Goal: Information Seeking & Learning: Learn about a topic

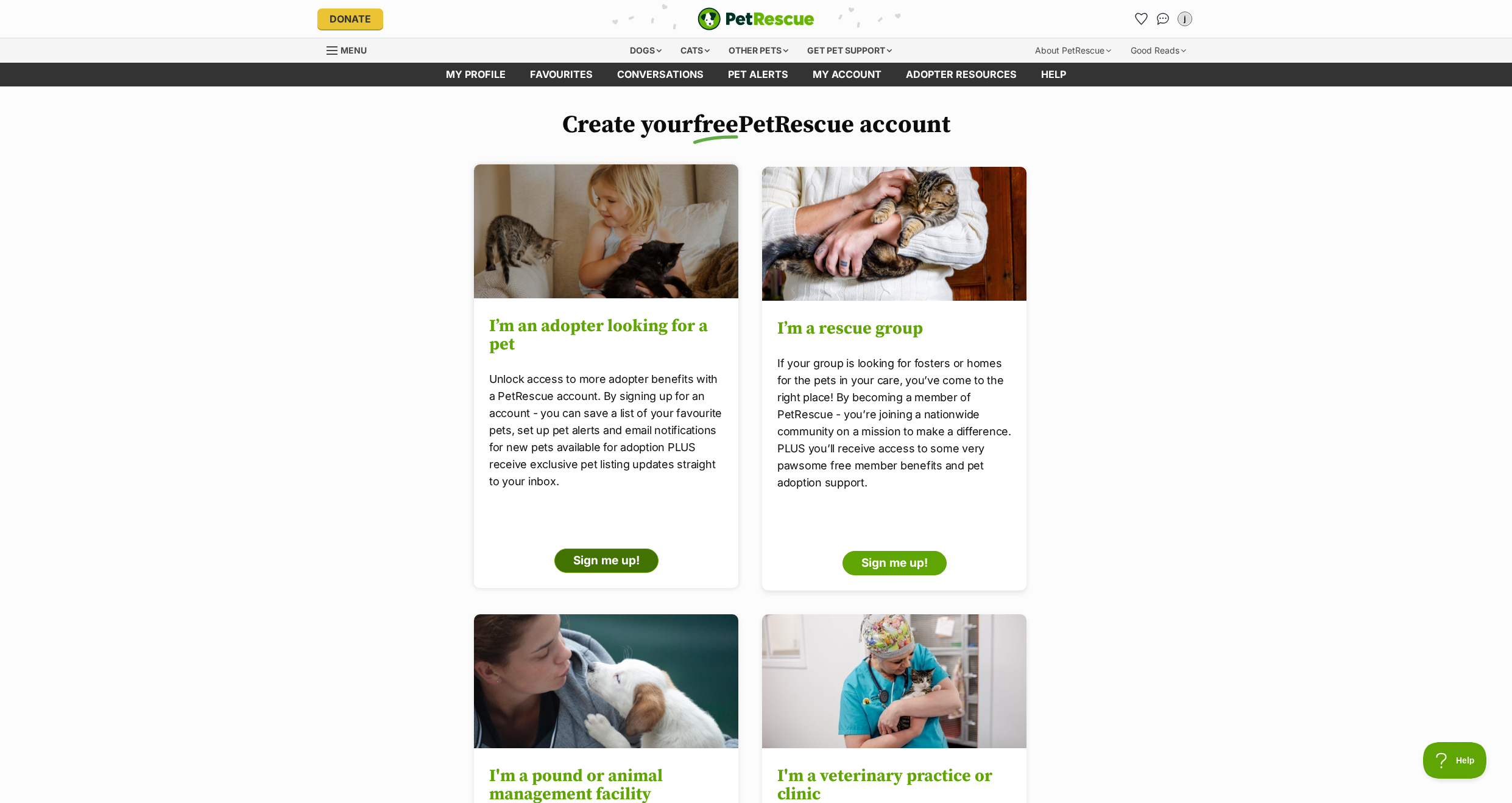
click at [588, 560] on link "Sign me up!" at bounding box center [605, 561] width 104 height 25
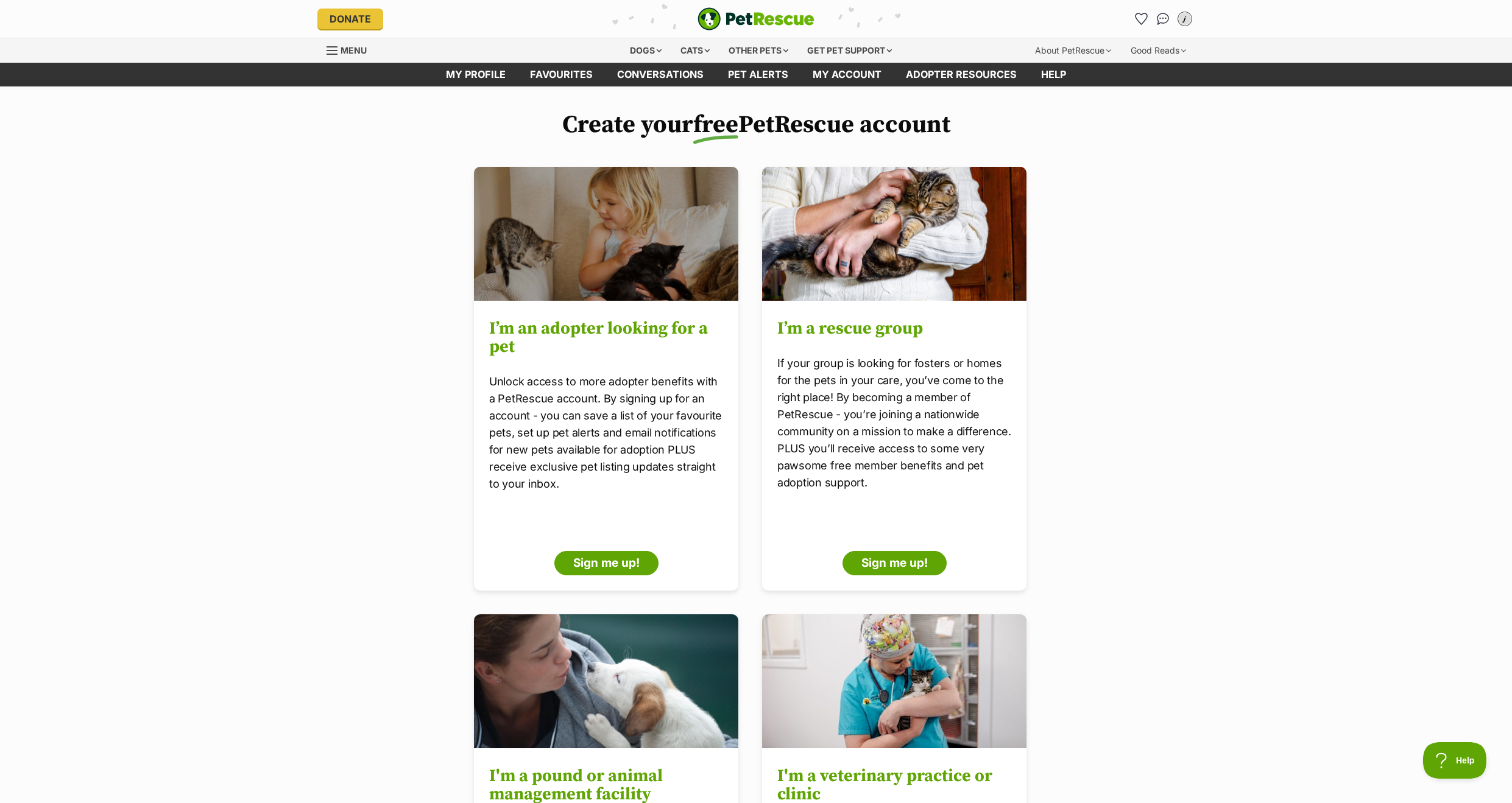
click at [1188, 16] on div "j" at bounding box center [1185, 18] width 16 height 16
click at [1067, 73] on link "Edit profile" at bounding box center [1061, 73] width 36 height 10
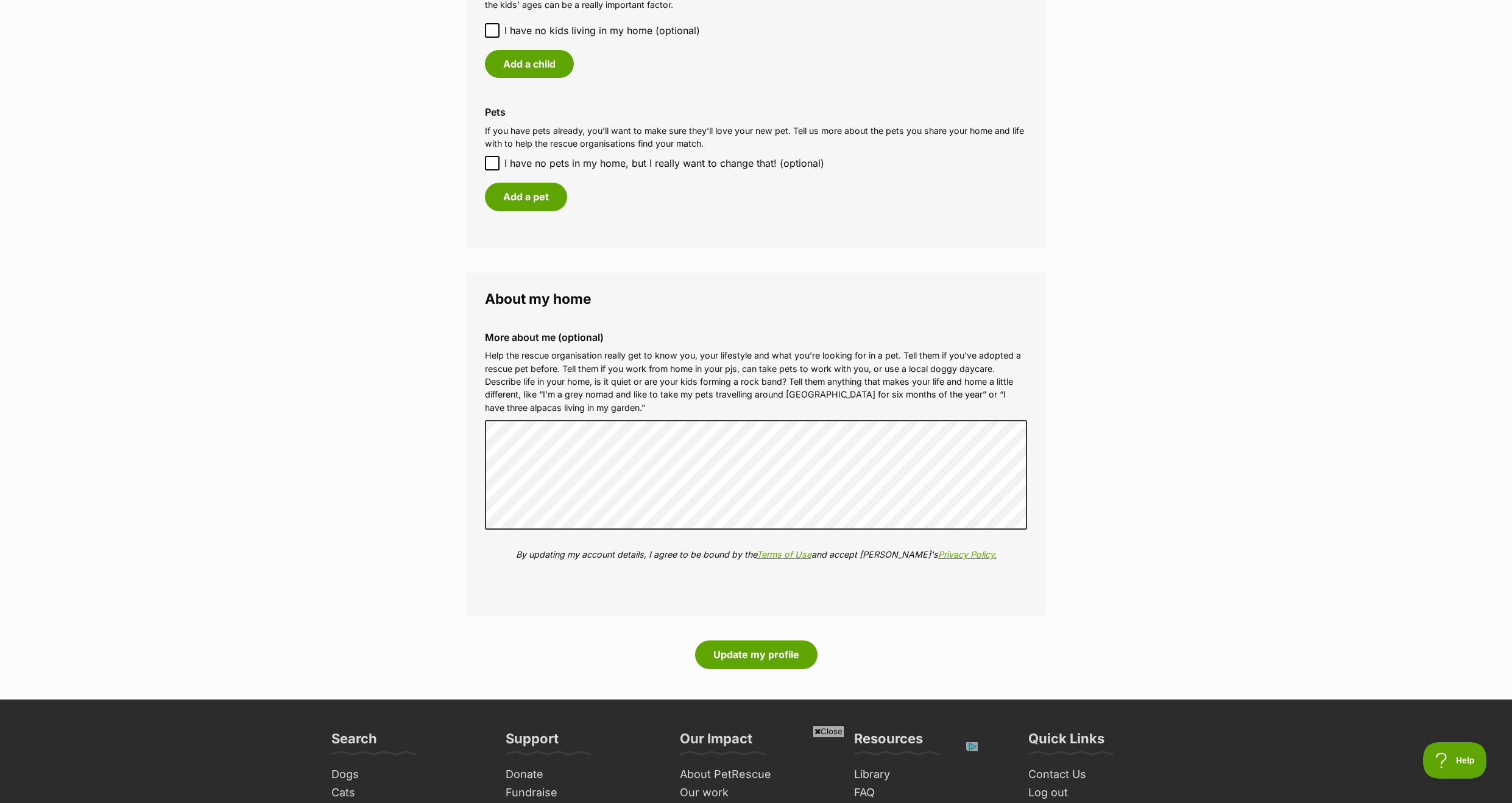
scroll to position [1094, 0]
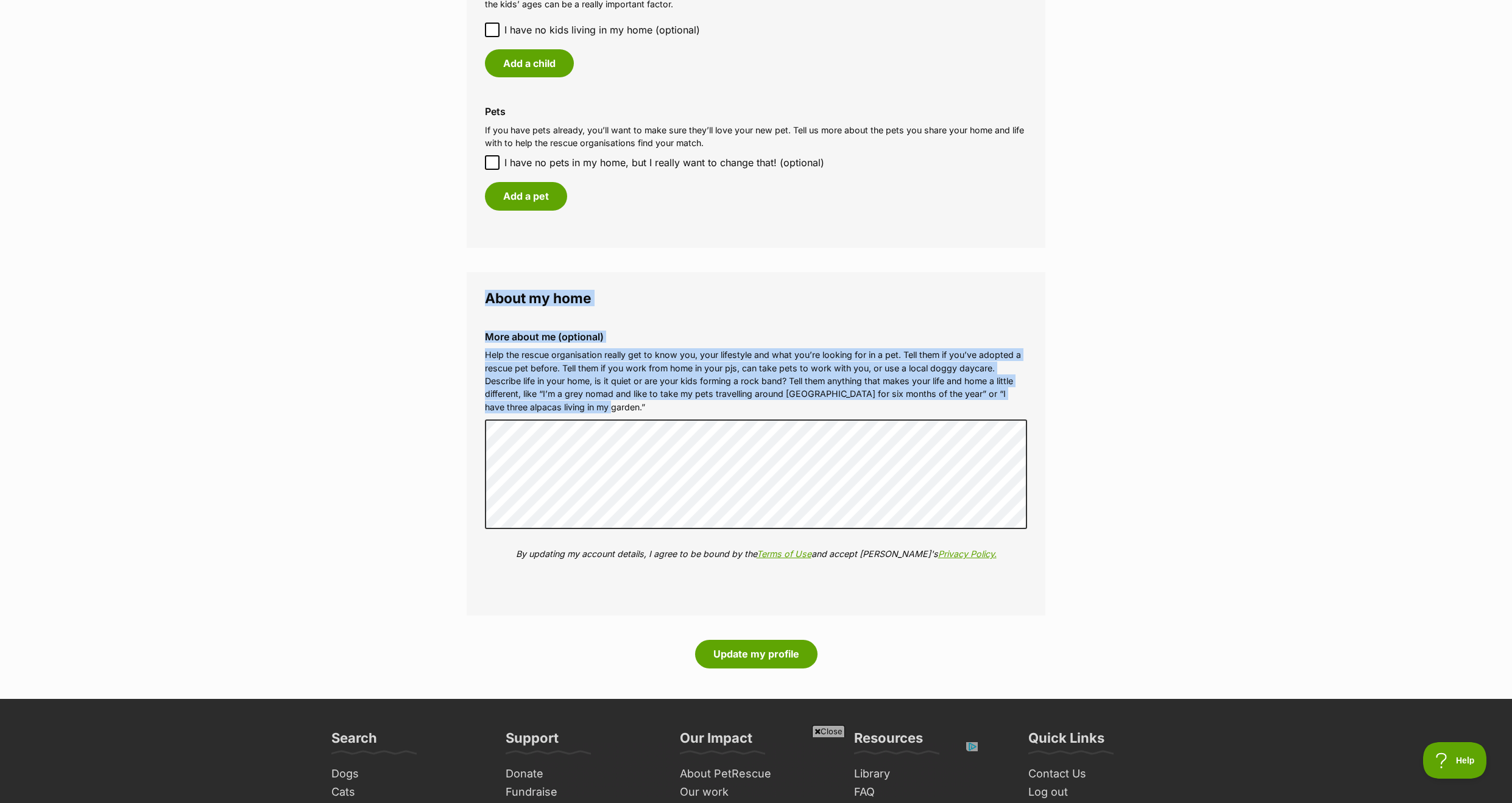
drag, startPoint x: 484, startPoint y: 289, endPoint x: 612, endPoint y: 397, distance: 167.5
click at [612, 397] on fieldset "About my home More about me (optional) Help the rescue organisation really get …" at bounding box center [756, 444] width 578 height 344
click at [612, 397] on p "Help the rescue organisation really get to know you, your lifestyle and what yo…" at bounding box center [756, 380] width 542 height 65
drag, startPoint x: 611, startPoint y: 400, endPoint x: 483, endPoint y: 326, distance: 147.9
click at [483, 326] on div "More about me (optional) Help the rescue organisation really get to know you, y…" at bounding box center [756, 455] width 562 height 266
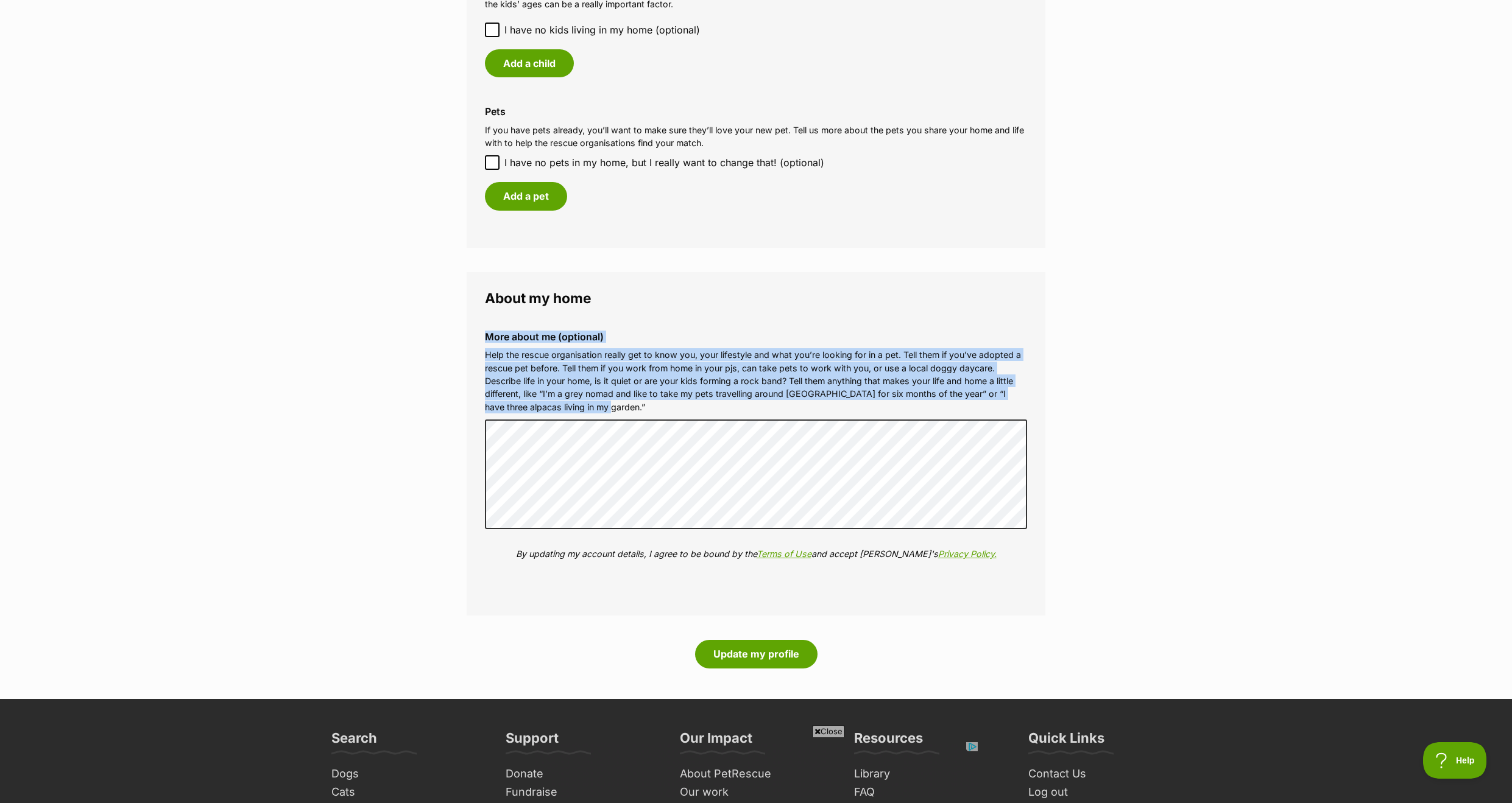
click at [568, 371] on p "Help the rescue organisation really get to know you, your lifestyle and what yo…" at bounding box center [756, 380] width 542 height 65
drag, startPoint x: 604, startPoint y: 400, endPoint x: 485, endPoint y: 348, distance: 129.9
click at [485, 348] on p "Help the rescue organisation really get to know you, your lifestyle and what yo…" at bounding box center [756, 380] width 542 height 65
copy p "Help the rescue organisation really get to know you, your lifestyle and what yo…"
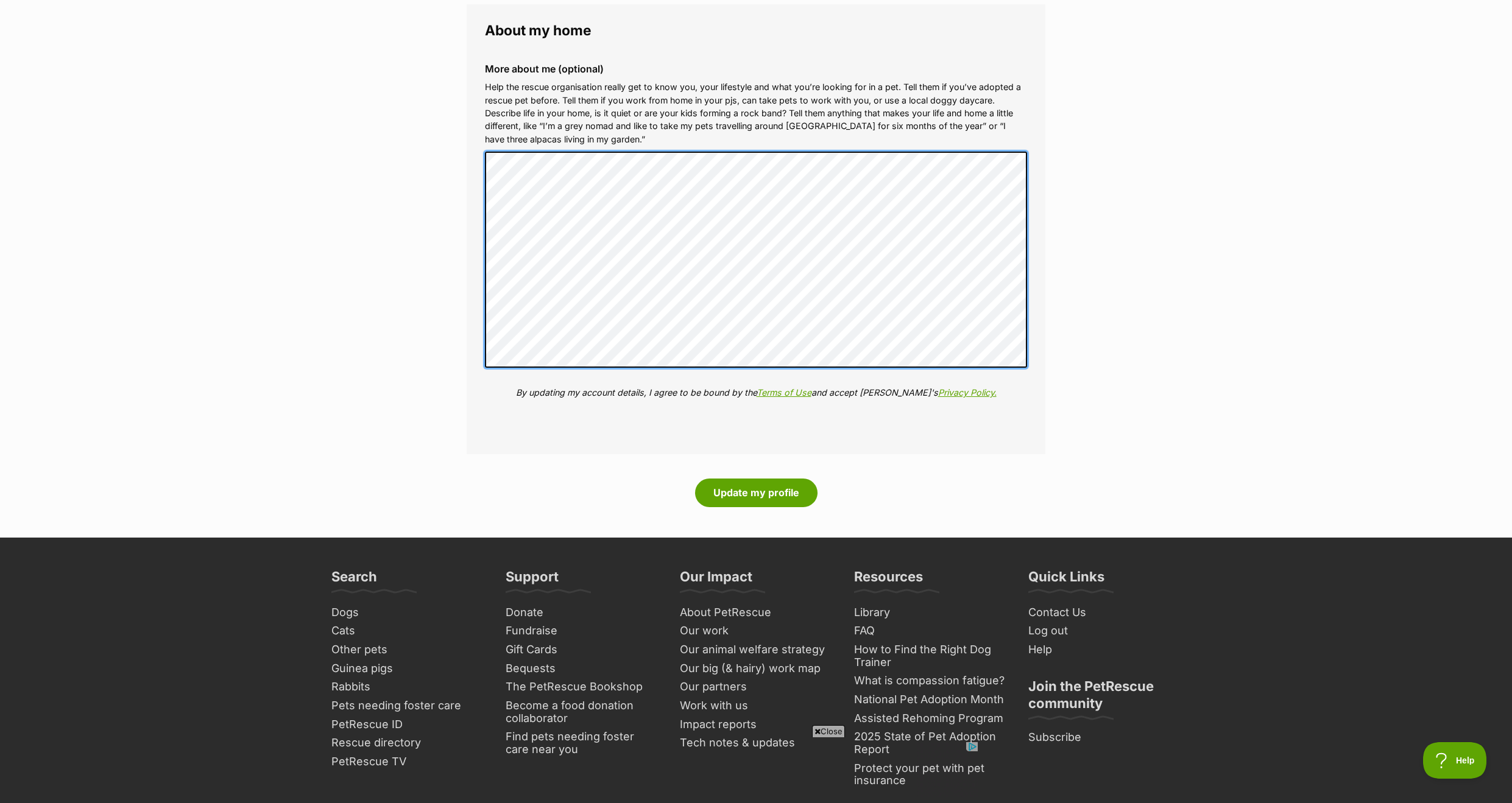
scroll to position [1364, 0]
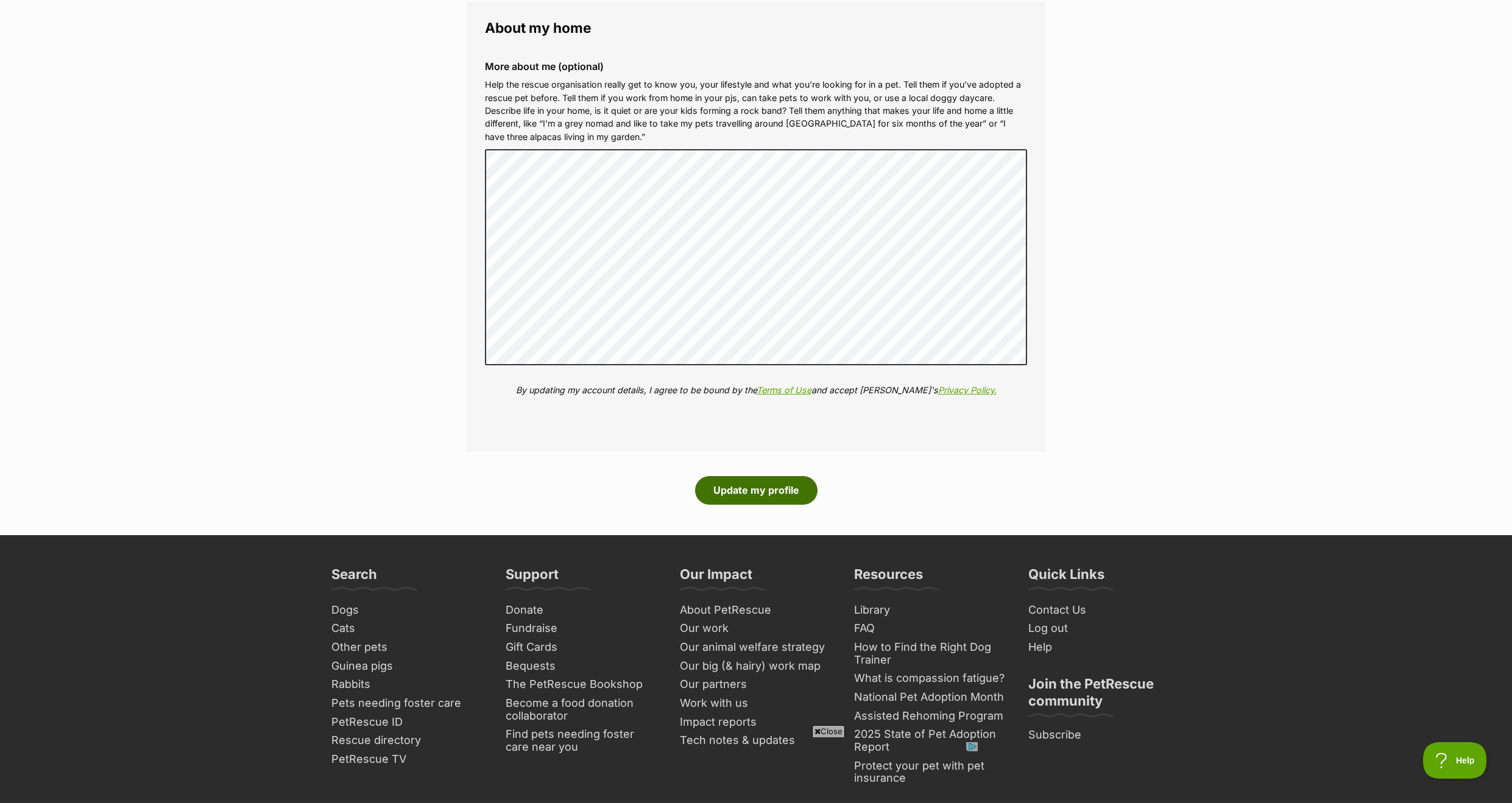
click at [733, 482] on button "Update my profile" at bounding box center [756, 490] width 122 height 28
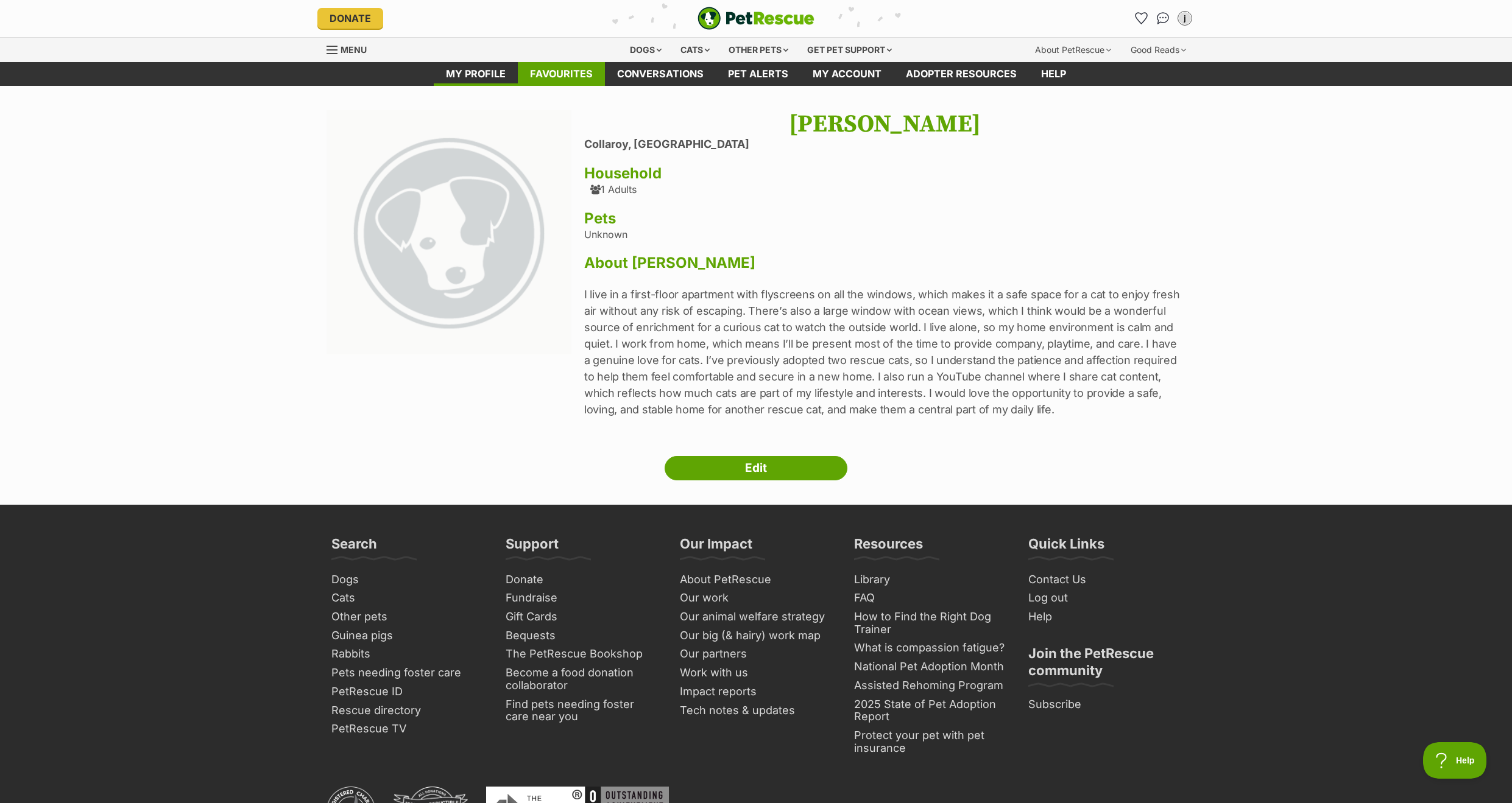
scroll to position [1, 0]
click at [696, 52] on div "Cats" at bounding box center [695, 50] width 46 height 25
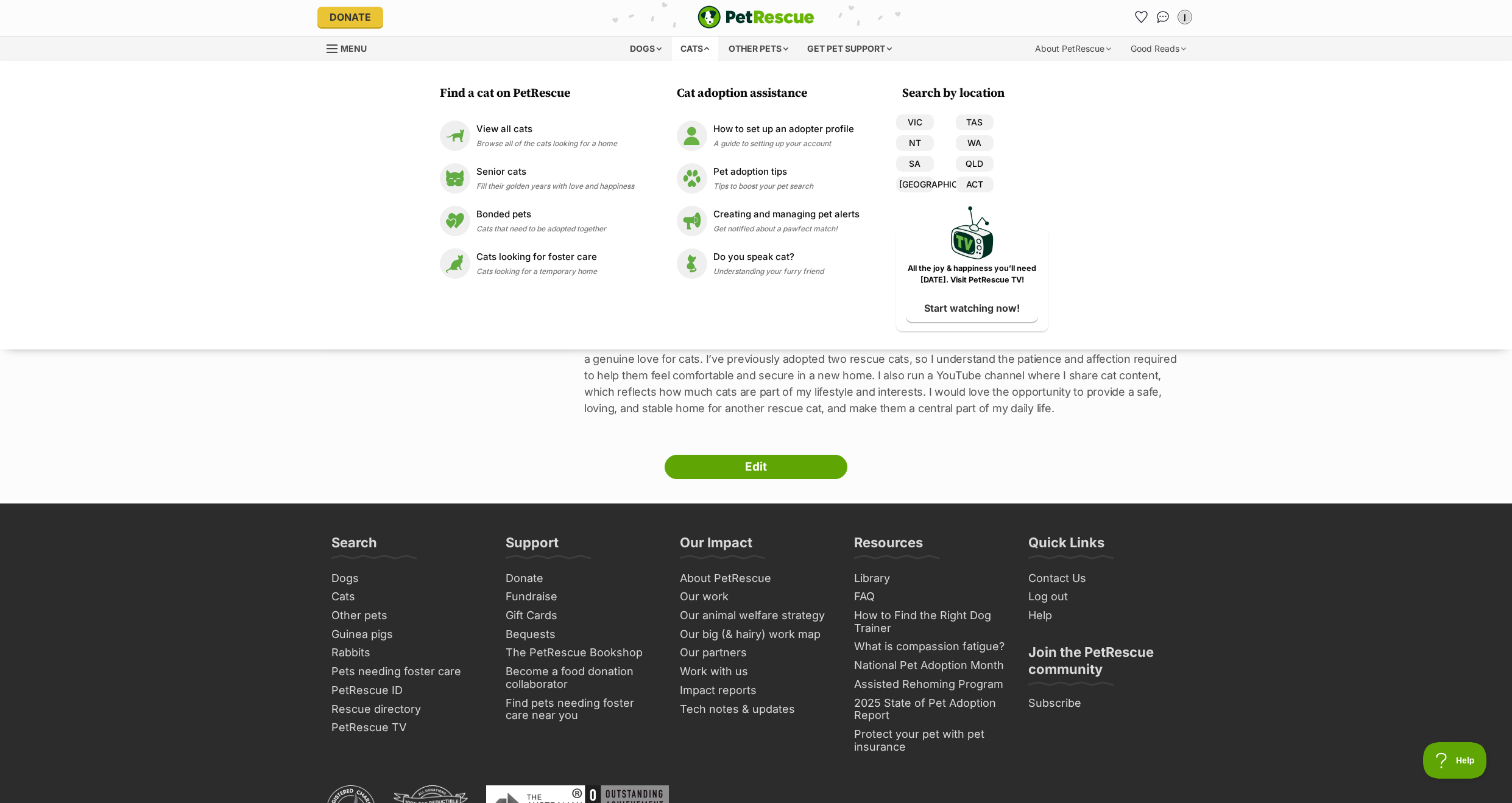
scroll to position [6, 0]
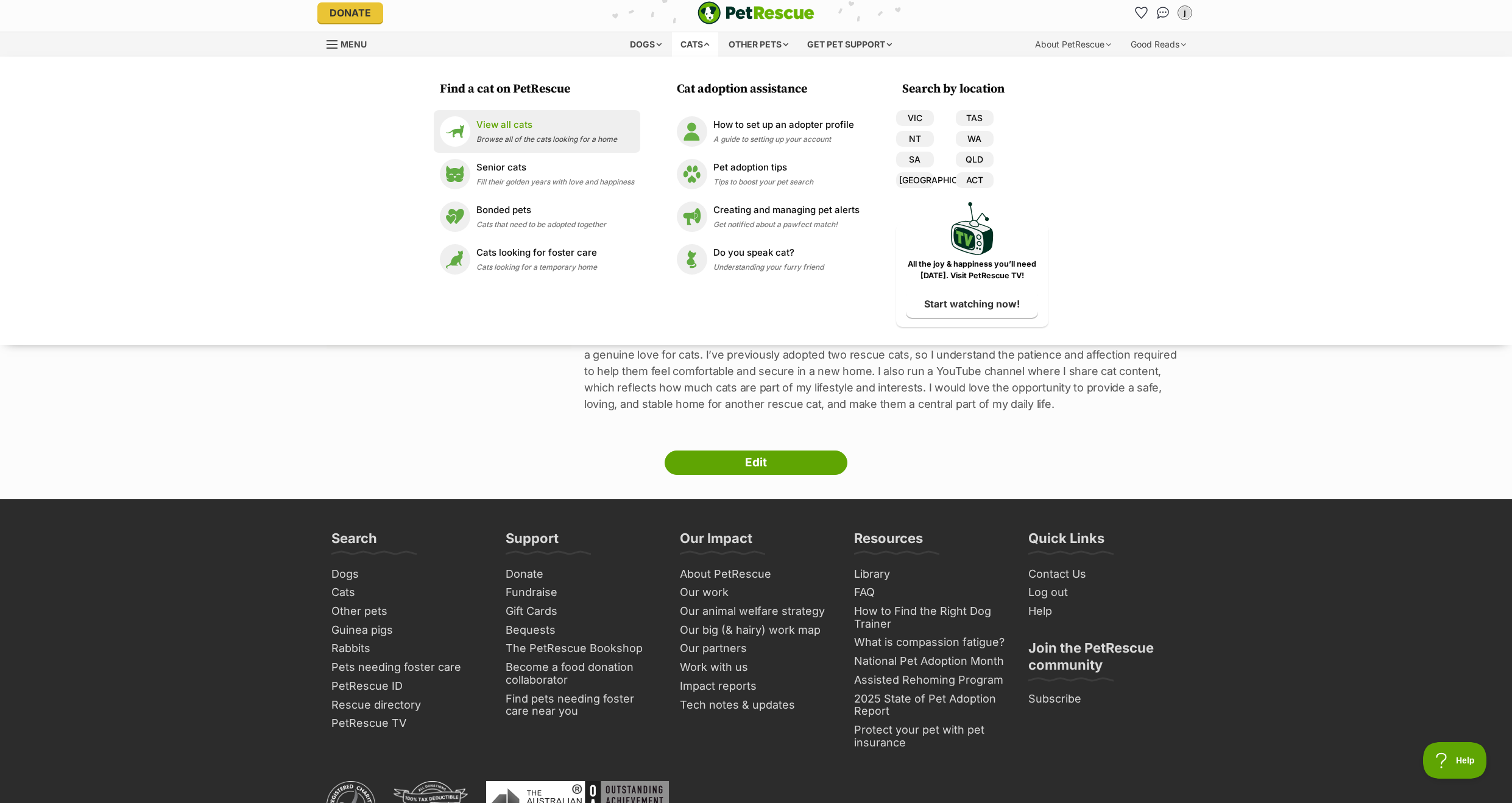
click at [527, 150] on li "View all cats Browse all of the cats looking for a home" at bounding box center [537, 131] width 206 height 42
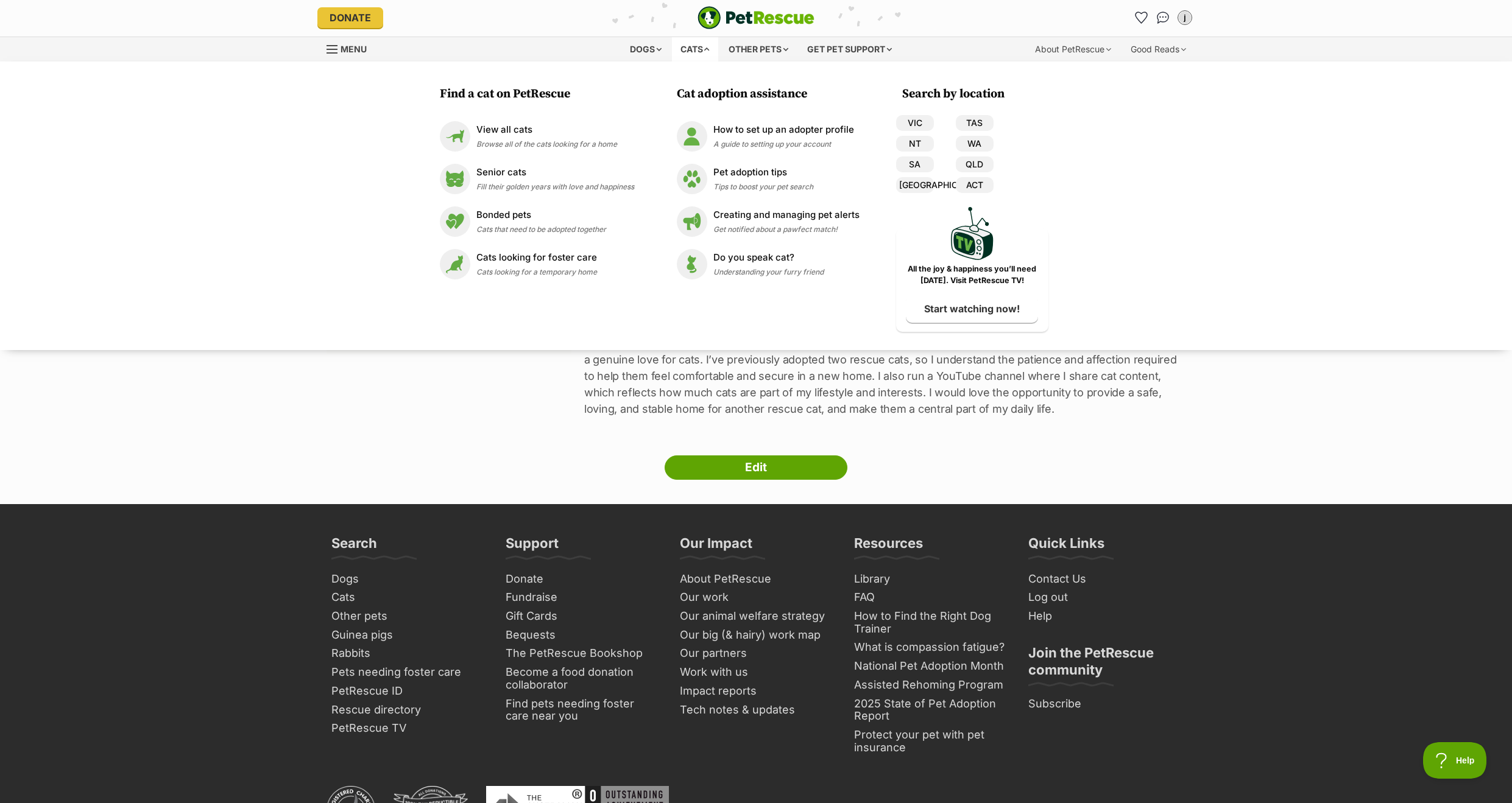
scroll to position [2, 0]
click at [922, 179] on link "[GEOGRAPHIC_DATA]" at bounding box center [914, 185] width 38 height 16
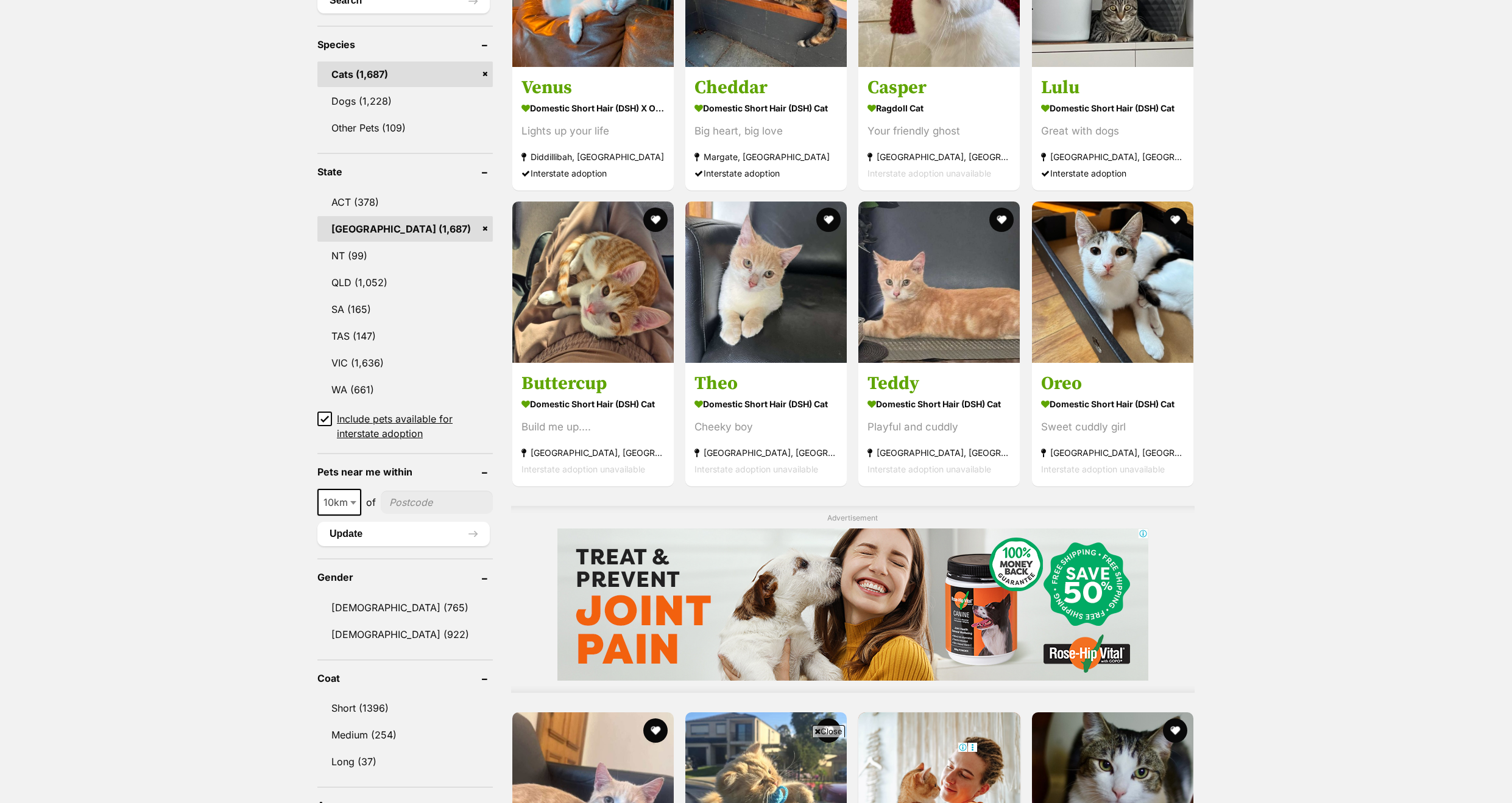
scroll to position [494, 0]
click at [408, 490] on input"] "postcode" at bounding box center [437, 502] width 112 height 23
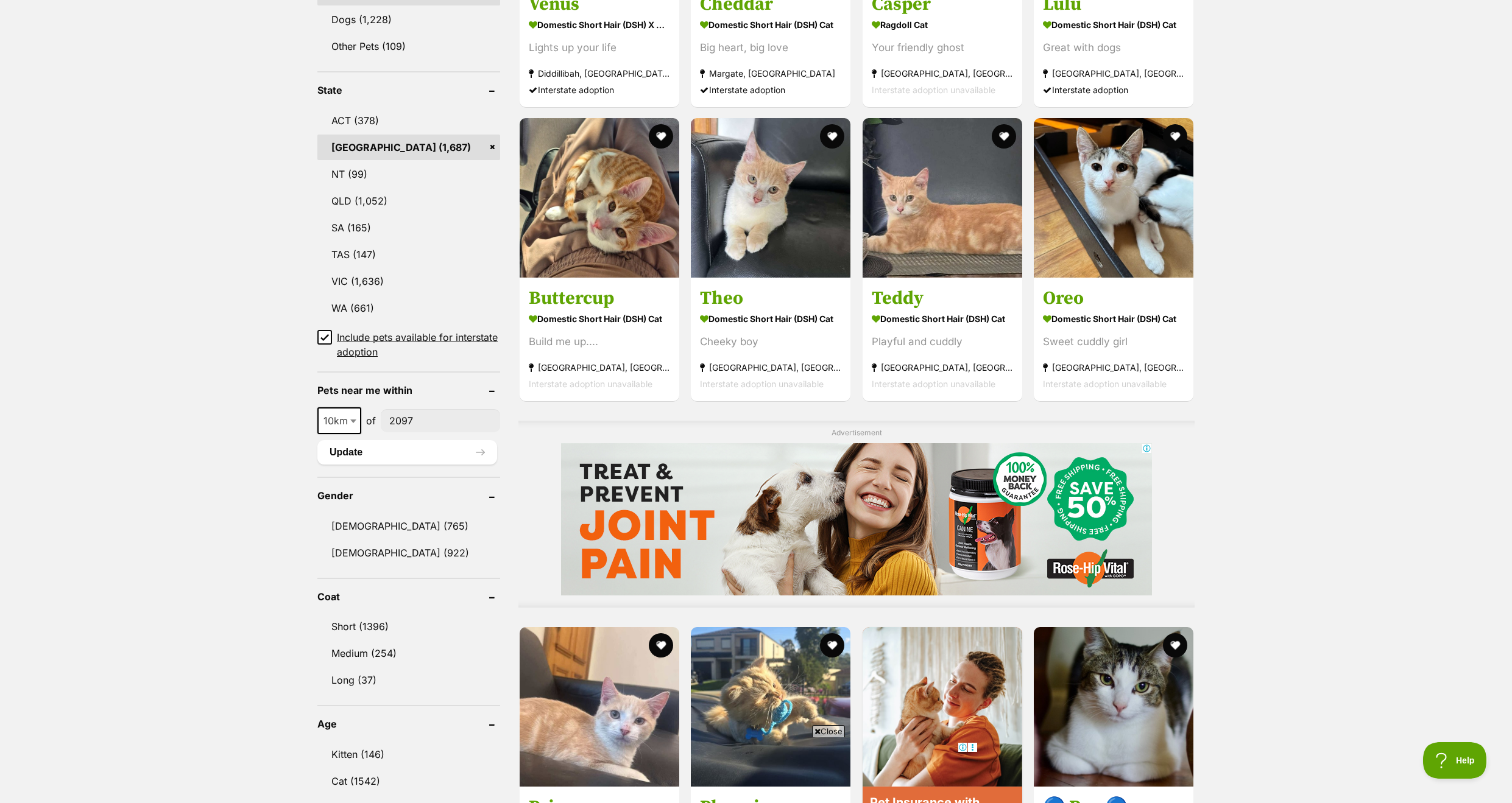
scroll to position [572, 0]
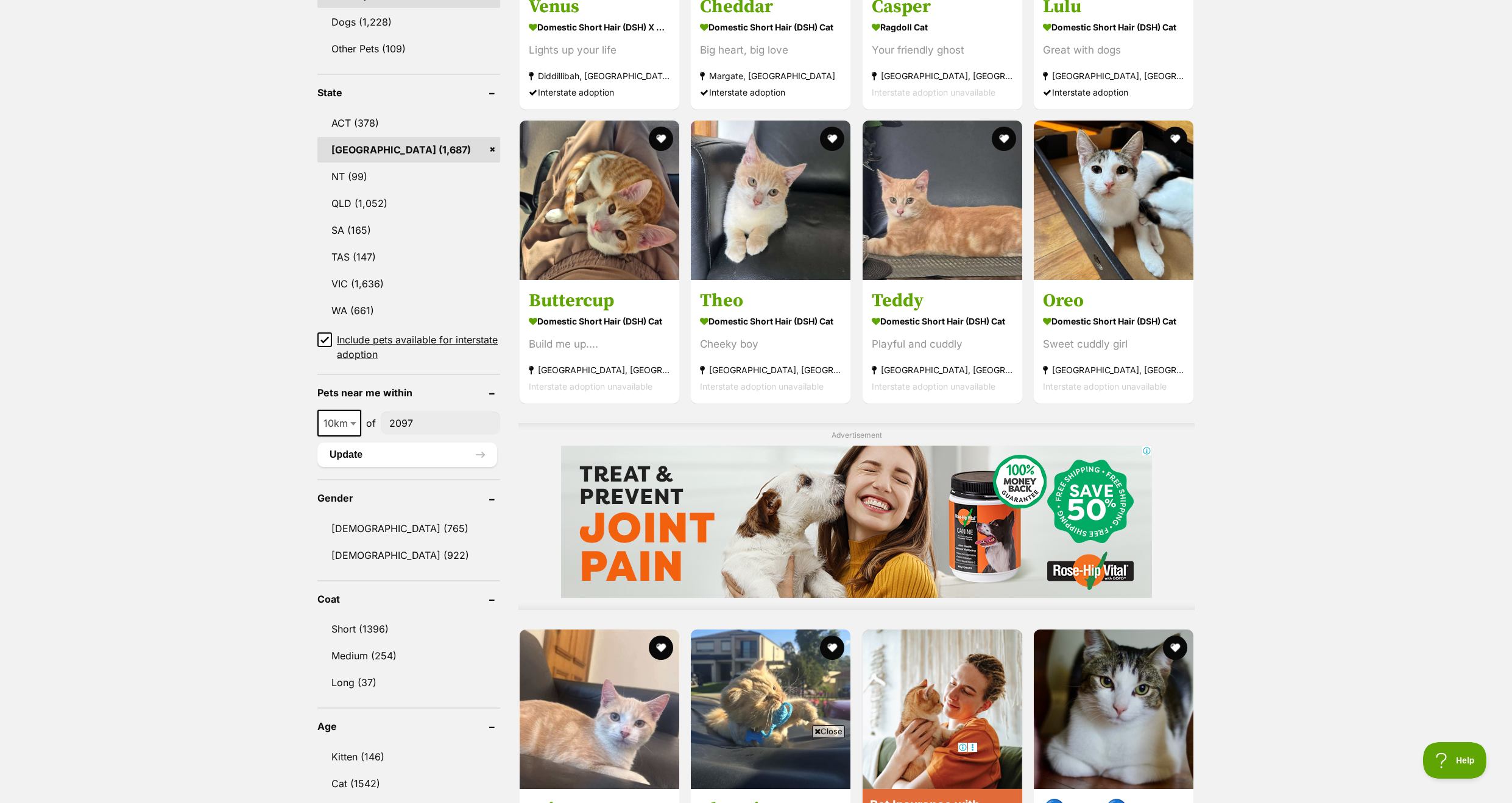
click at [435, 421] on input"] "2097" at bounding box center [440, 423] width 119 height 23
type input"] "2097"
click at [416, 452] on button "Update" at bounding box center [407, 454] width 179 height 25
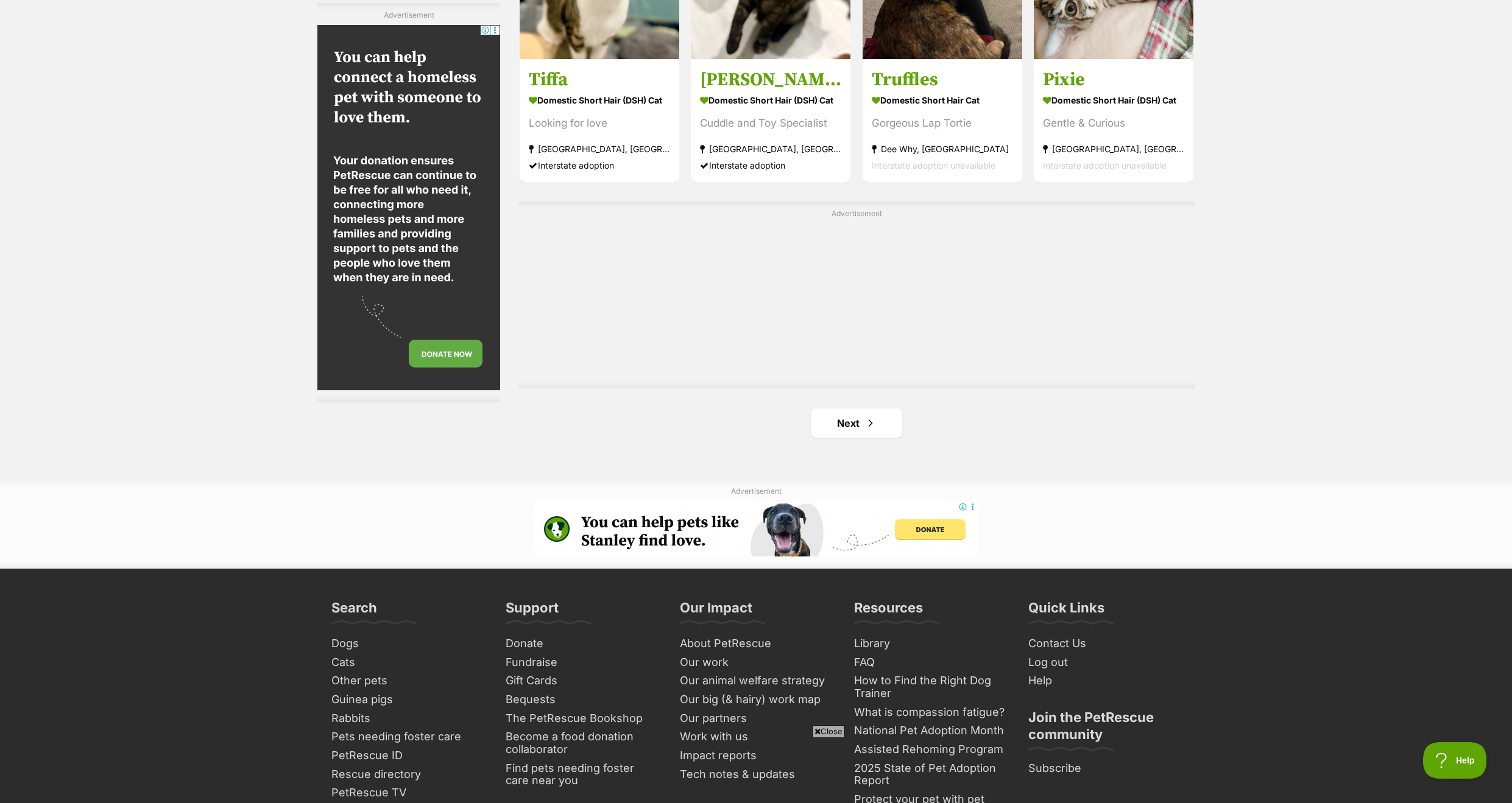
scroll to position [2036, 0]
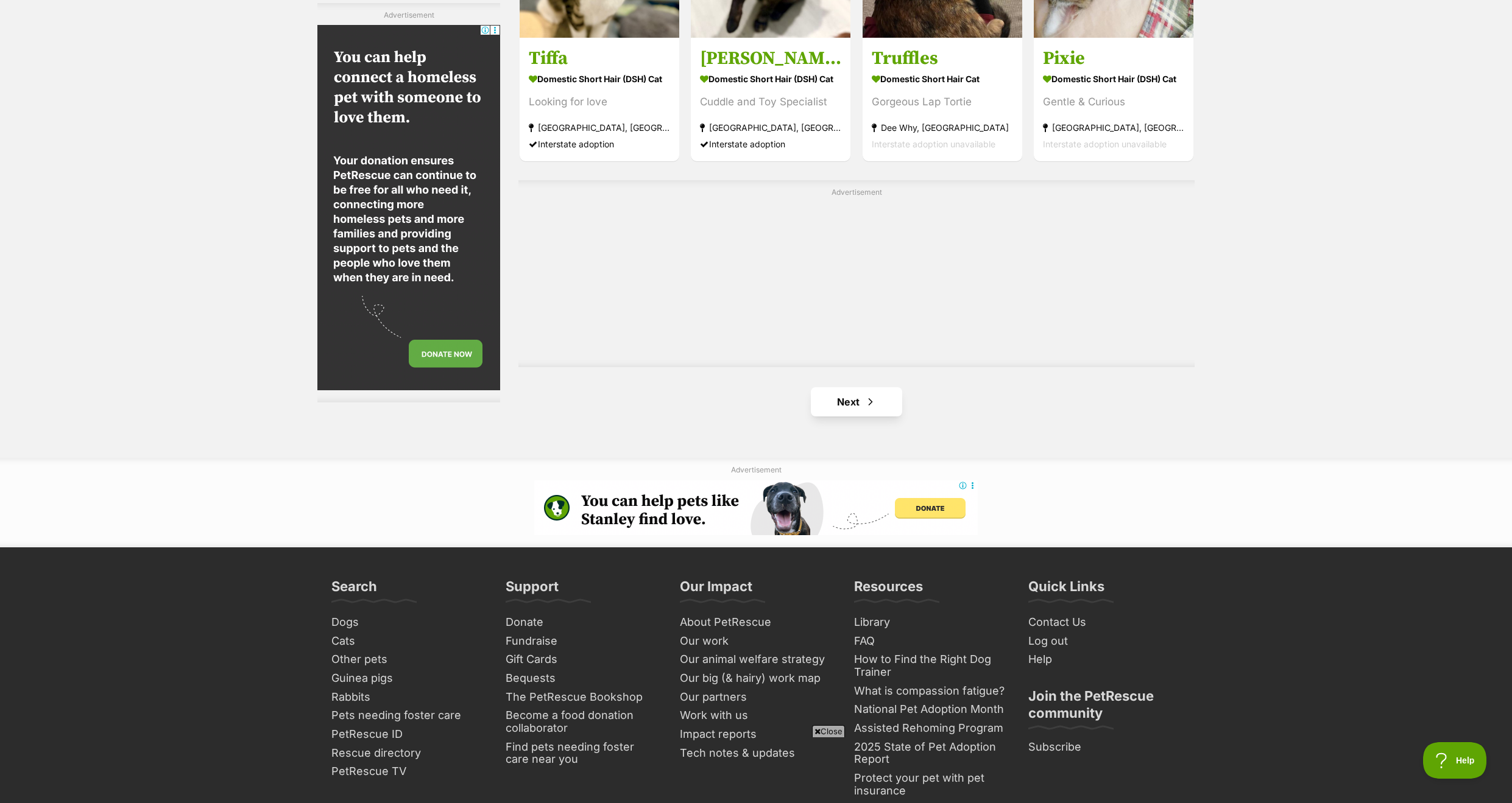
click at [849, 389] on link "Next" at bounding box center [857, 402] width 92 height 29
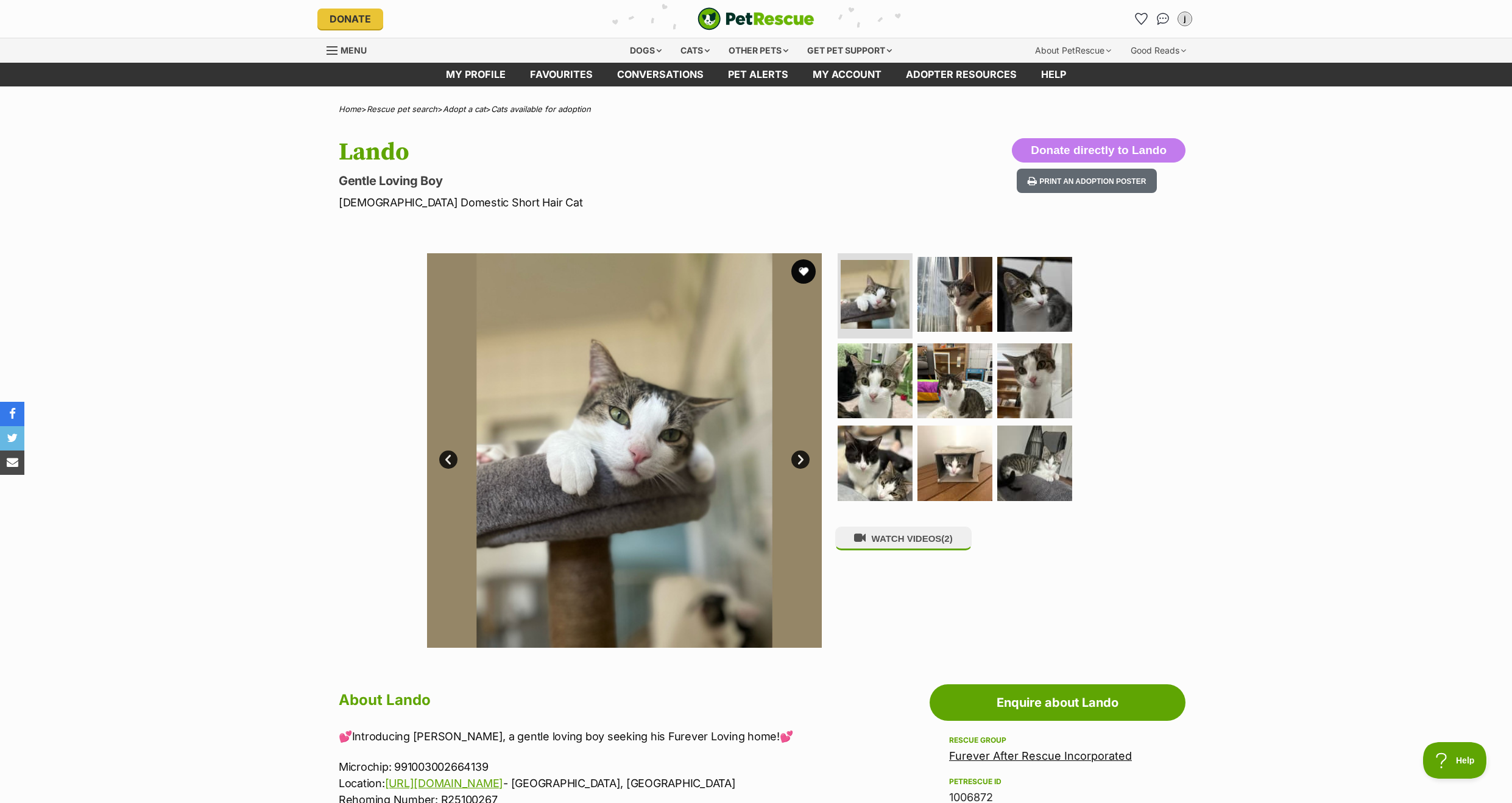
click at [802, 460] on link "Next" at bounding box center [800, 460] width 18 height 18
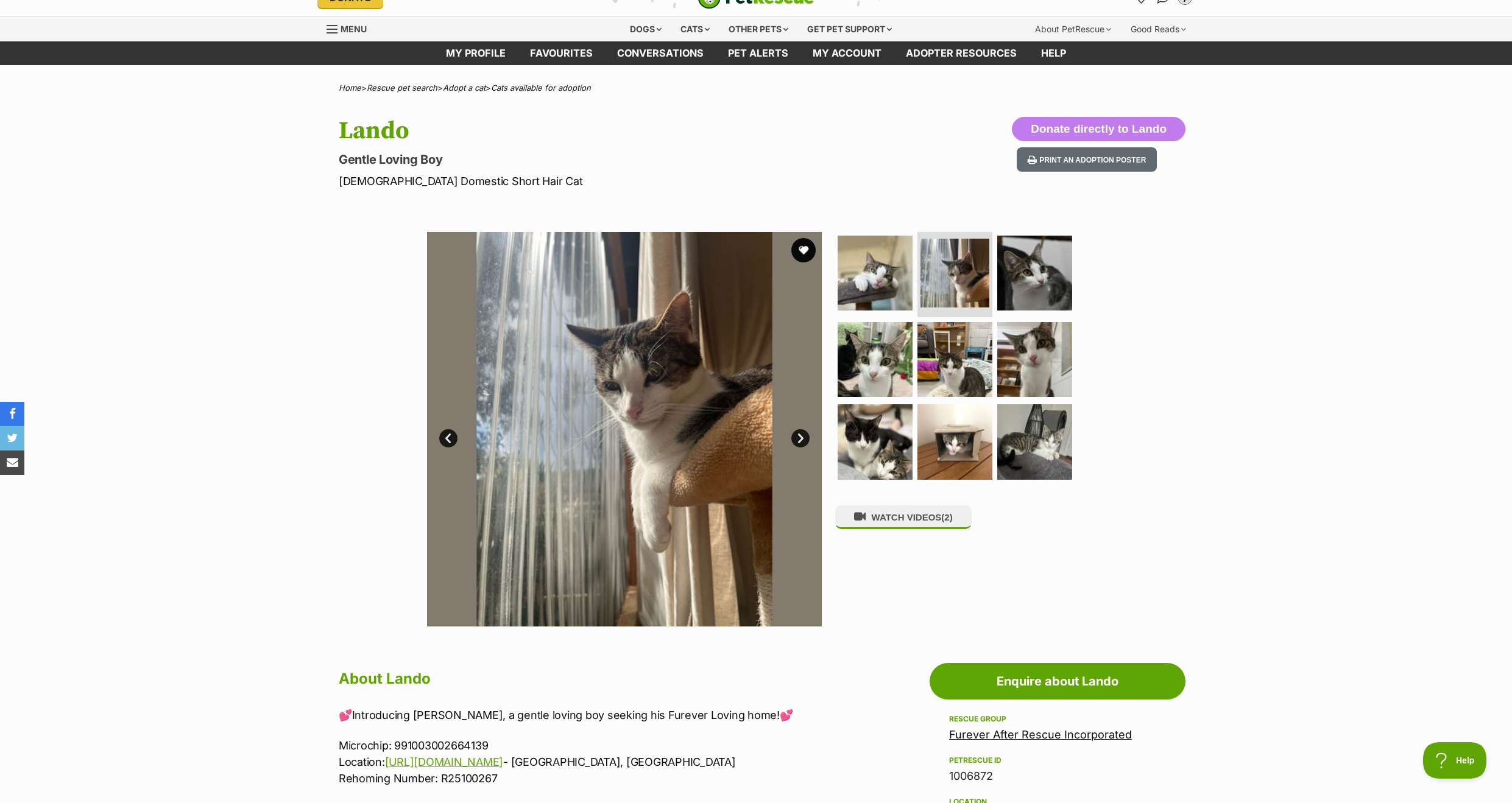
click at [802, 460] on img at bounding box center [624, 429] width 395 height 395
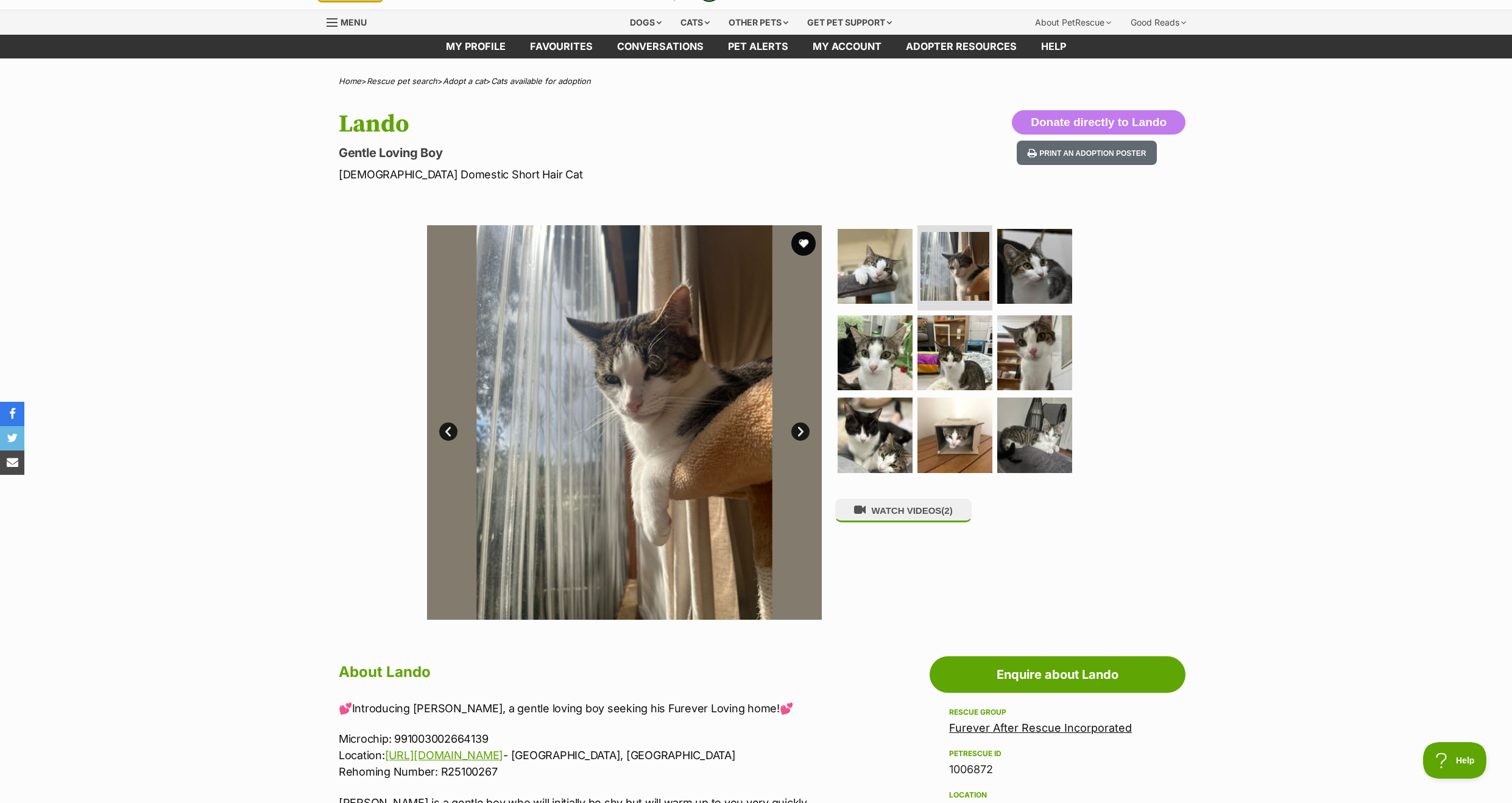
drag, startPoint x: 801, startPoint y: 432, endPoint x: 803, endPoint y: 457, distance: 25.1
click at [801, 432] on link "Next" at bounding box center [800, 432] width 18 height 18
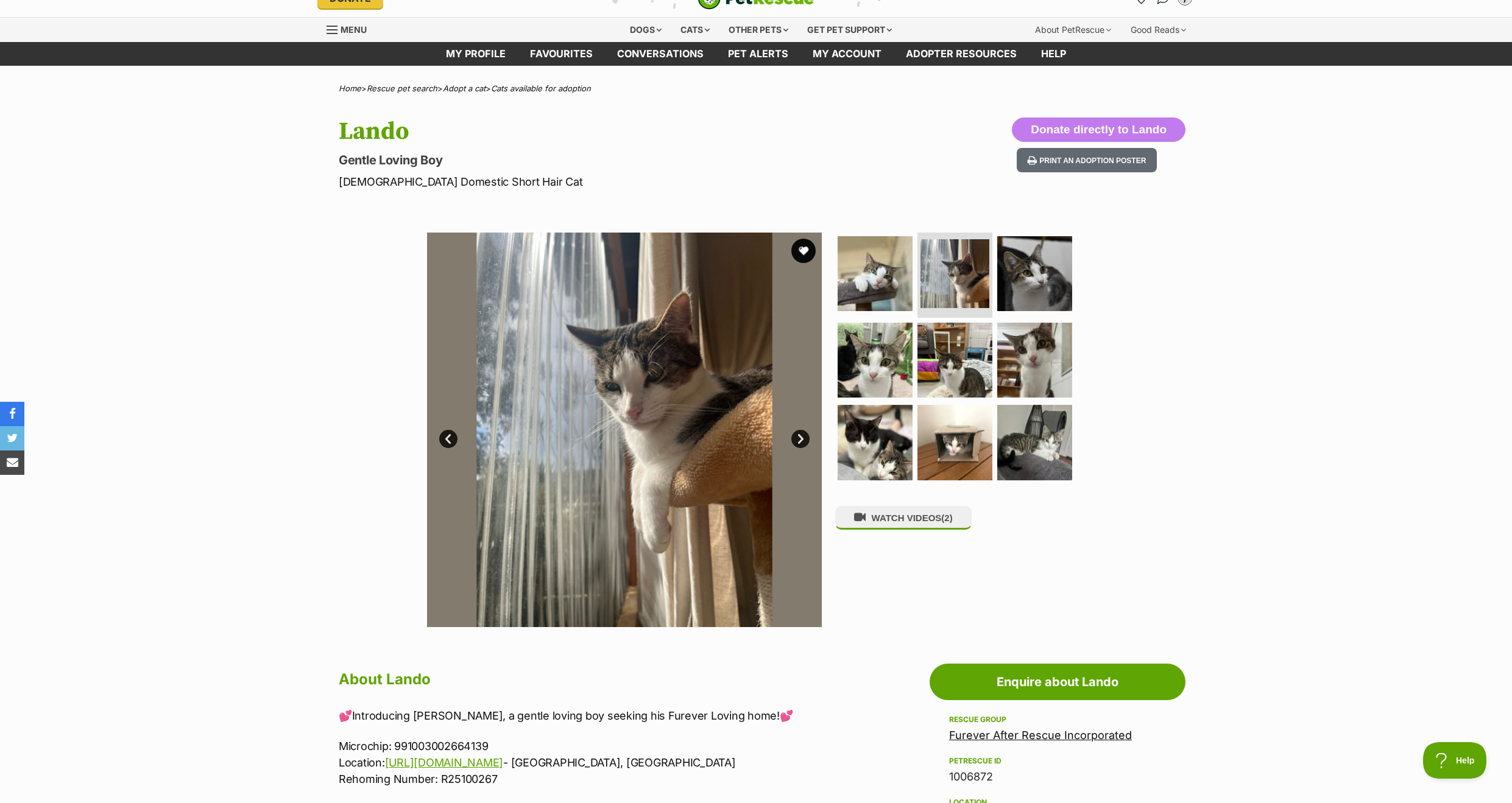
click at [801, 432] on link "Next" at bounding box center [800, 439] width 18 height 18
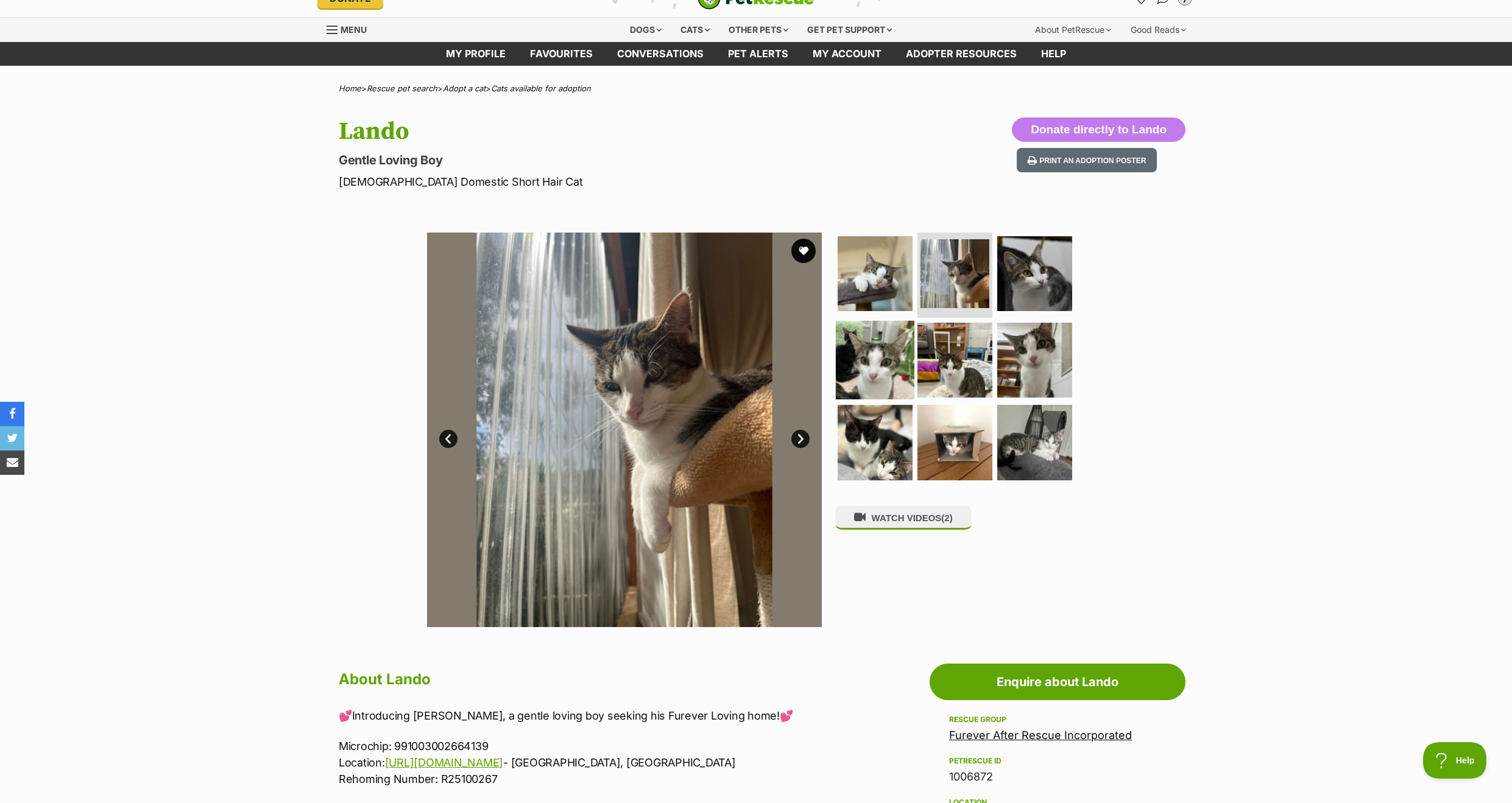
click at [450, 437] on link "Prev" at bounding box center [448, 439] width 18 height 18
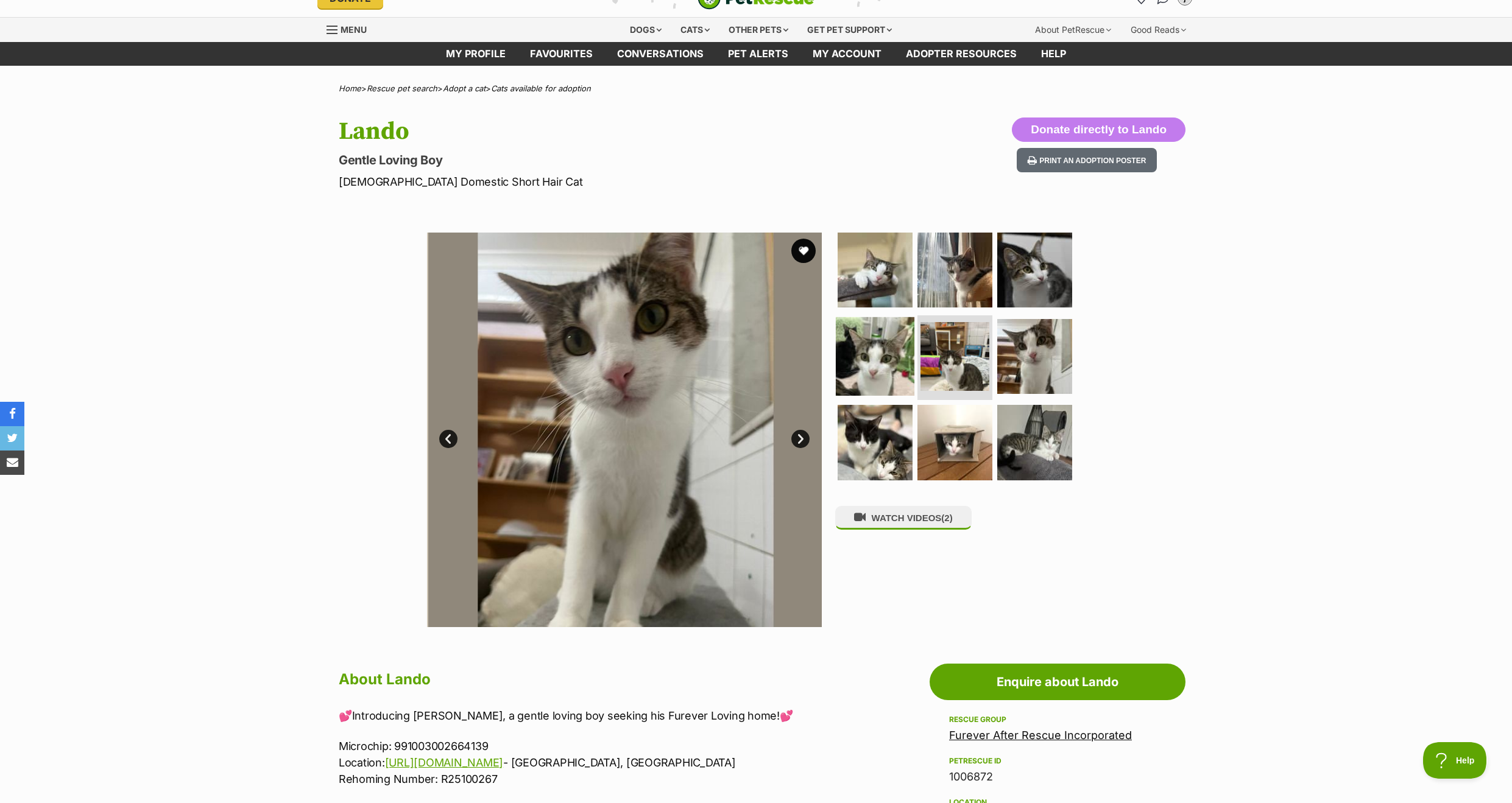
click at [883, 368] on img at bounding box center [875, 356] width 79 height 79
click at [884, 367] on img at bounding box center [875, 356] width 79 height 79
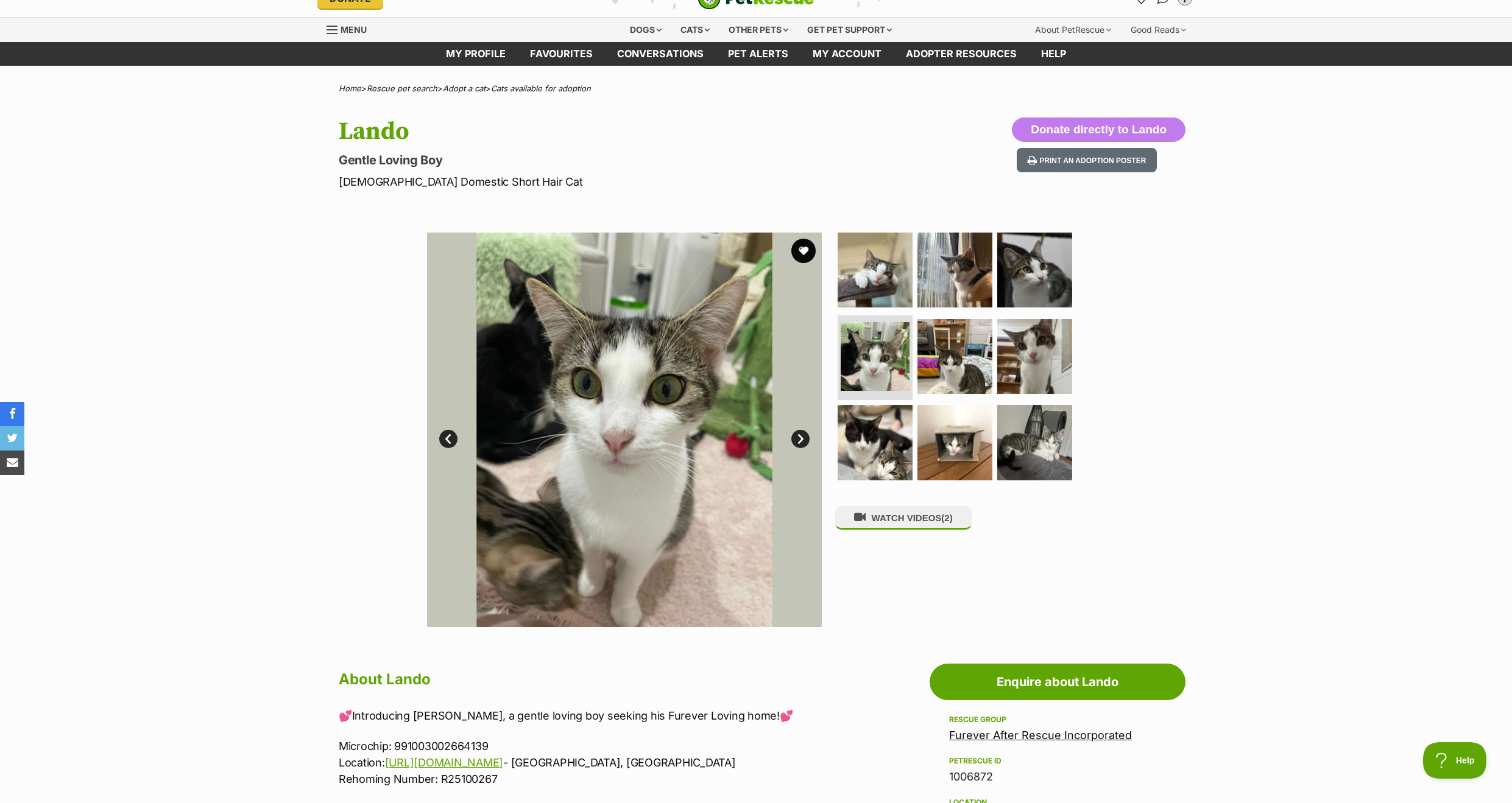
click at [800, 436] on link "Next" at bounding box center [800, 439] width 18 height 18
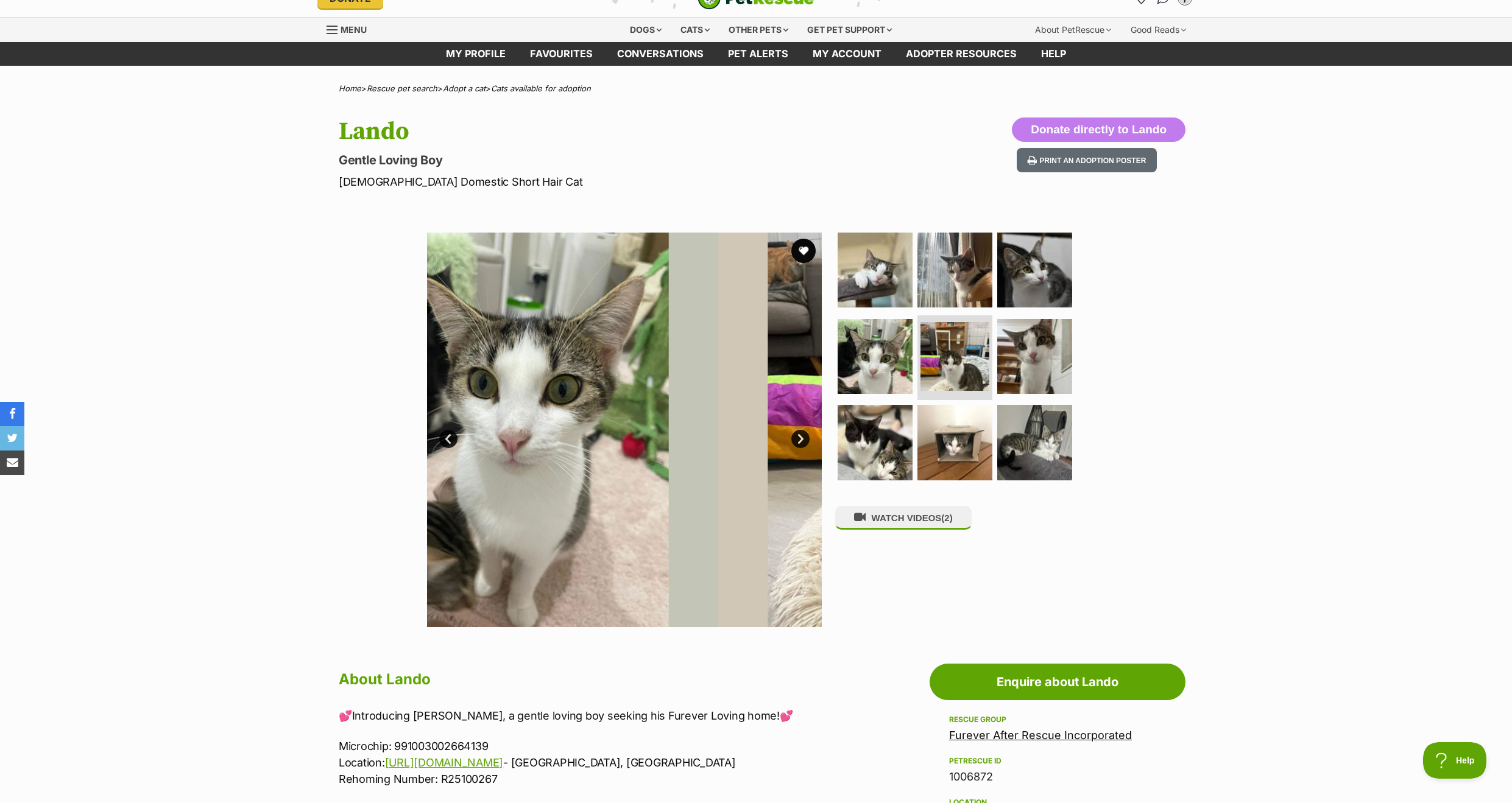
scroll to position [22, 0]
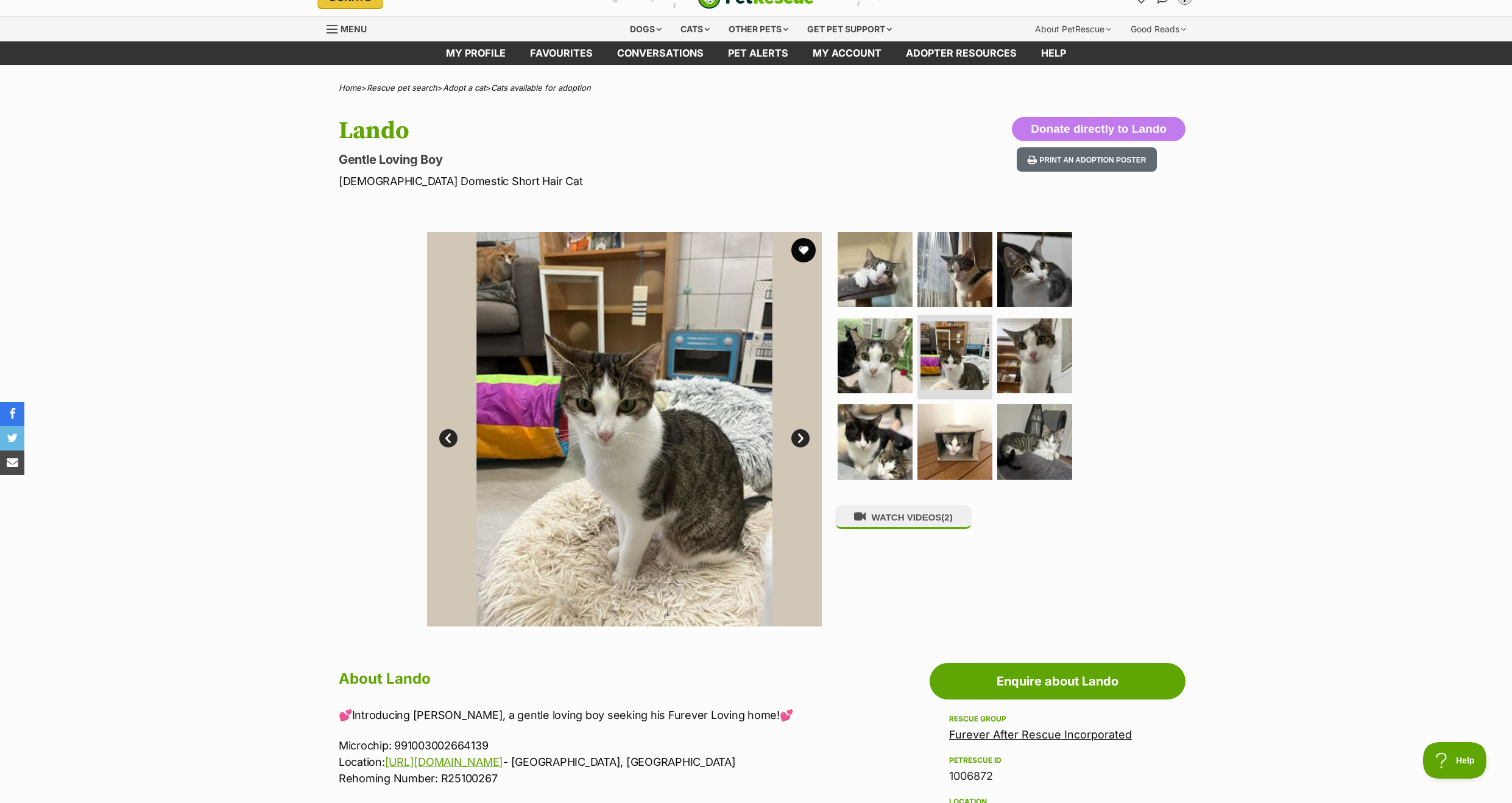
click at [800, 436] on link "Next" at bounding box center [800, 439] width 18 height 18
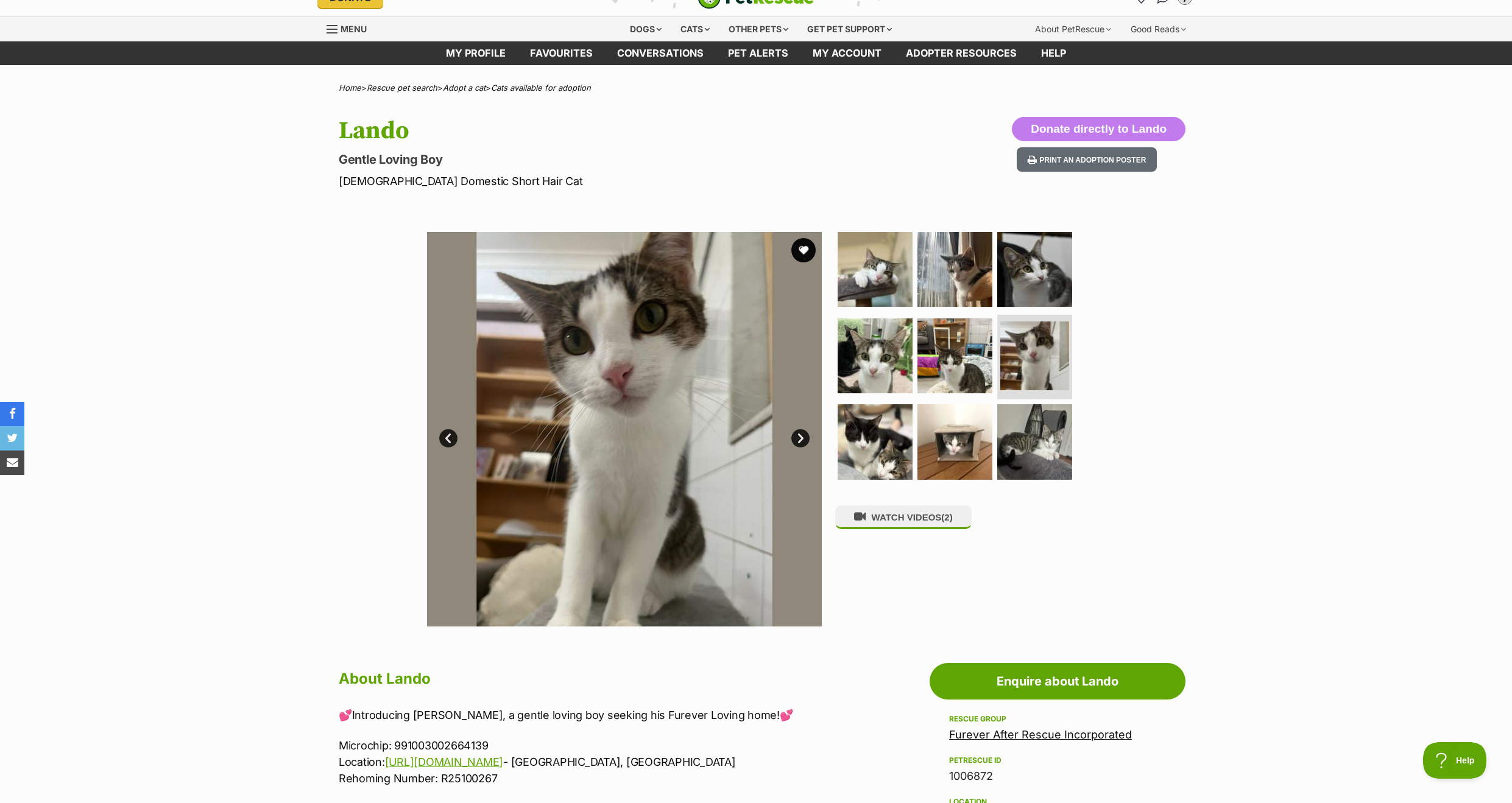
click at [800, 436] on link "Next" at bounding box center [800, 439] width 18 height 18
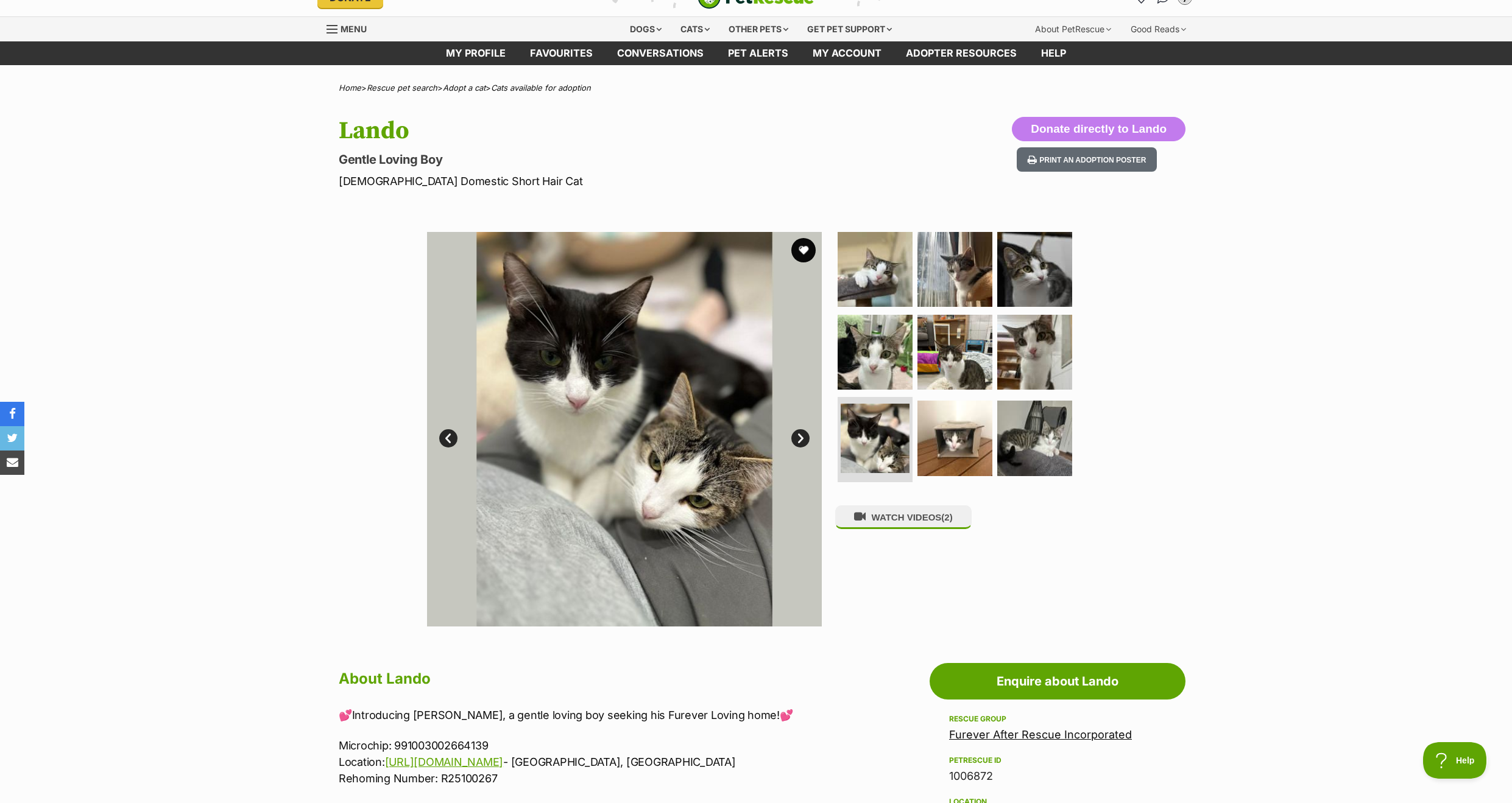
click at [800, 436] on link "Next" at bounding box center [800, 439] width 18 height 18
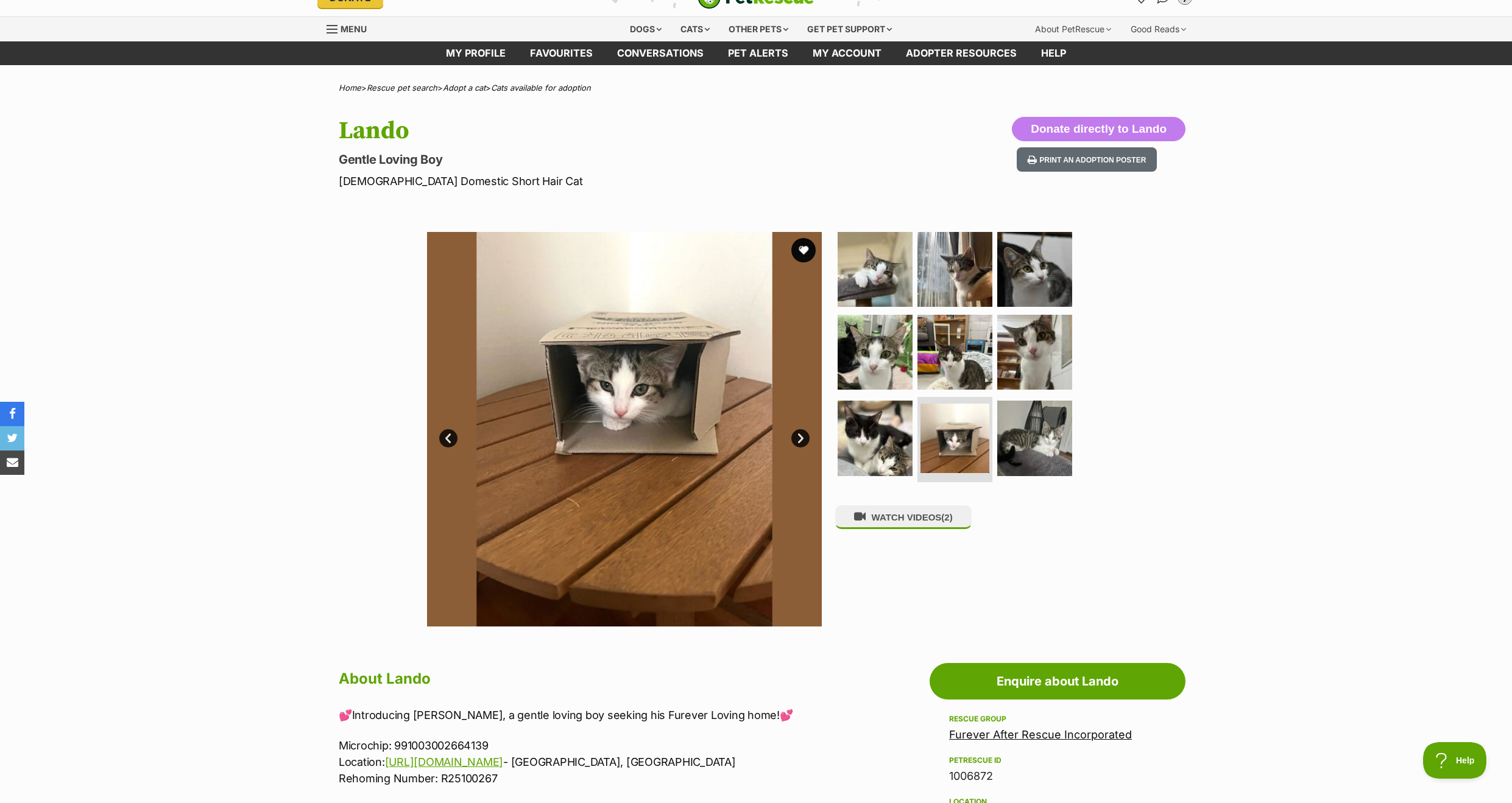
click at [800, 436] on link "Next" at bounding box center [800, 439] width 18 height 18
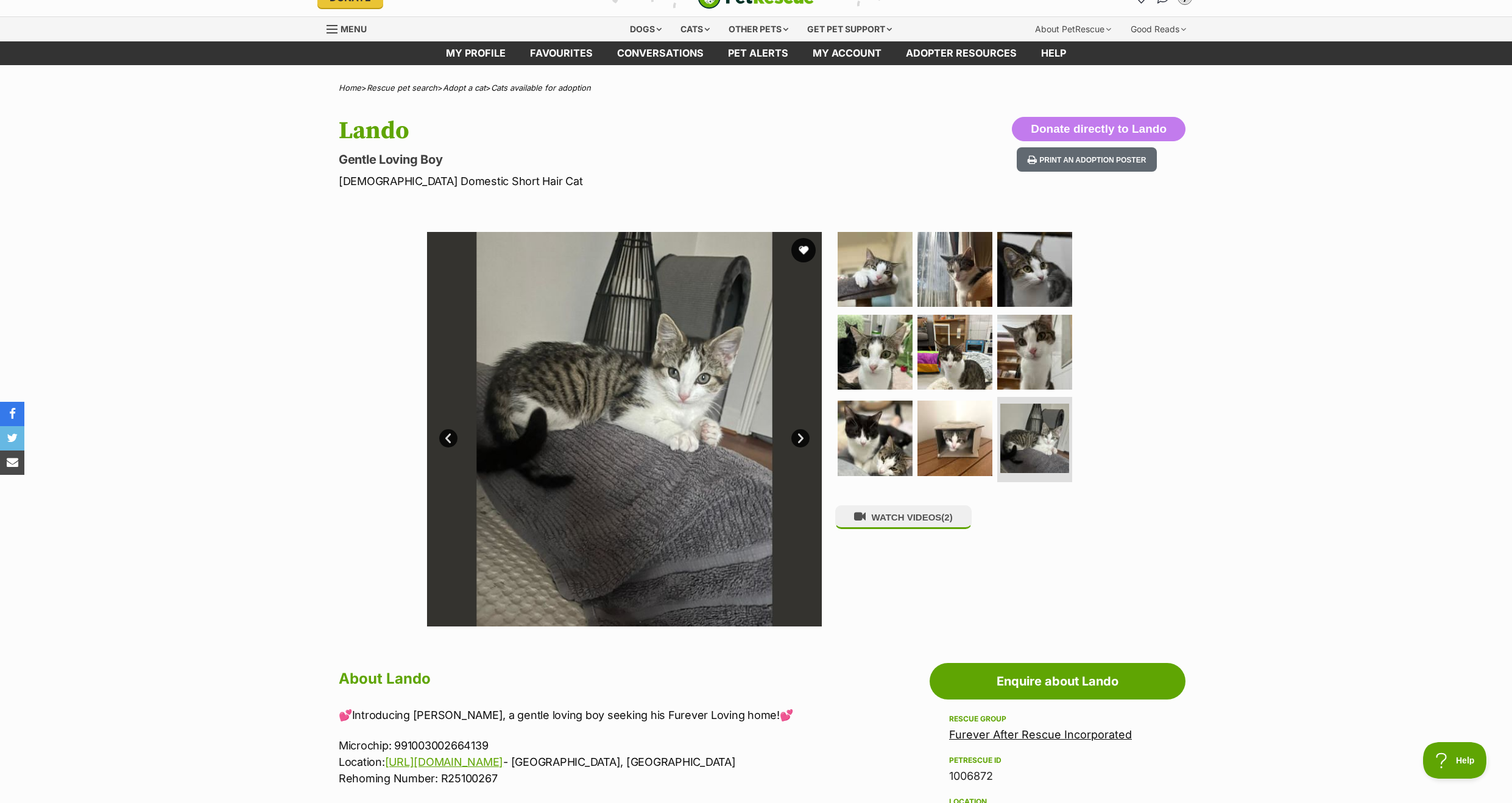
click at [800, 436] on link "Next" at bounding box center [800, 439] width 18 height 18
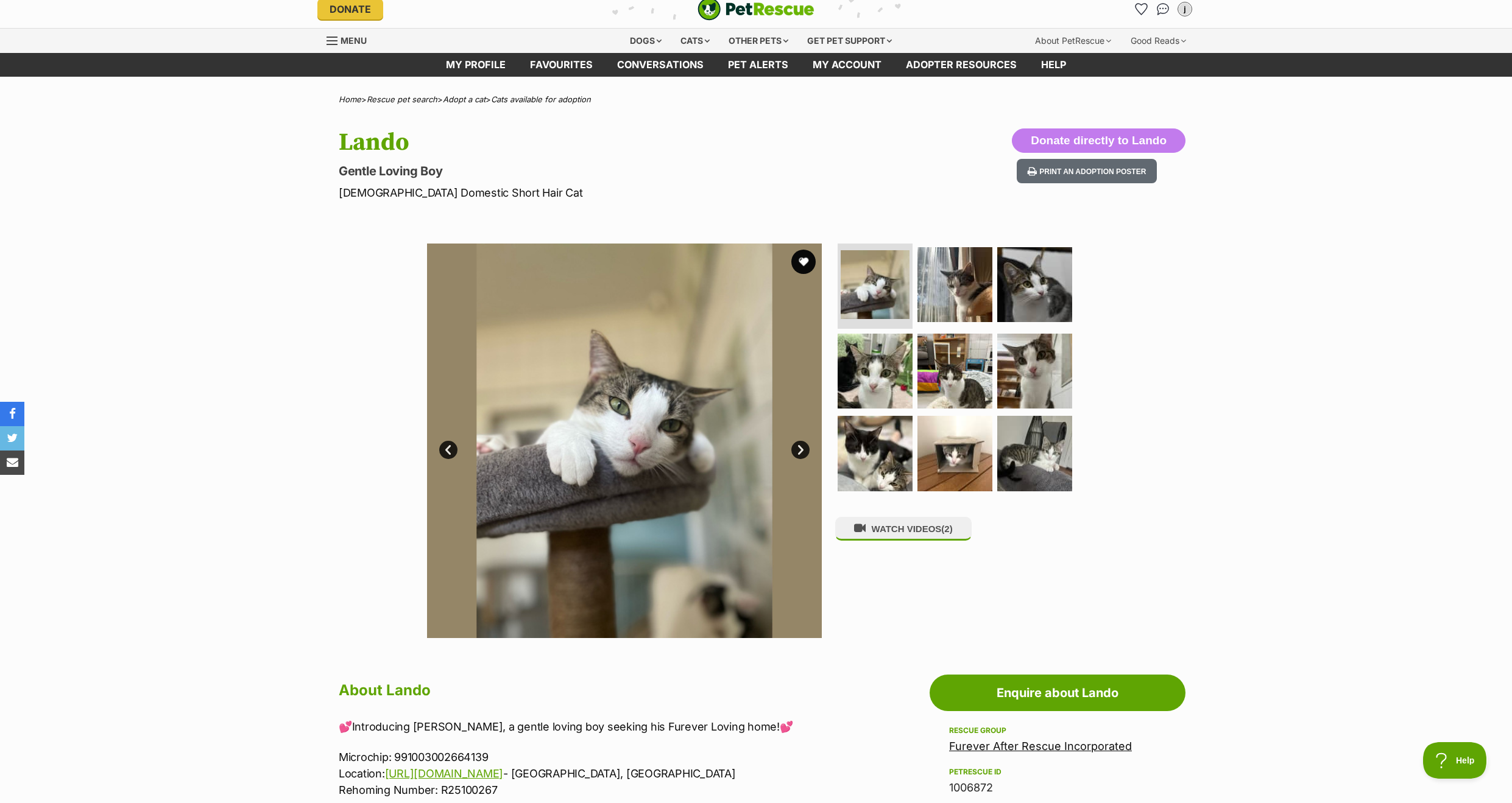
scroll to position [0, 0]
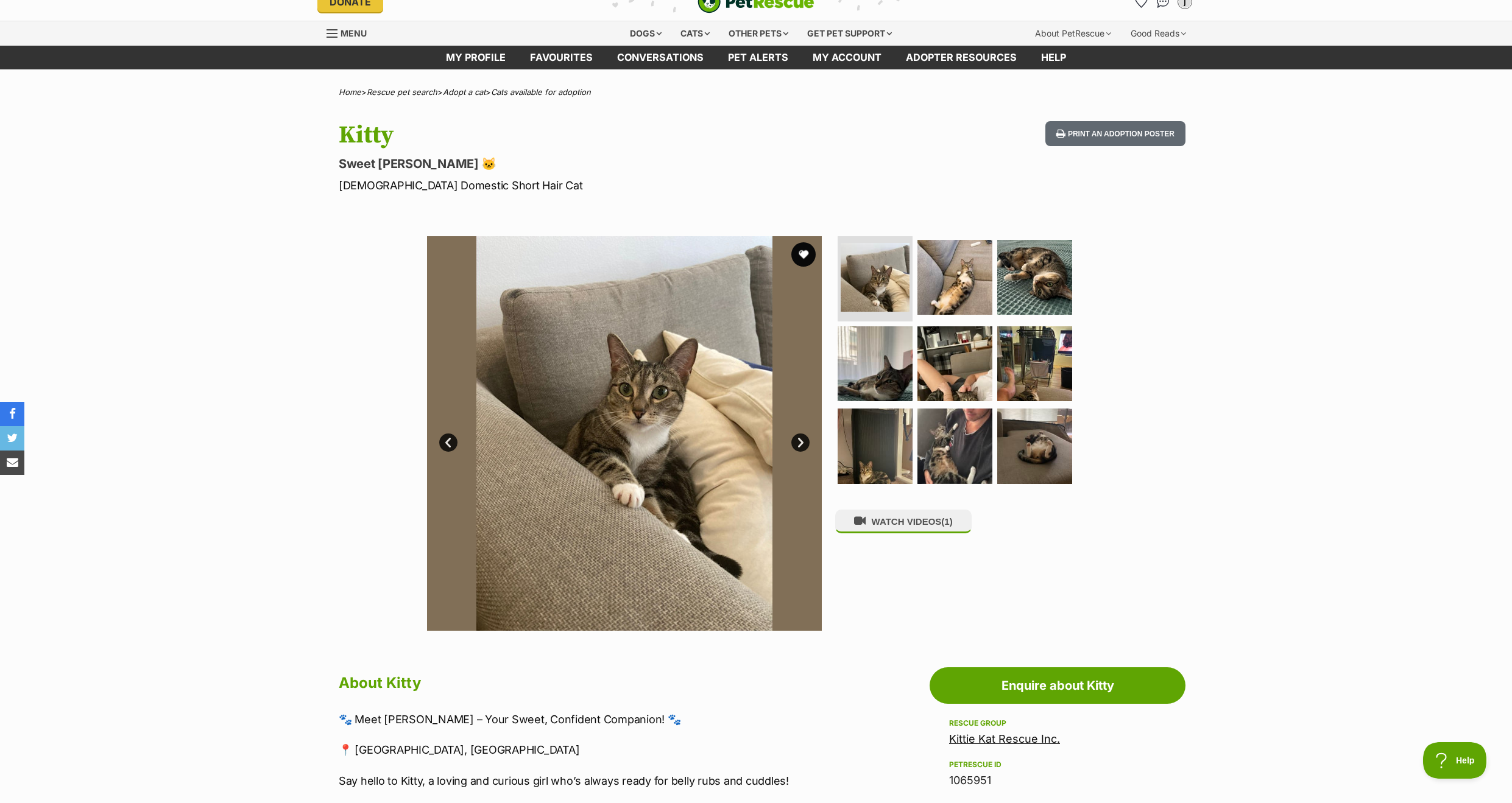
scroll to position [22, 0]
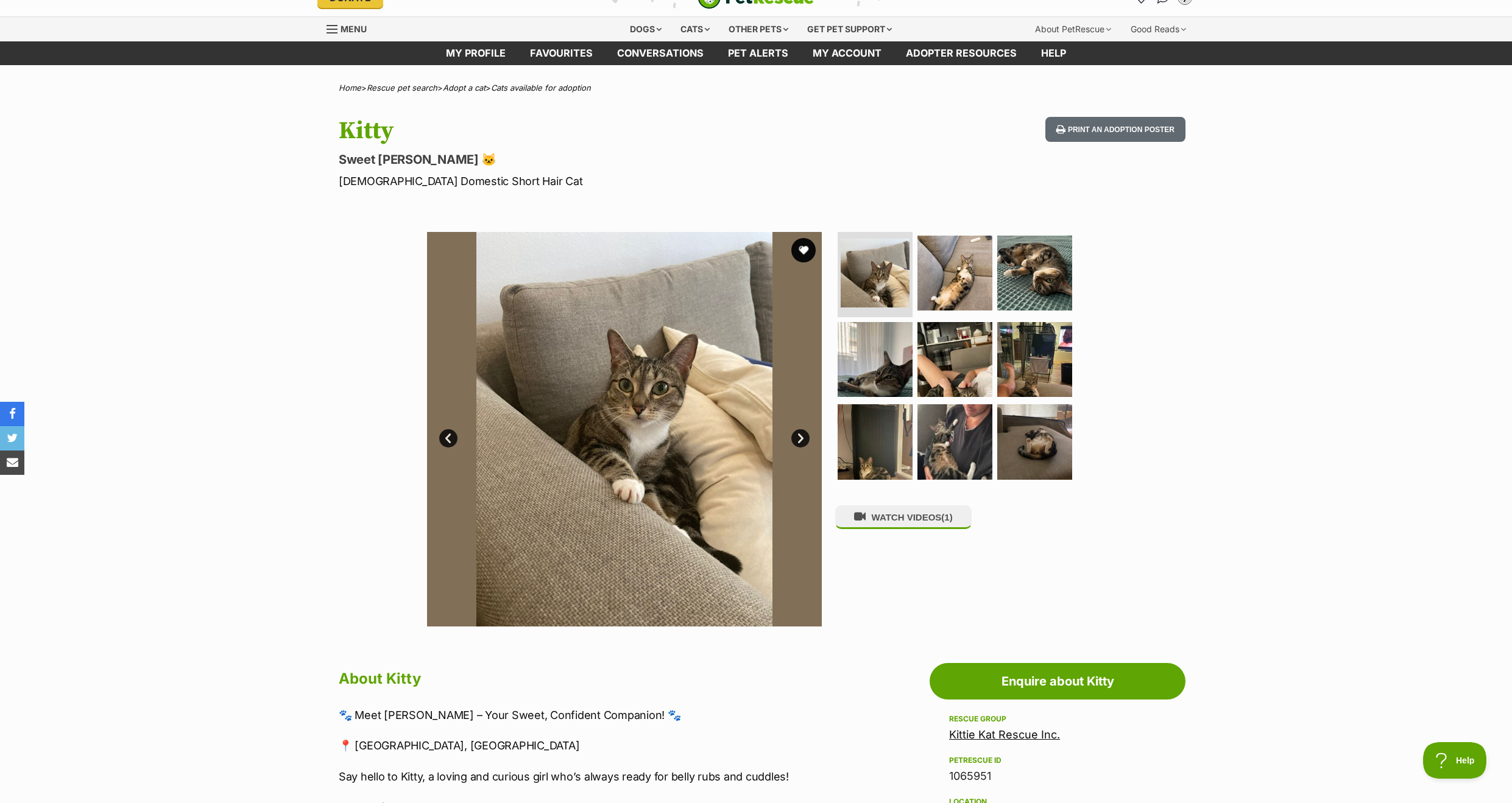
click at [803, 436] on link "Next" at bounding box center [800, 439] width 18 height 18
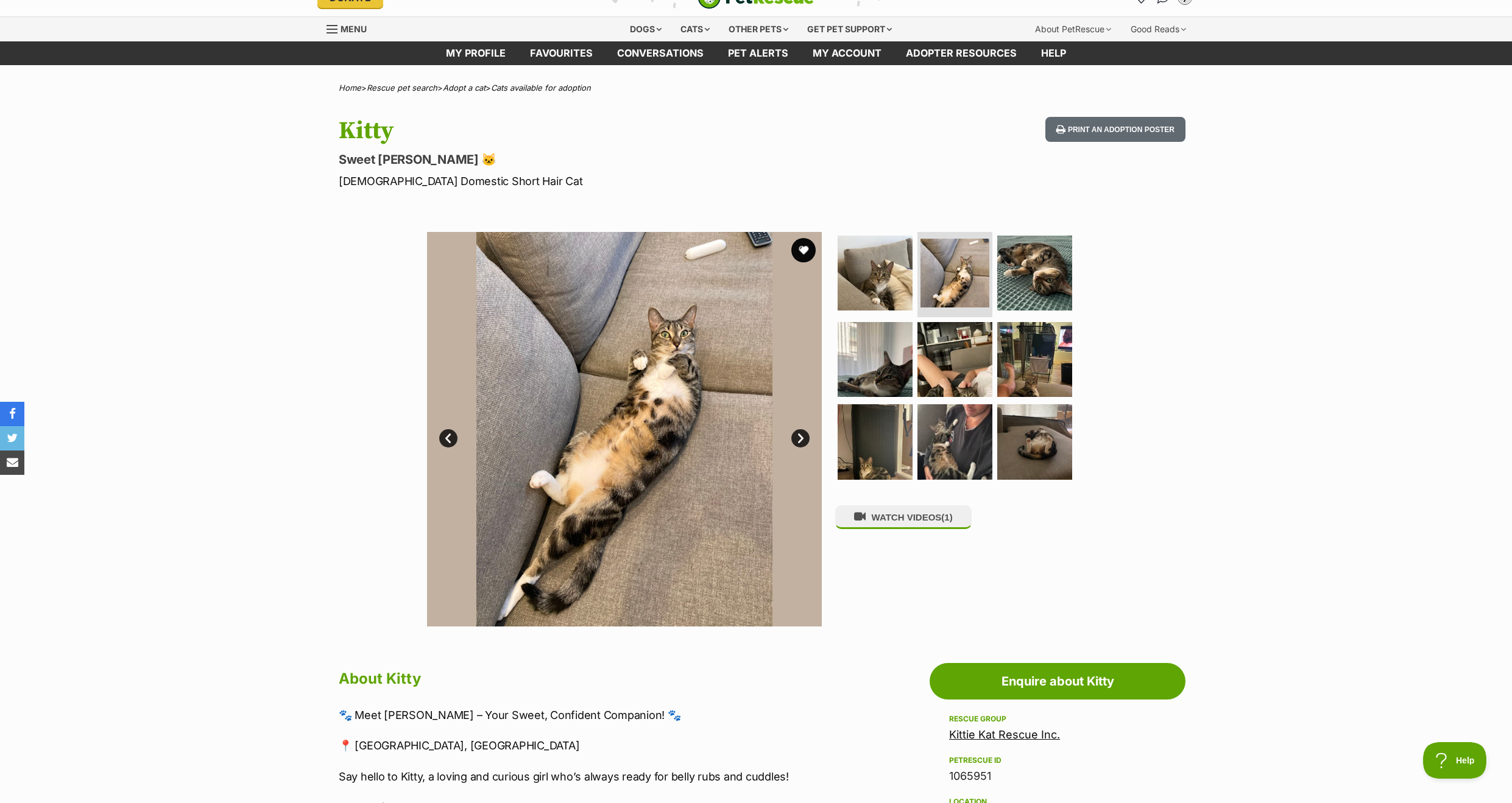
click at [803, 436] on link "Next" at bounding box center [800, 439] width 18 height 18
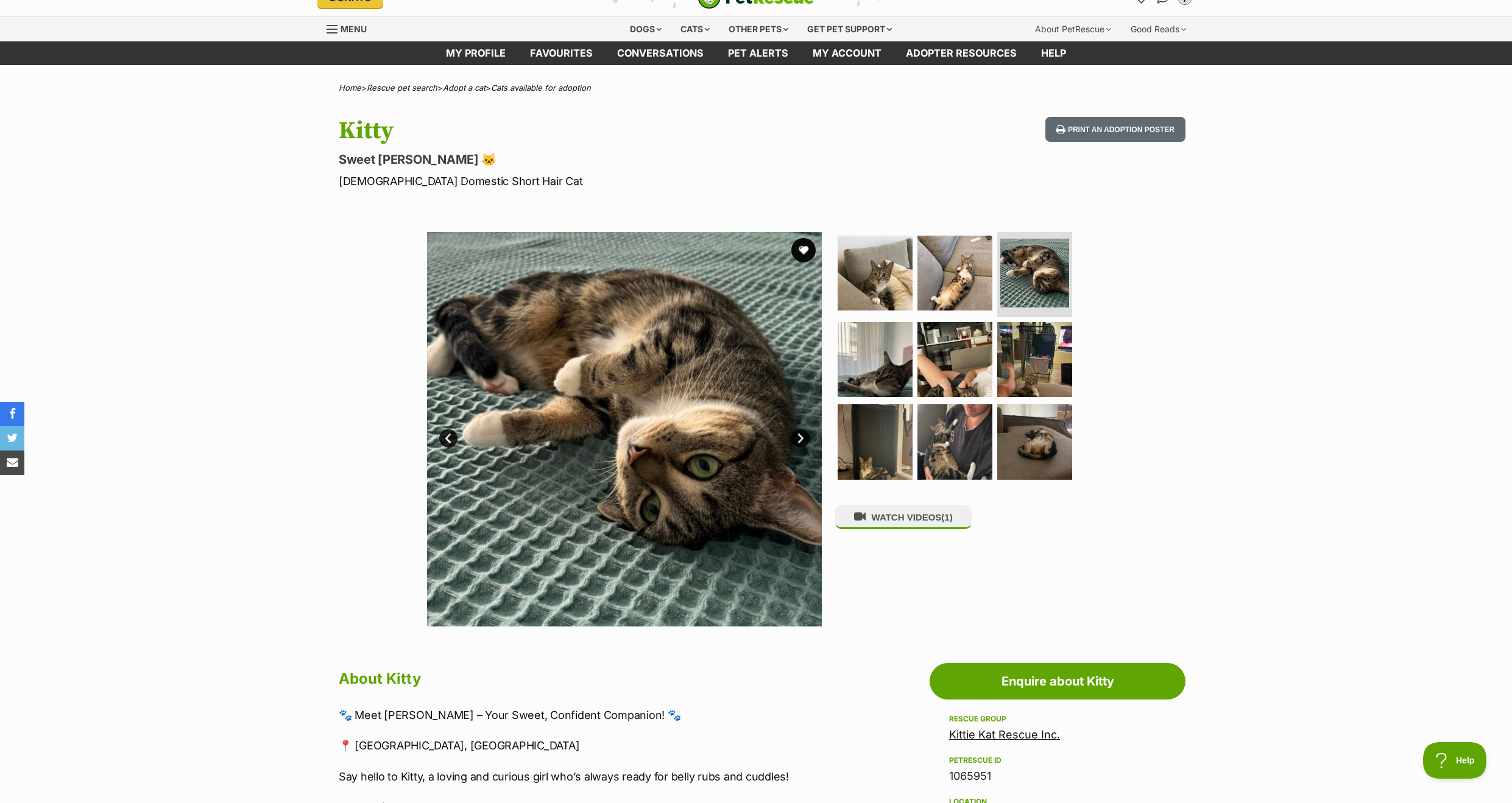
click at [803, 436] on link "Next" at bounding box center [800, 439] width 18 height 18
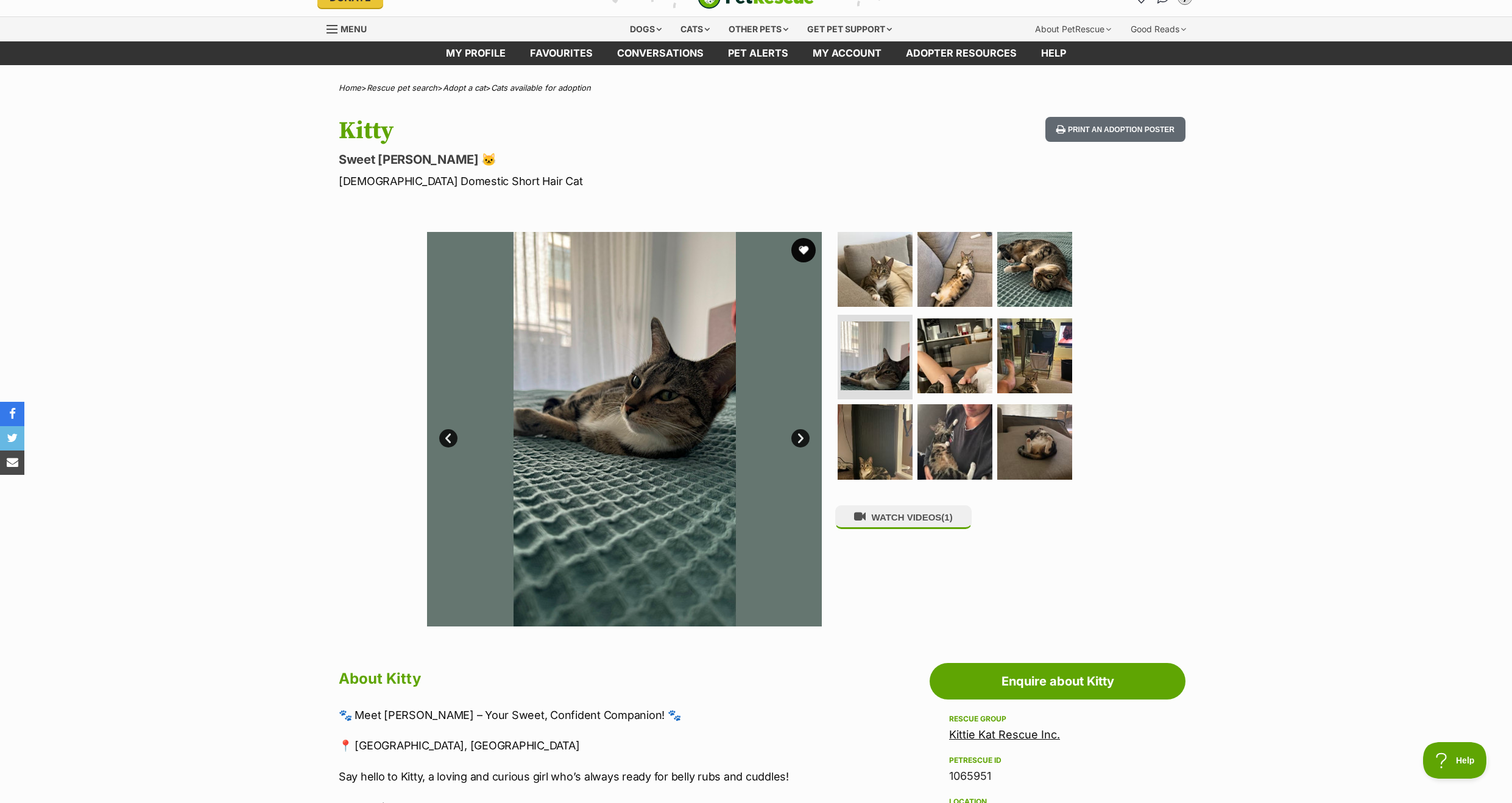
click at [803, 436] on link "Next" at bounding box center [800, 439] width 18 height 18
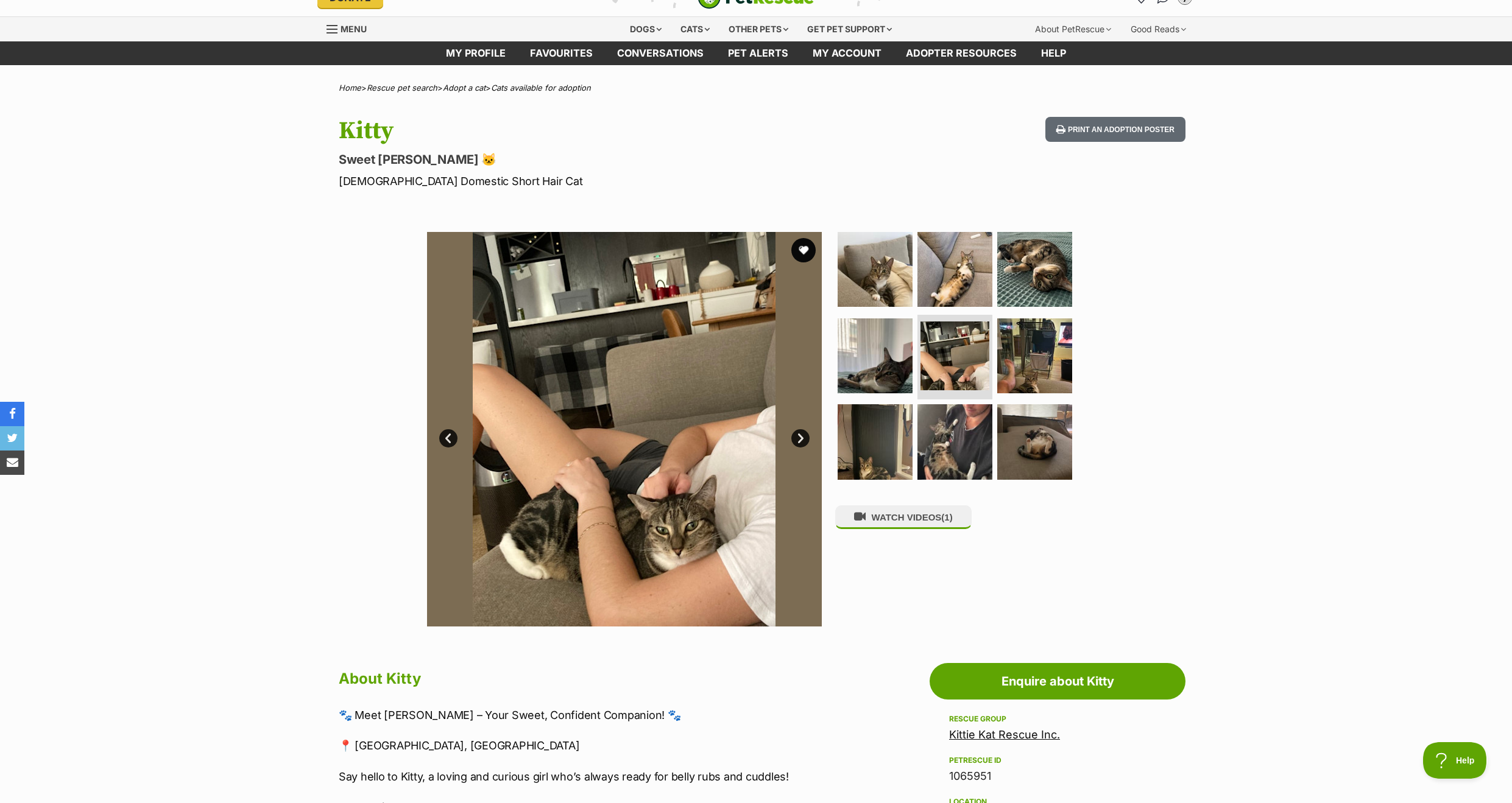
click at [803, 436] on link "Next" at bounding box center [800, 439] width 18 height 18
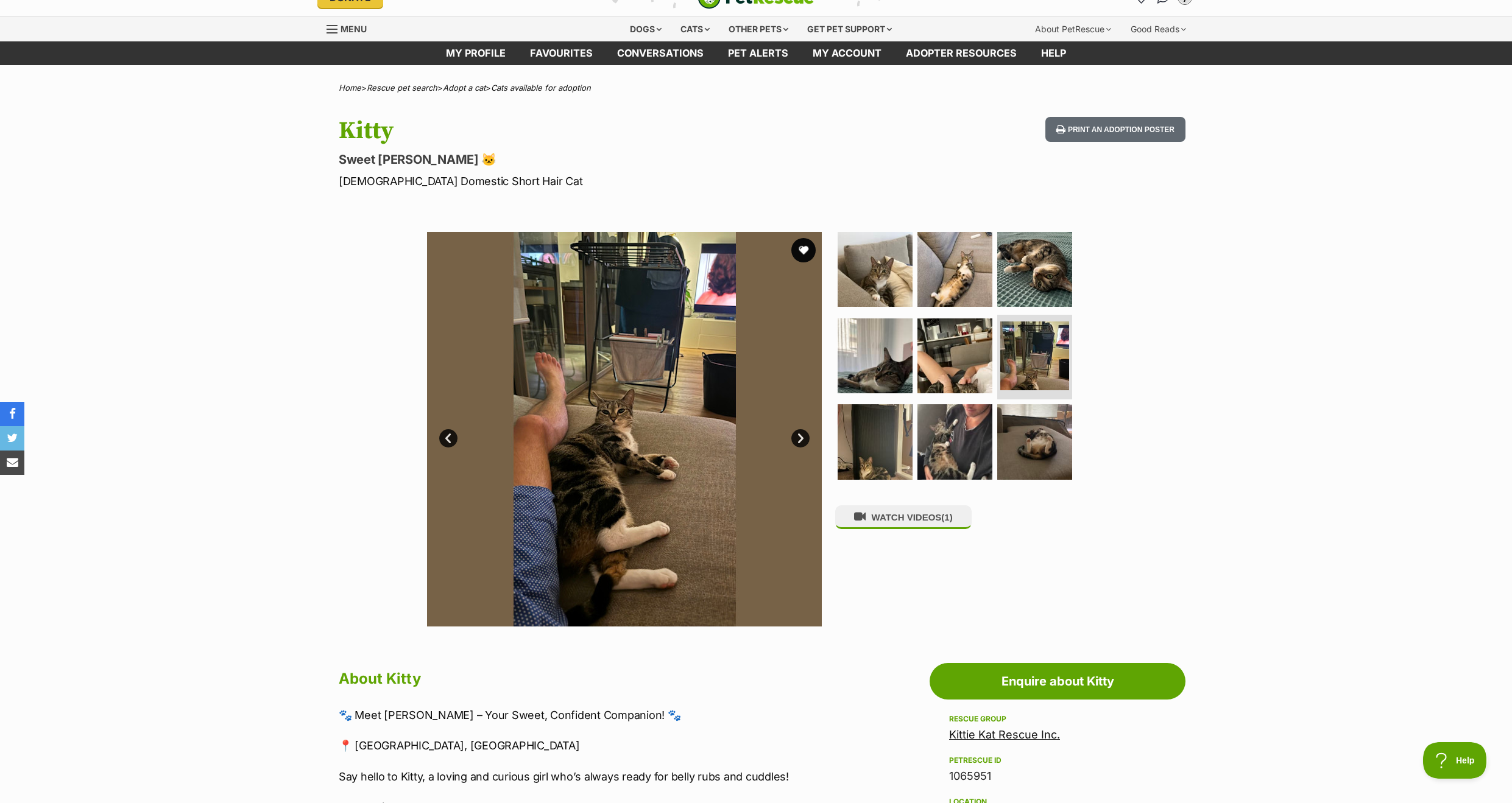
click at [802, 435] on link "Next" at bounding box center [800, 439] width 18 height 18
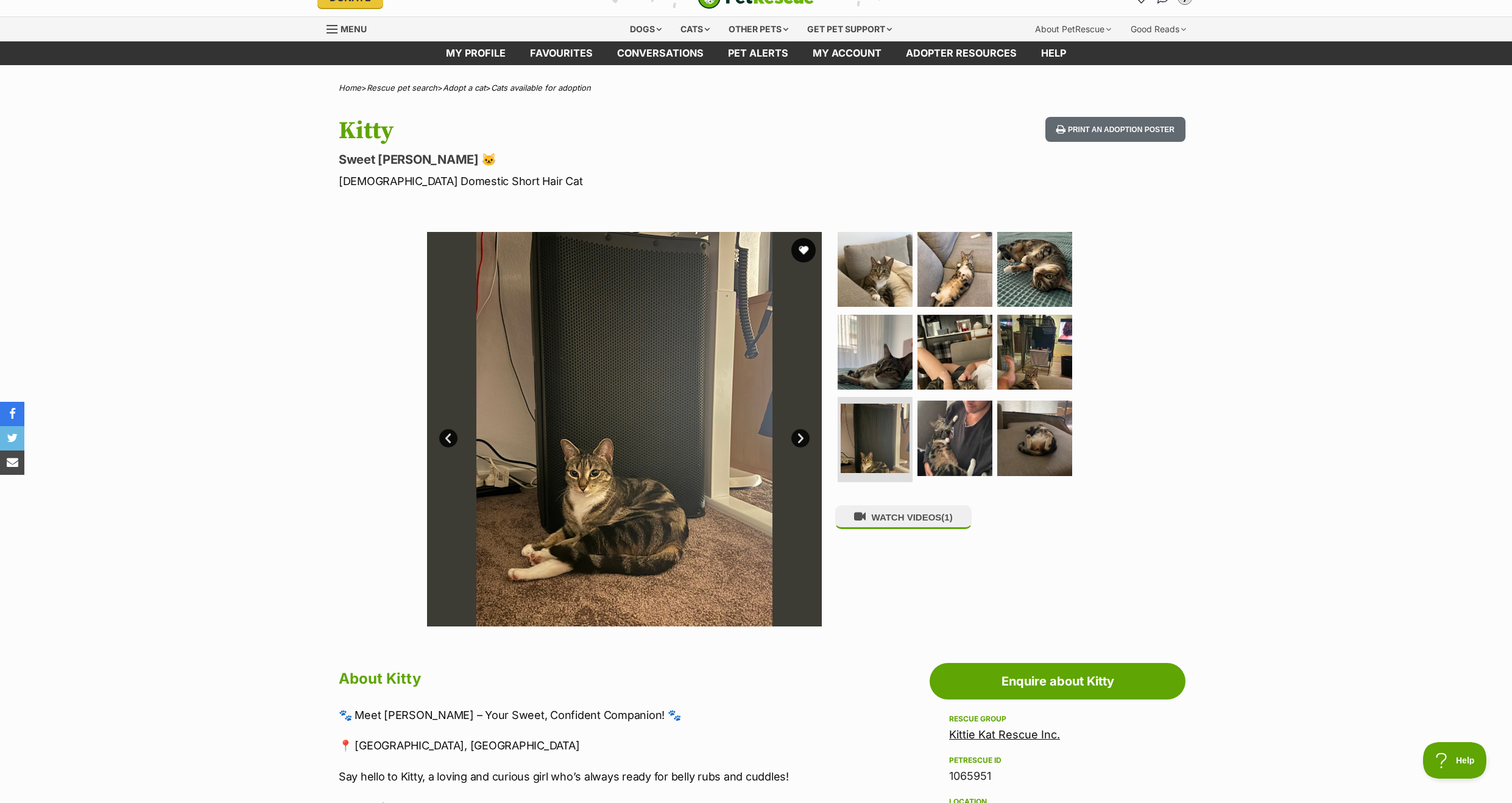
click at [802, 435] on link "Next" at bounding box center [800, 439] width 18 height 18
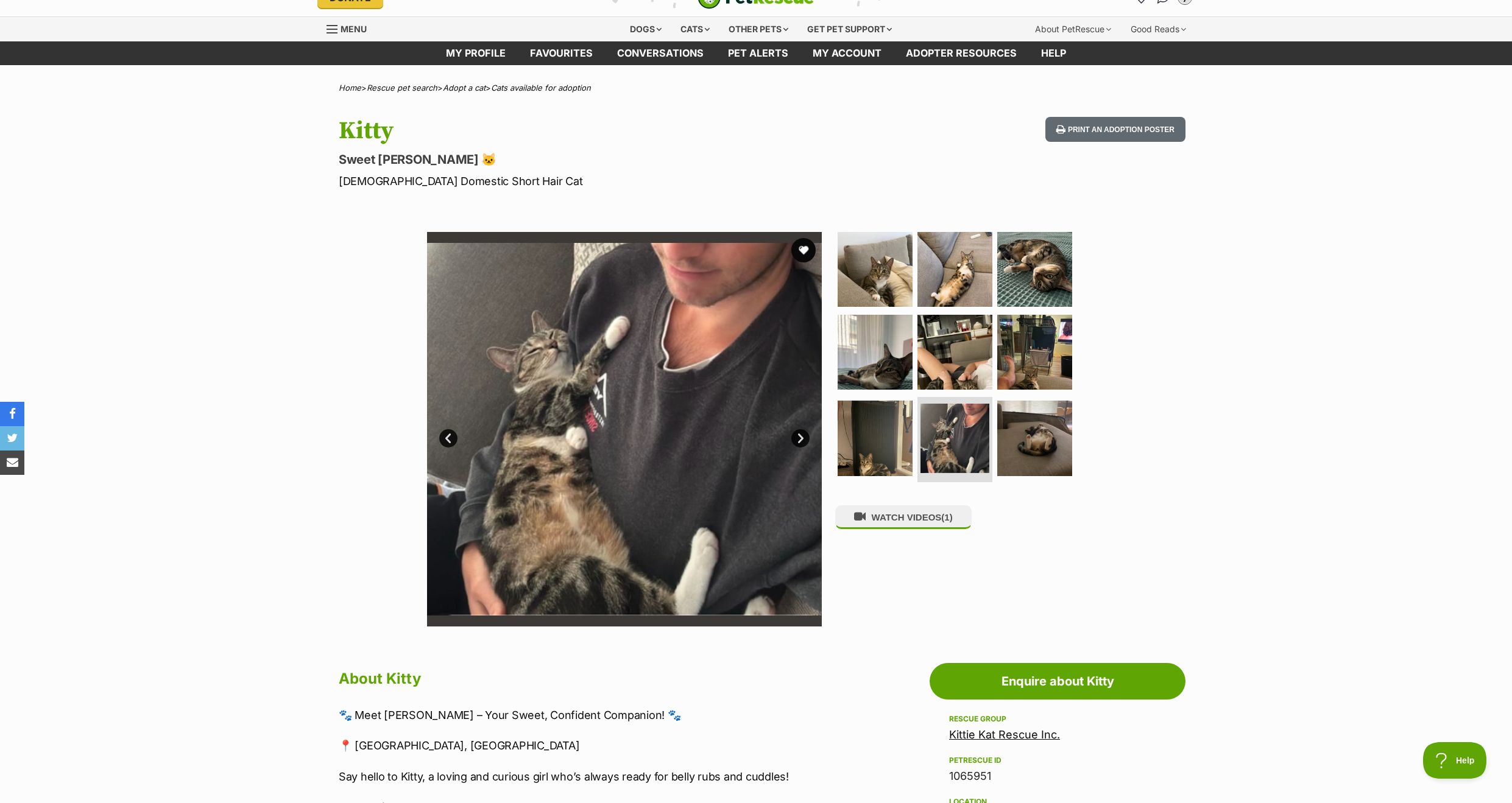
click at [802, 435] on link "Next" at bounding box center [800, 439] width 18 height 18
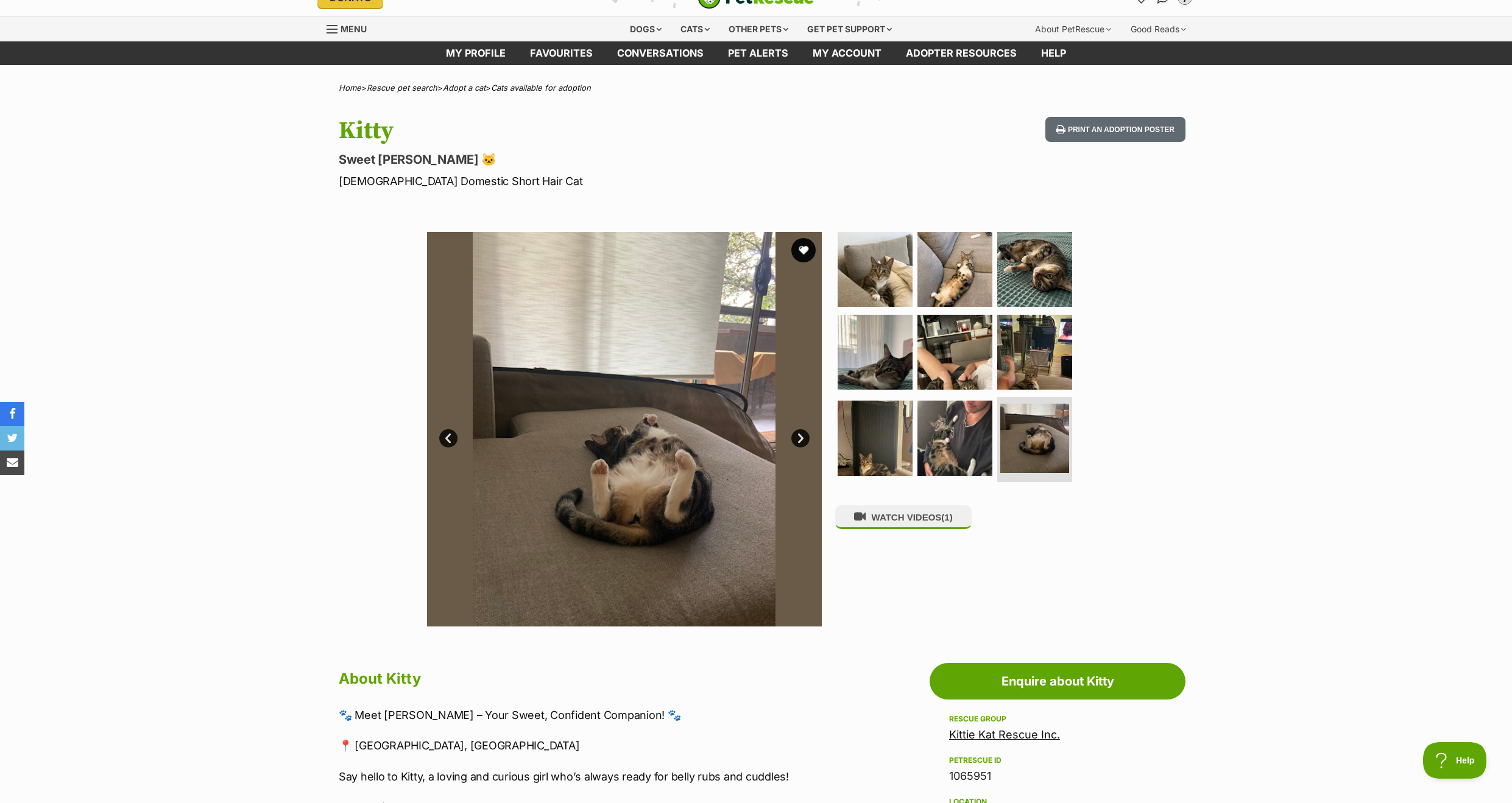
click at [802, 435] on link "Next" at bounding box center [800, 439] width 18 height 18
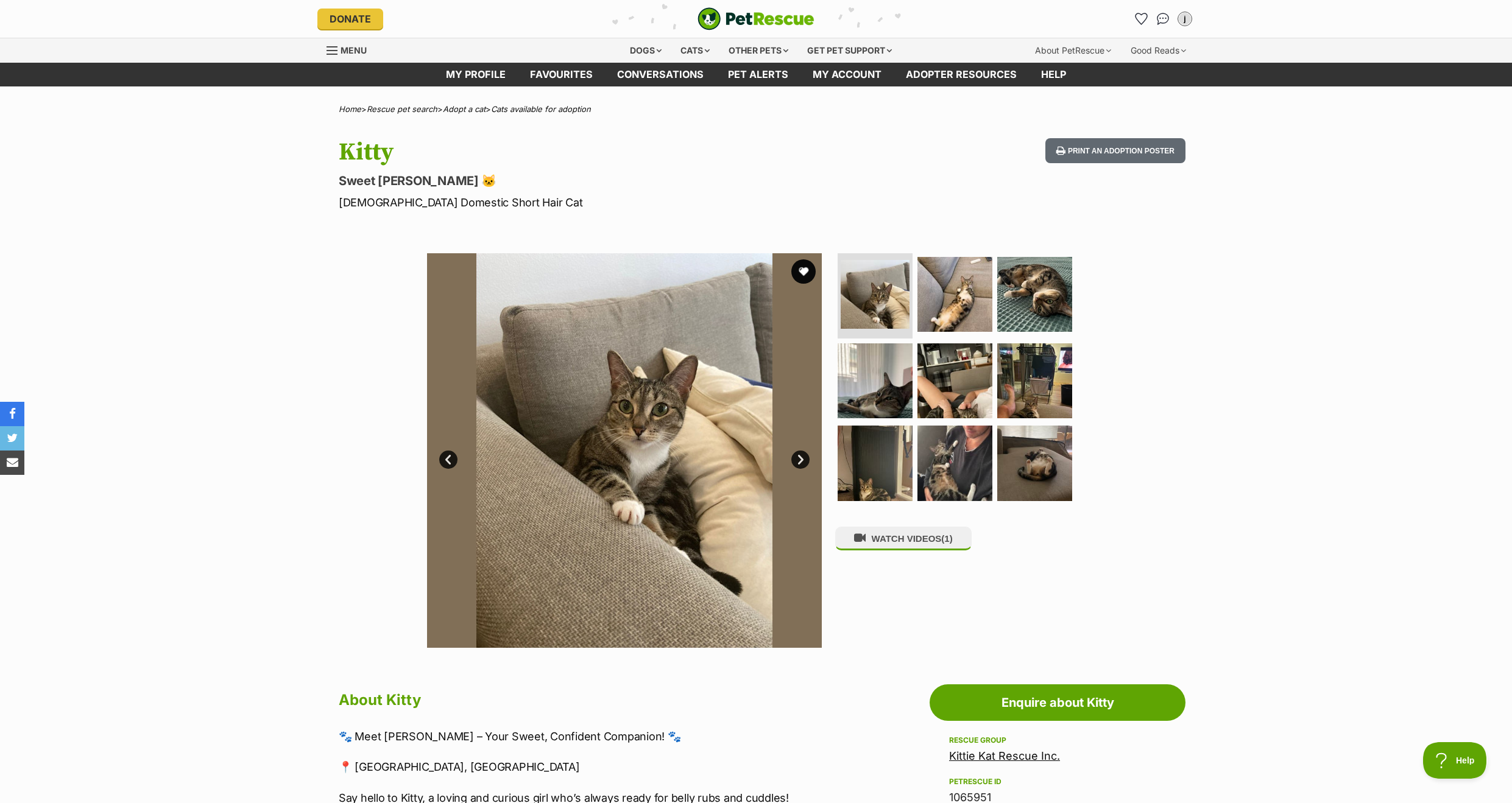
scroll to position [0, 0]
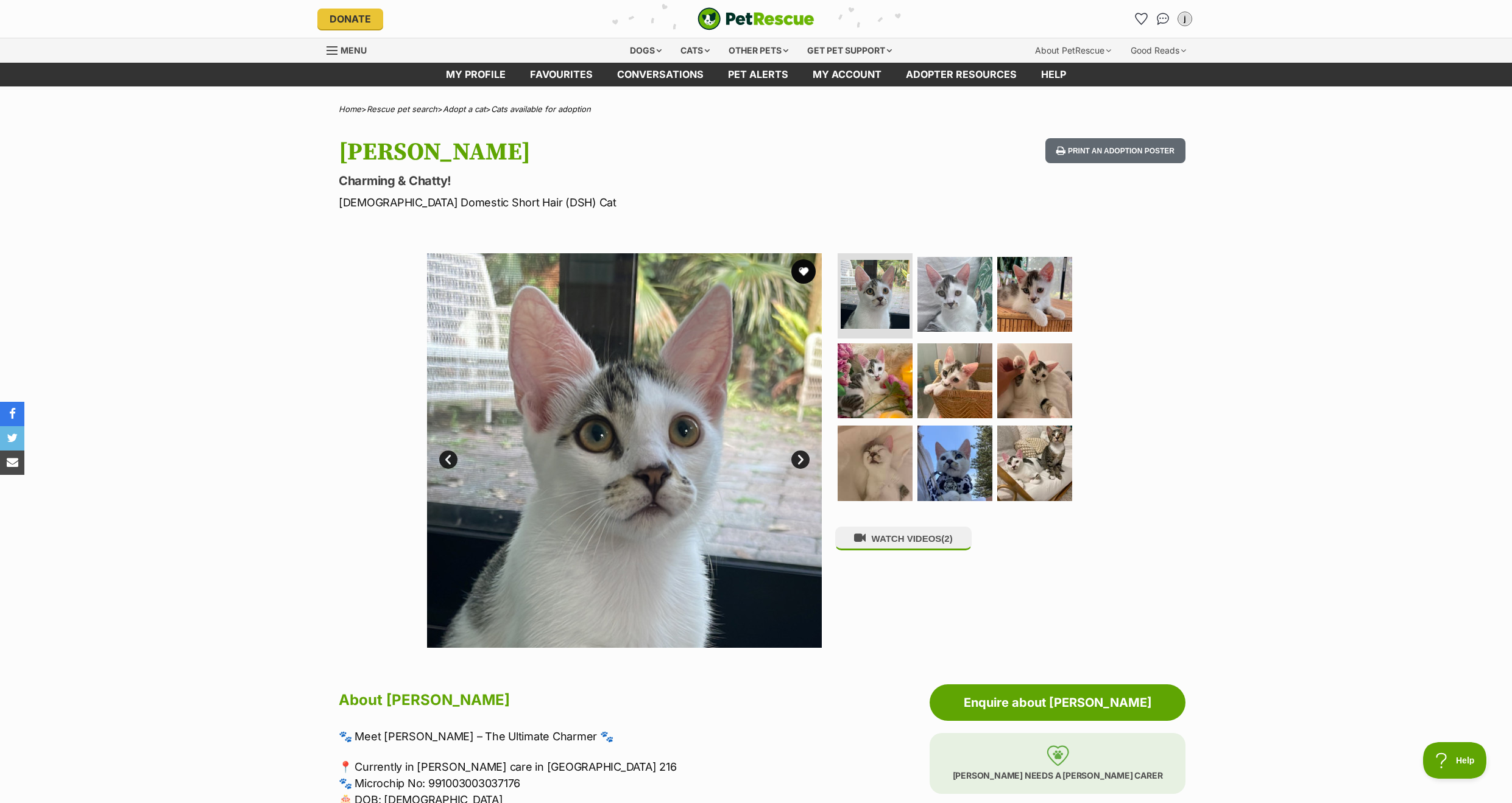
click at [800, 459] on link "Next" at bounding box center [800, 460] width 18 height 18
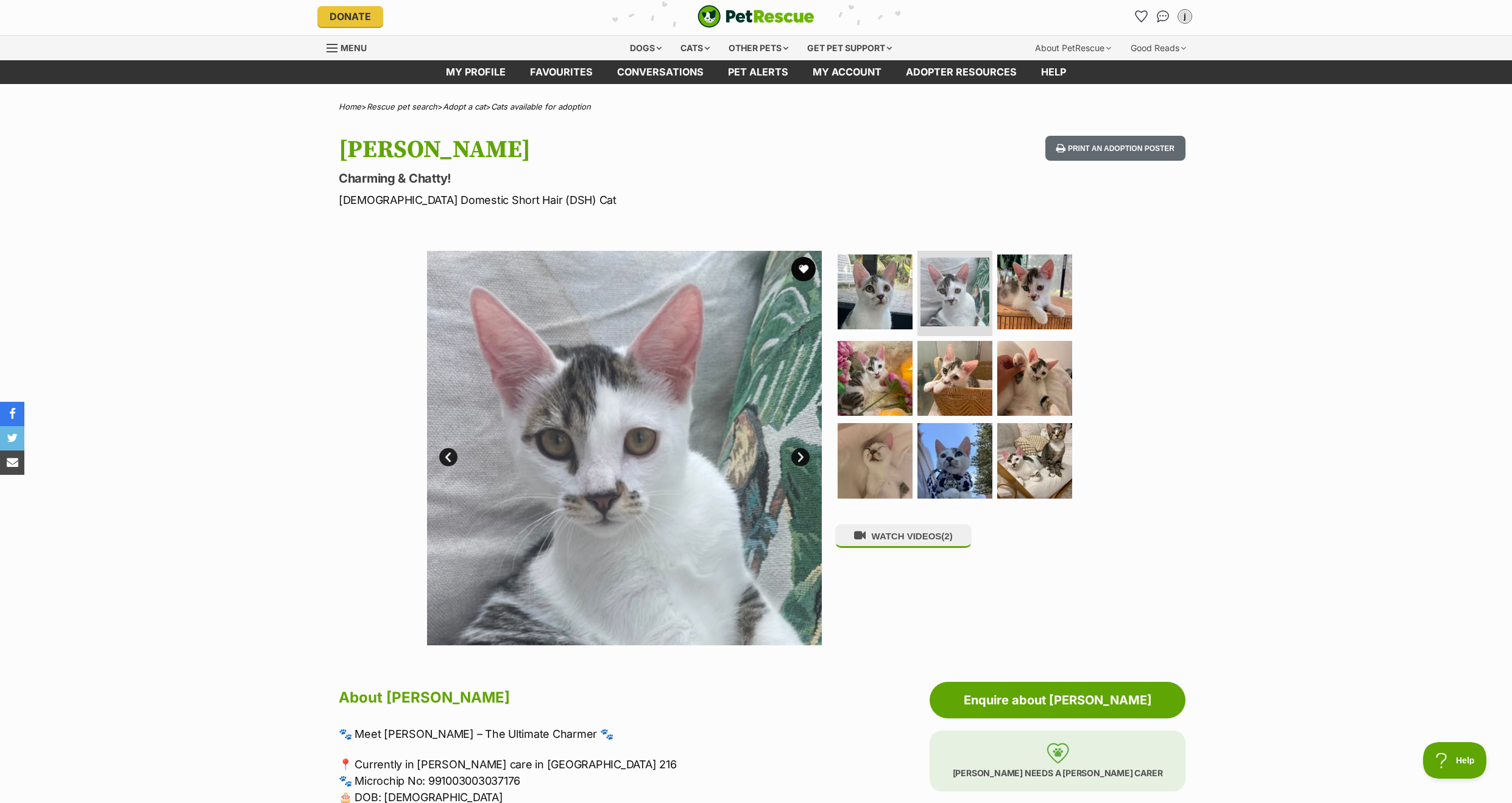
scroll to position [0, 1]
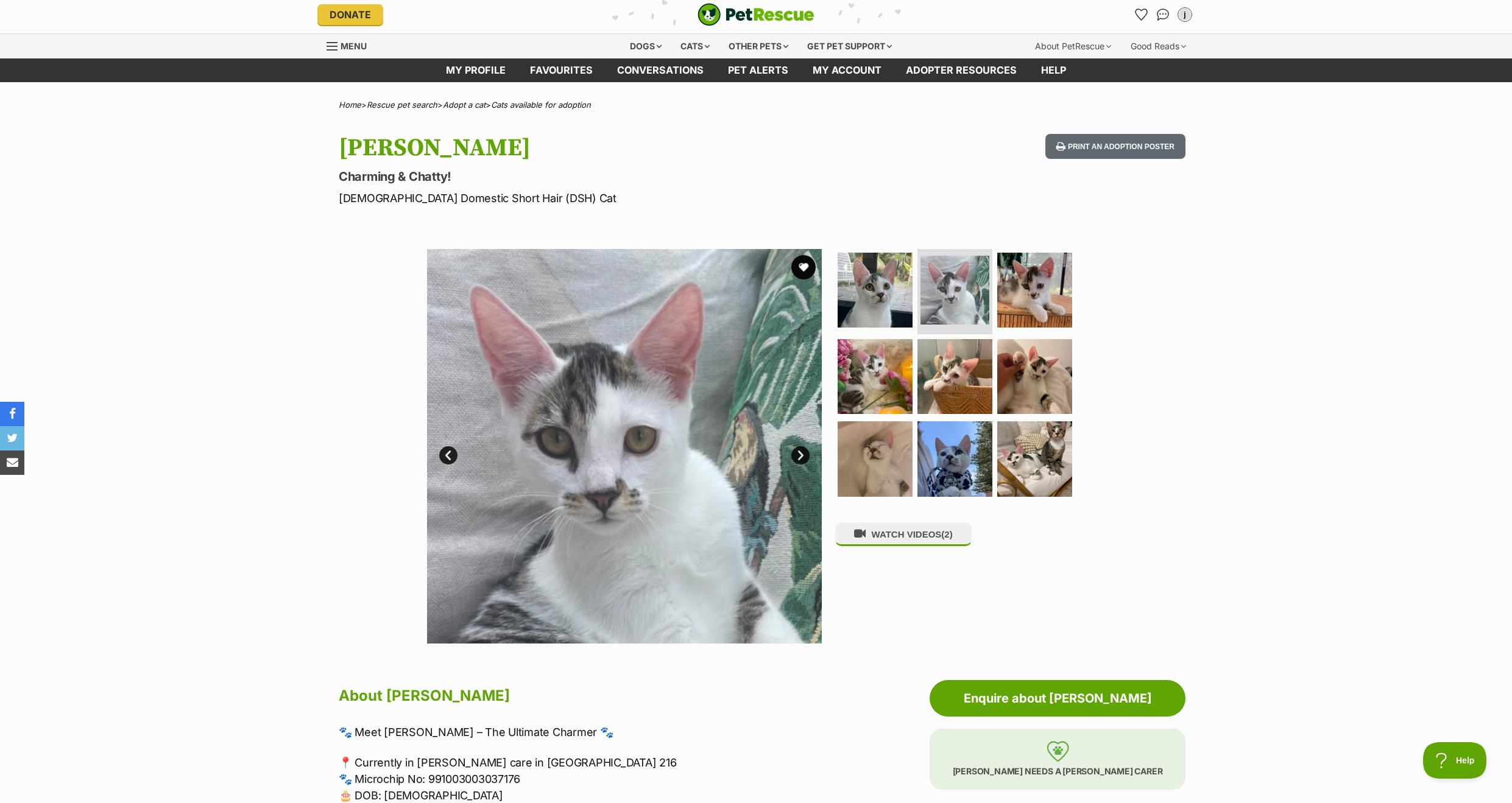
click at [800, 459] on link "Next" at bounding box center [800, 456] width 18 height 18
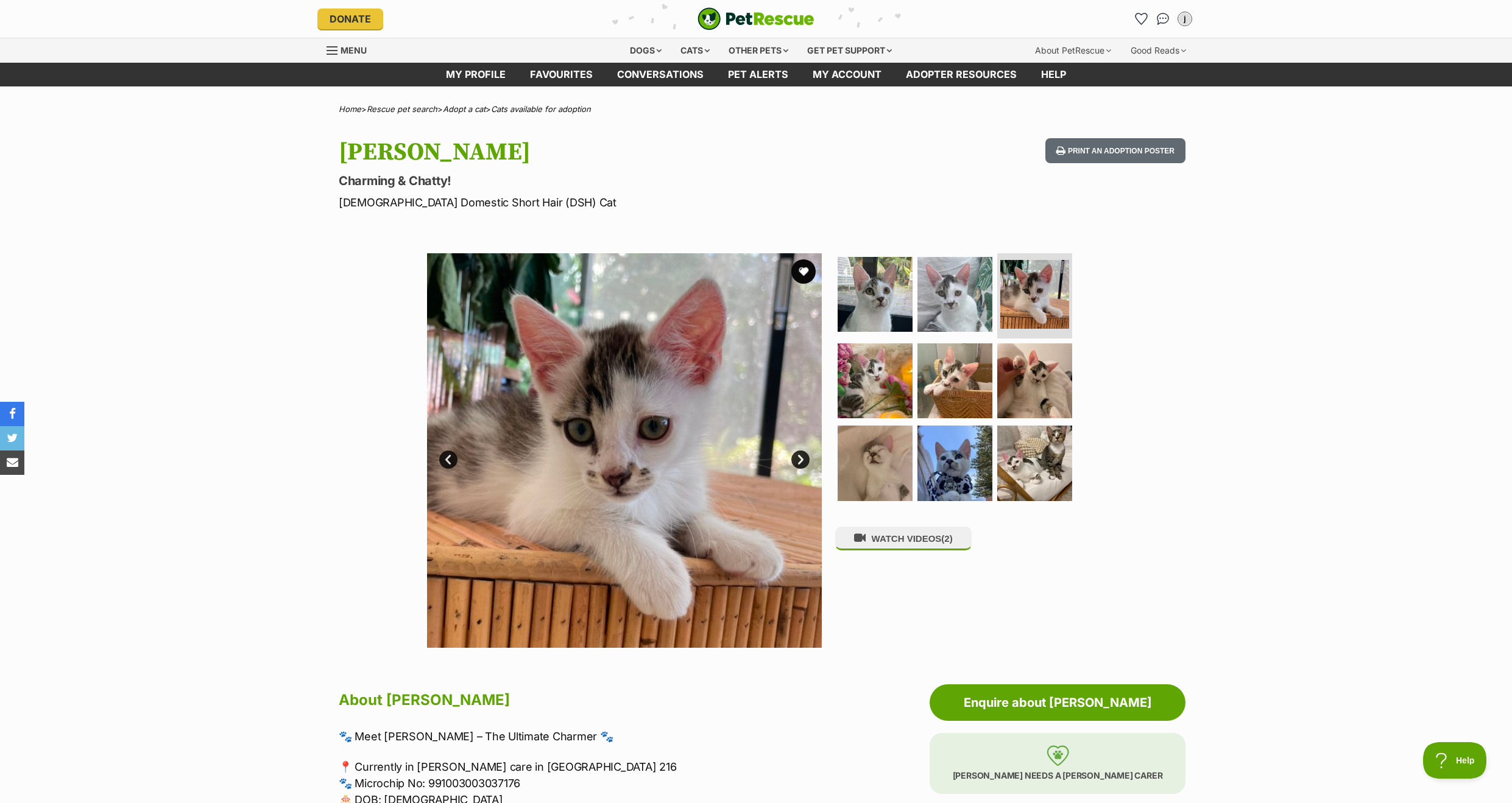
click at [800, 459] on link "Next" at bounding box center [800, 460] width 18 height 18
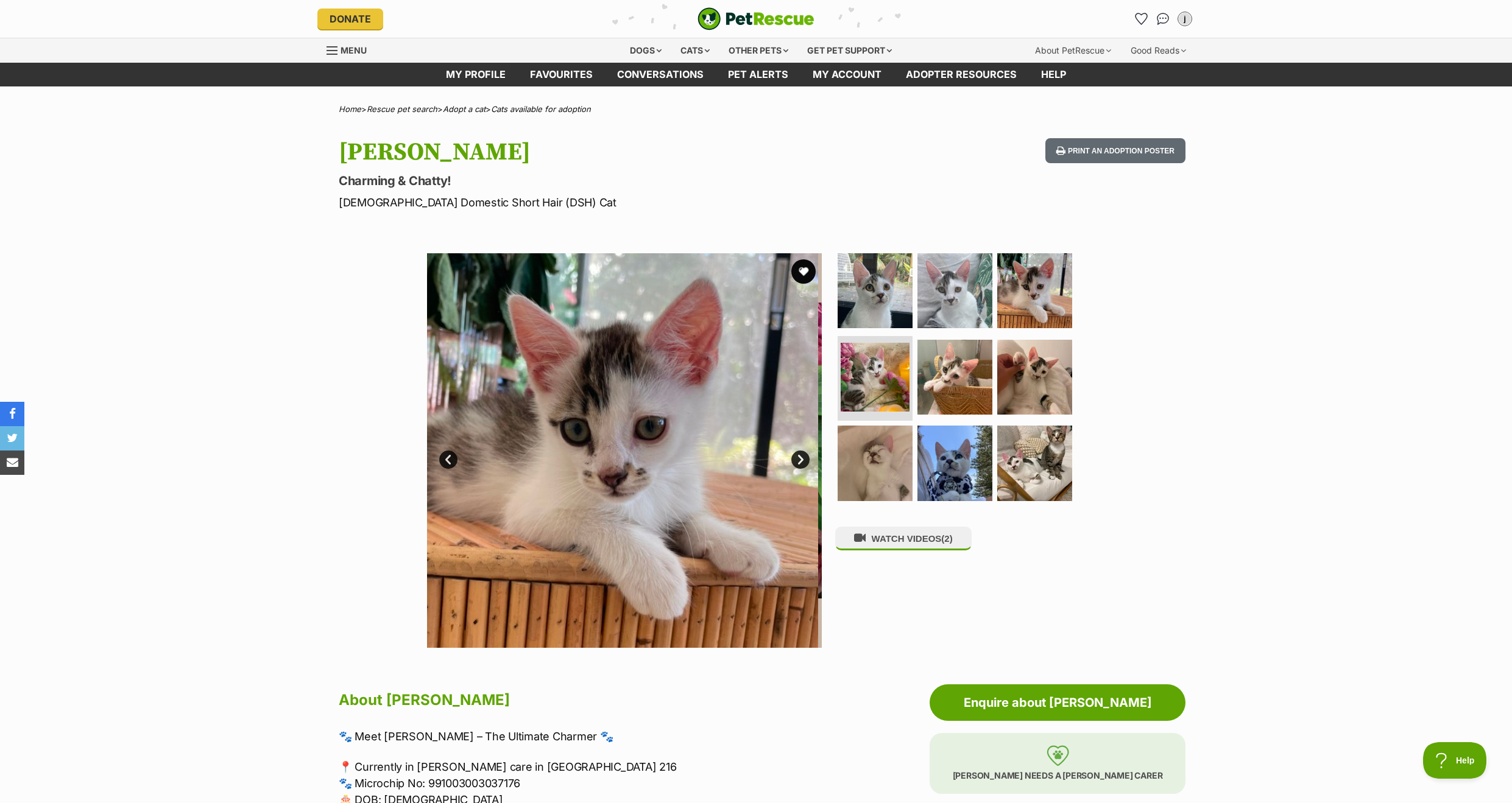
scroll to position [-2, 1]
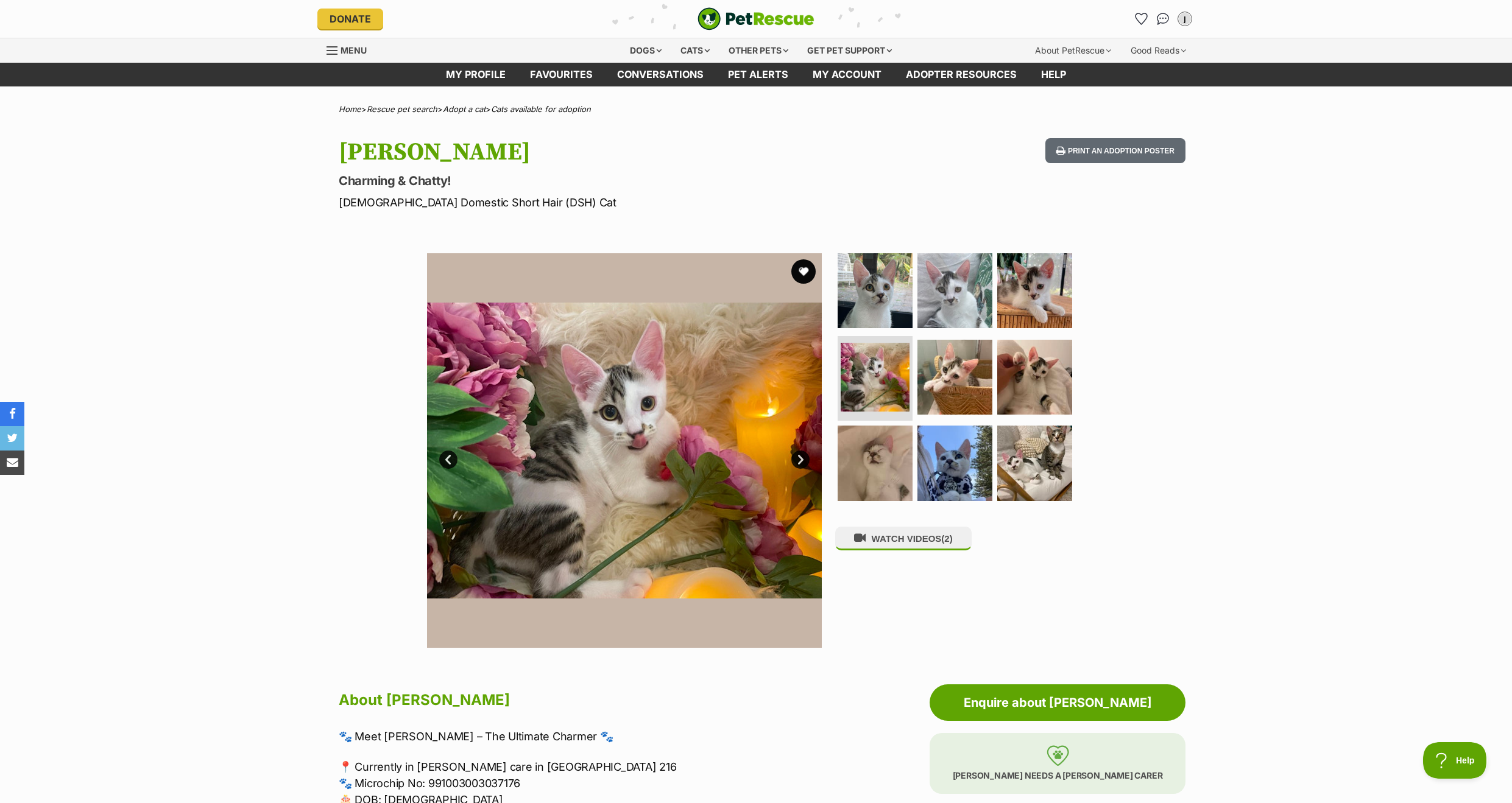
click at [800, 459] on link "Next" at bounding box center [800, 460] width 18 height 18
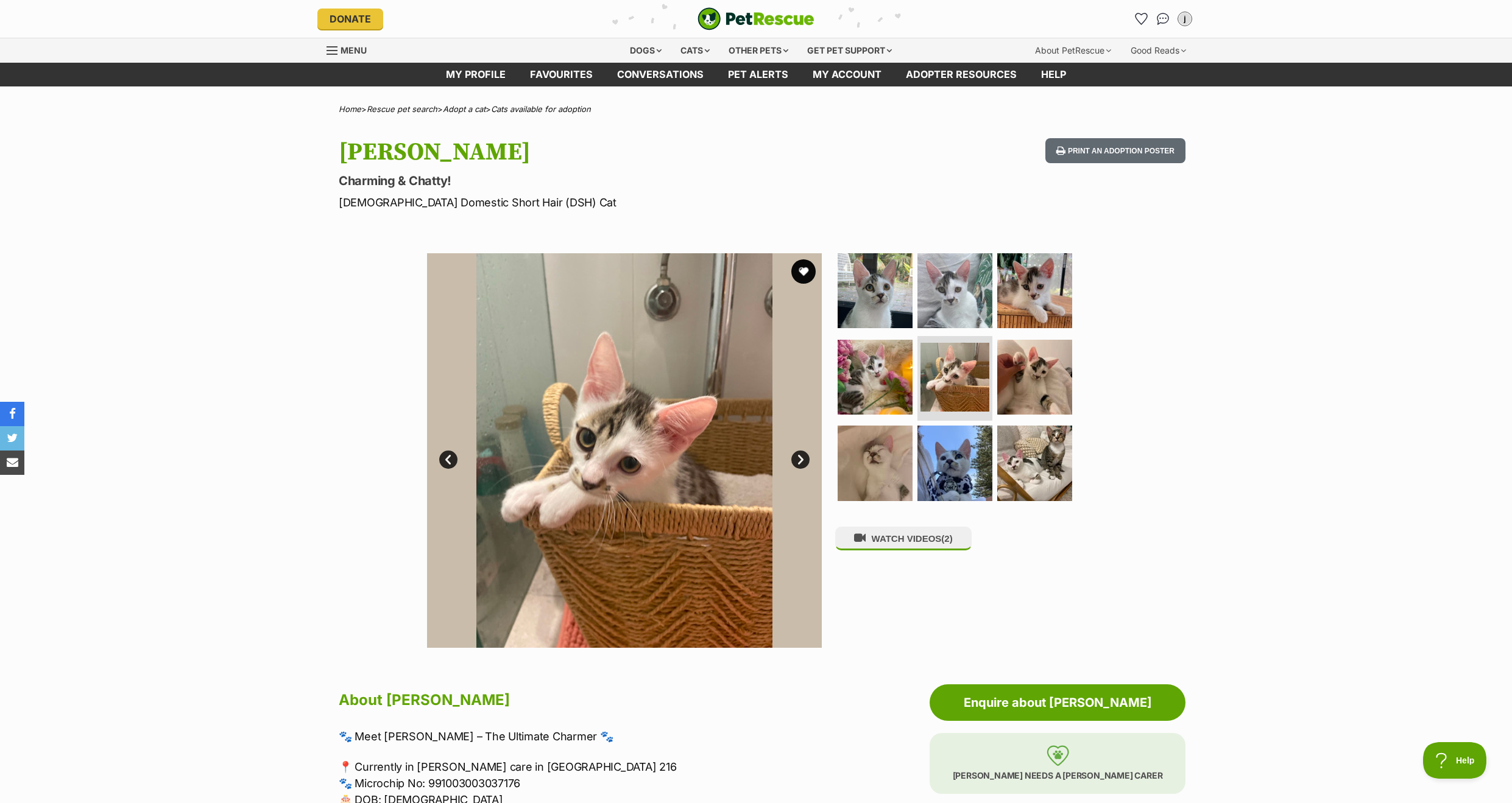
click at [800, 459] on link "Next" at bounding box center [800, 460] width 18 height 18
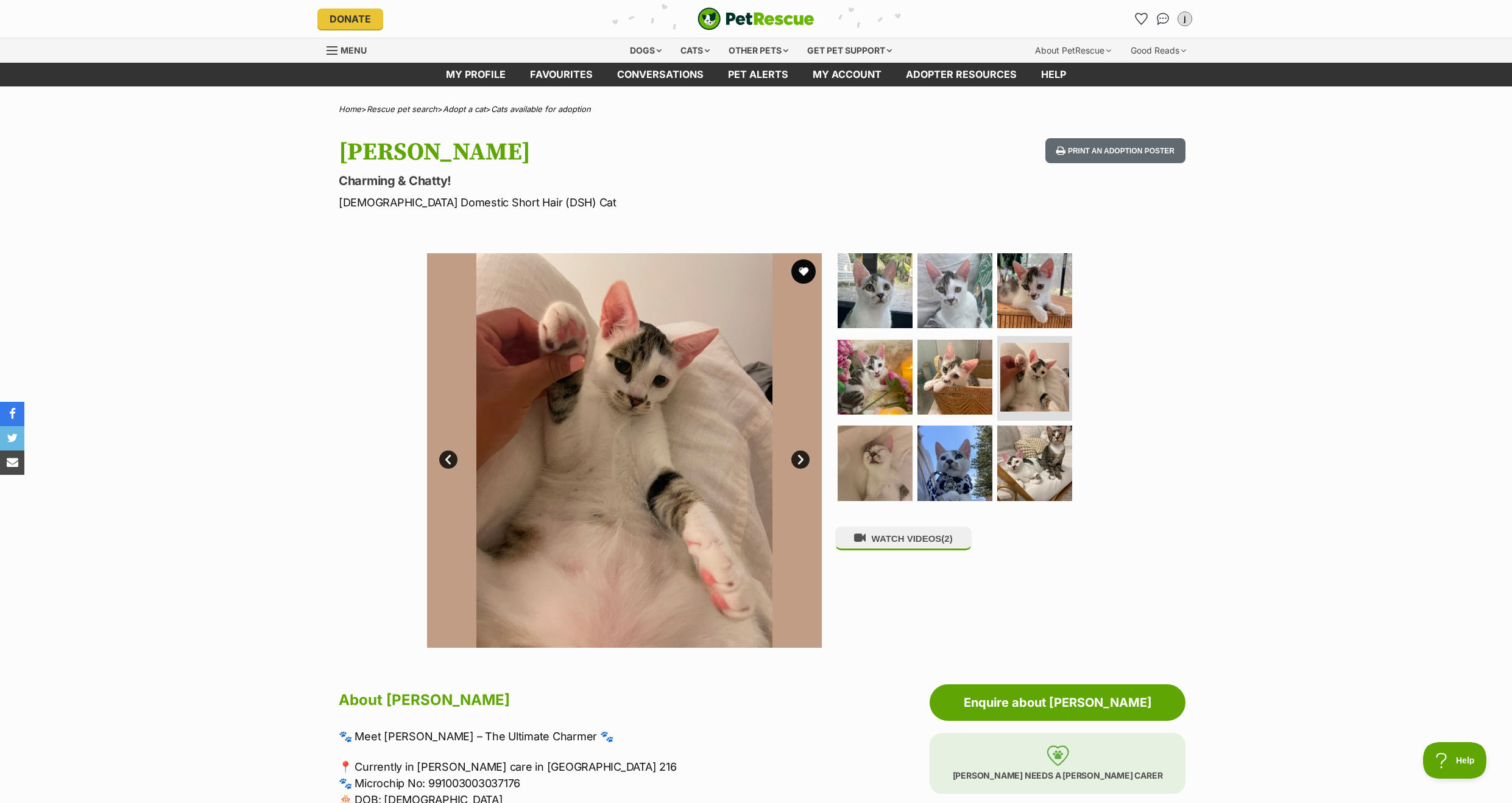
click at [800, 459] on link "Next" at bounding box center [800, 460] width 18 height 18
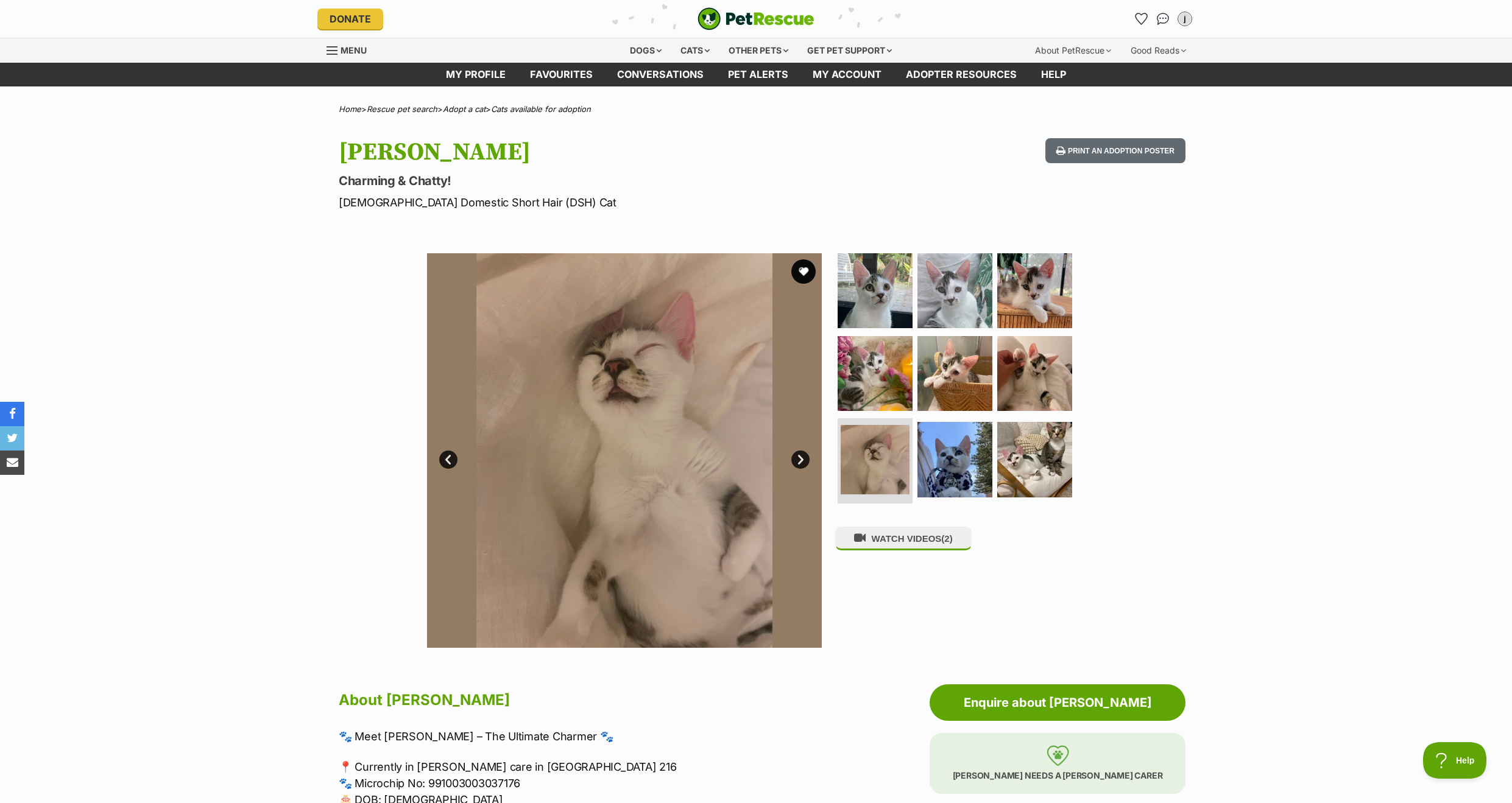
click at [800, 459] on link "Next" at bounding box center [800, 460] width 18 height 18
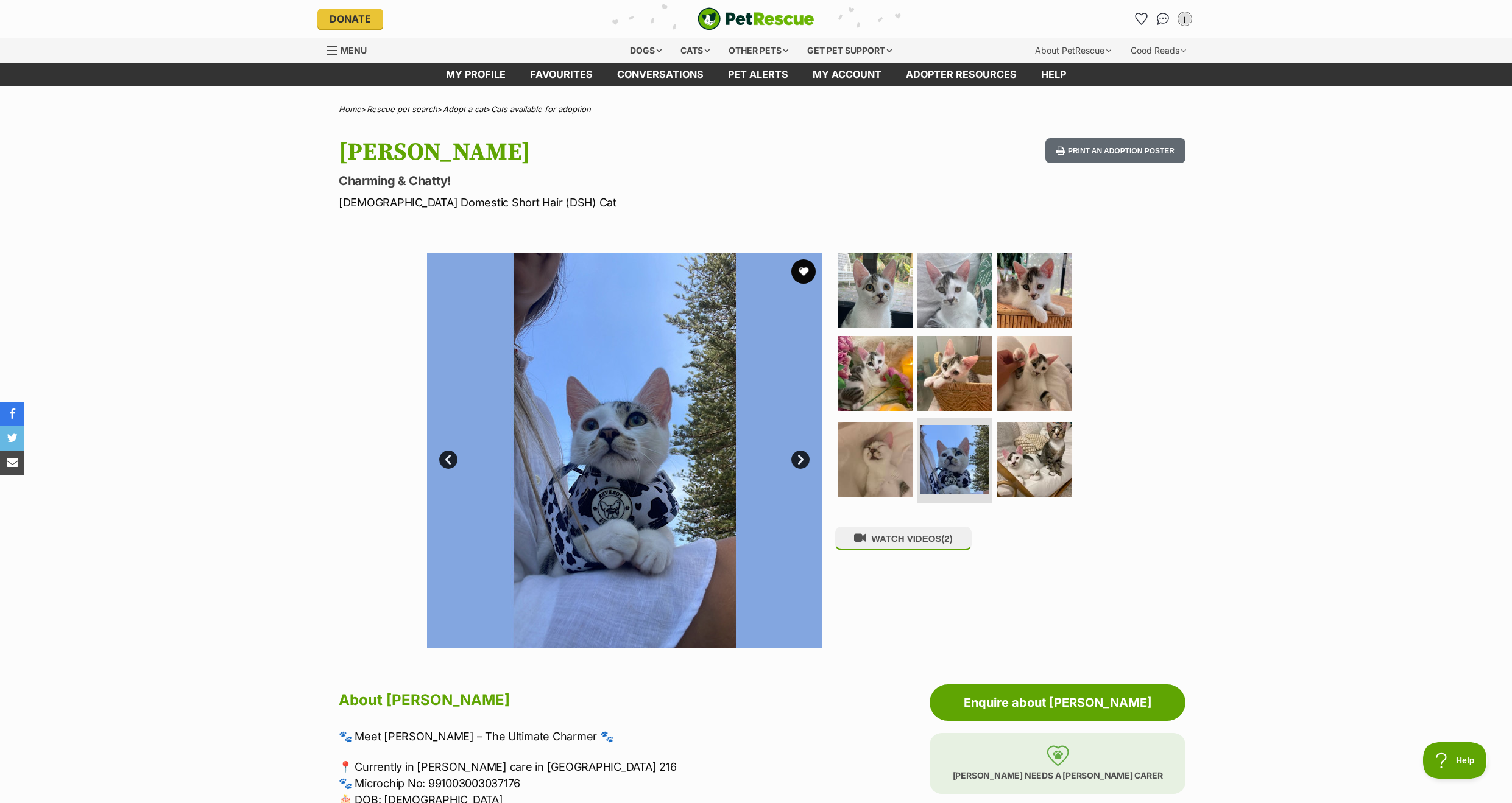
click at [800, 459] on link "Next" at bounding box center [800, 460] width 18 height 18
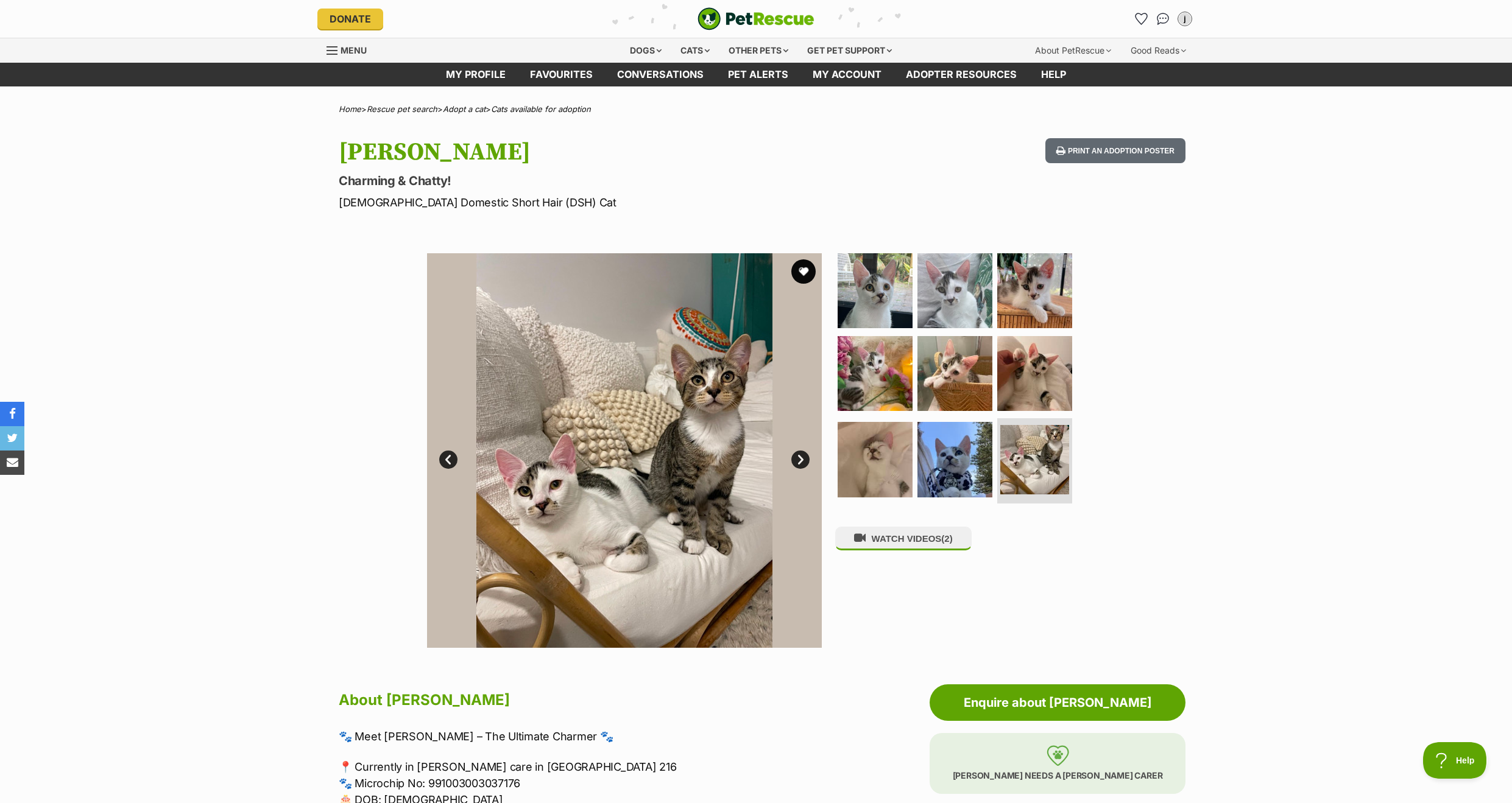
scroll to position [-3, 1]
click at [800, 459] on link "Next" at bounding box center [800, 460] width 18 height 18
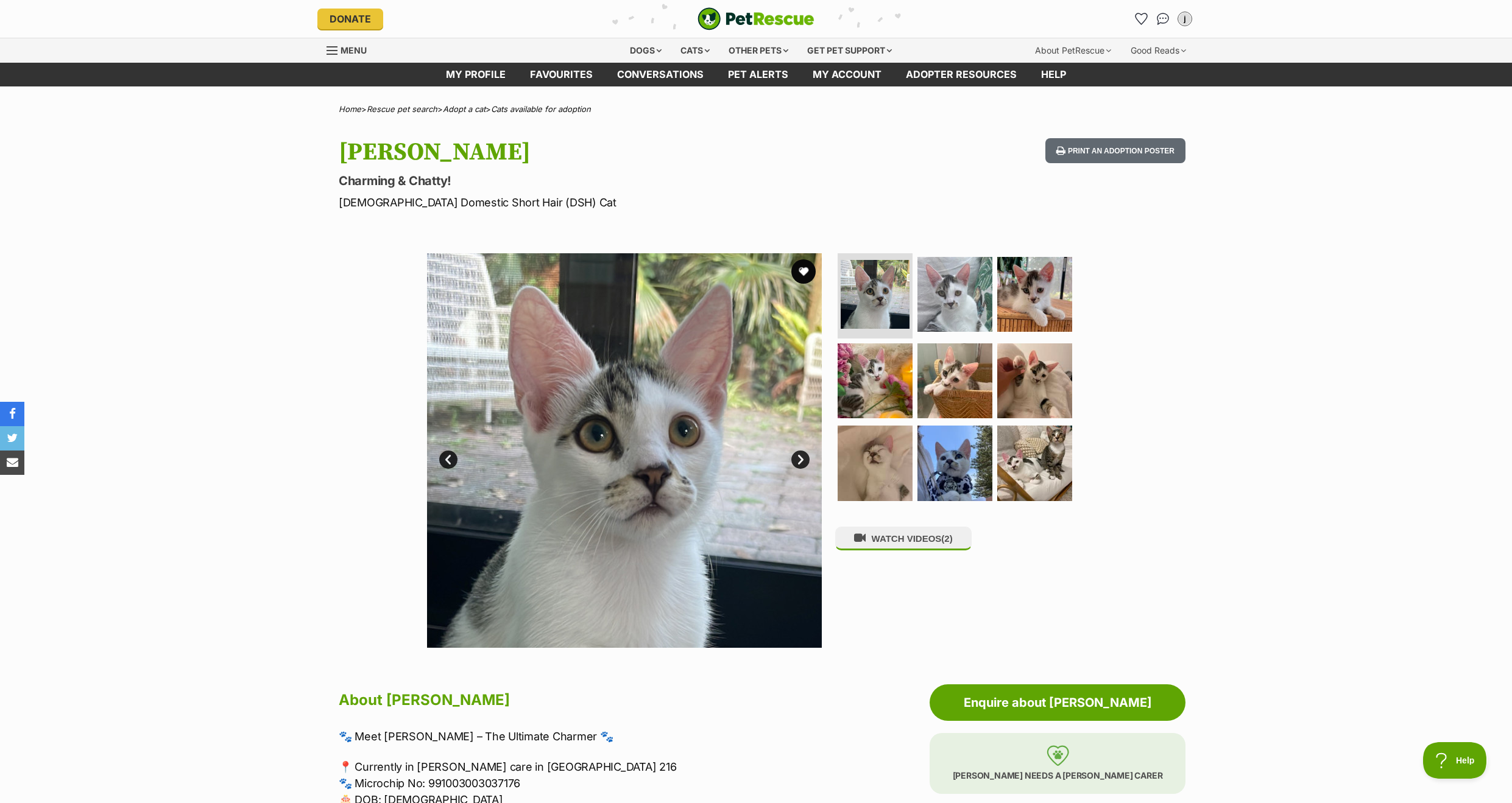
scroll to position [0, 0]
click at [799, 459] on link "Next" at bounding box center [800, 460] width 18 height 18
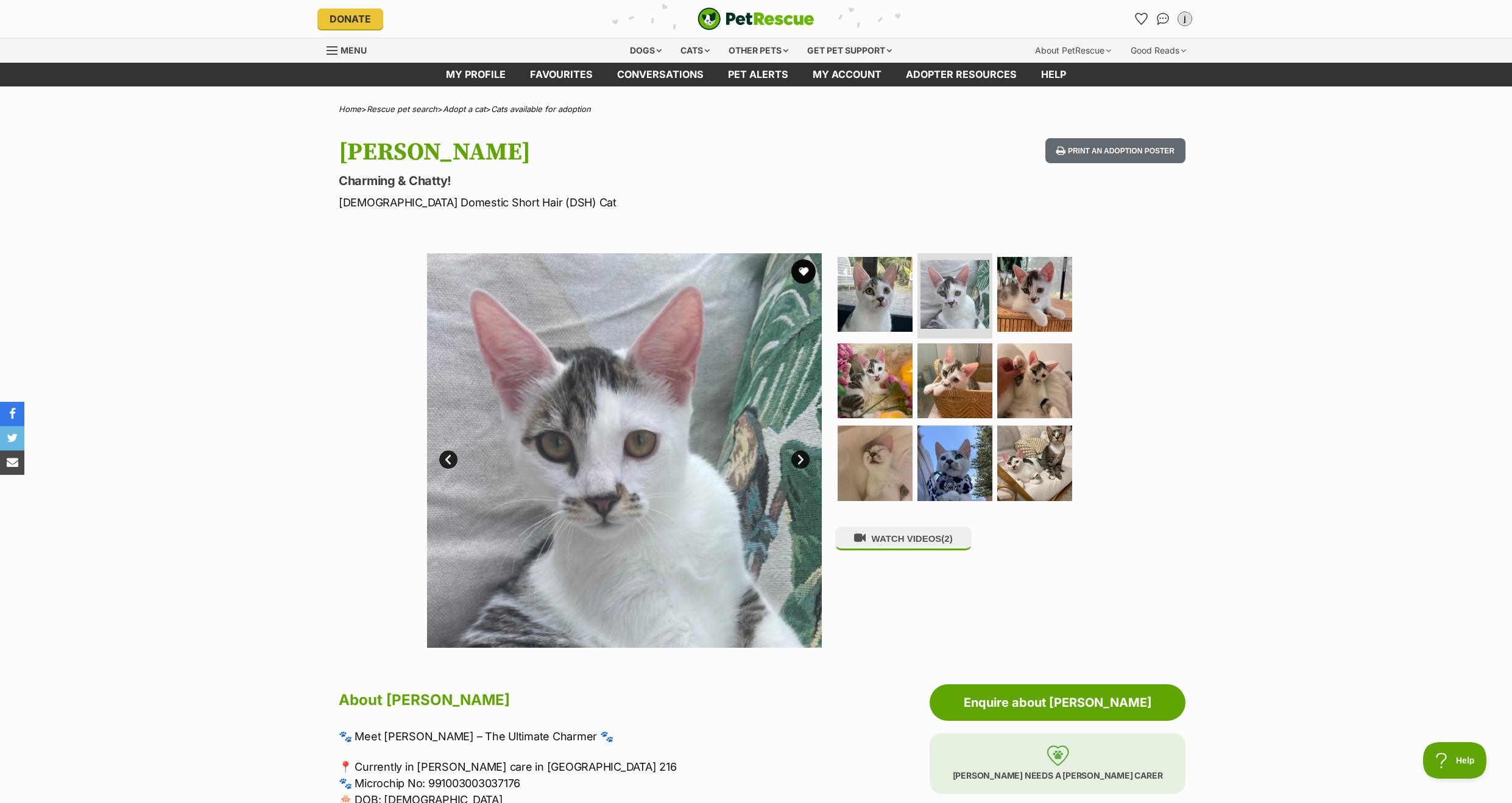
click at [799, 459] on link "Next" at bounding box center [800, 460] width 18 height 18
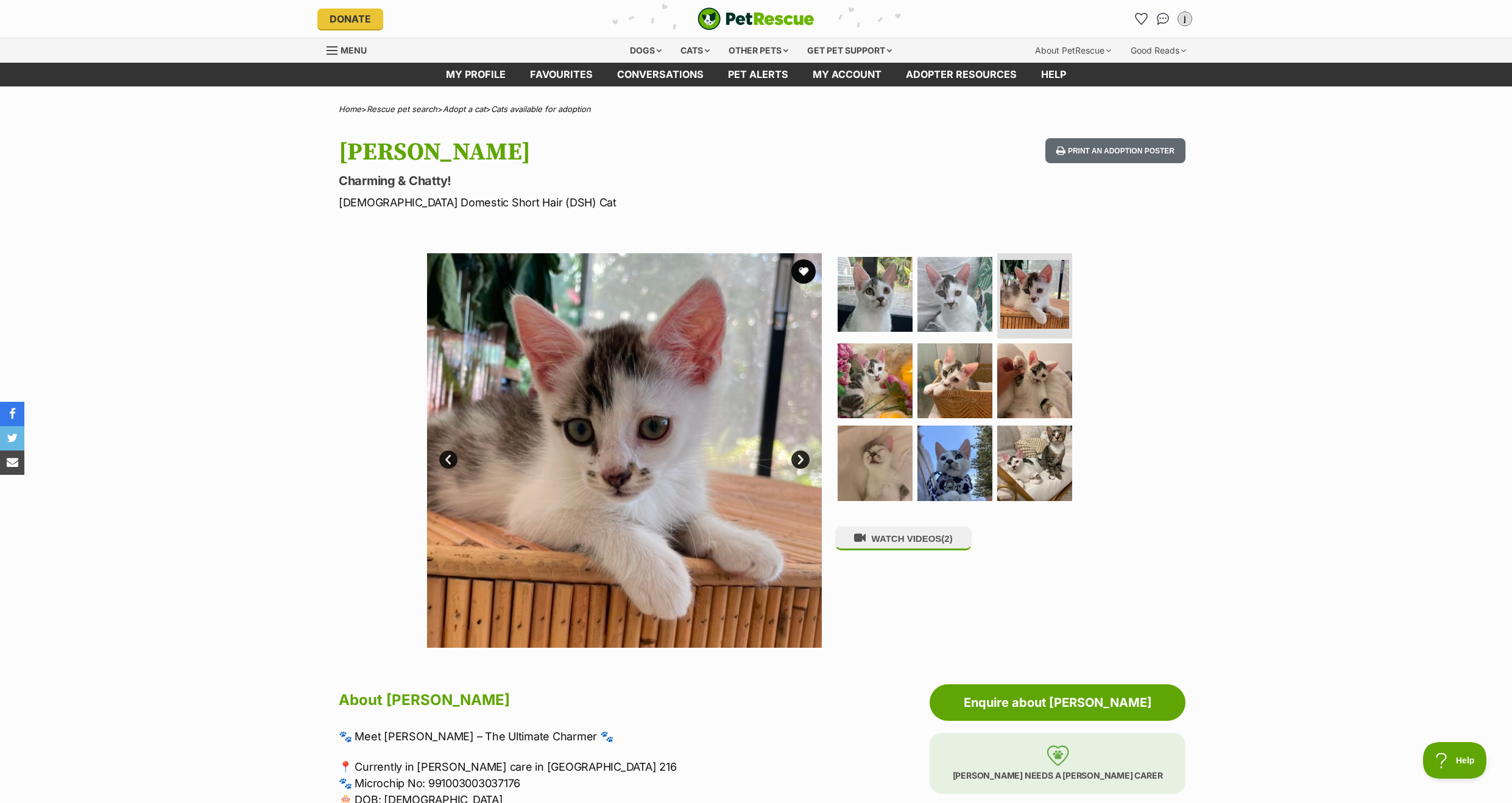
click at [798, 459] on link "Next" at bounding box center [800, 460] width 18 height 18
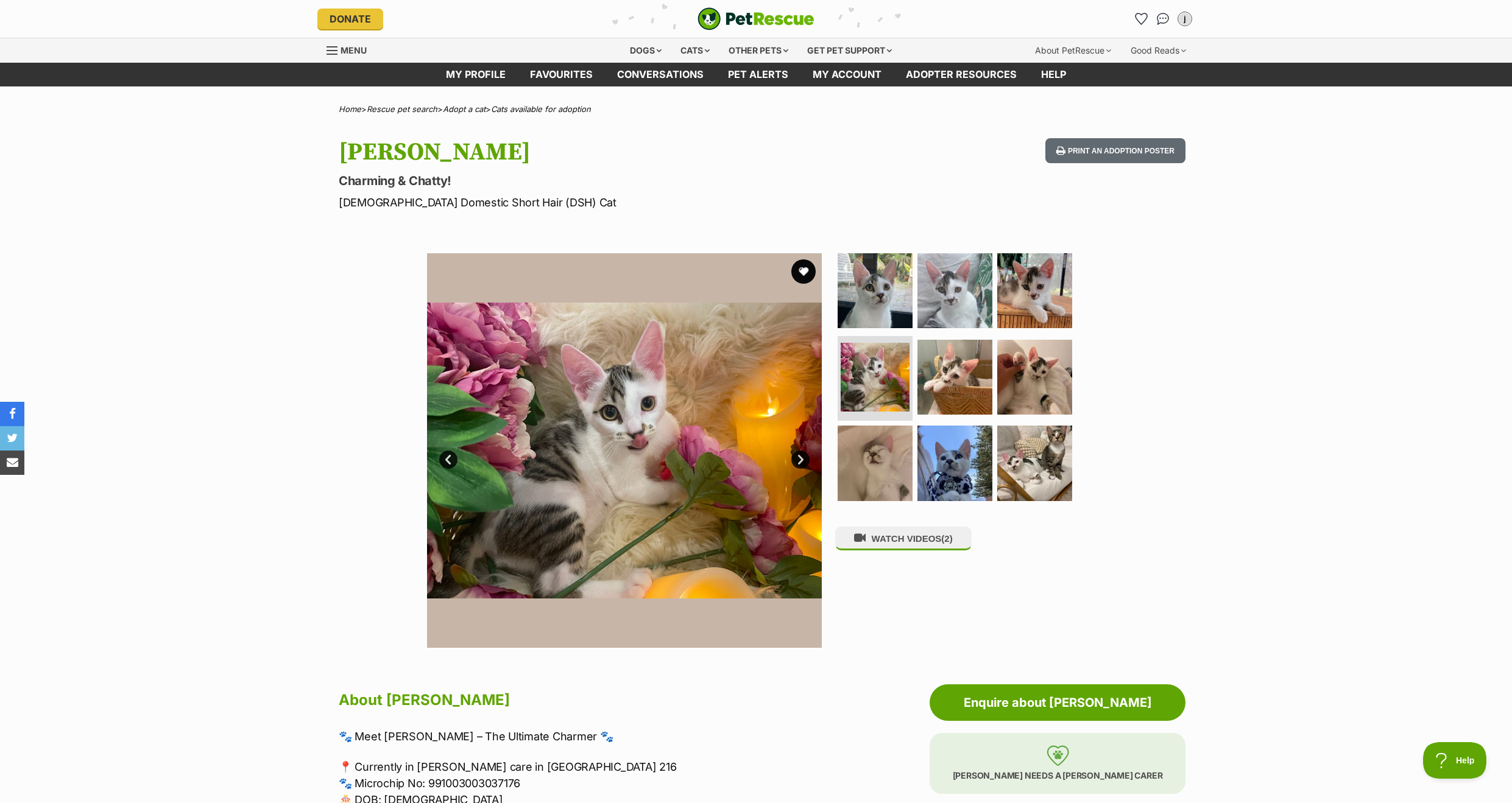
click at [798, 459] on link "Next" at bounding box center [800, 460] width 18 height 18
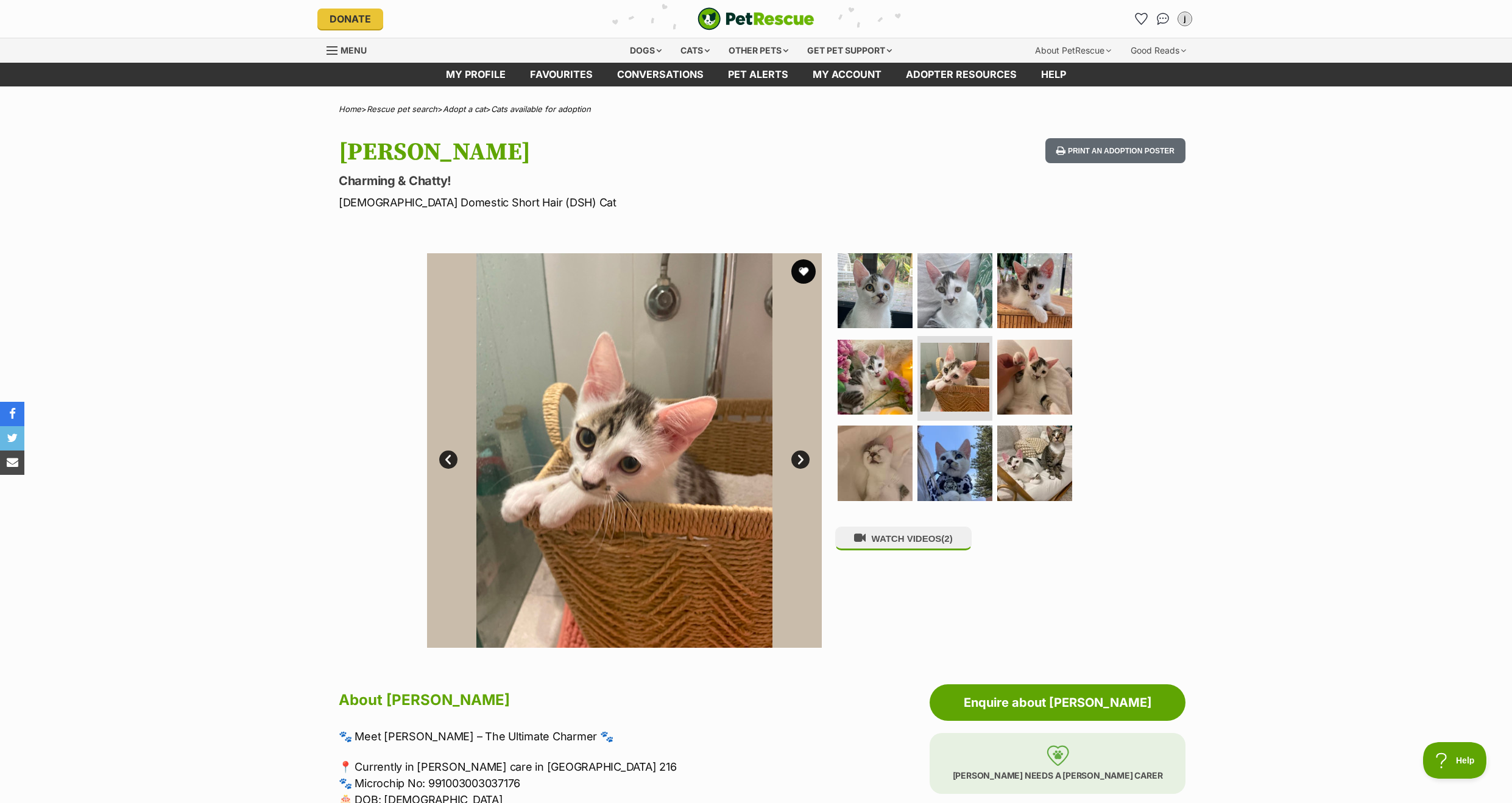
click at [798, 459] on link "Next" at bounding box center [800, 460] width 18 height 18
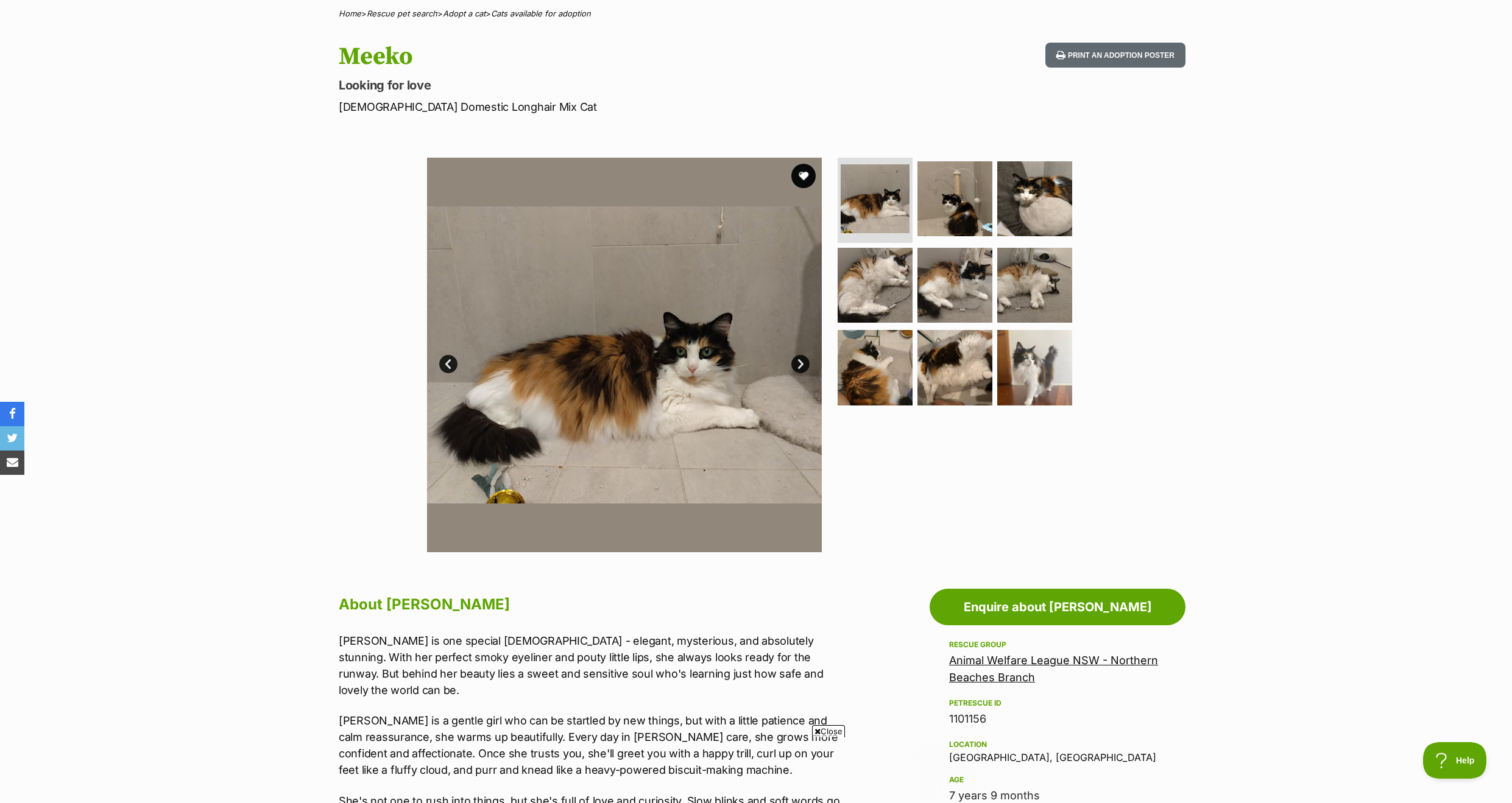
click at [796, 364] on link "Next" at bounding box center [800, 364] width 18 height 18
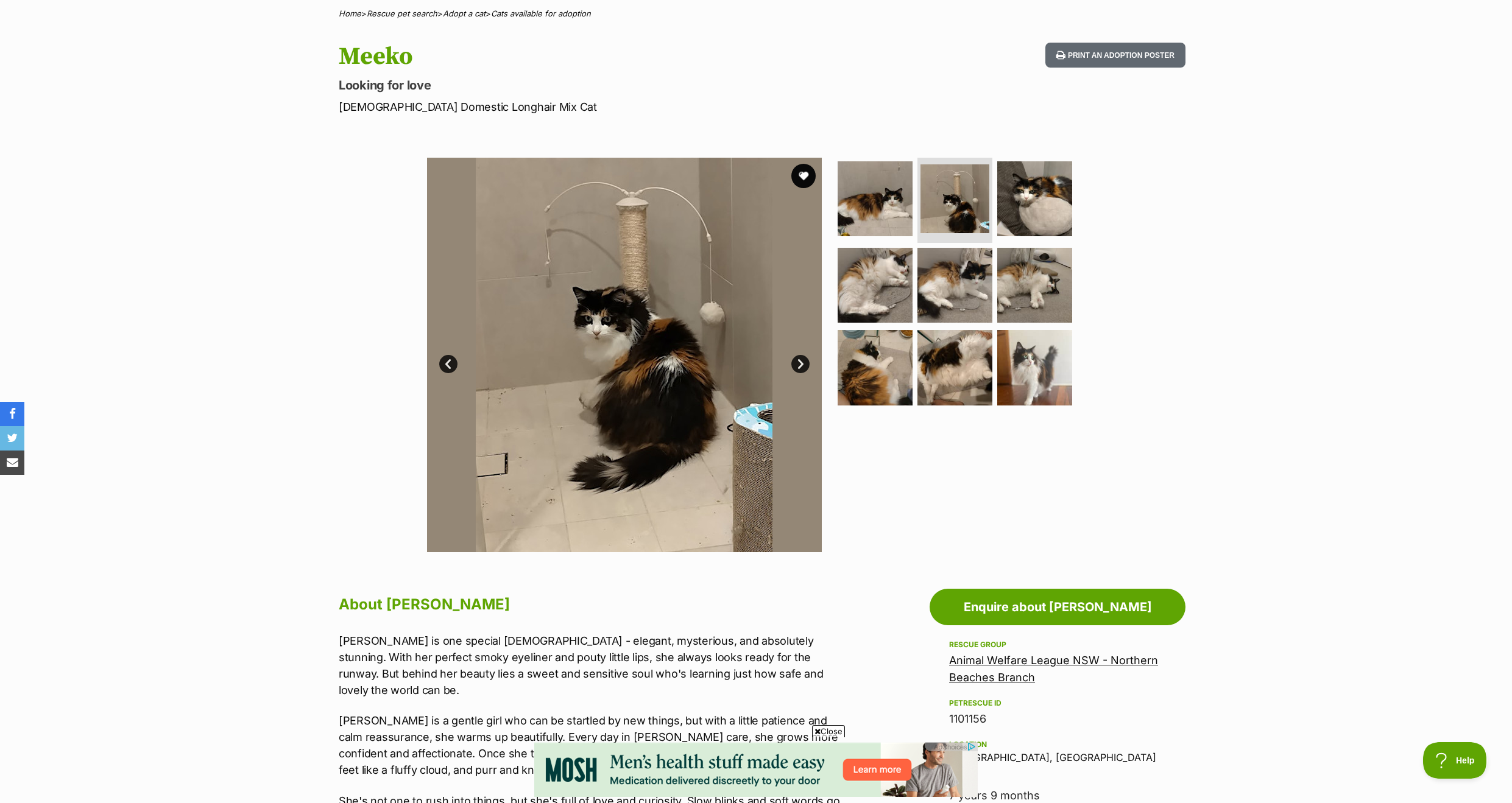
click at [796, 364] on link "Next" at bounding box center [800, 364] width 18 height 18
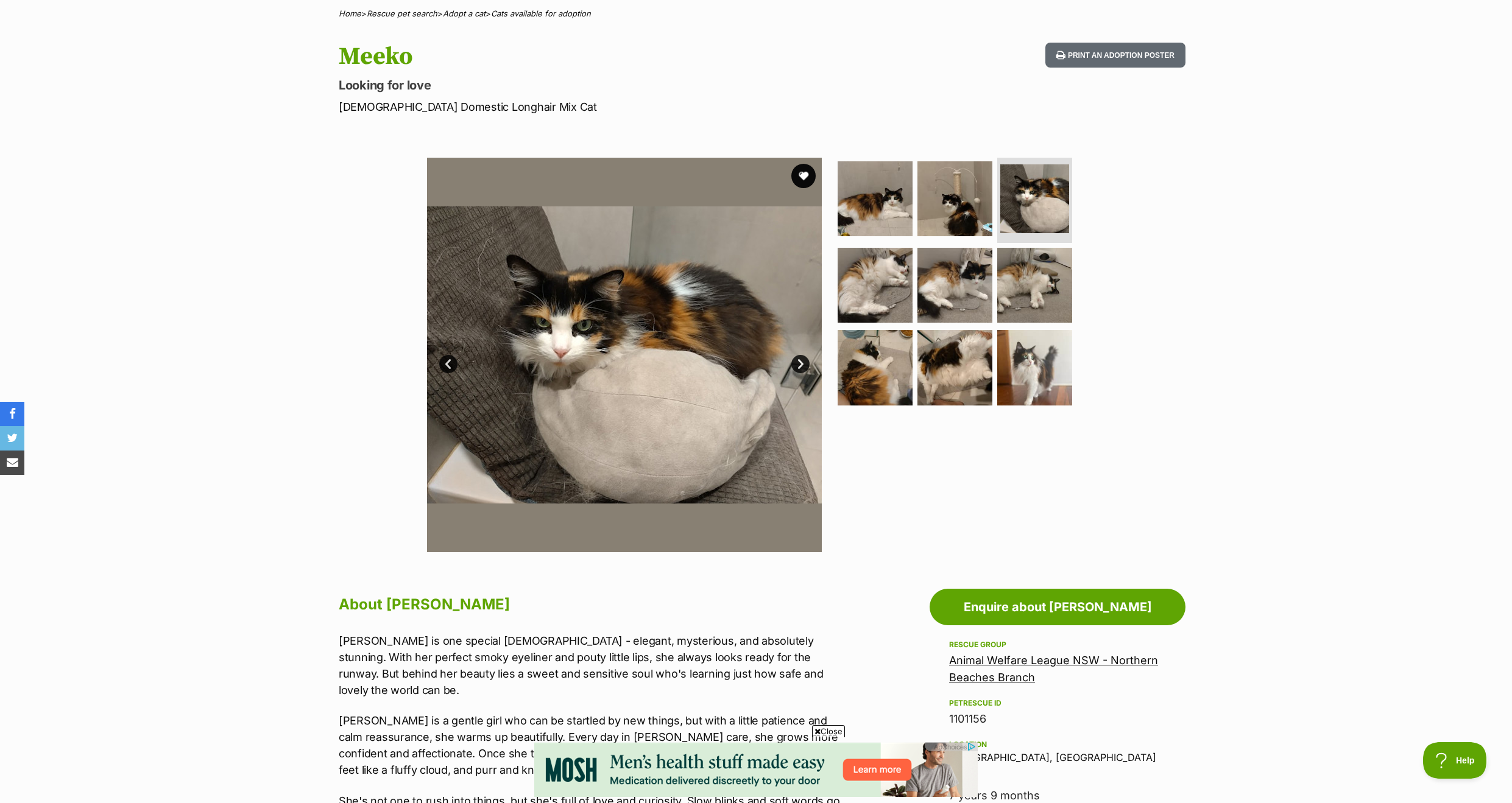
click at [796, 364] on link "Next" at bounding box center [800, 364] width 18 height 18
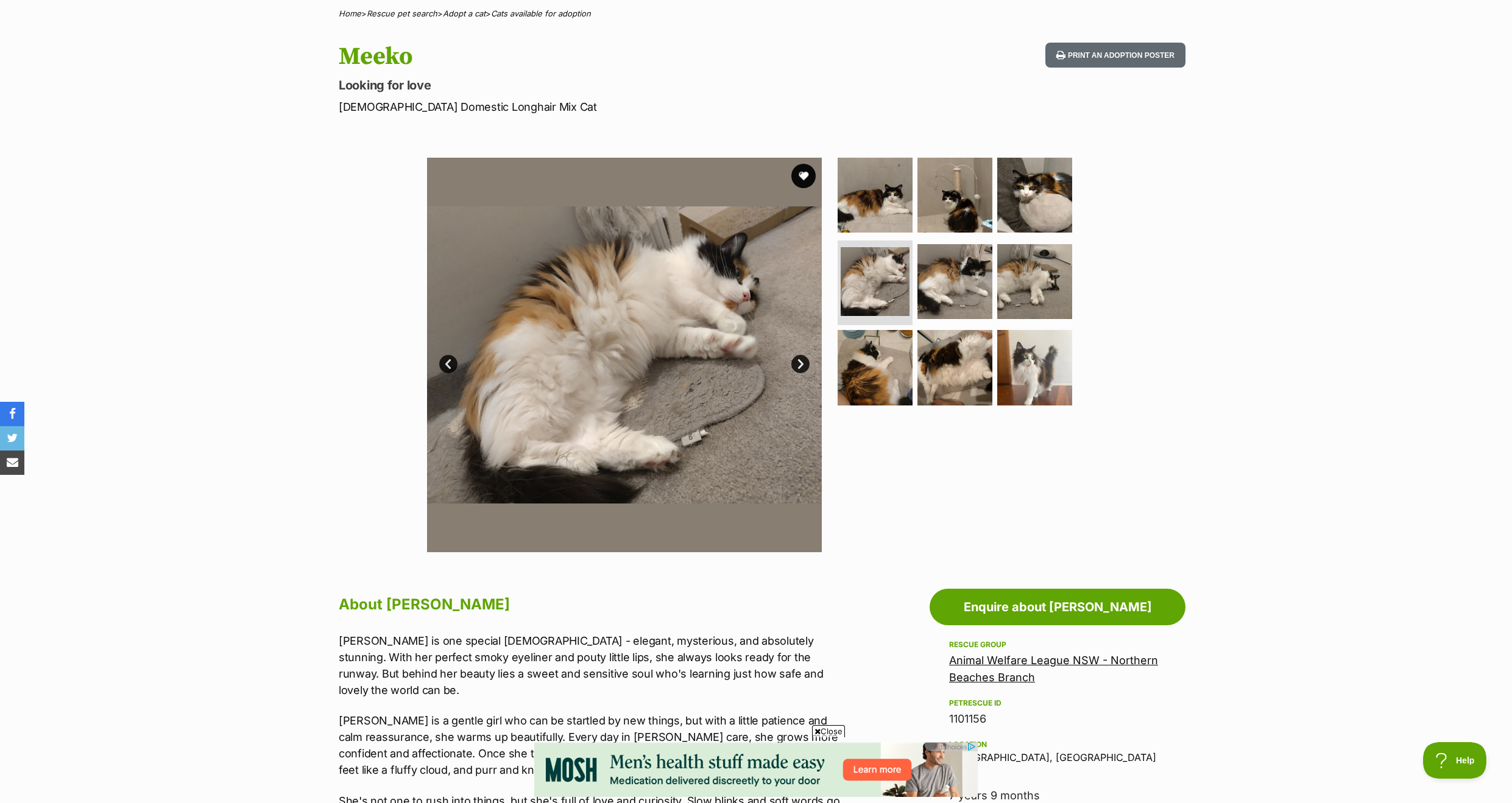
click at [795, 363] on link "Next" at bounding box center [800, 364] width 18 height 18
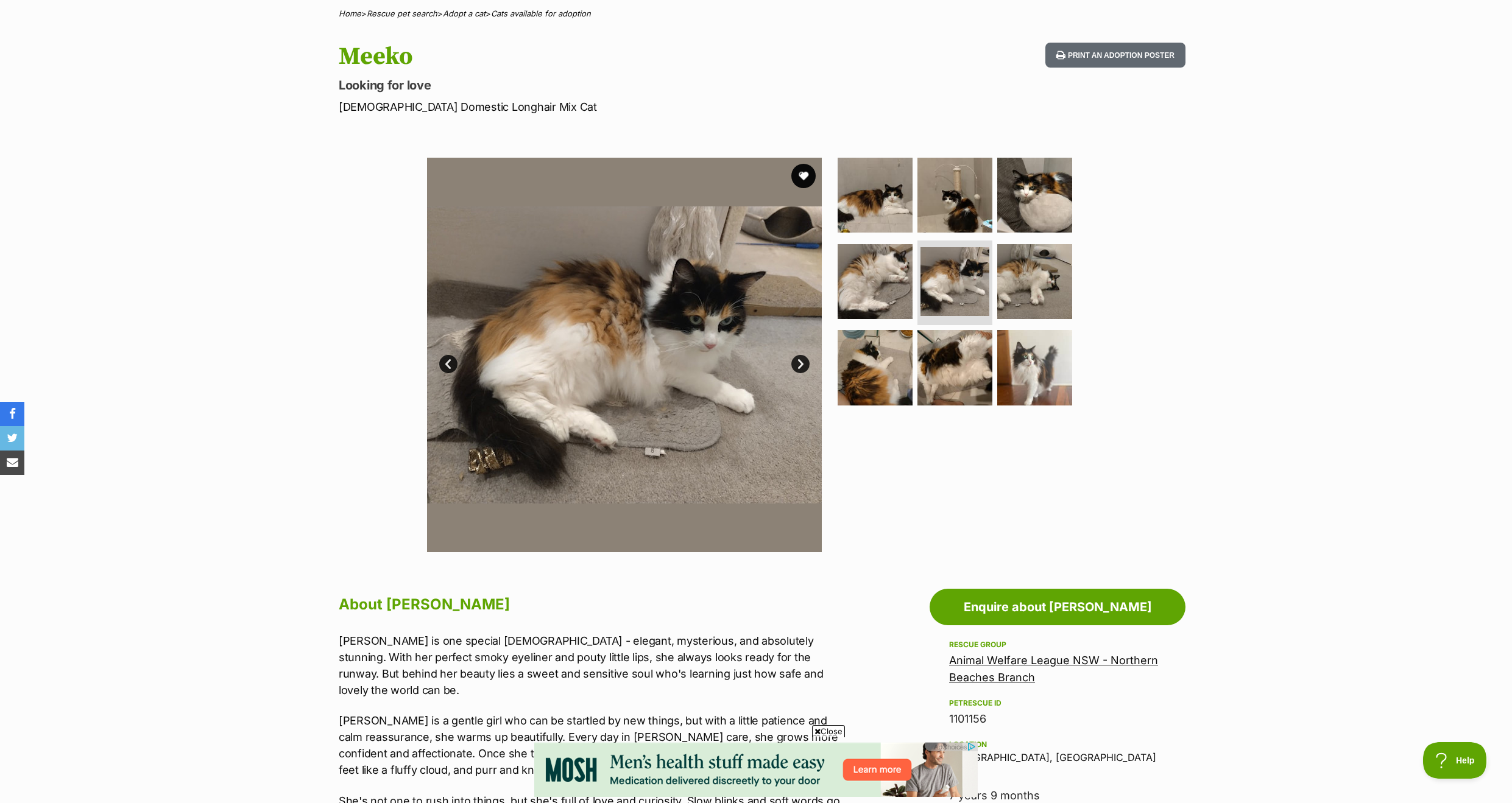
click at [795, 362] on link "Next" at bounding box center [800, 364] width 18 height 18
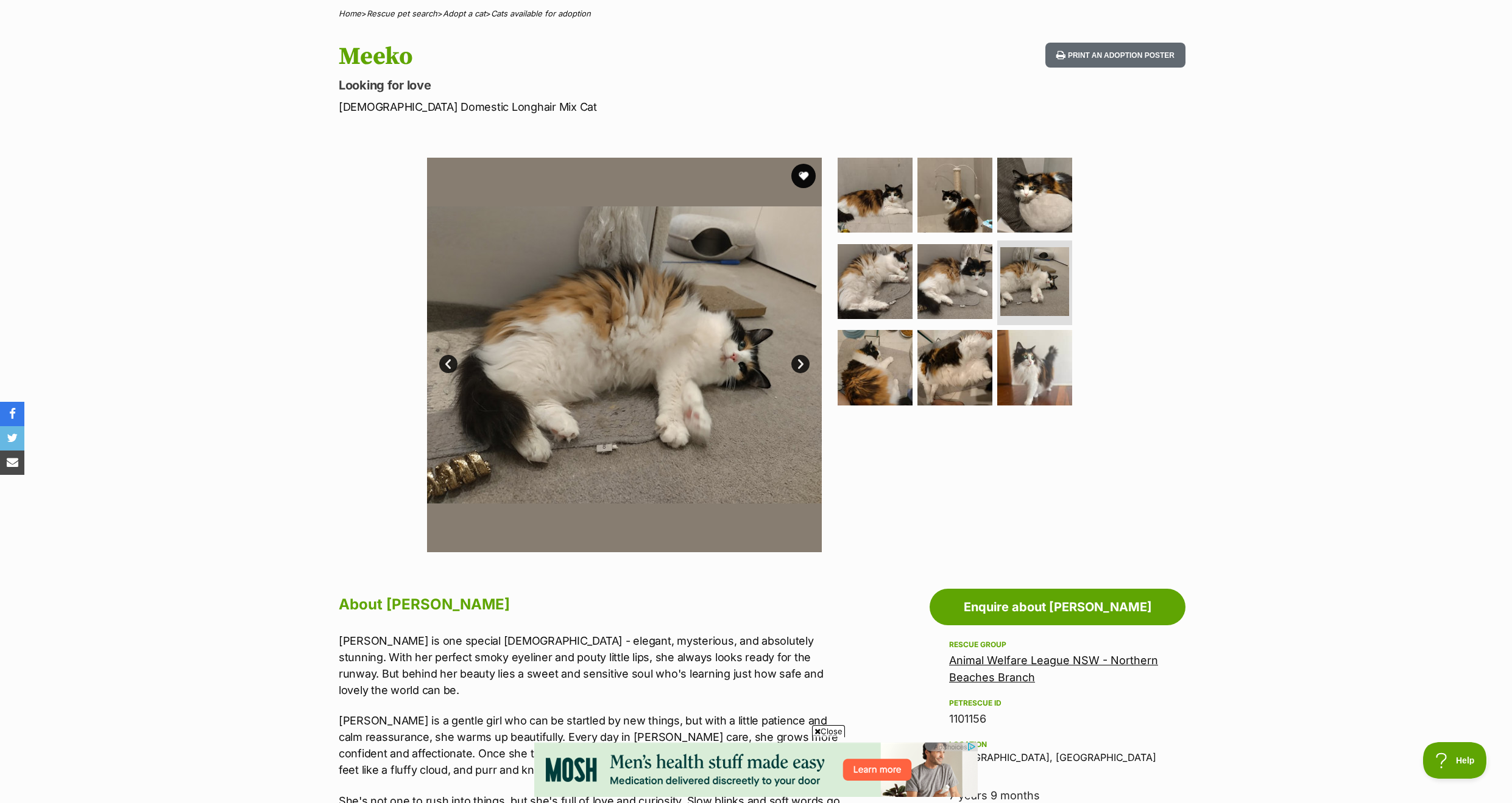
click at [794, 361] on link "Next" at bounding box center [800, 364] width 18 height 18
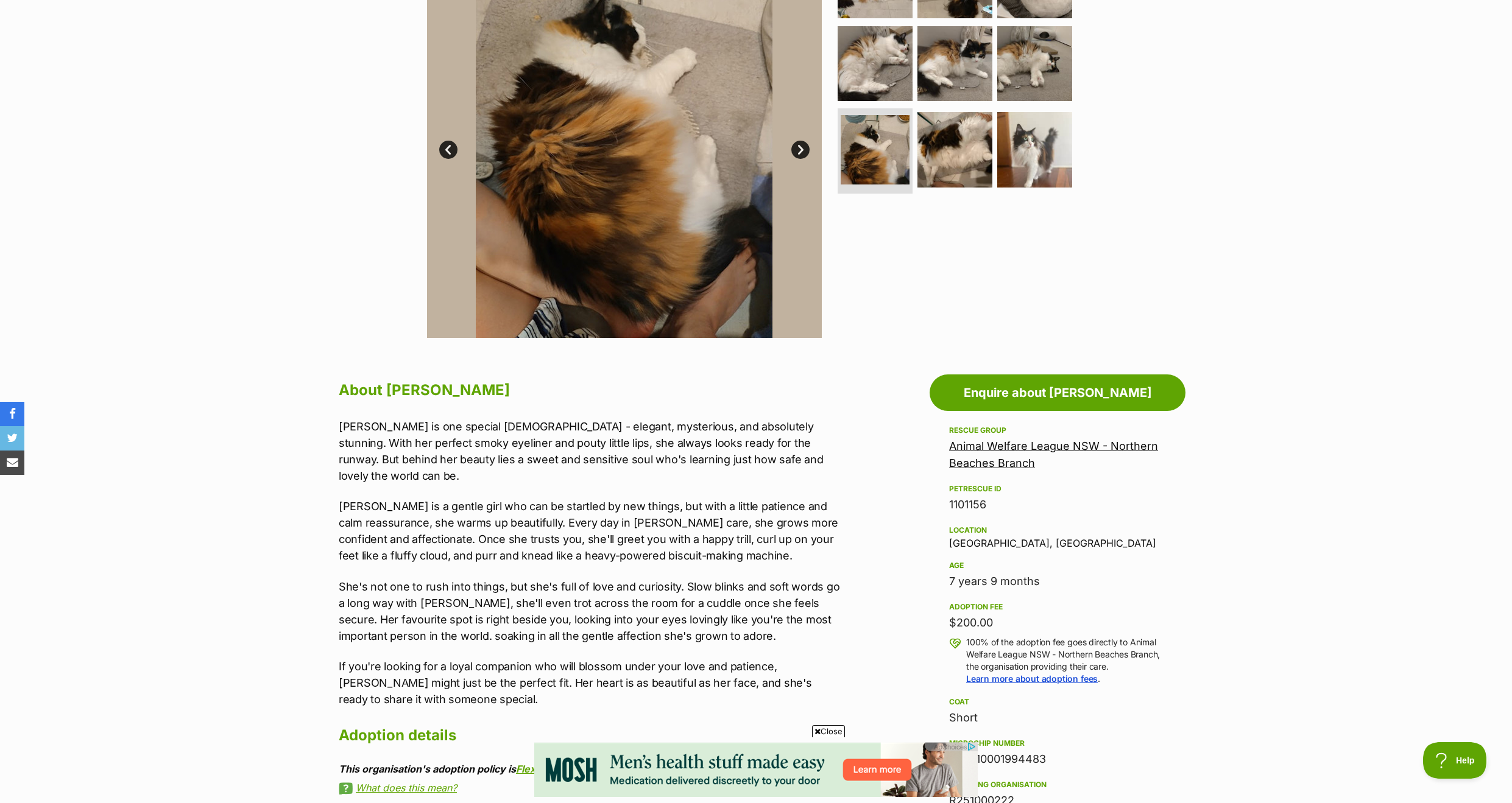
scroll to position [318, 0]
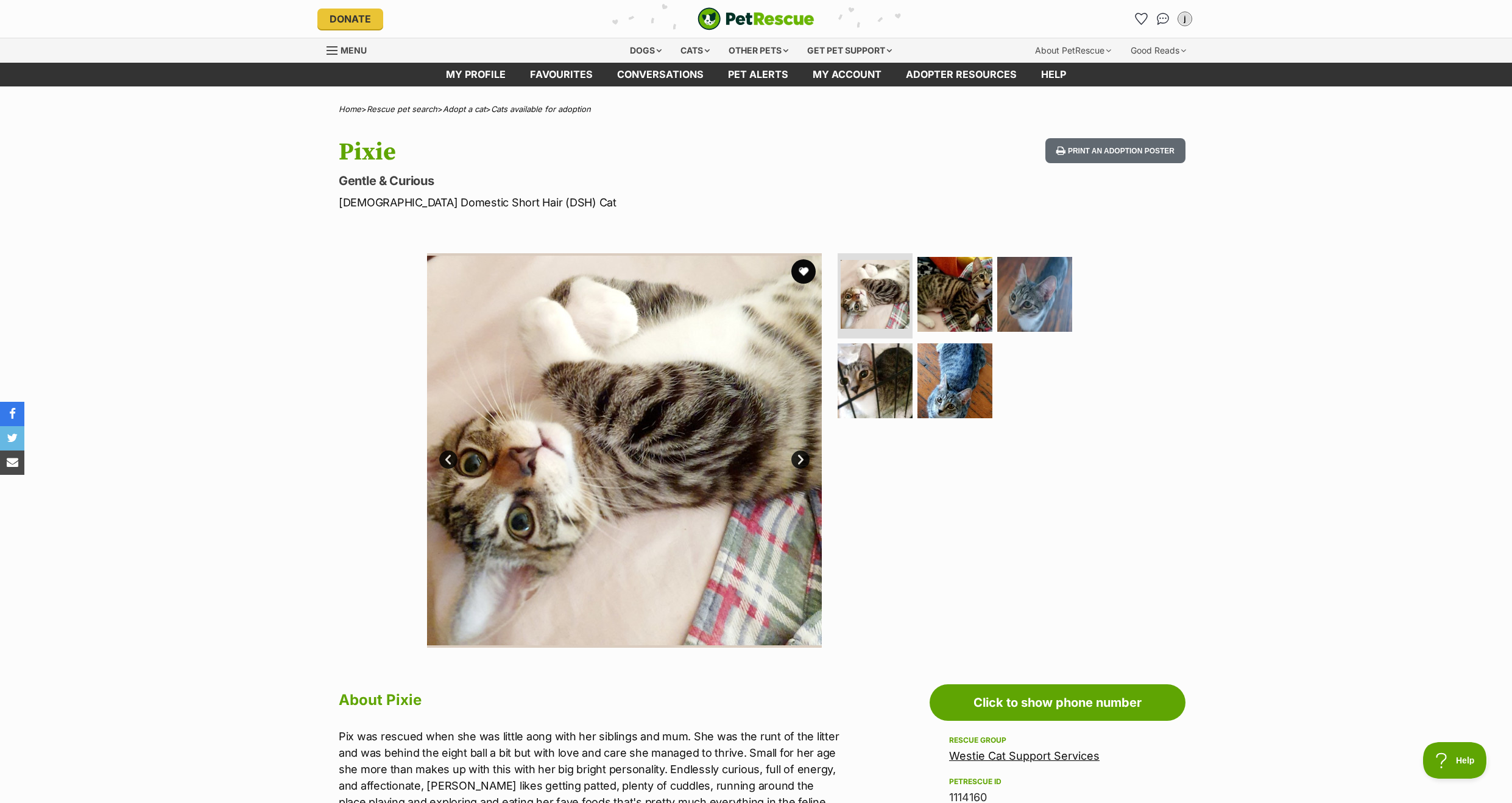
click at [798, 453] on link "Next" at bounding box center [800, 460] width 18 height 18
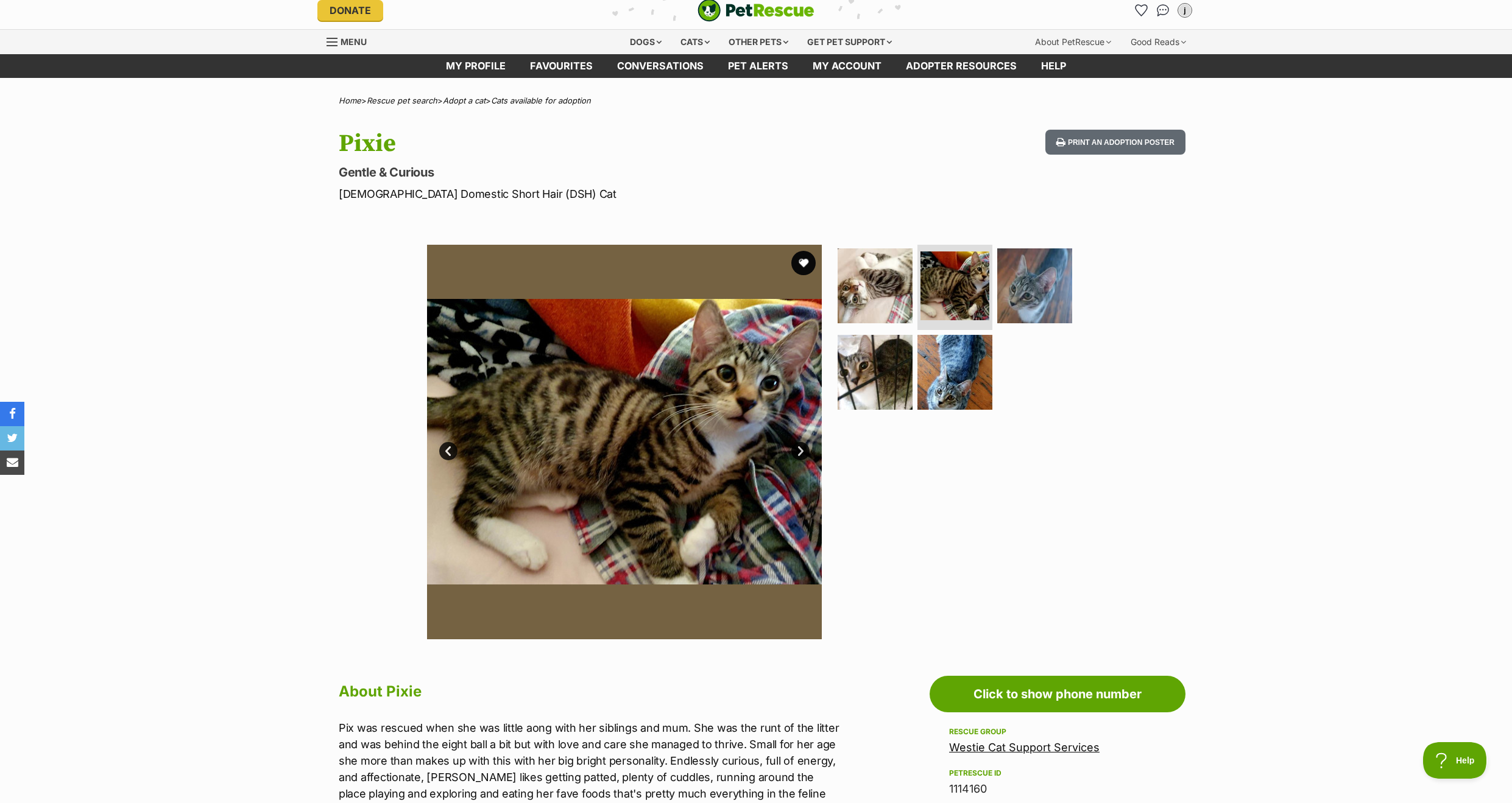
scroll to position [8, 1]
click at [802, 451] on link "Next" at bounding box center [800, 450] width 18 height 18
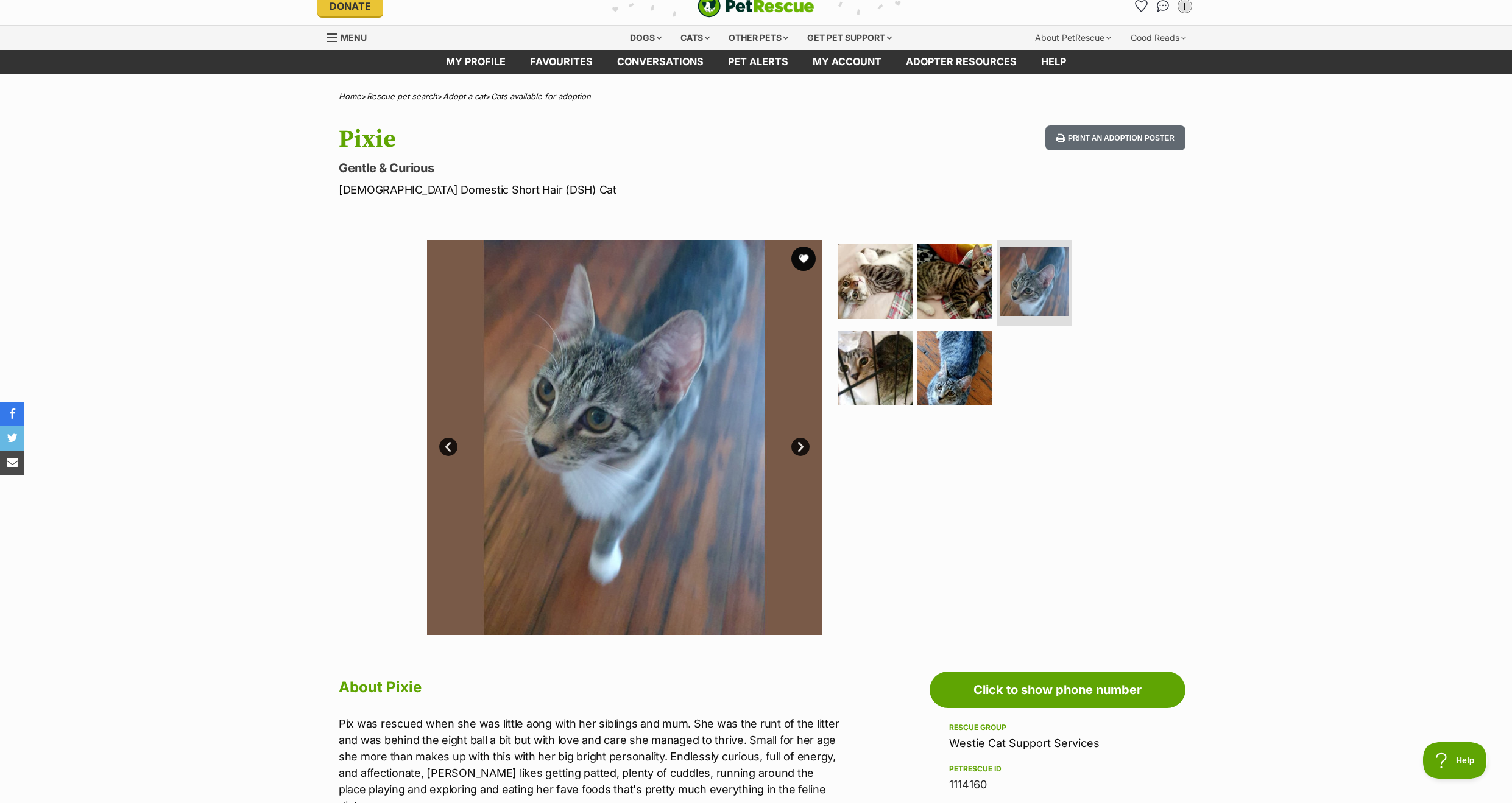
scroll to position [15, 0]
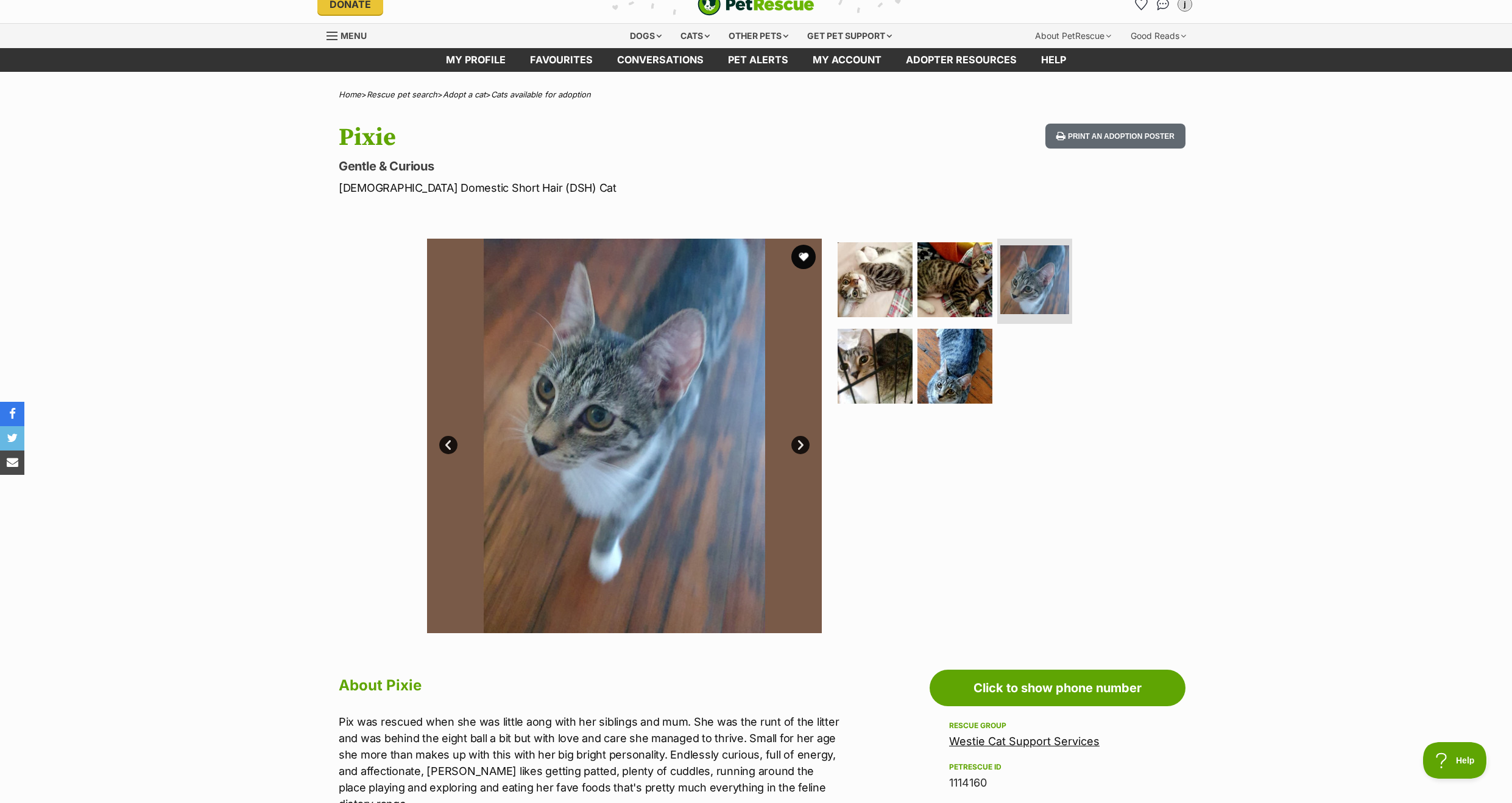
click at [802, 451] on link "Next" at bounding box center [800, 445] width 18 height 18
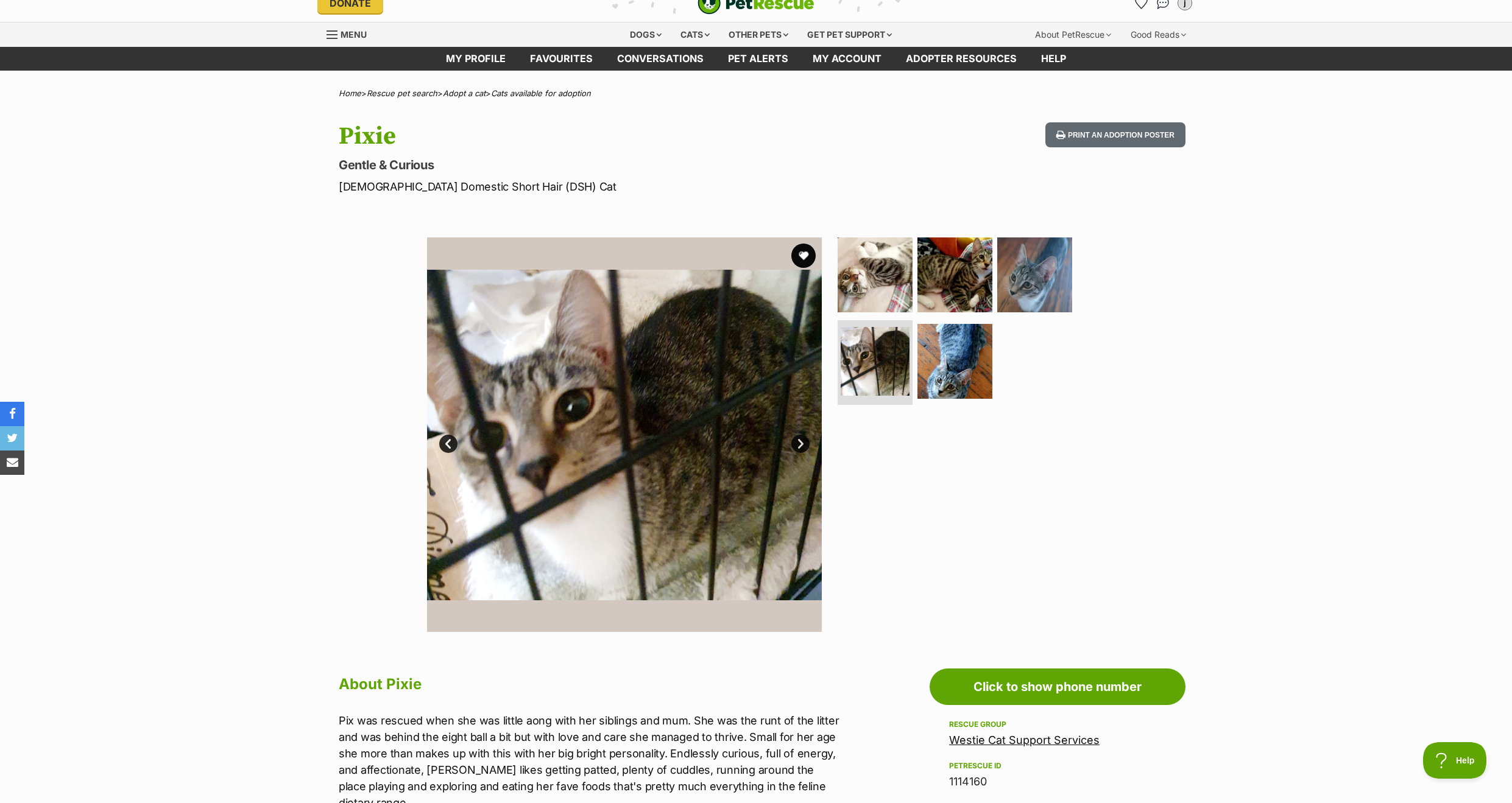
scroll to position [21, 0]
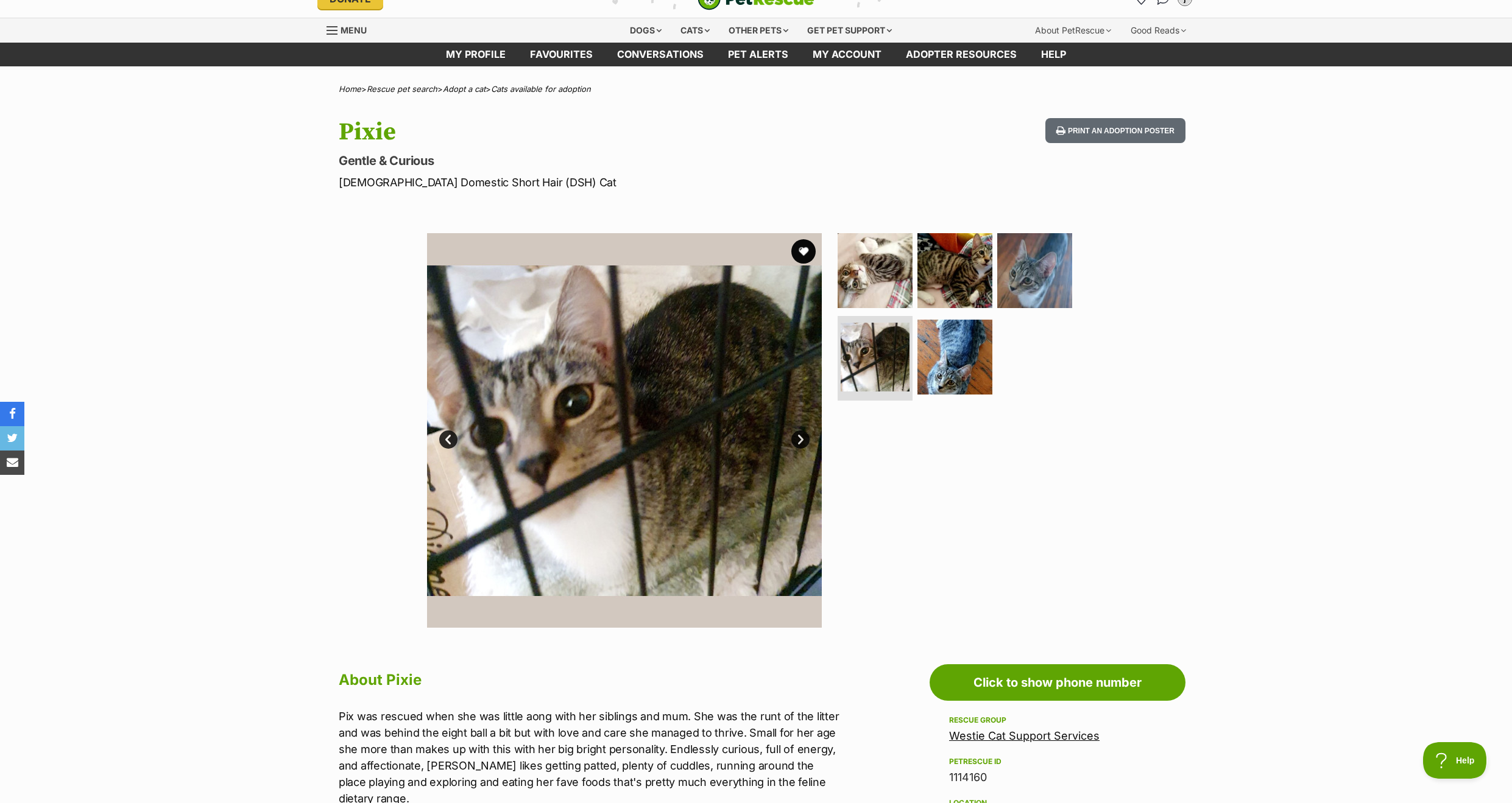
click at [802, 451] on img at bounding box center [624, 430] width 395 height 395
click at [797, 438] on link "Next" at bounding box center [800, 439] width 18 height 18
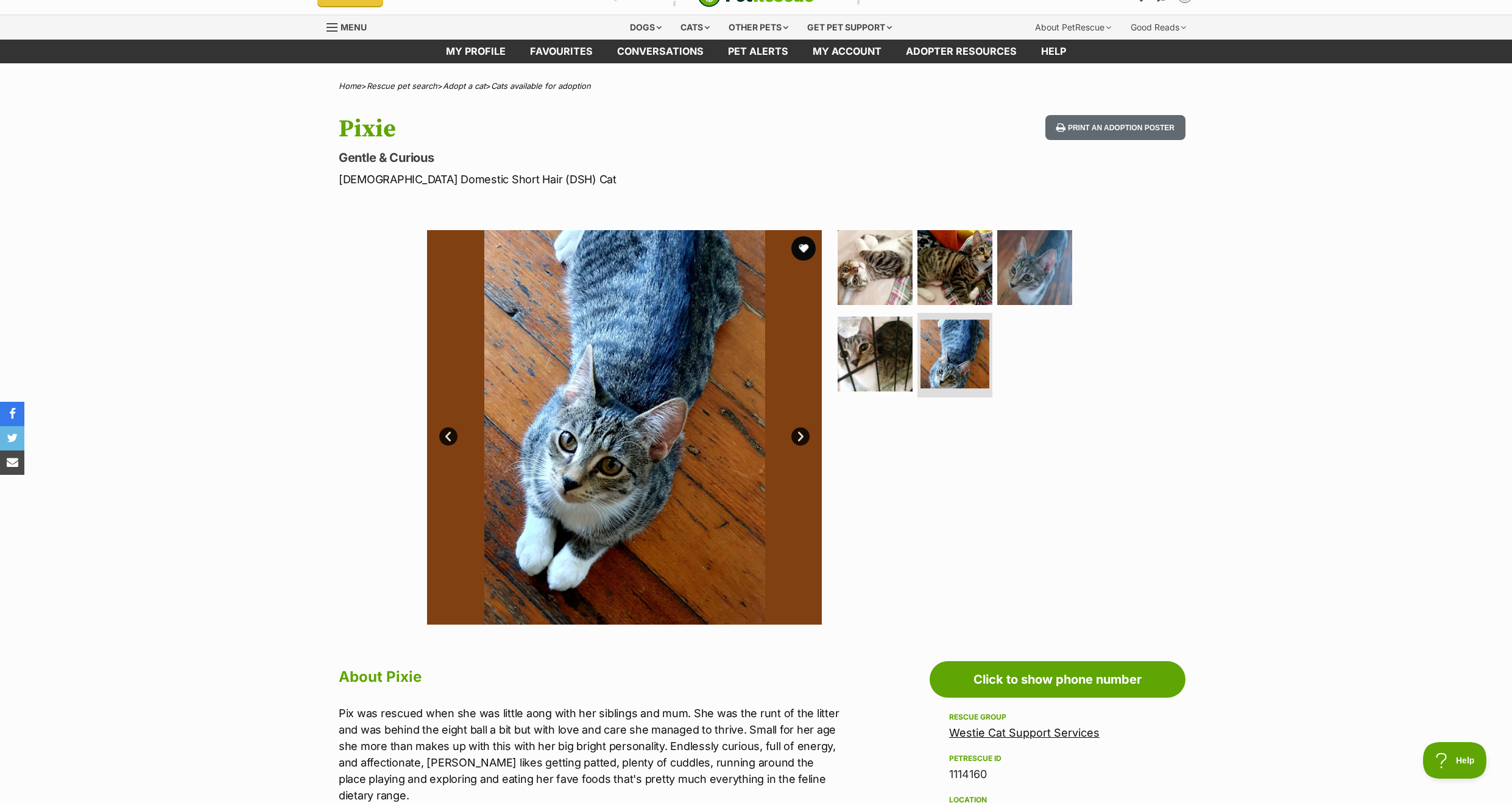
scroll to position [0, 0]
click at [797, 438] on link "Next" at bounding box center [800, 437] width 18 height 18
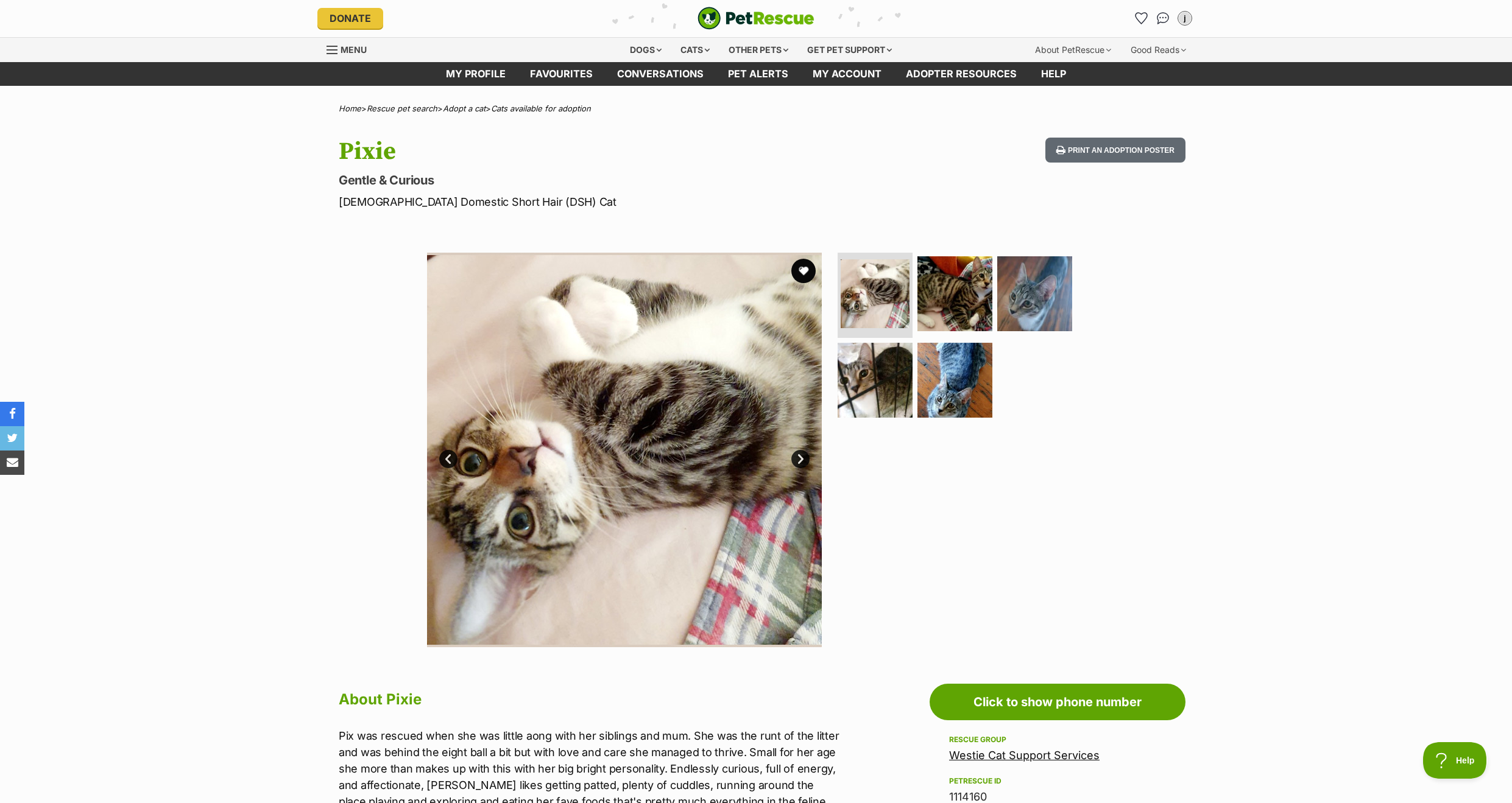
click at [800, 460] on link "Next" at bounding box center [800, 459] width 18 height 18
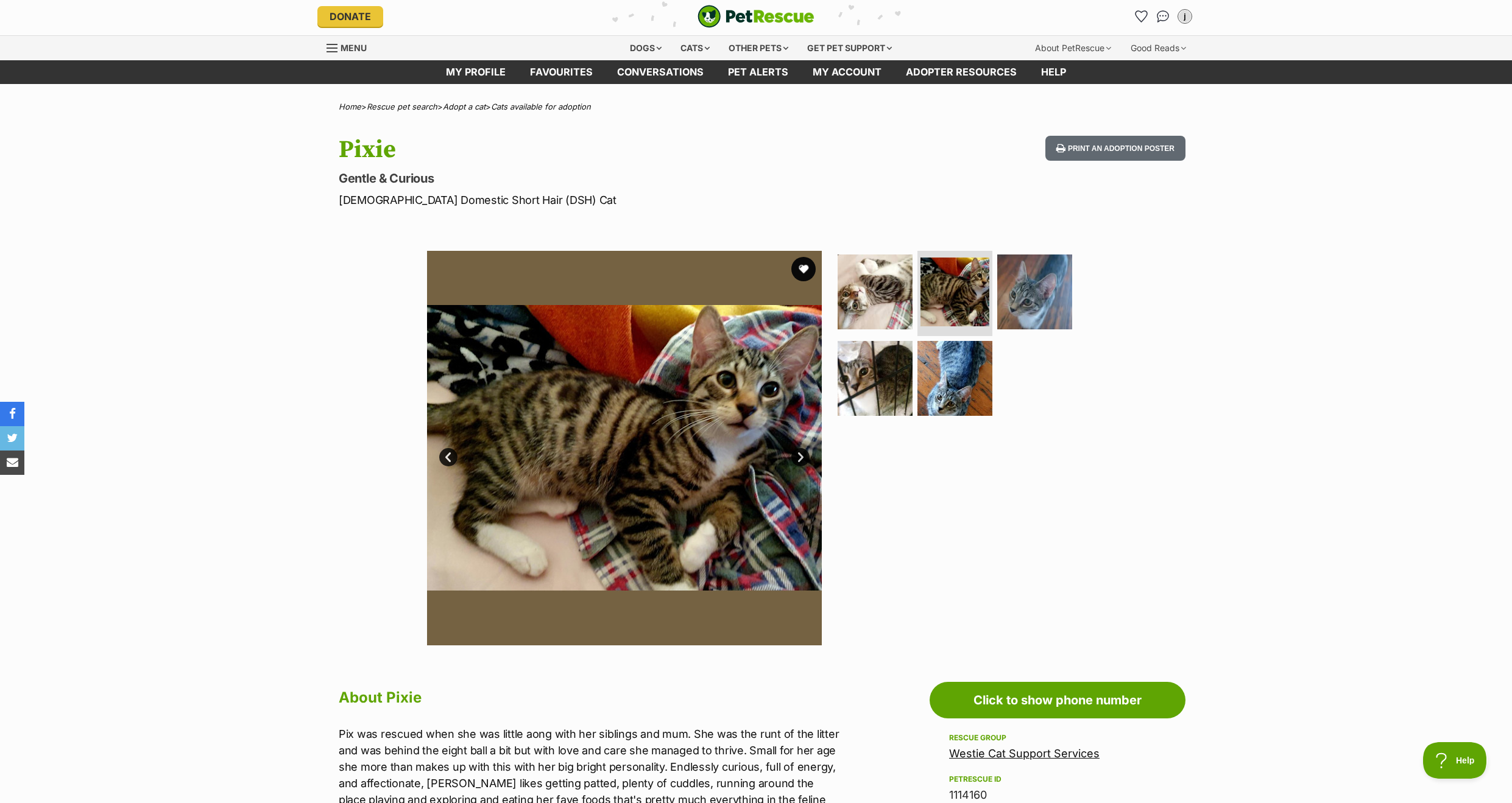
scroll to position [4, 0]
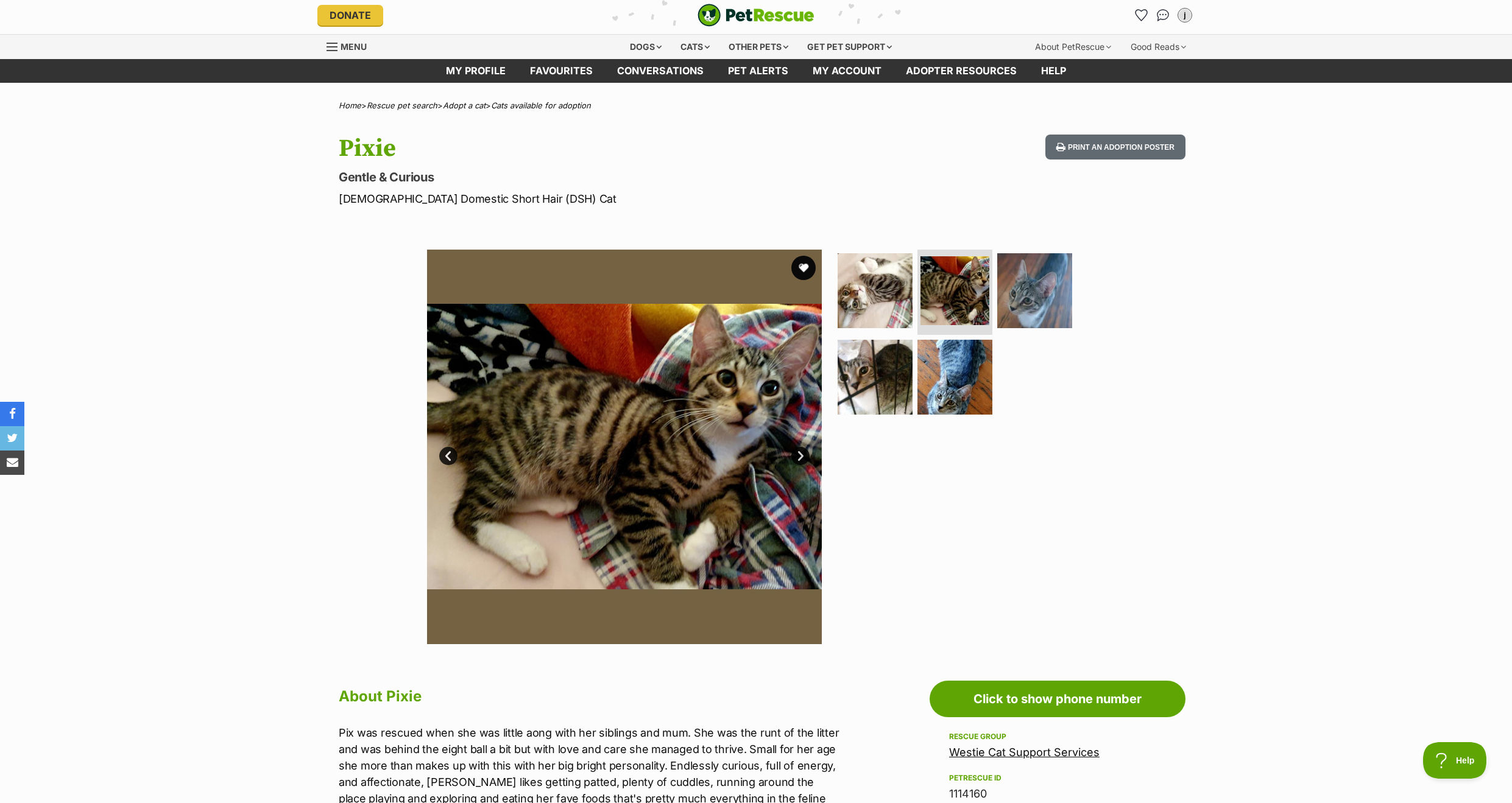
click at [800, 460] on link "Next" at bounding box center [800, 457] width 18 height 18
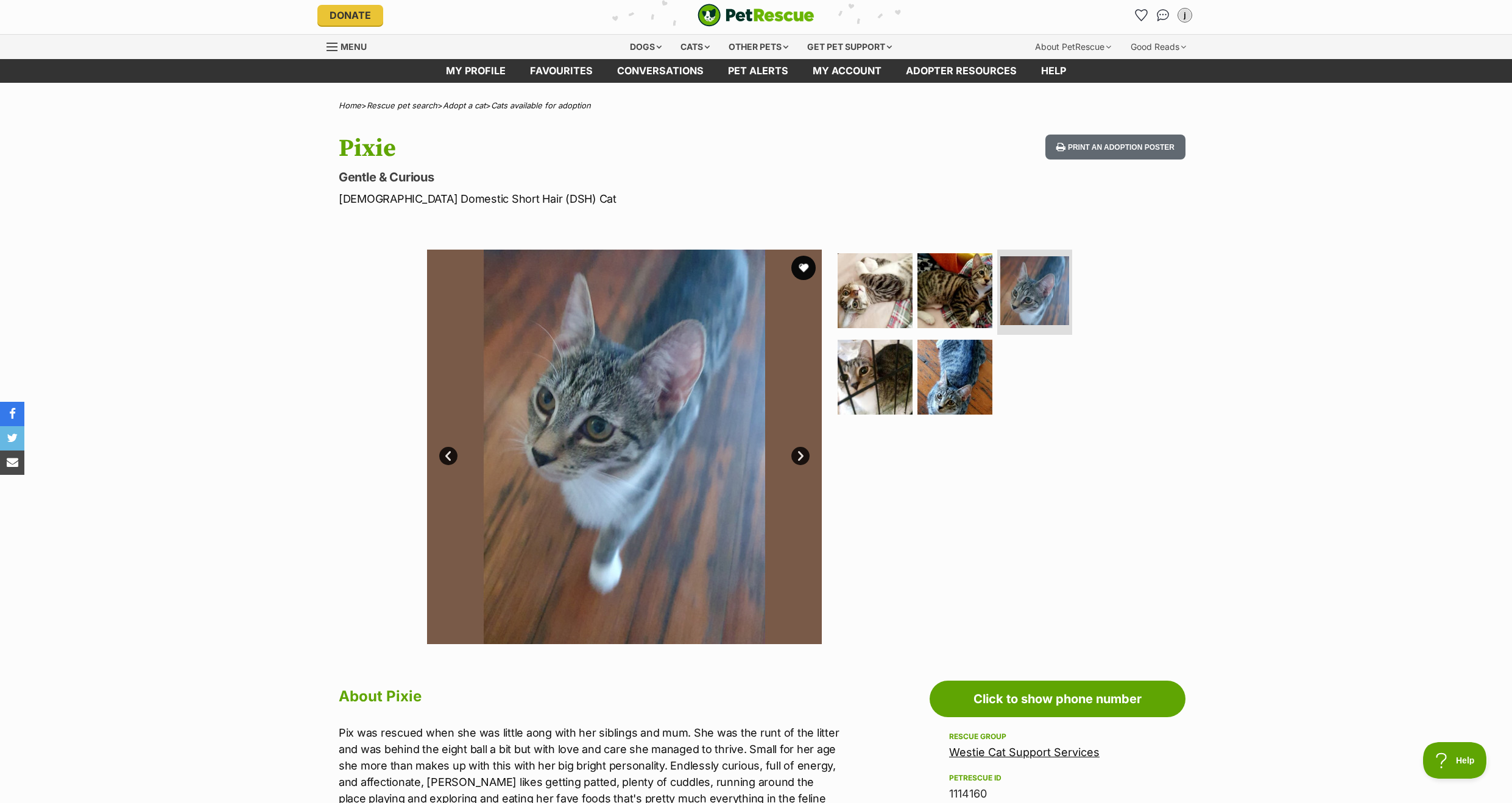
click at [800, 460] on link "Next" at bounding box center [800, 457] width 18 height 18
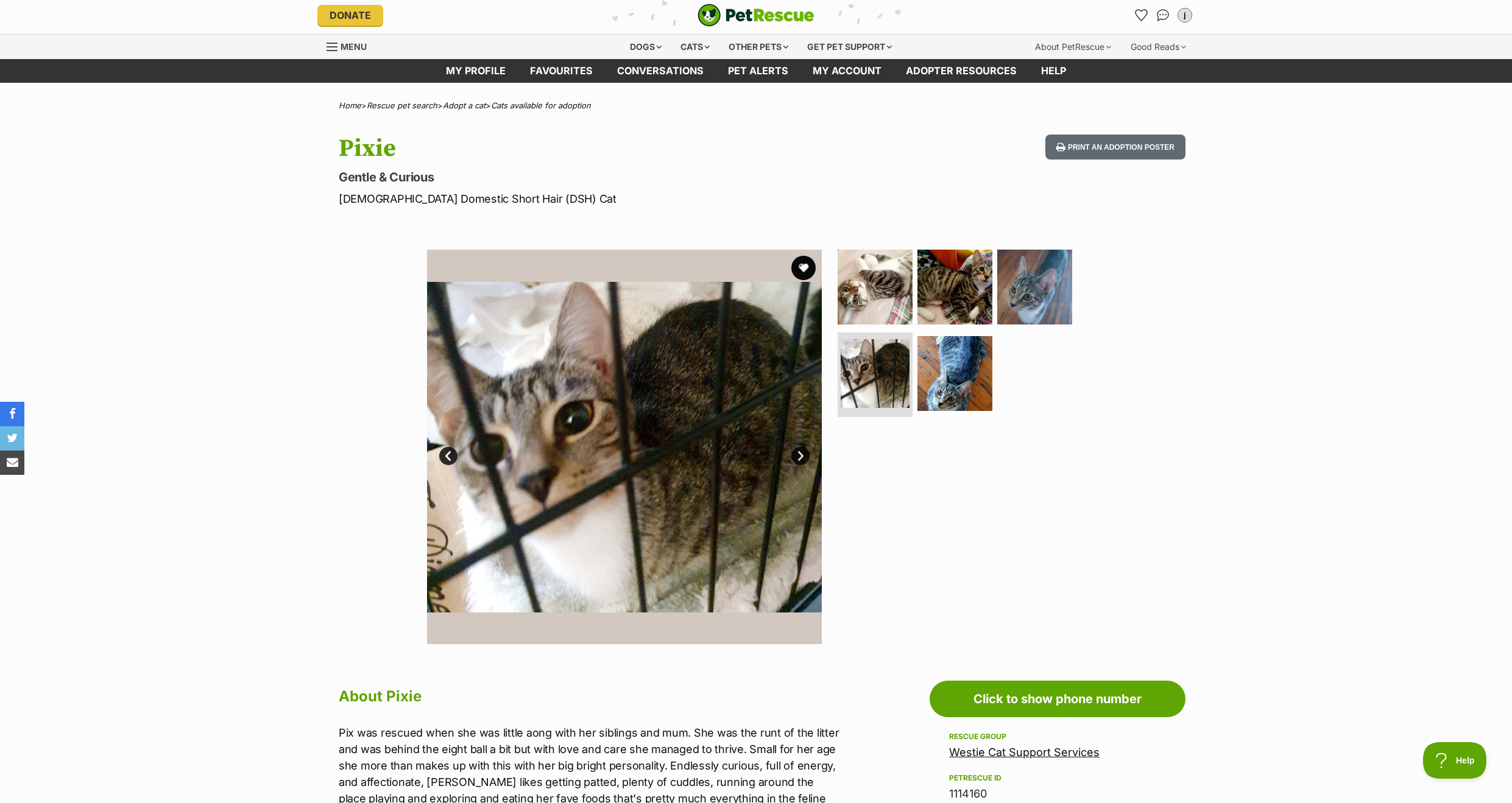
scroll to position [0, 0]
click at [800, 460] on link "Next" at bounding box center [800, 457] width 18 height 18
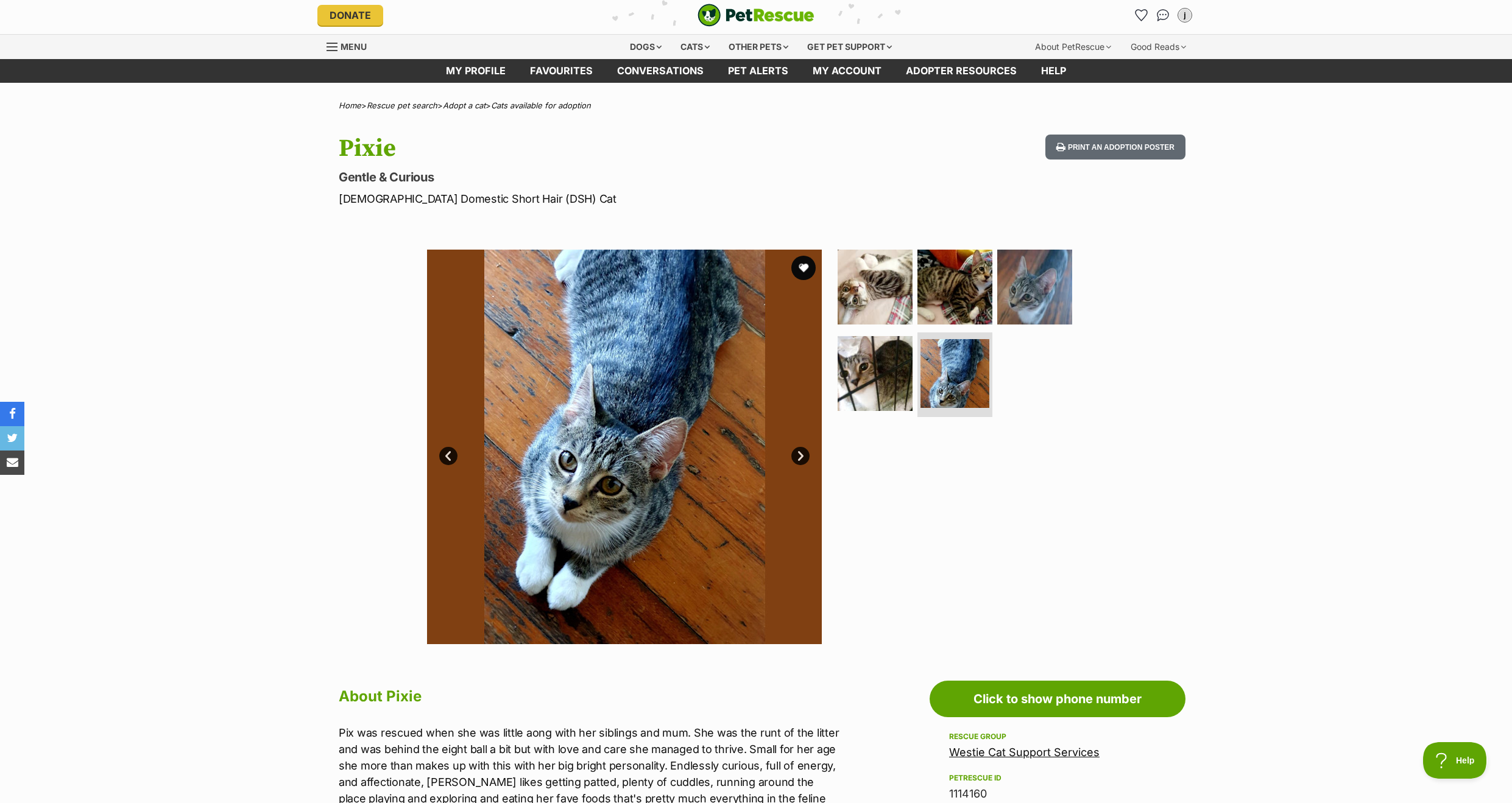
click at [800, 460] on link "Next" at bounding box center [800, 457] width 18 height 18
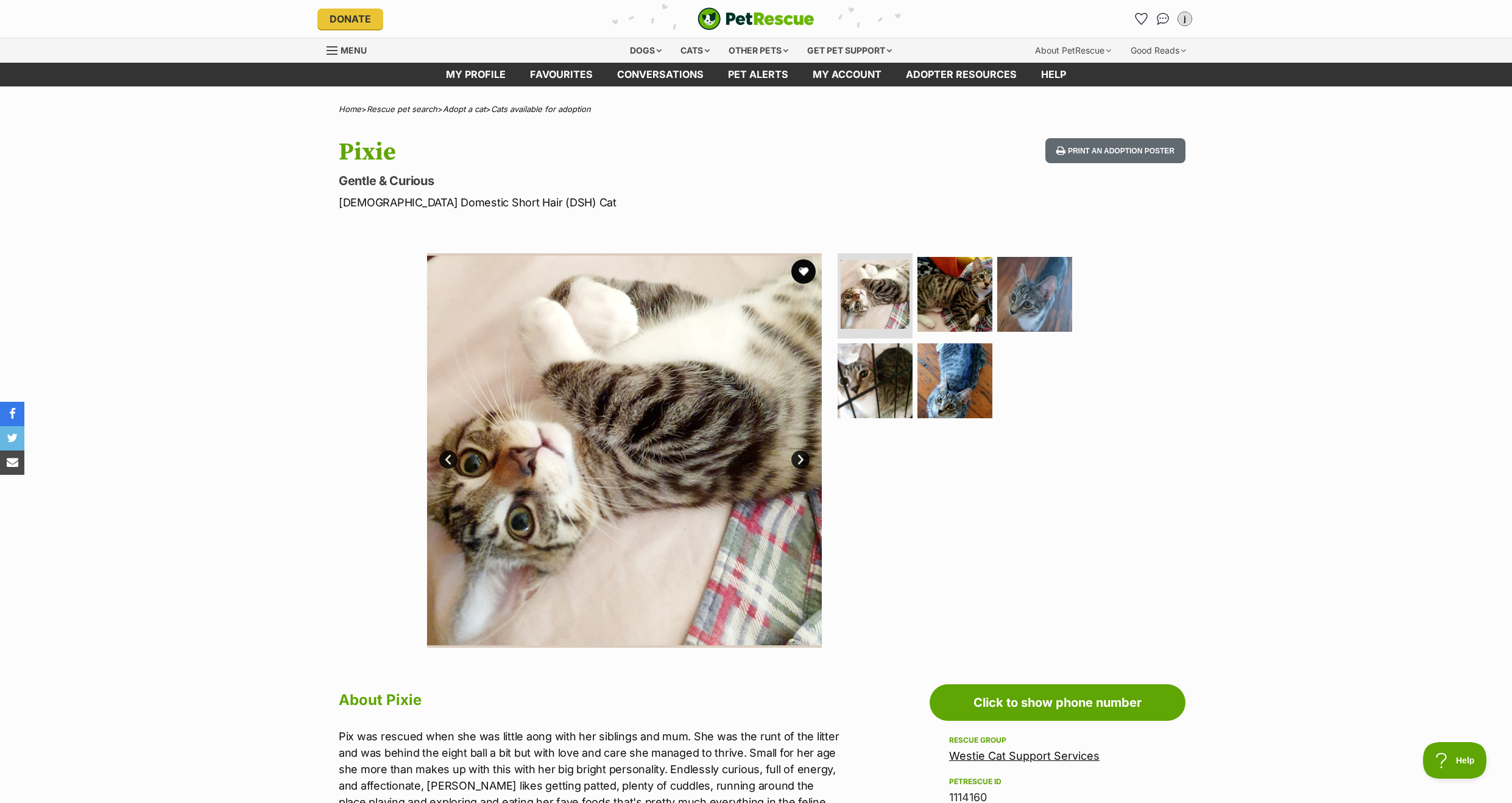
click at [796, 458] on link "Next" at bounding box center [800, 460] width 18 height 18
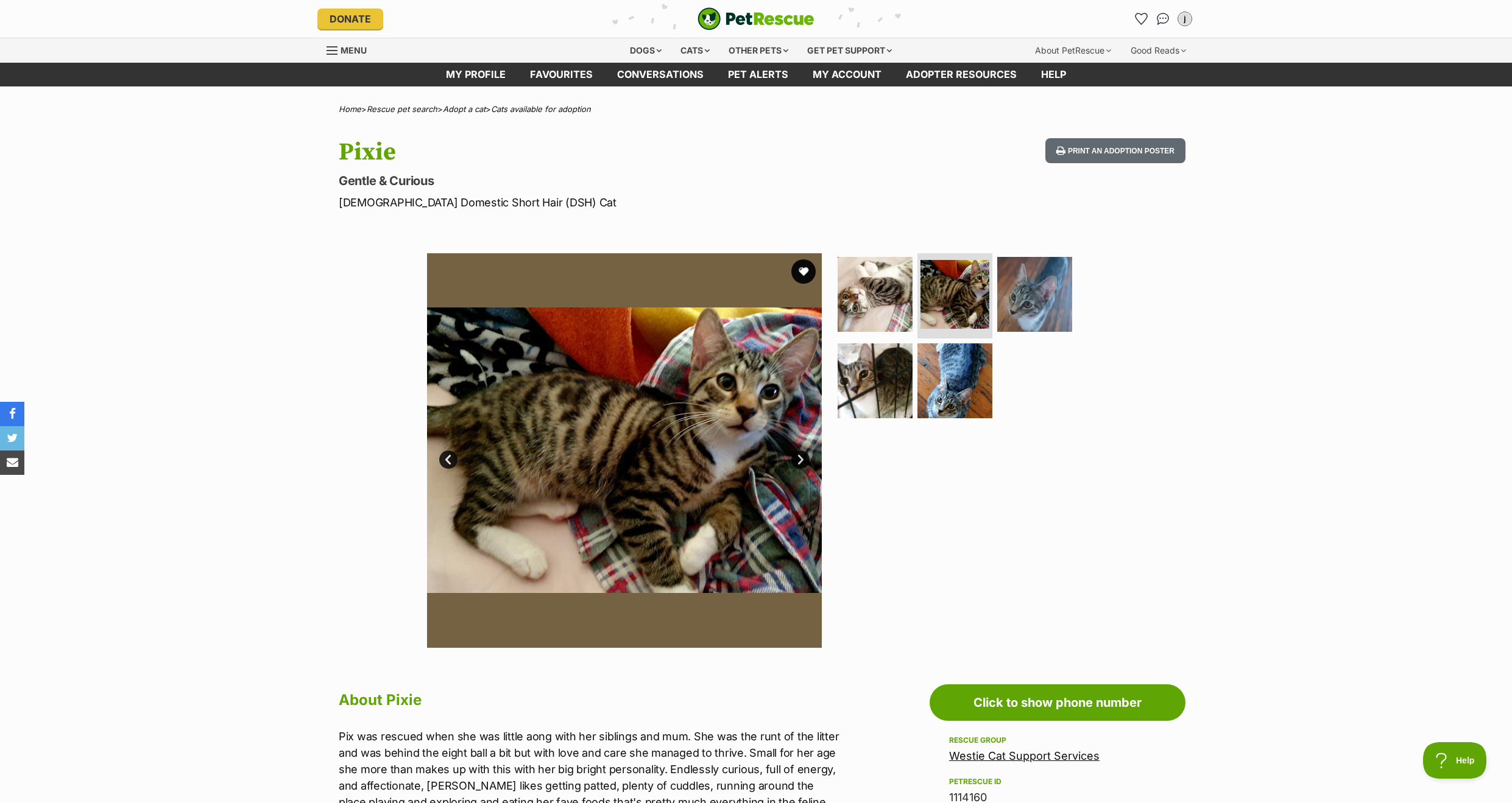
click at [796, 458] on link "Next" at bounding box center [800, 460] width 18 height 18
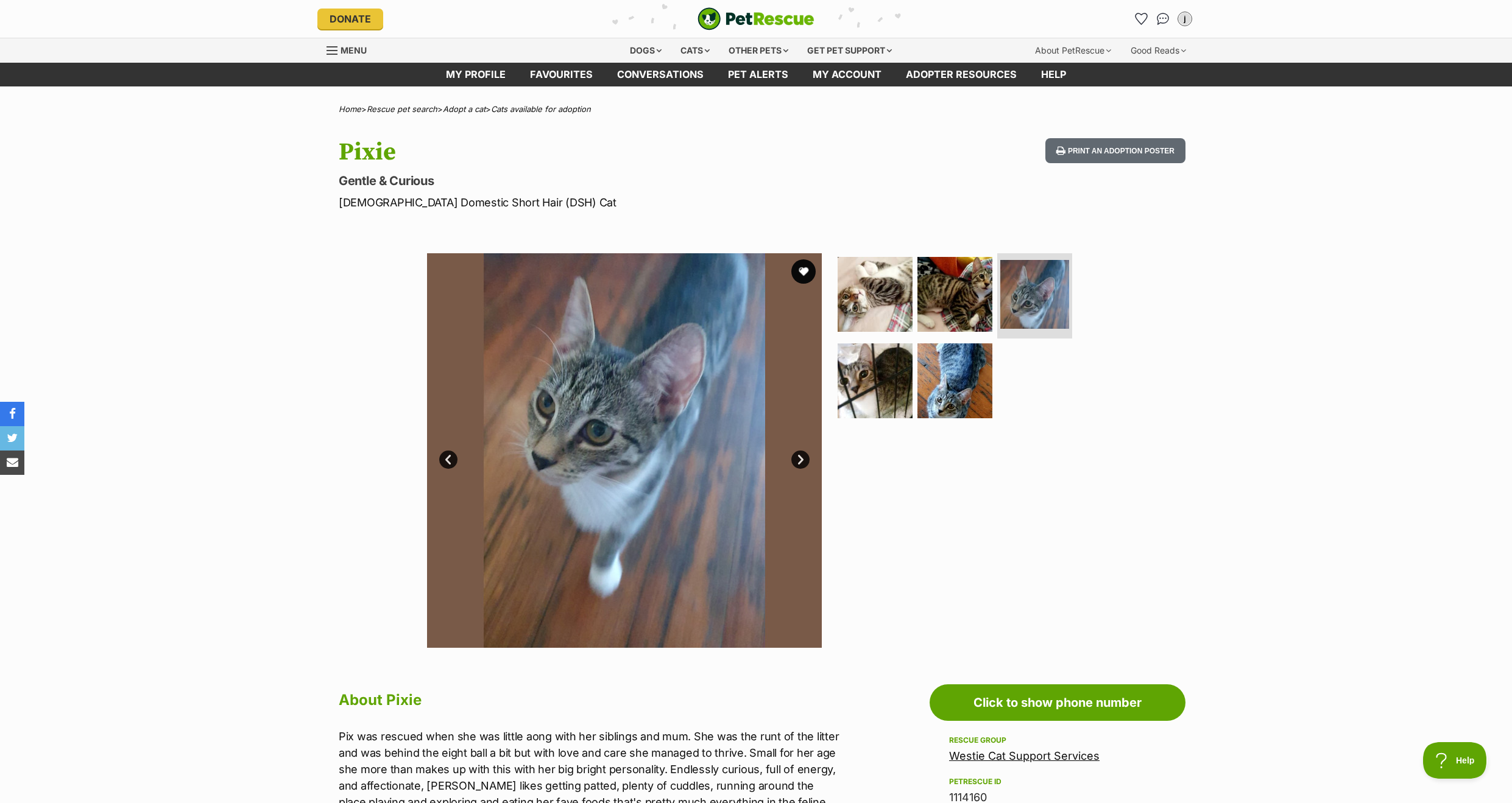
click at [796, 458] on link "Next" at bounding box center [800, 460] width 18 height 18
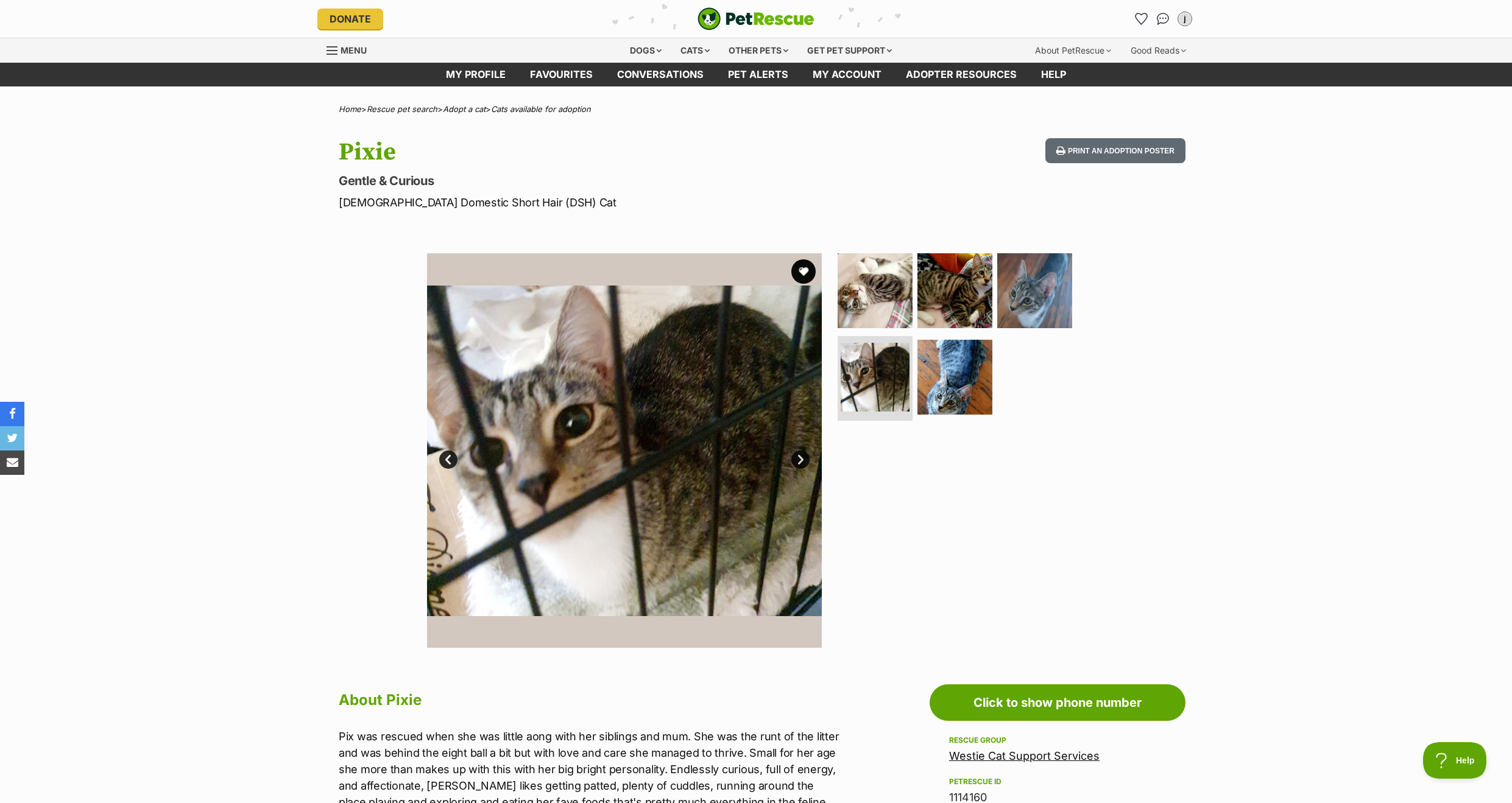
click at [796, 458] on link "Next" at bounding box center [800, 460] width 18 height 18
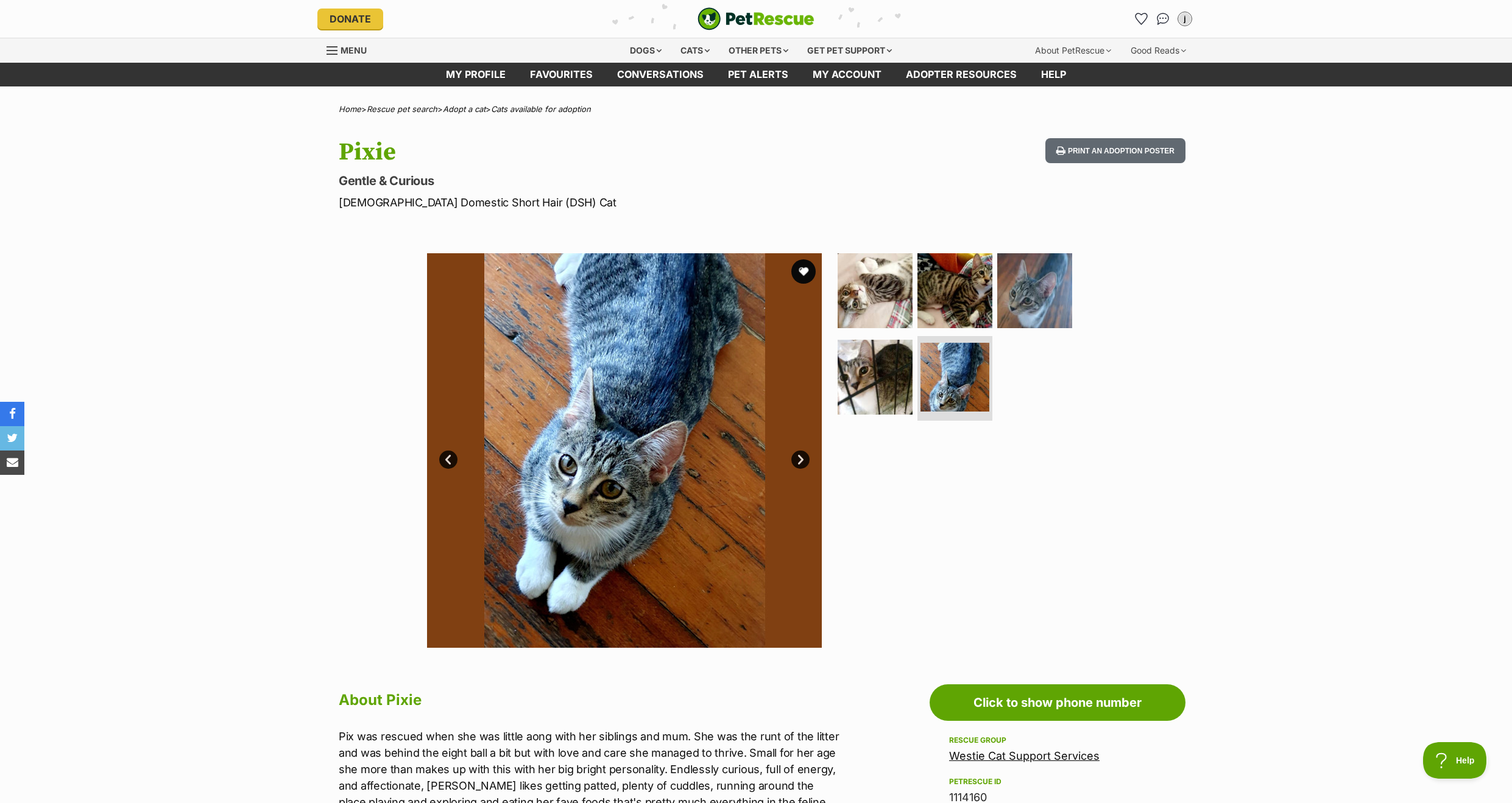
click at [796, 458] on link "Next" at bounding box center [800, 460] width 18 height 18
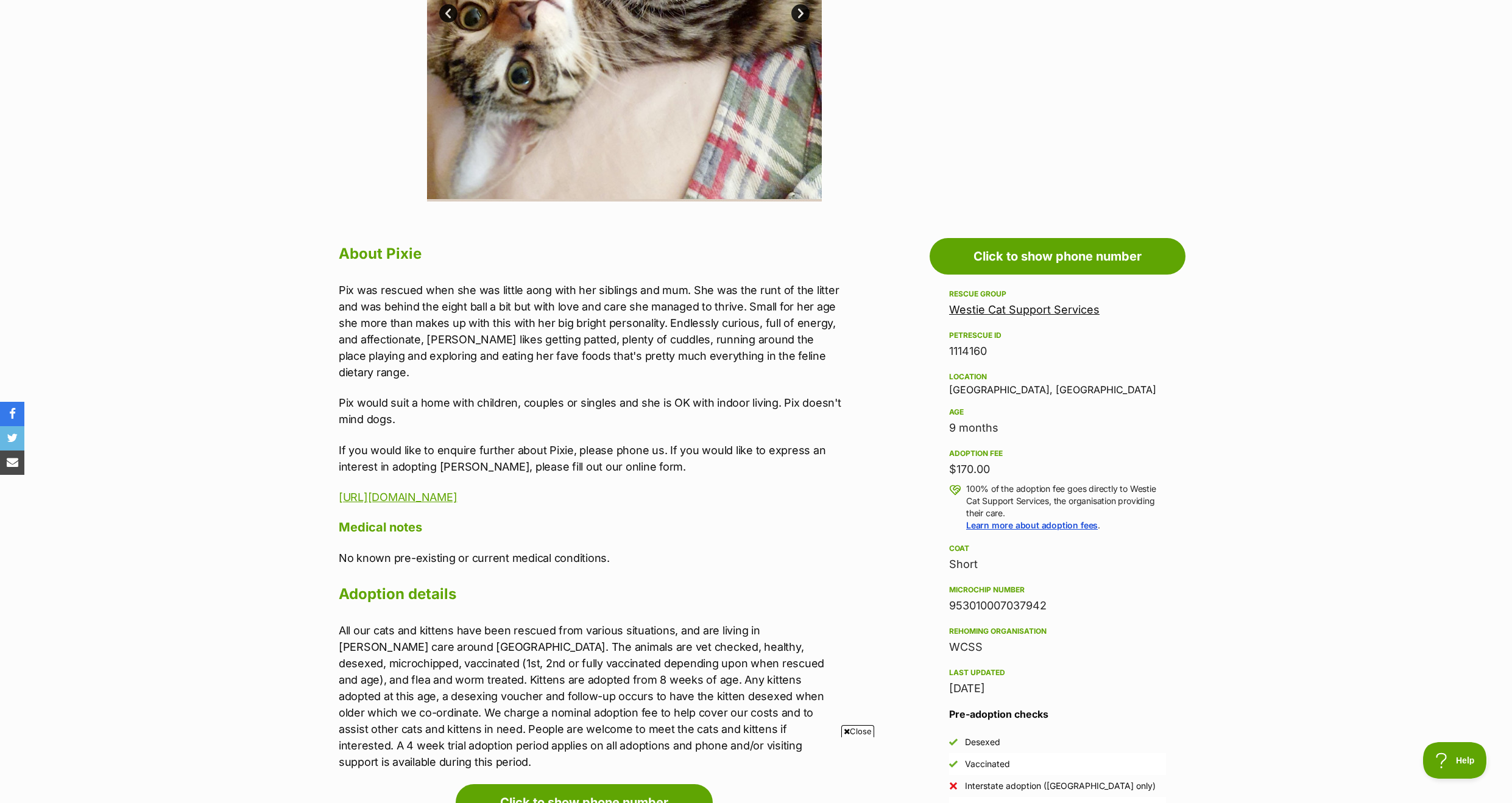
scroll to position [453, 0]
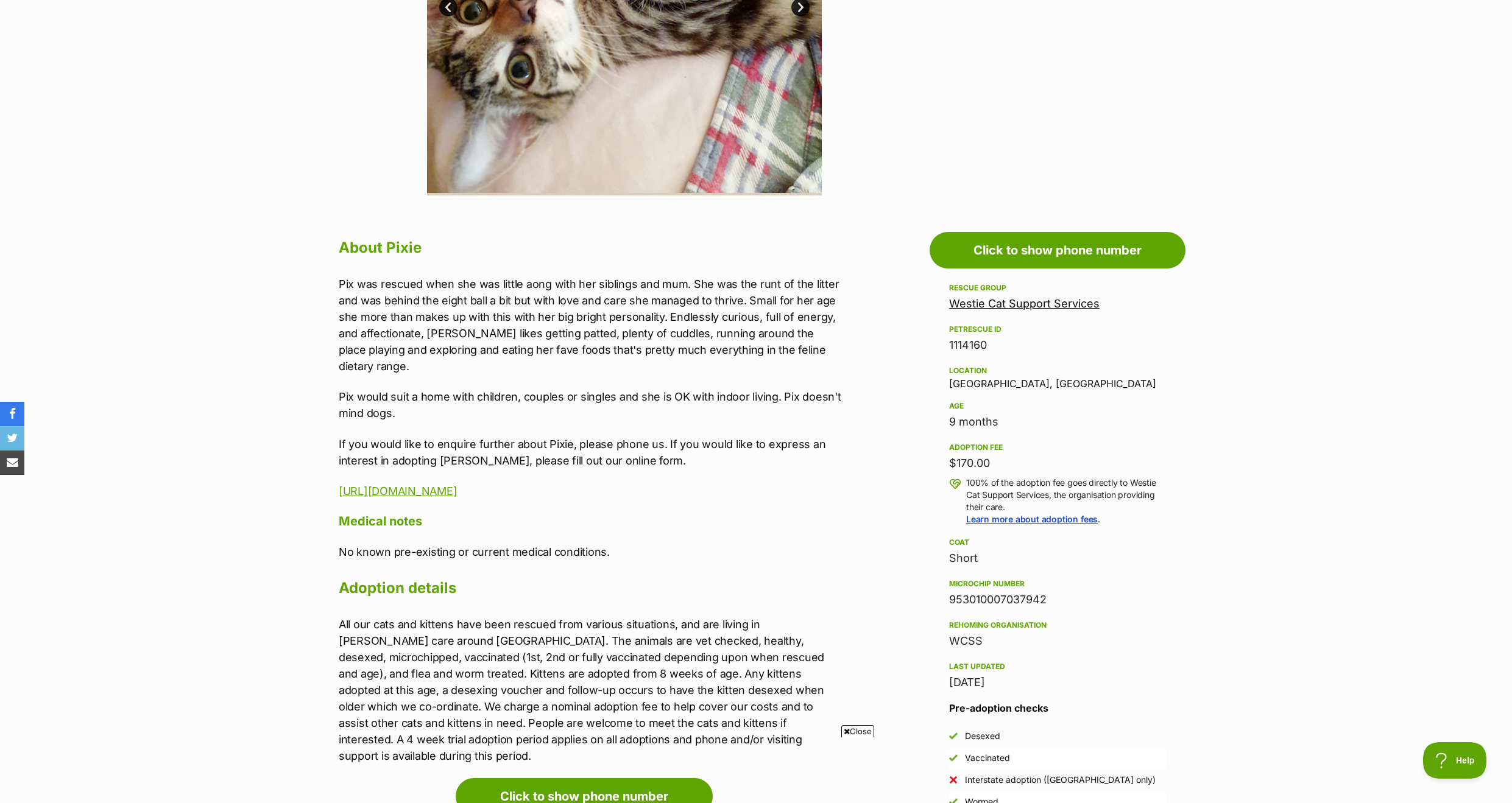
click at [1036, 303] on link "Westie Cat Support Services" at bounding box center [1024, 303] width 150 height 13
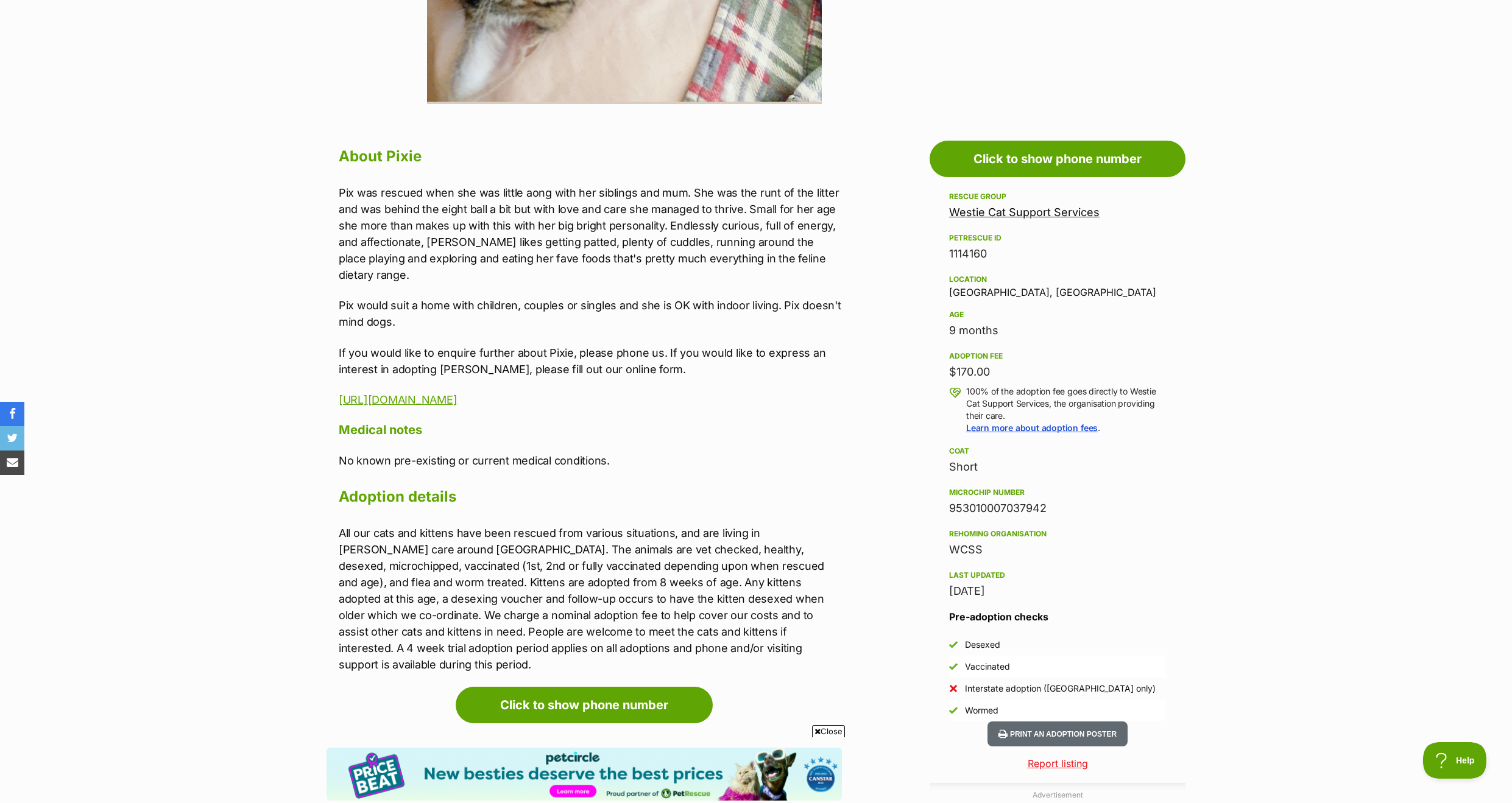
scroll to position [548, 0]
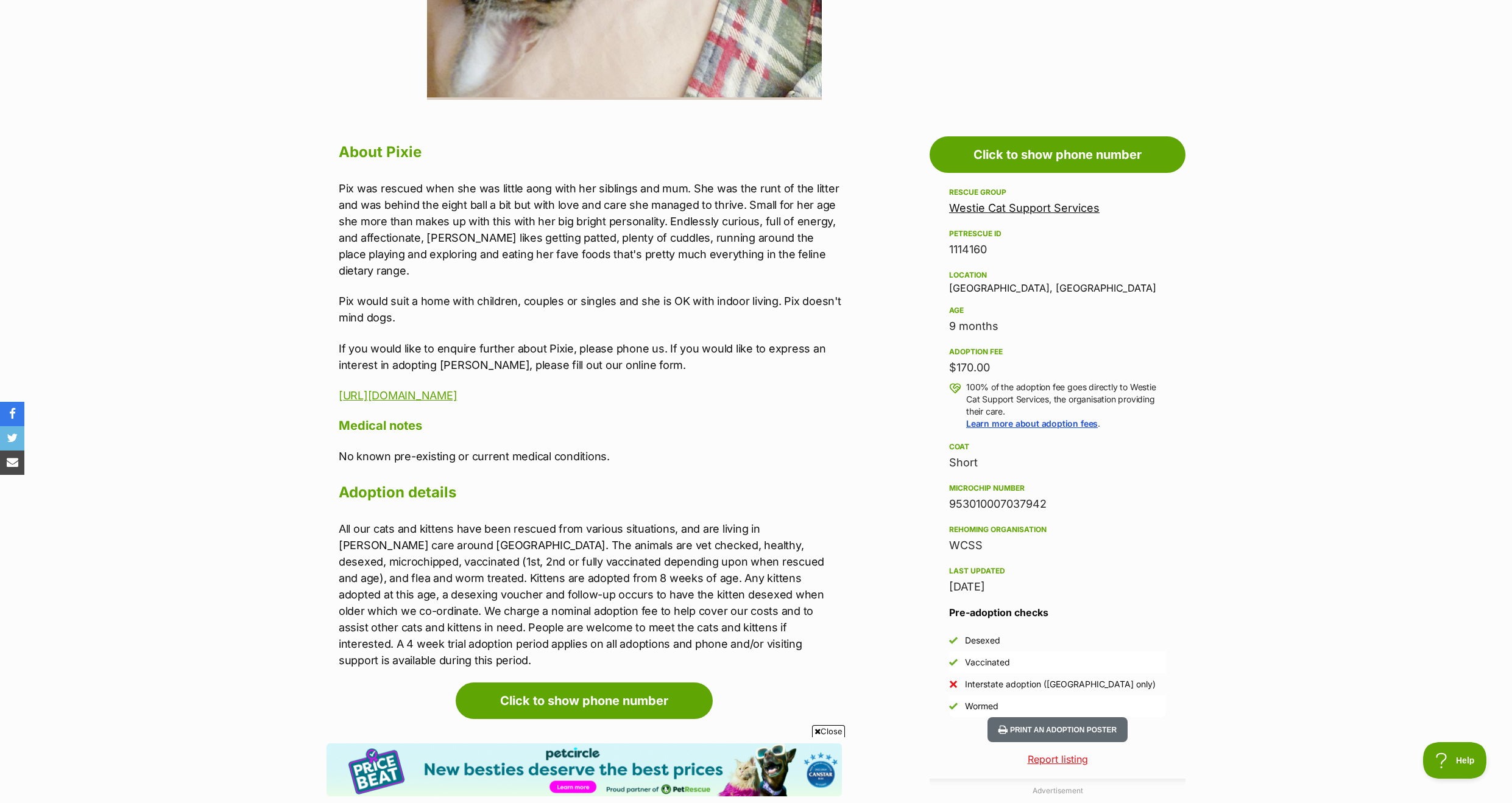
click at [1036, 208] on link "Westie Cat Support Services" at bounding box center [1024, 208] width 150 height 13
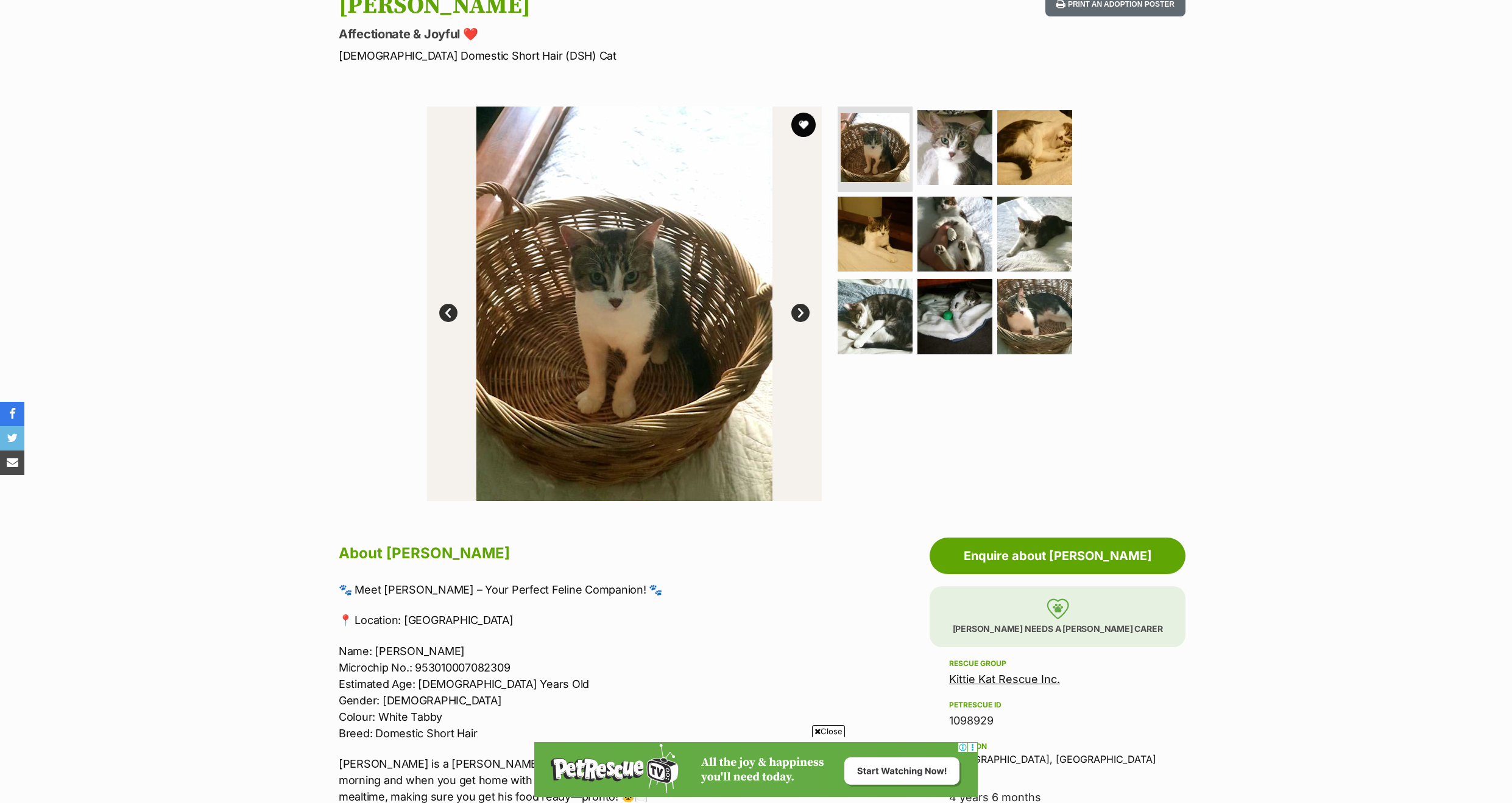
scroll to position [133, 0]
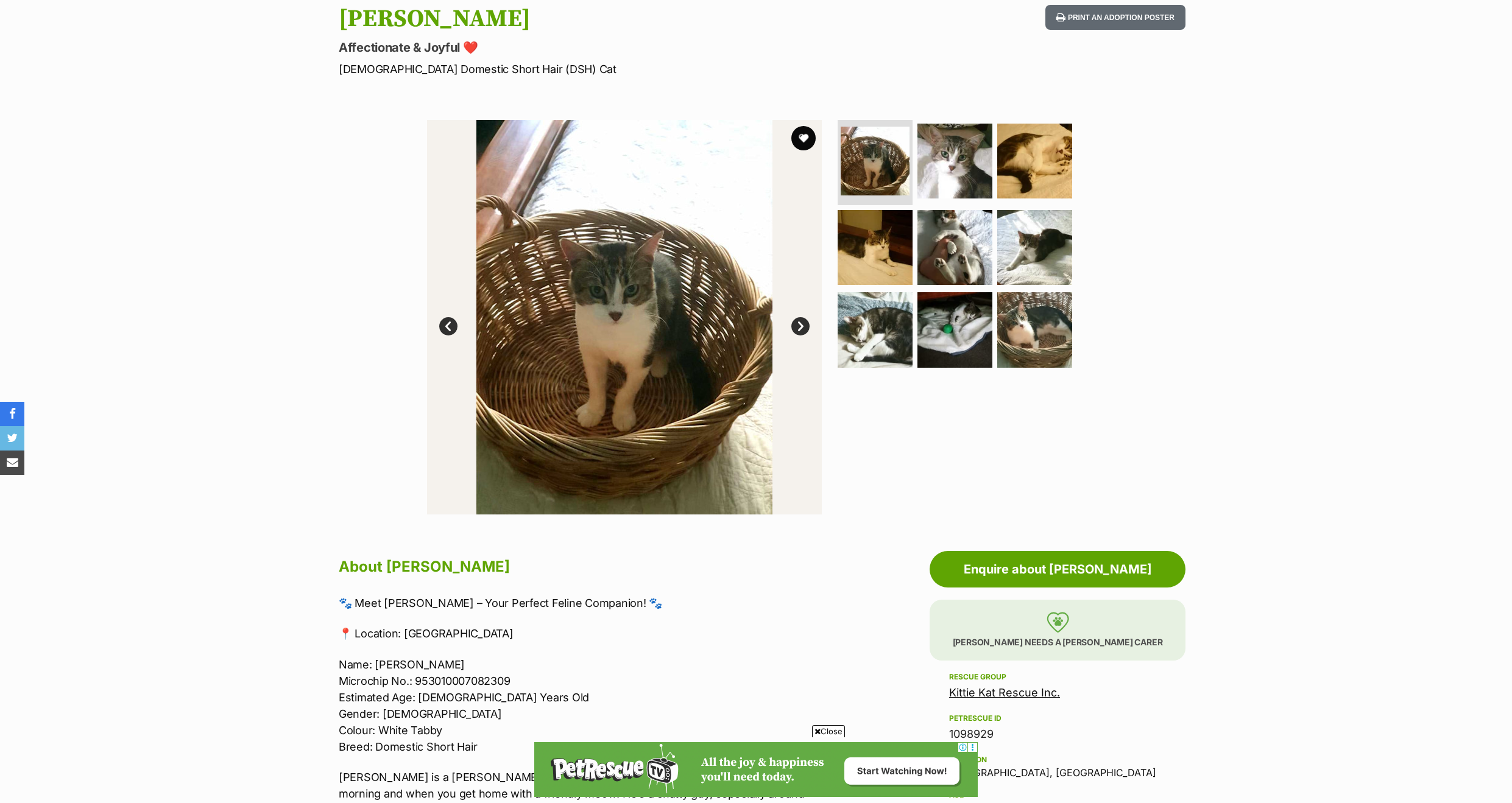
click at [796, 322] on link "Next" at bounding box center [800, 326] width 18 height 18
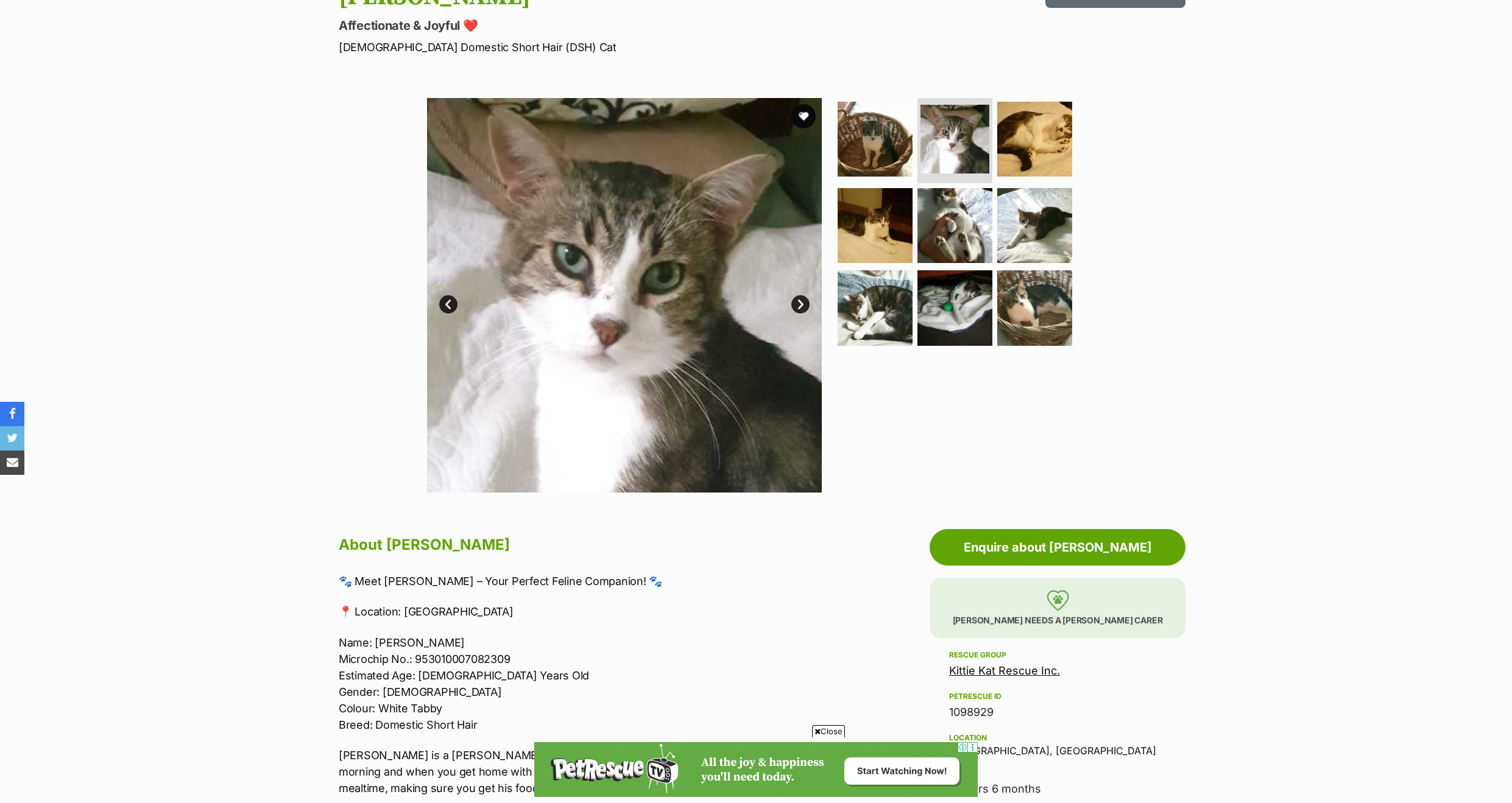
click at [798, 303] on link "Next" at bounding box center [800, 305] width 18 height 18
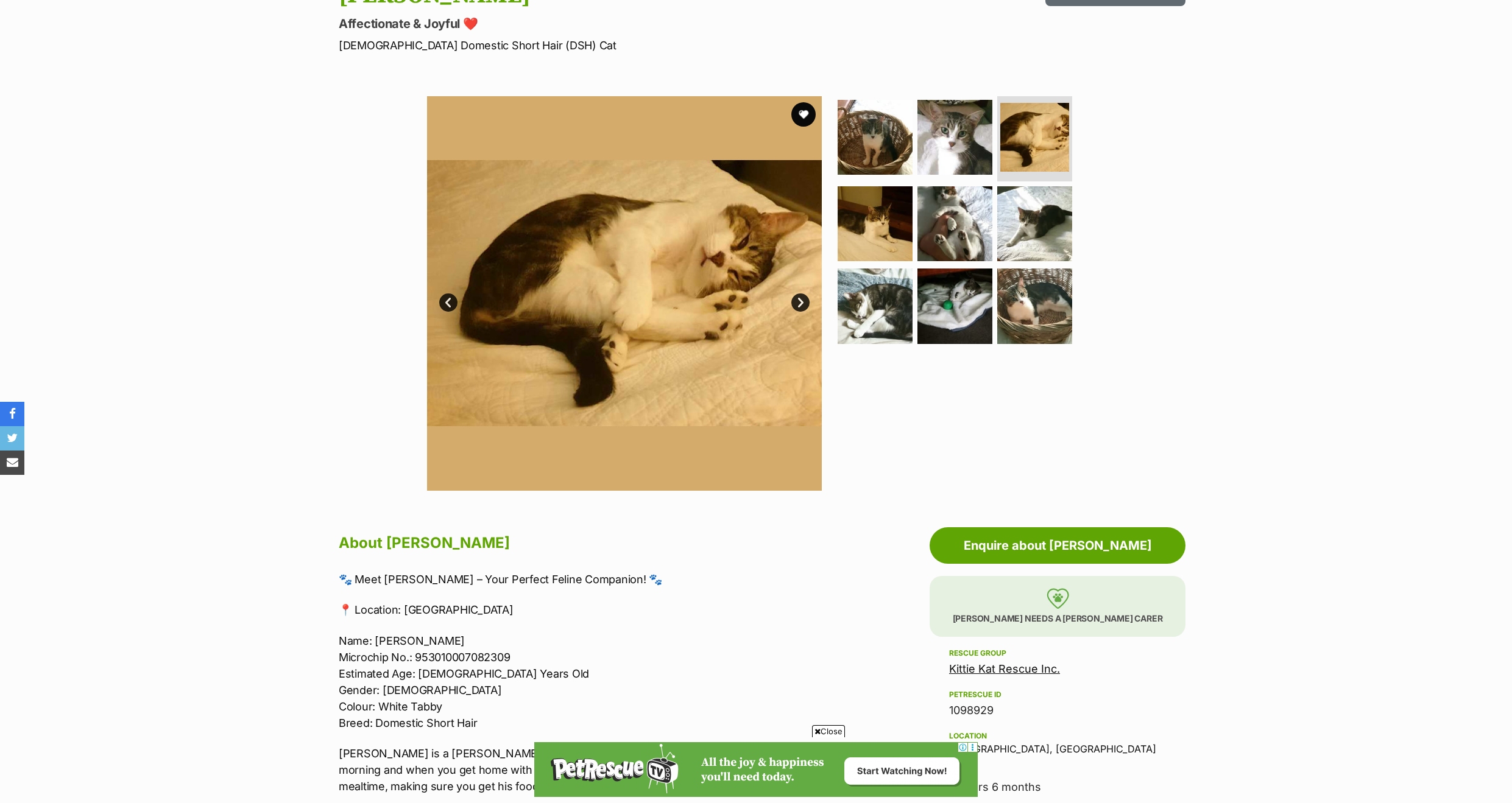
click at [797, 302] on link "Next" at bounding box center [800, 303] width 18 height 18
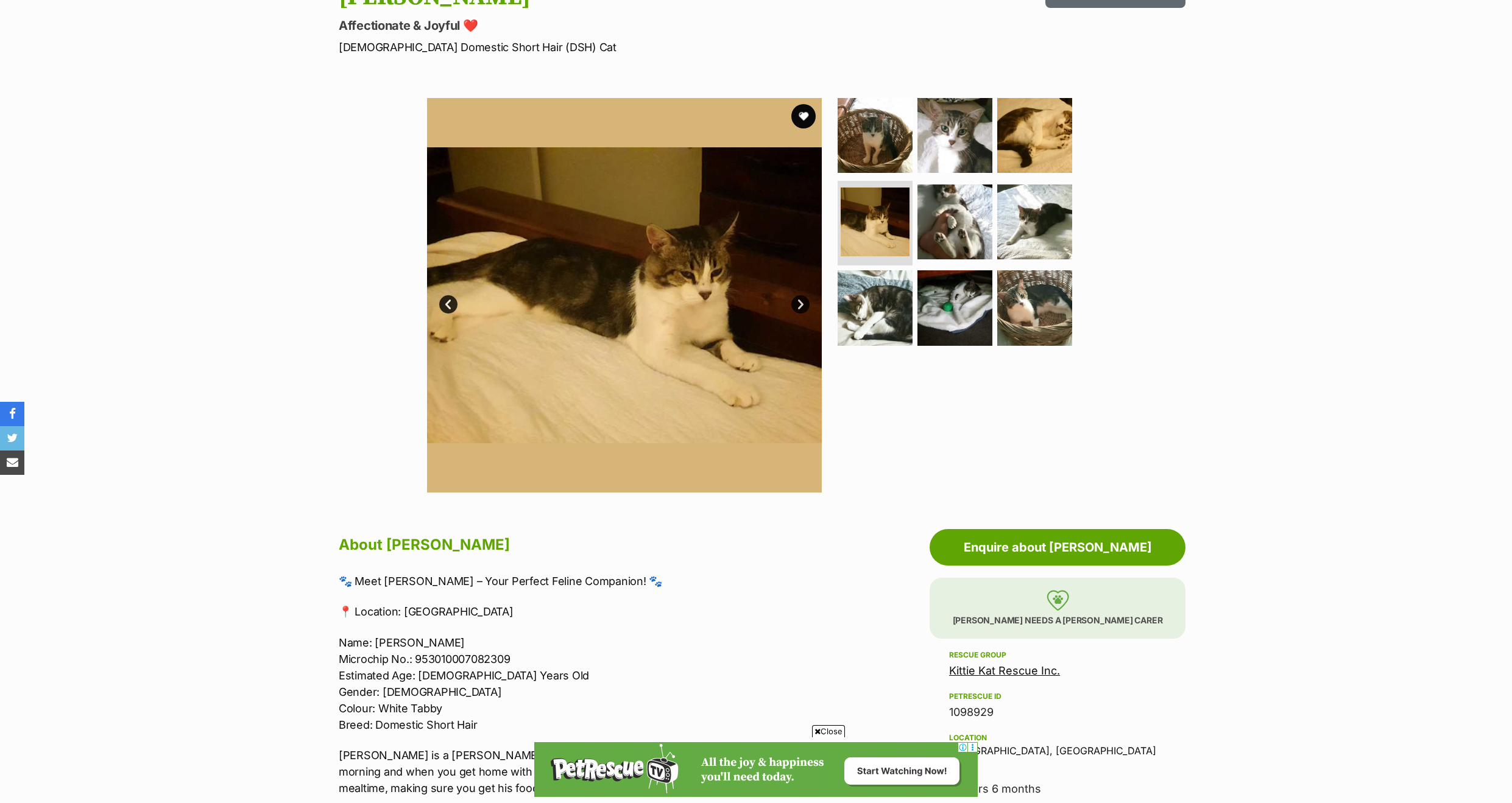
click at [797, 302] on link "Next" at bounding box center [800, 305] width 18 height 18
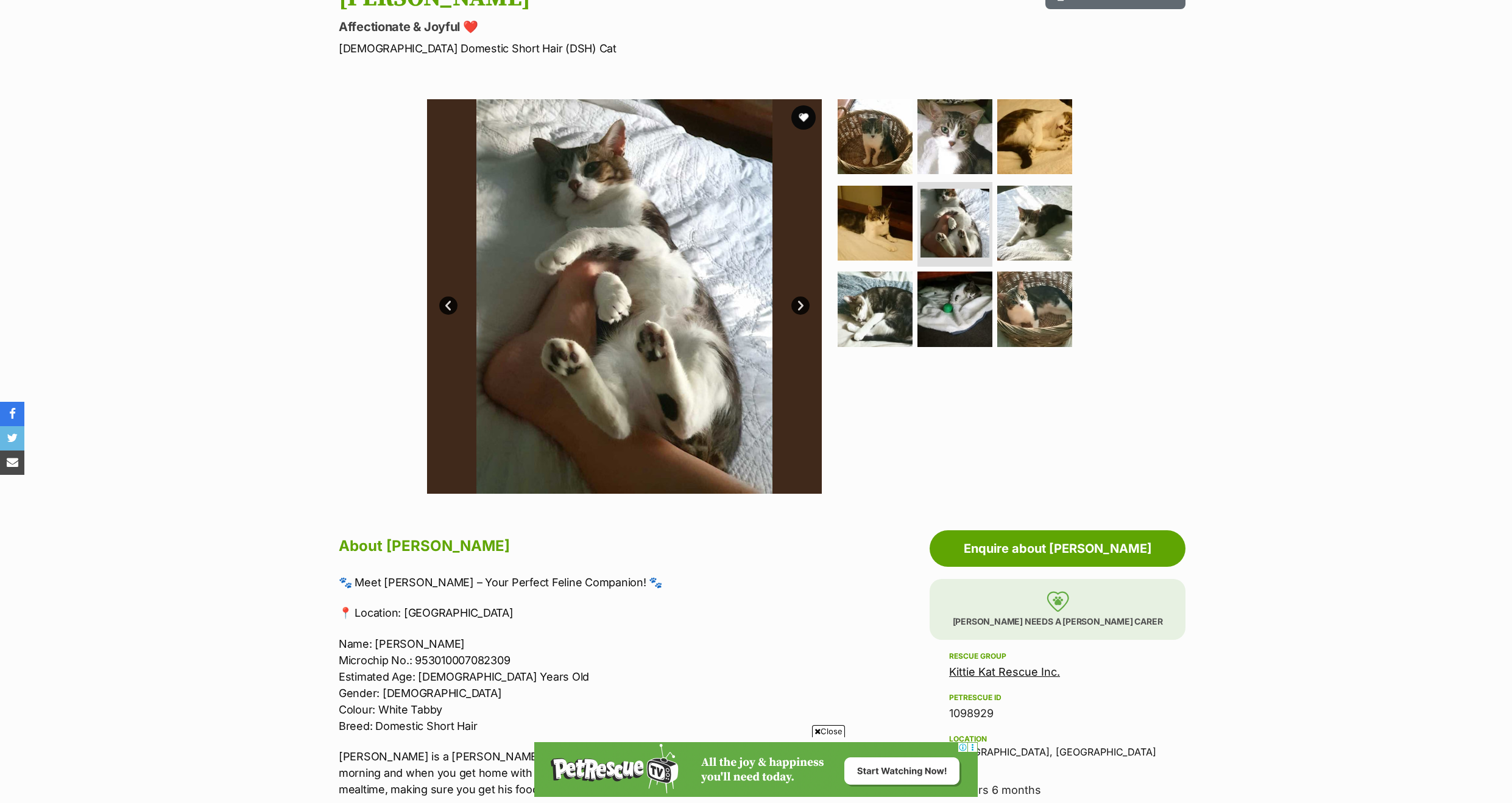
click at [797, 302] on link "Next" at bounding box center [800, 306] width 18 height 18
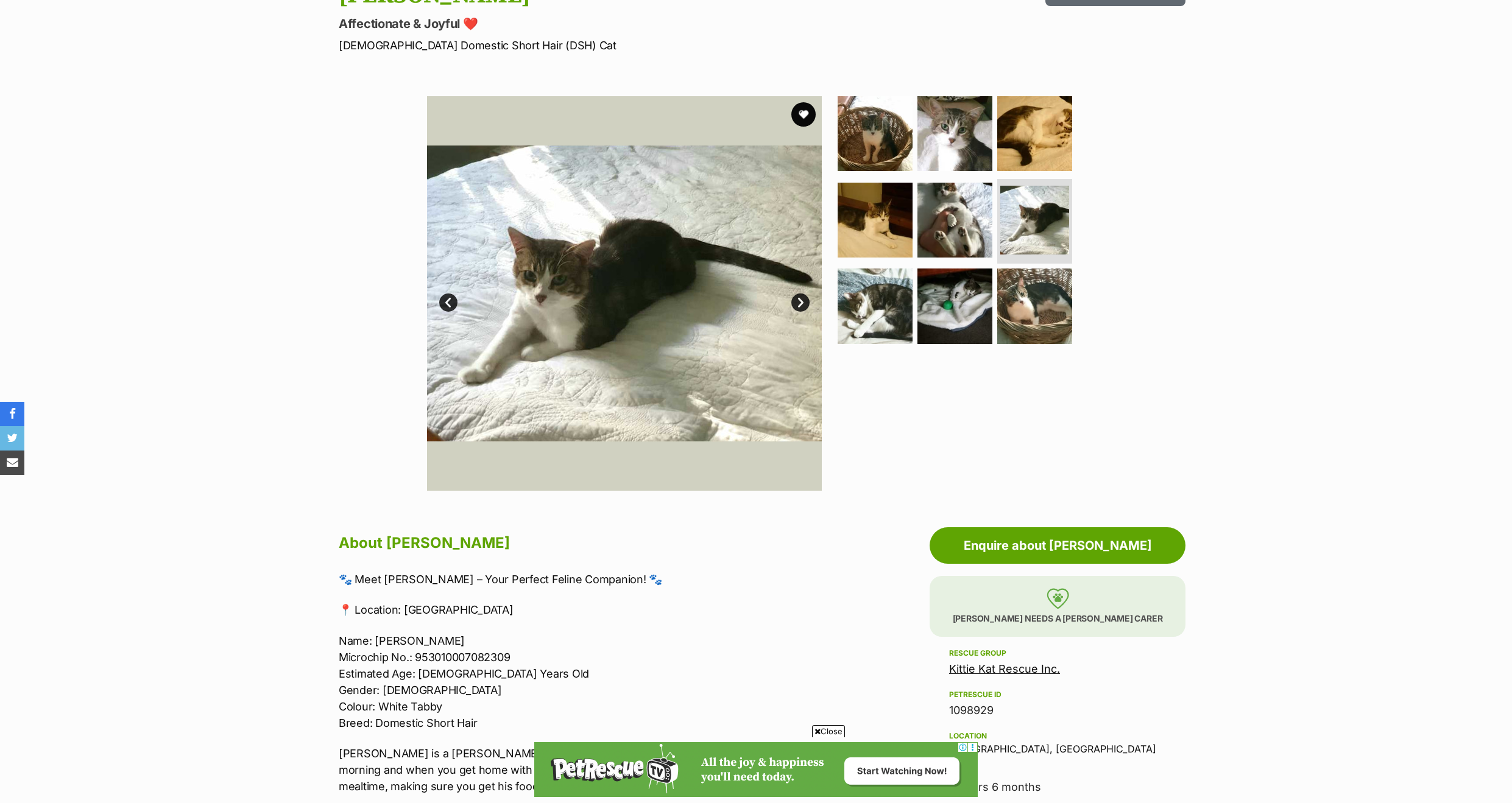
click at [797, 302] on link "Next" at bounding box center [800, 303] width 18 height 18
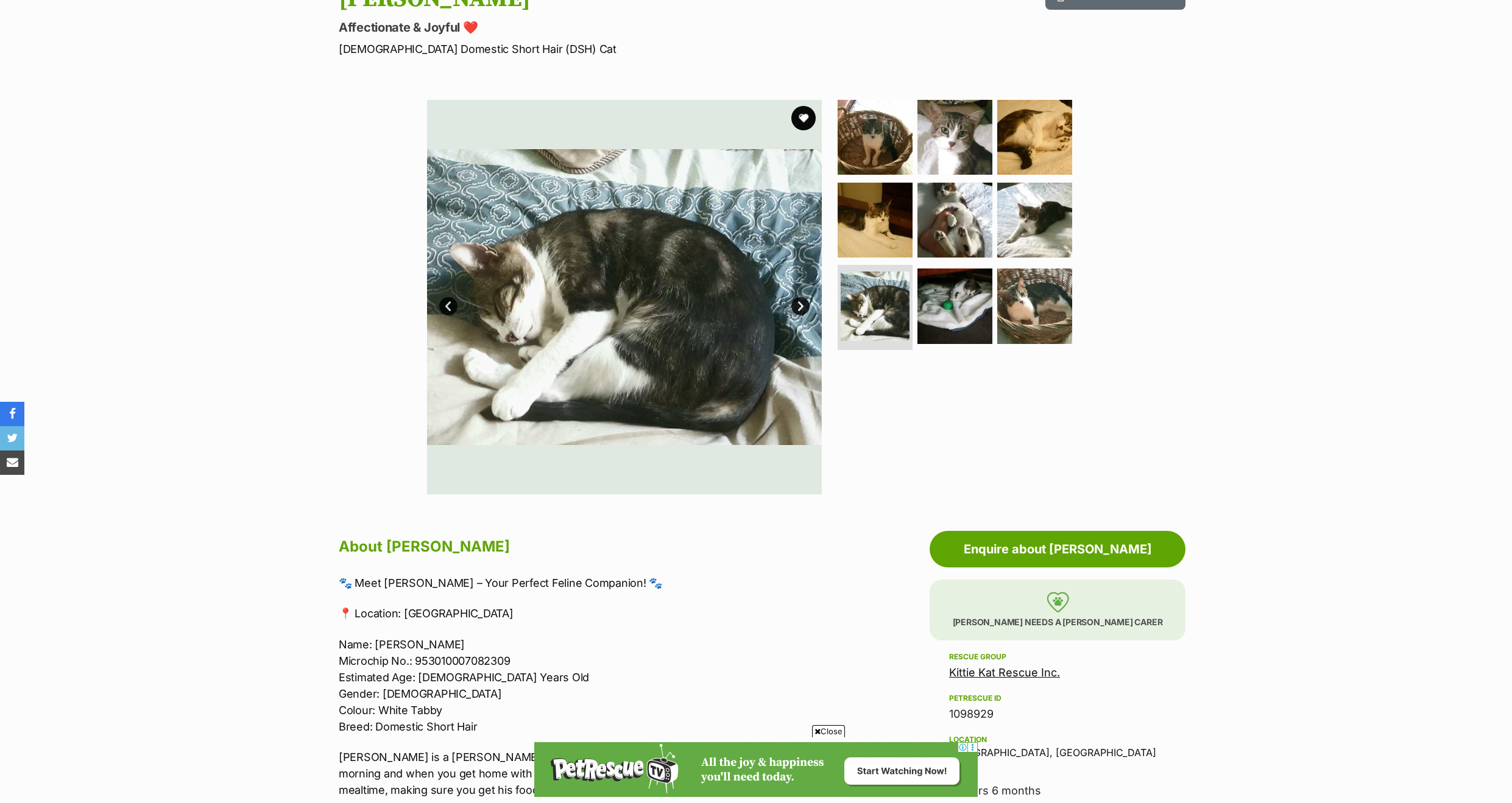
click at [797, 302] on link "Next" at bounding box center [800, 306] width 18 height 18
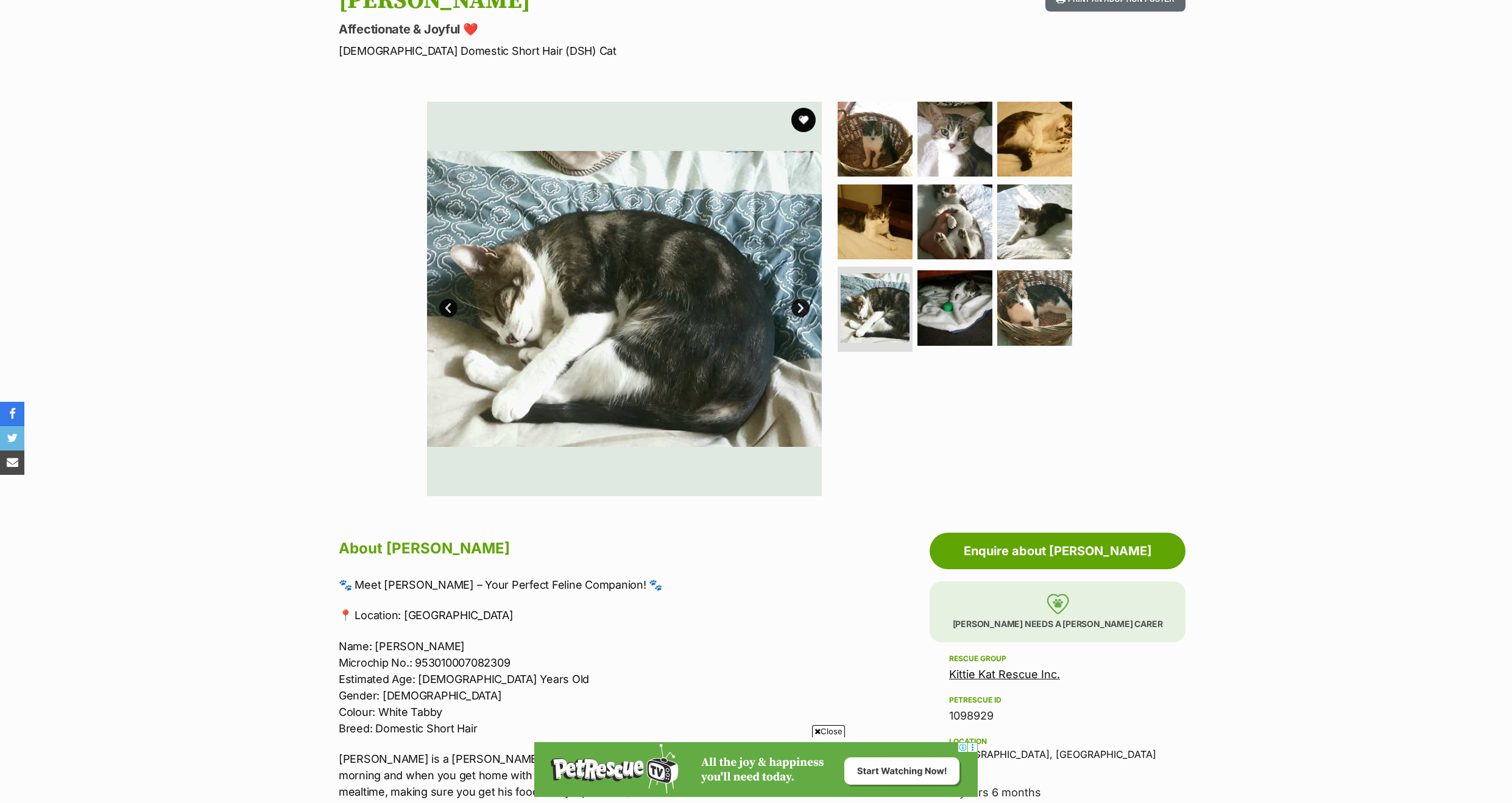
scroll to position [149, 0]
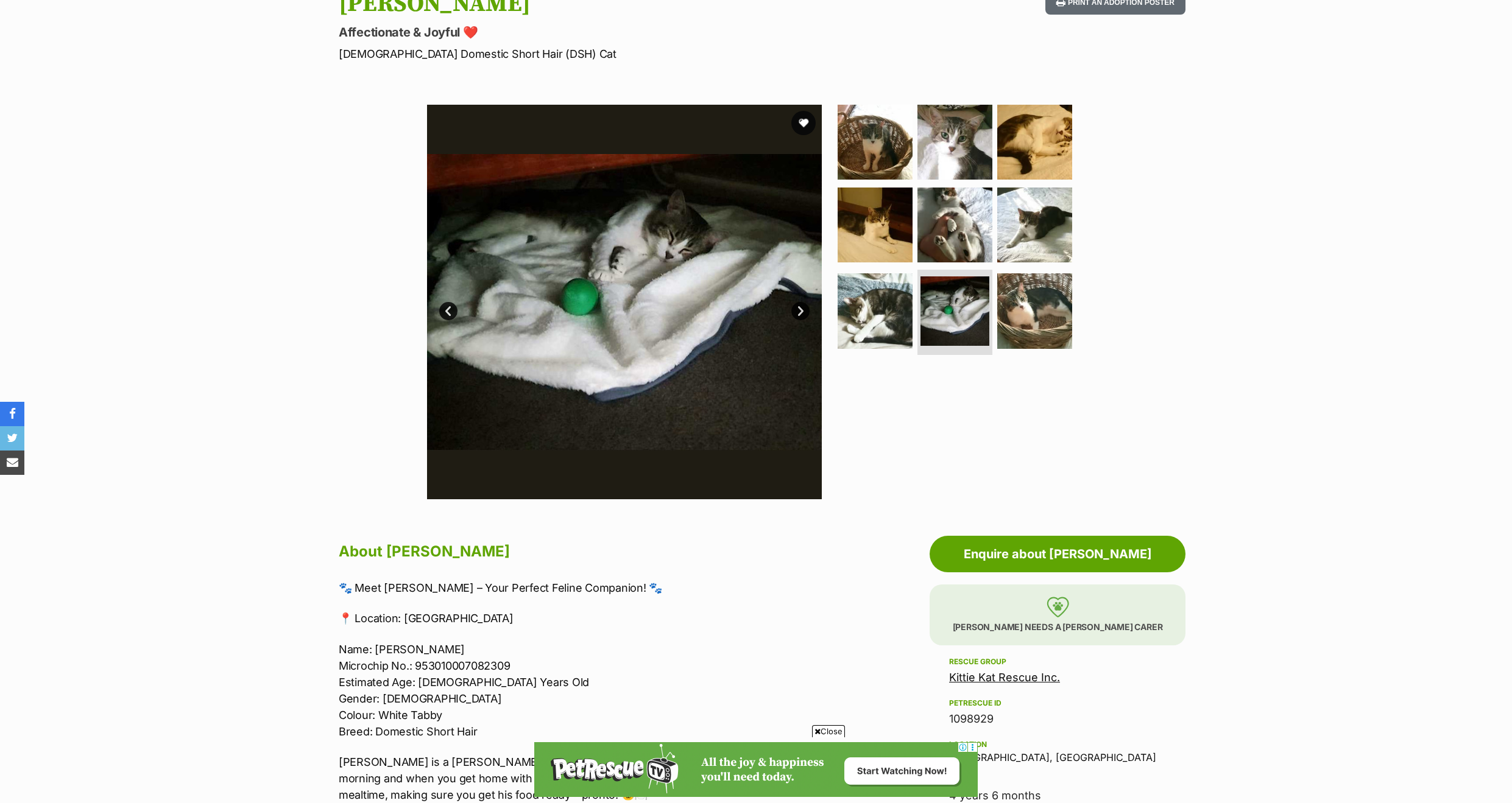
click at [797, 302] on div "Available 8 of 9 images 8 of 9 images 8 of 9 images 8 of 9 images 8 of 9 images…" at bounding box center [624, 302] width 395 height 395
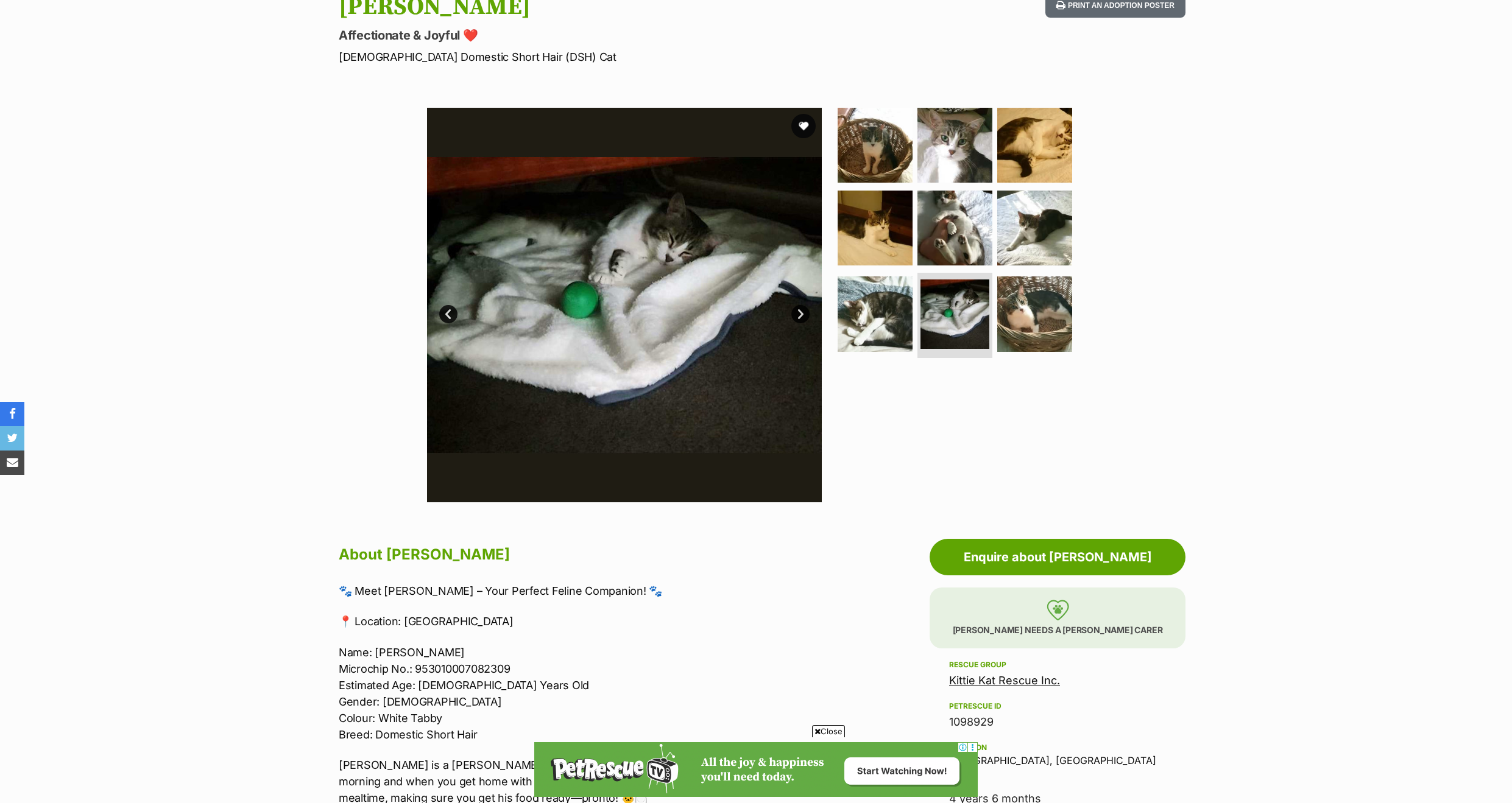
click at [797, 302] on img at bounding box center [624, 305] width 395 height 395
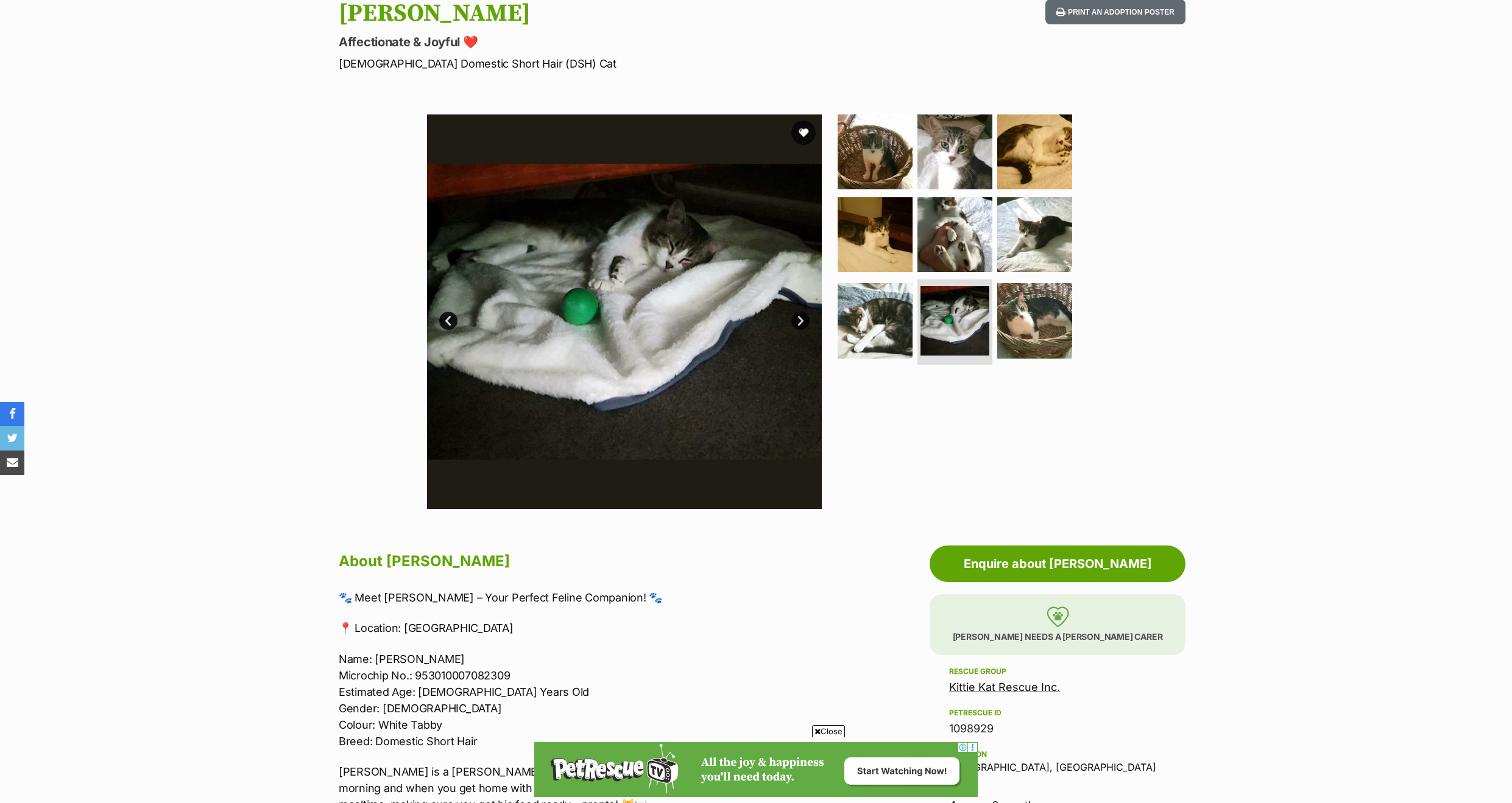
scroll to position [0, 0]
click at [798, 318] on link "Next" at bounding box center [800, 321] width 18 height 18
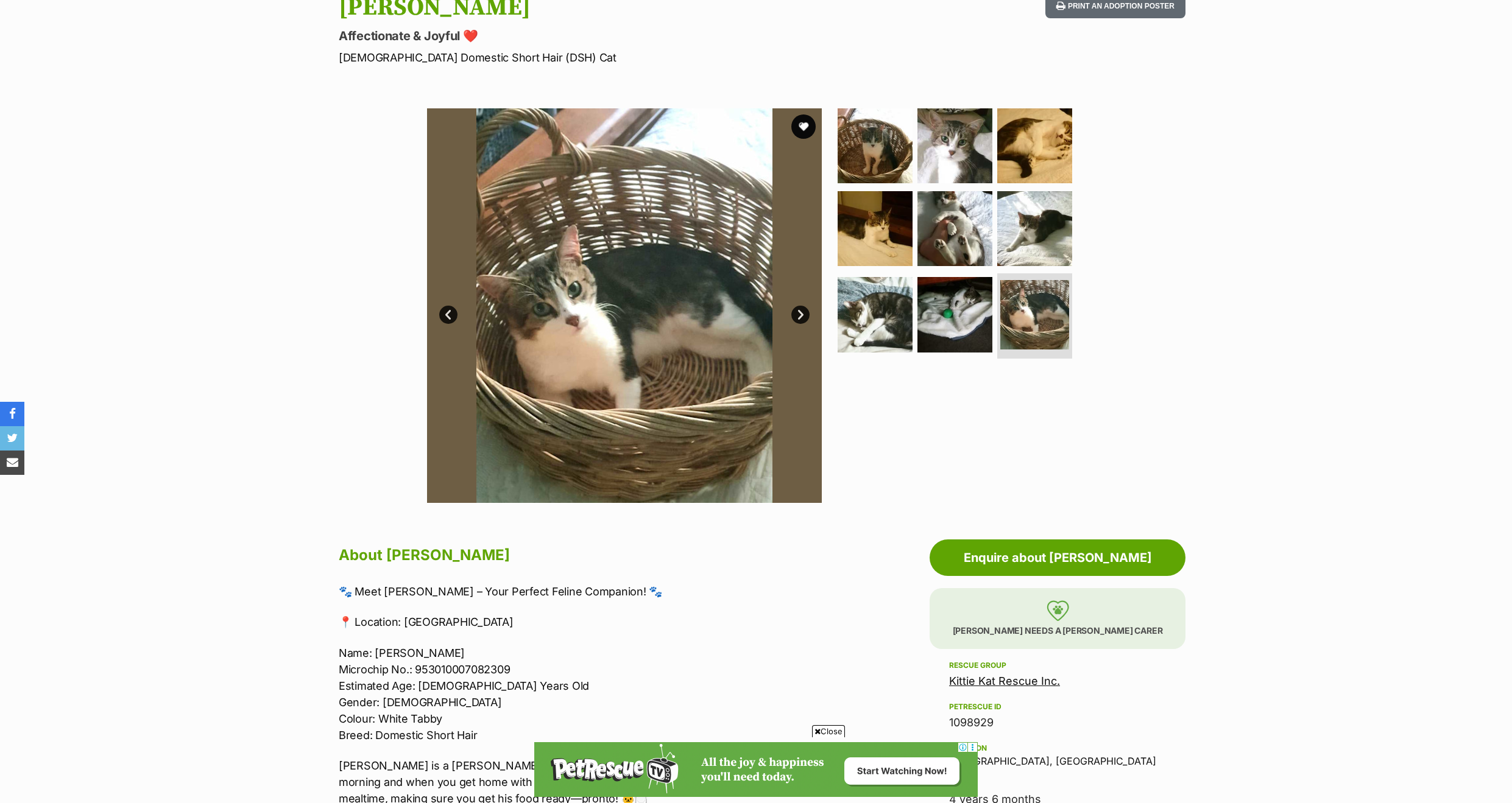
click at [798, 317] on link "Next" at bounding box center [800, 315] width 18 height 18
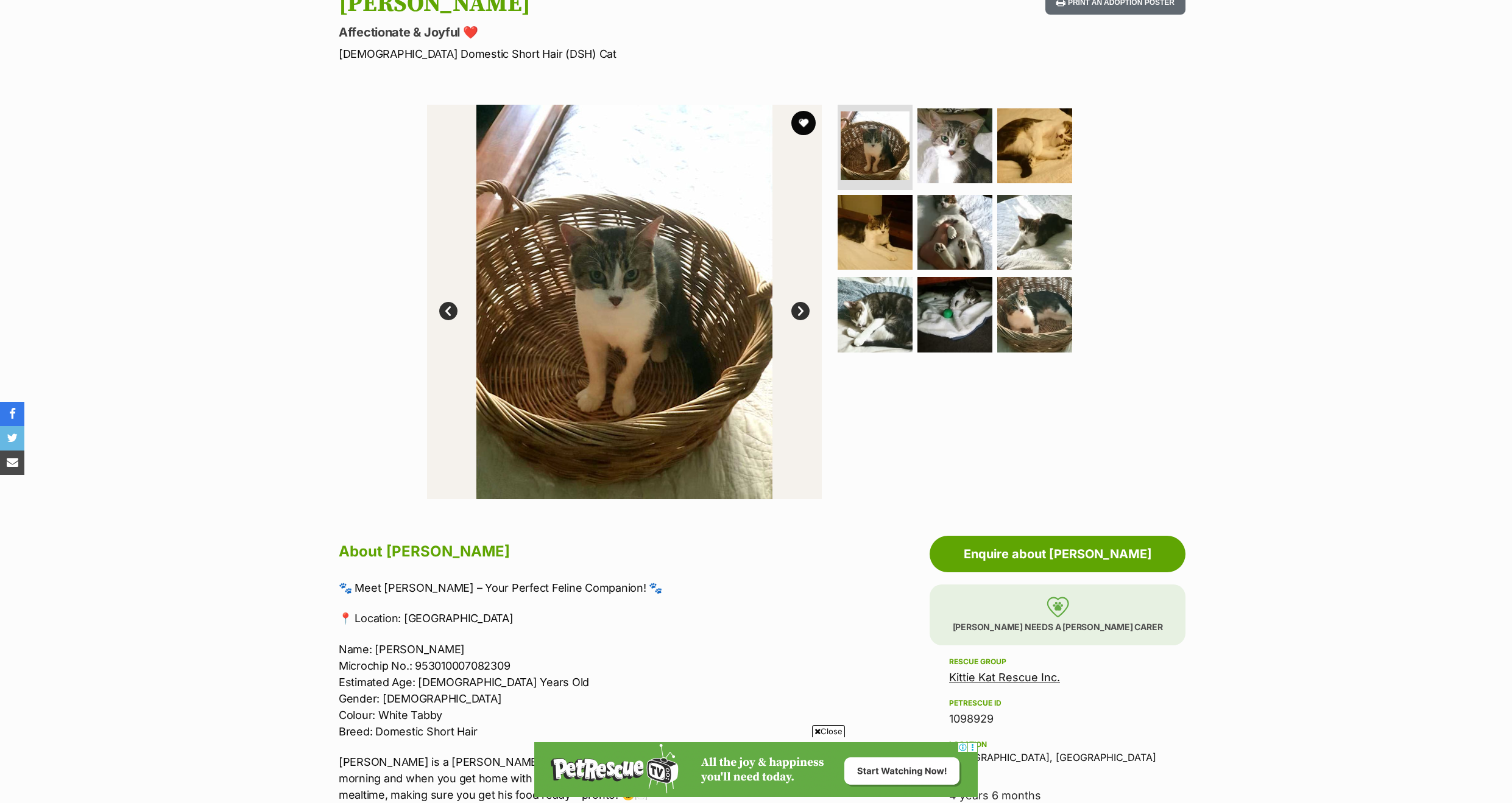
click at [798, 317] on link "Next" at bounding box center [800, 311] width 18 height 18
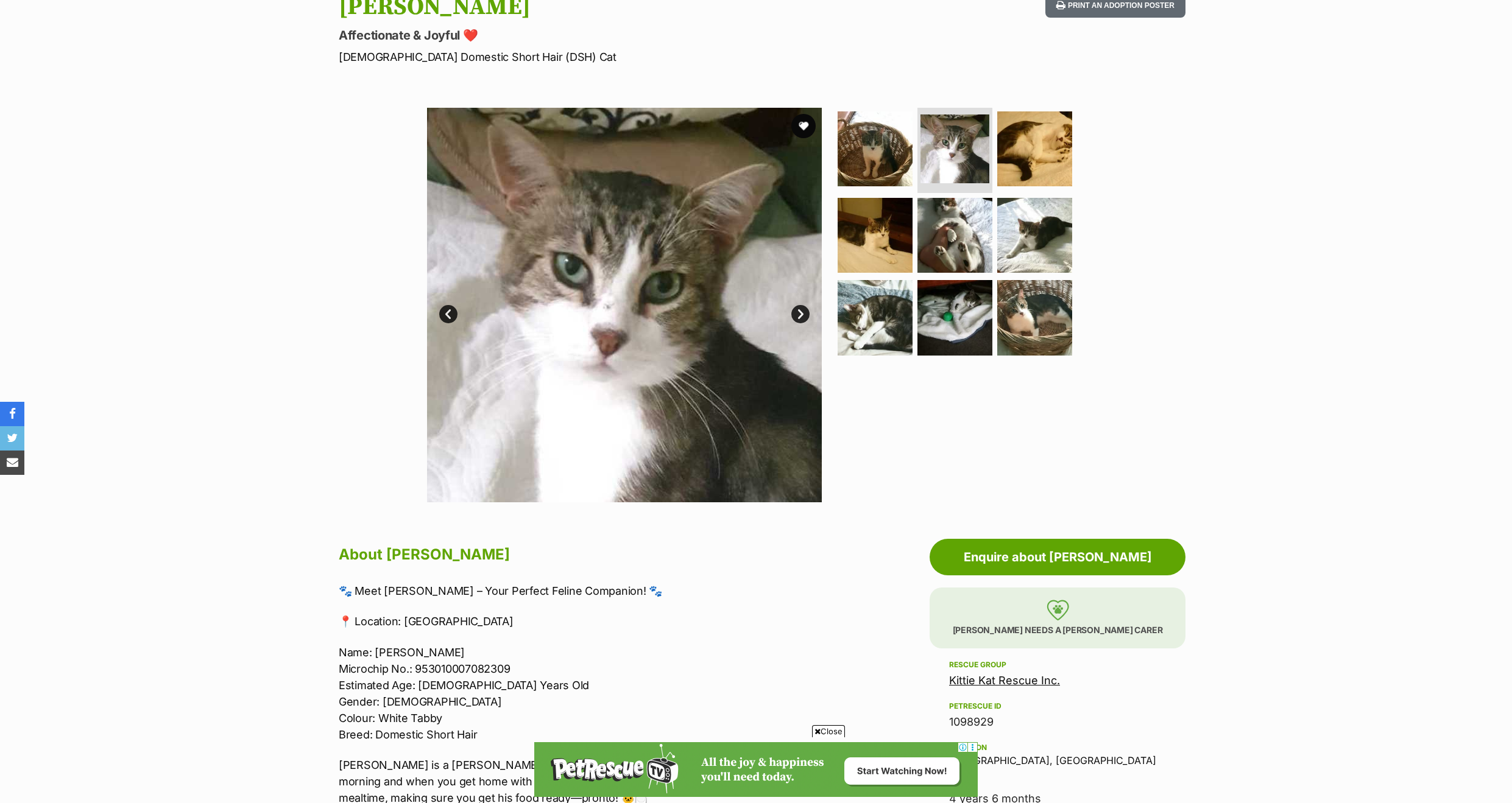
click at [798, 317] on link "Next" at bounding box center [800, 314] width 18 height 18
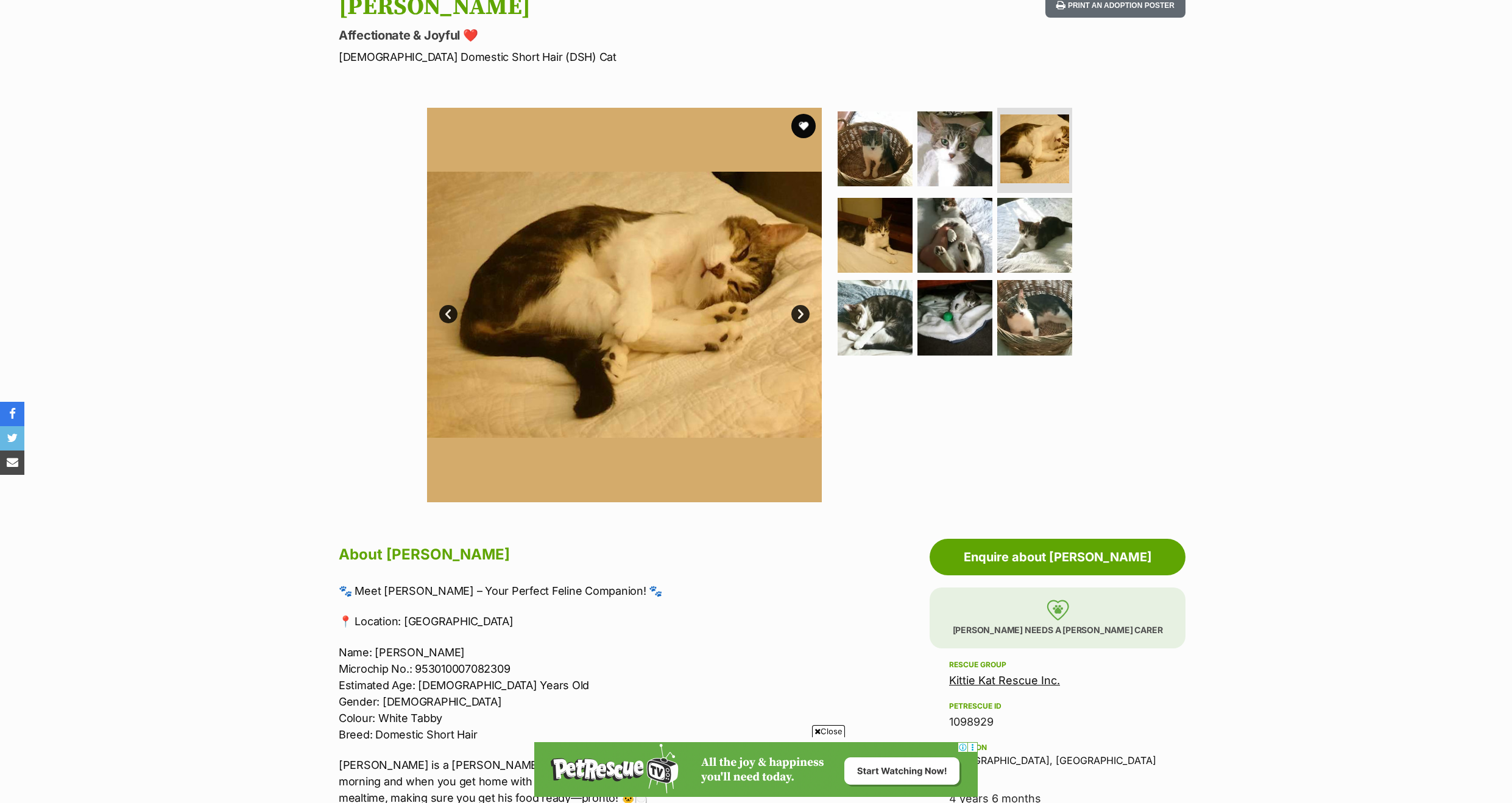
click at [798, 317] on link "Next" at bounding box center [800, 314] width 18 height 18
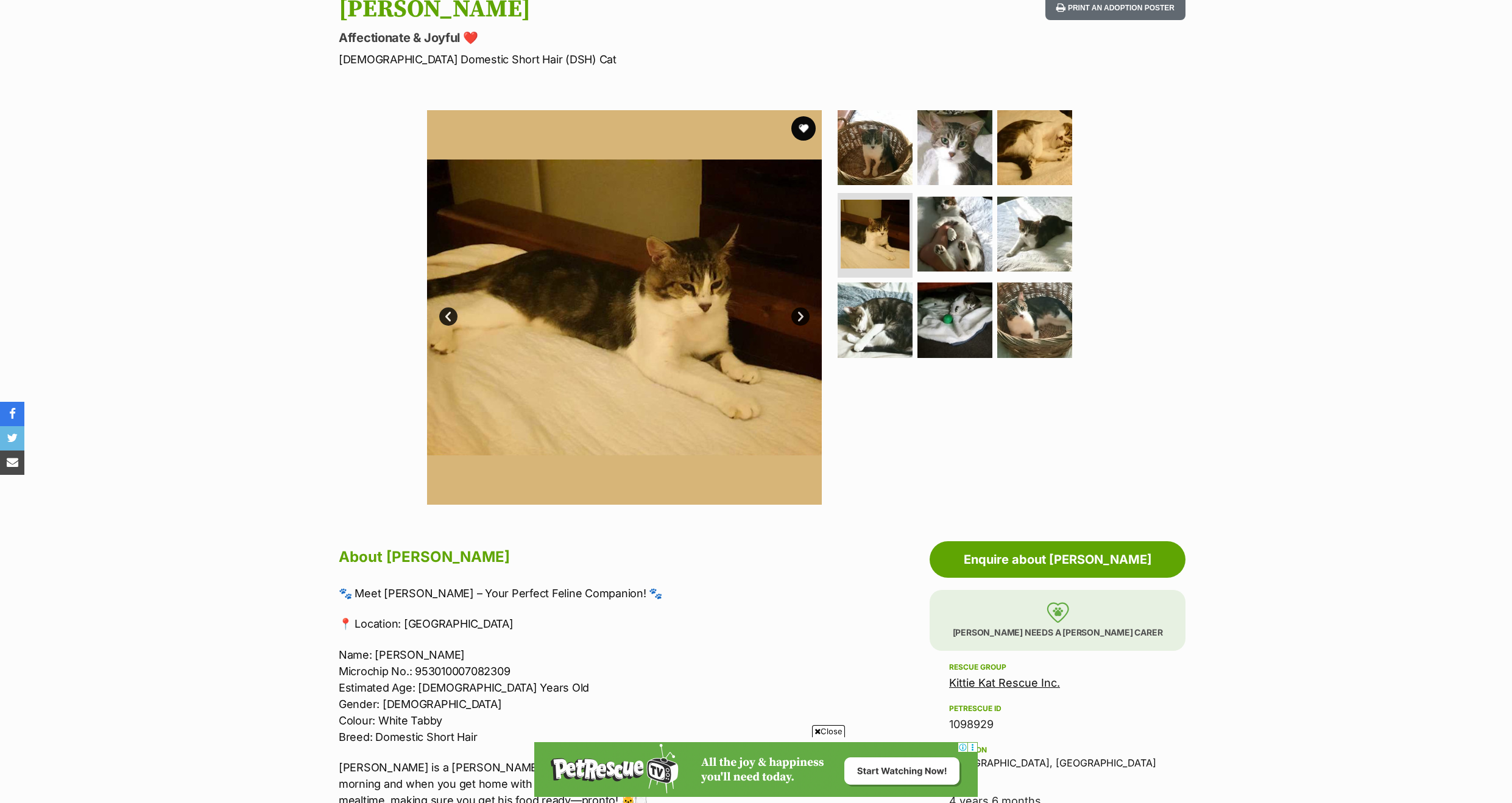
click at [798, 317] on link "Next" at bounding box center [800, 316] width 18 height 18
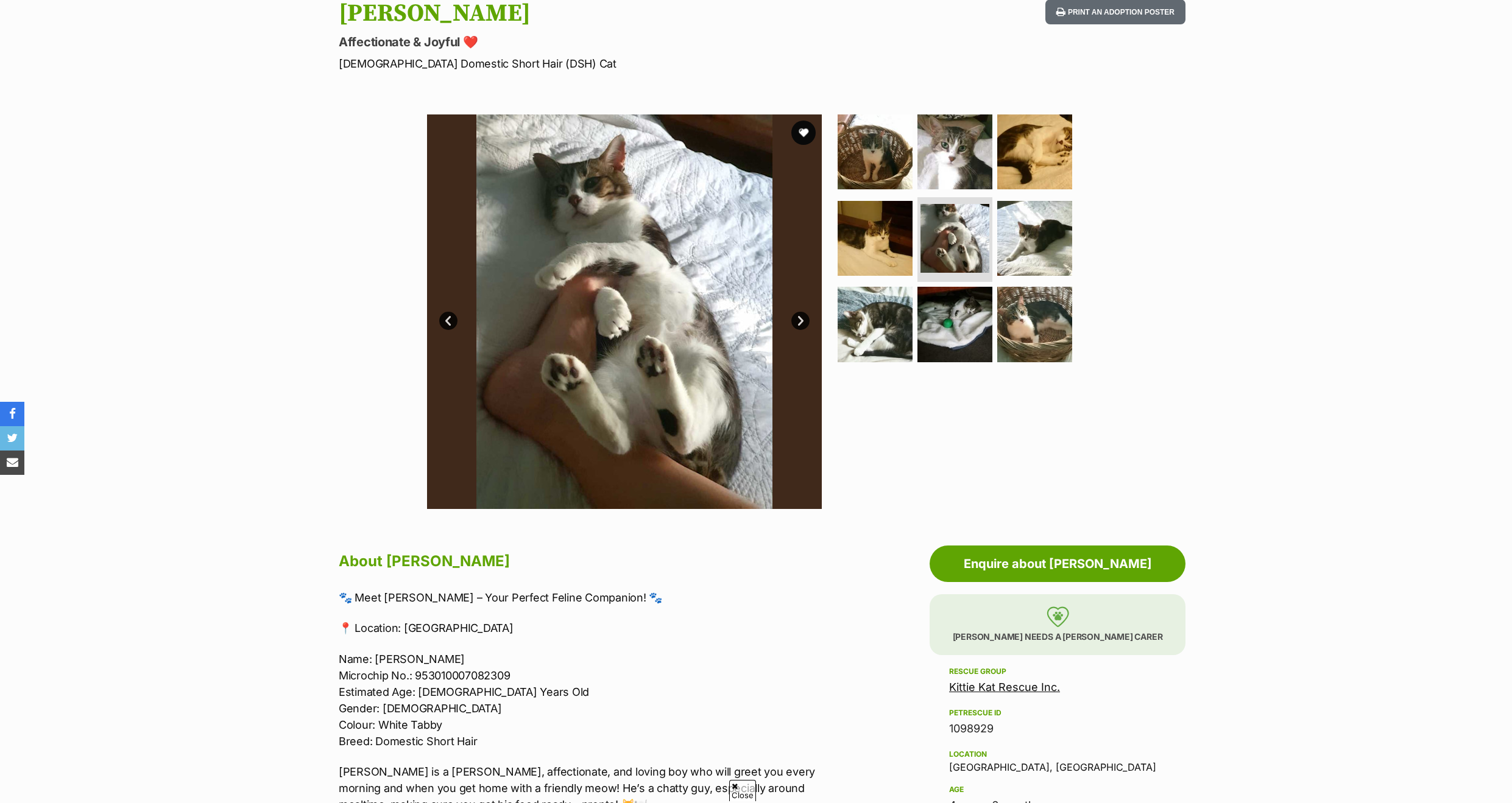
click at [798, 317] on link "Next" at bounding box center [800, 321] width 18 height 18
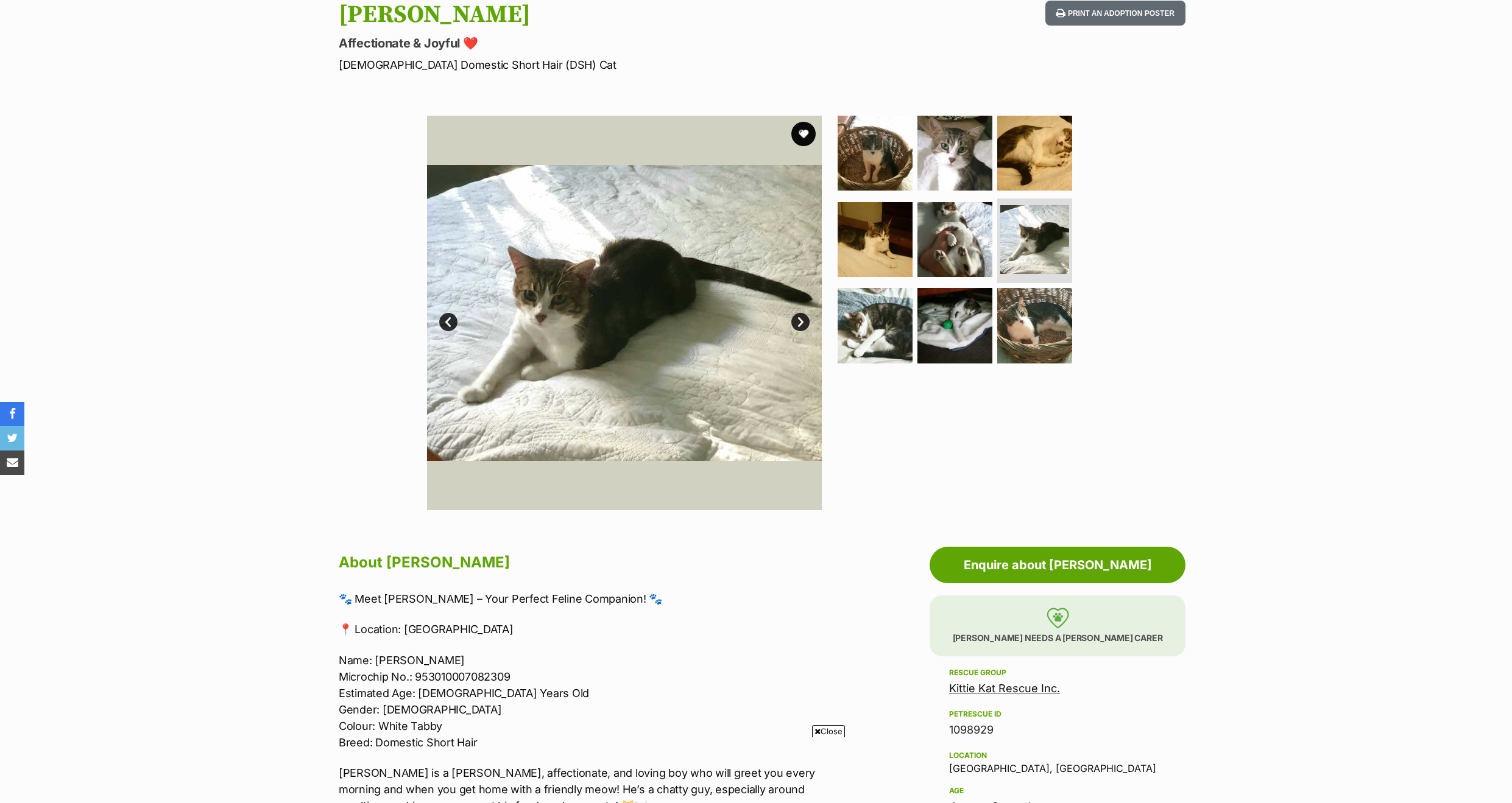
click at [798, 317] on link "Next" at bounding box center [800, 323] width 18 height 18
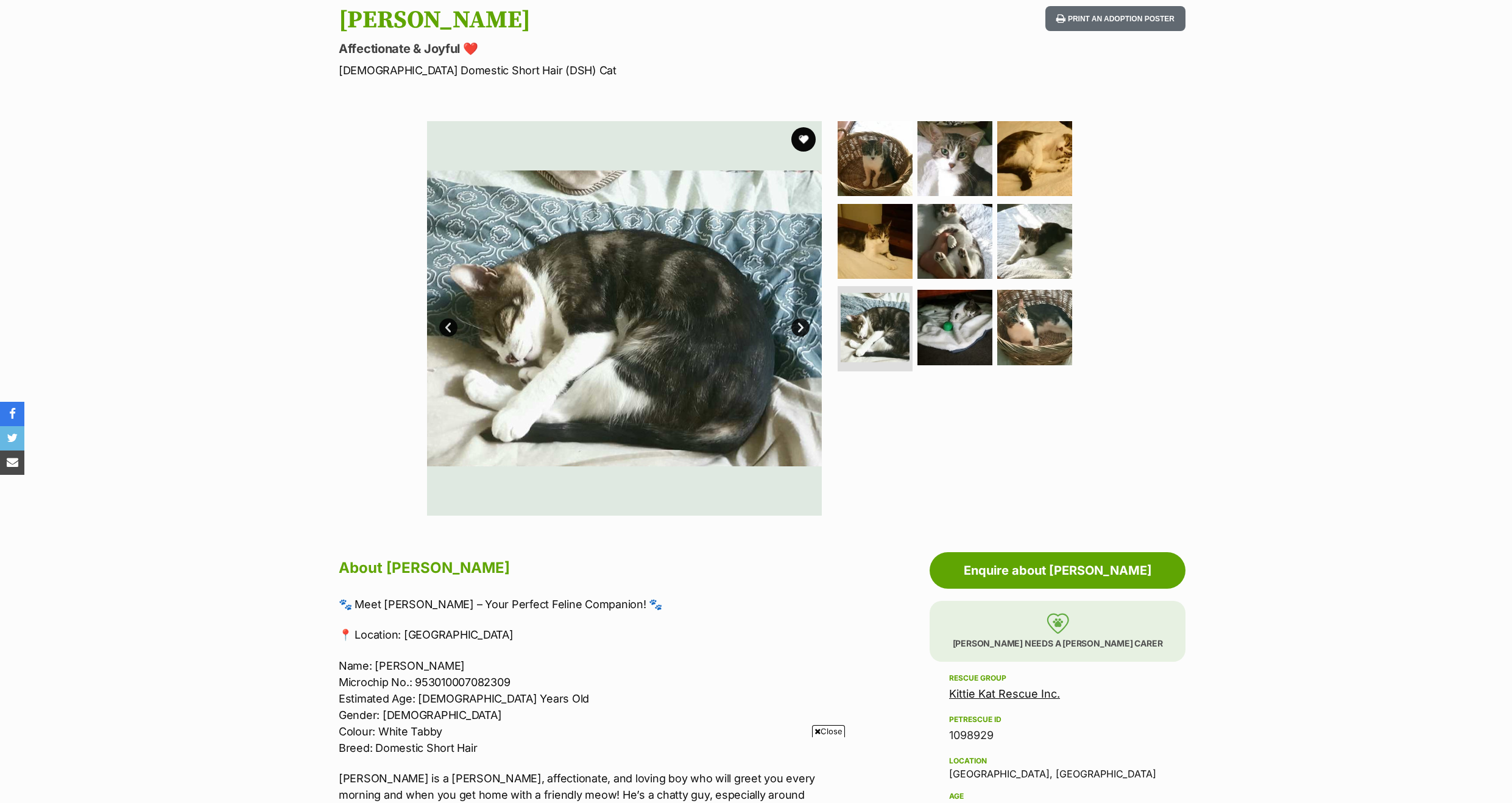
click at [798, 317] on div "Available 7 of 9 images 7 of 9 images 7 of 9 images 7 of 9 images 7 of 9 images…" at bounding box center [624, 318] width 395 height 395
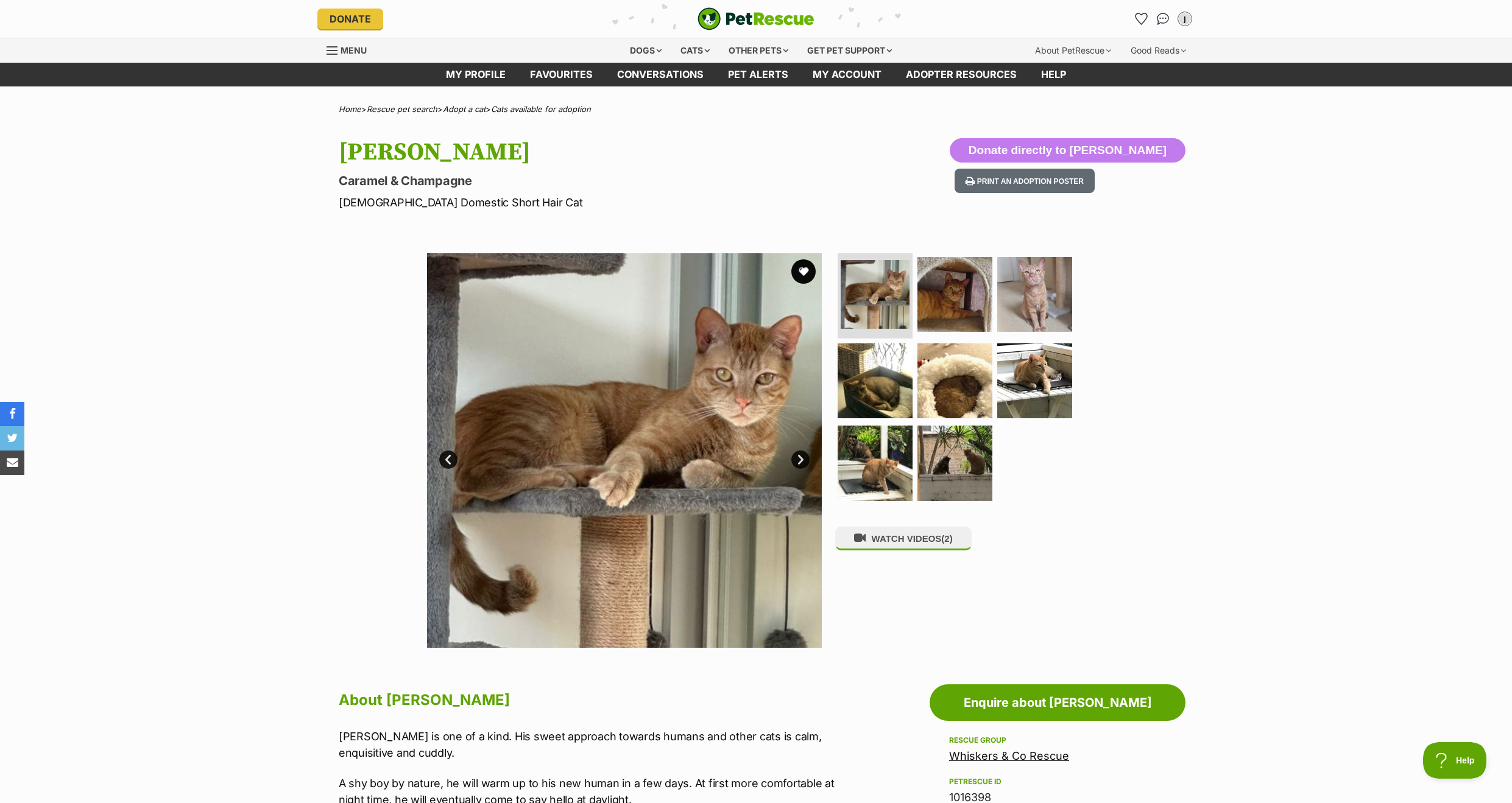
click at [794, 458] on link "Next" at bounding box center [800, 460] width 18 height 18
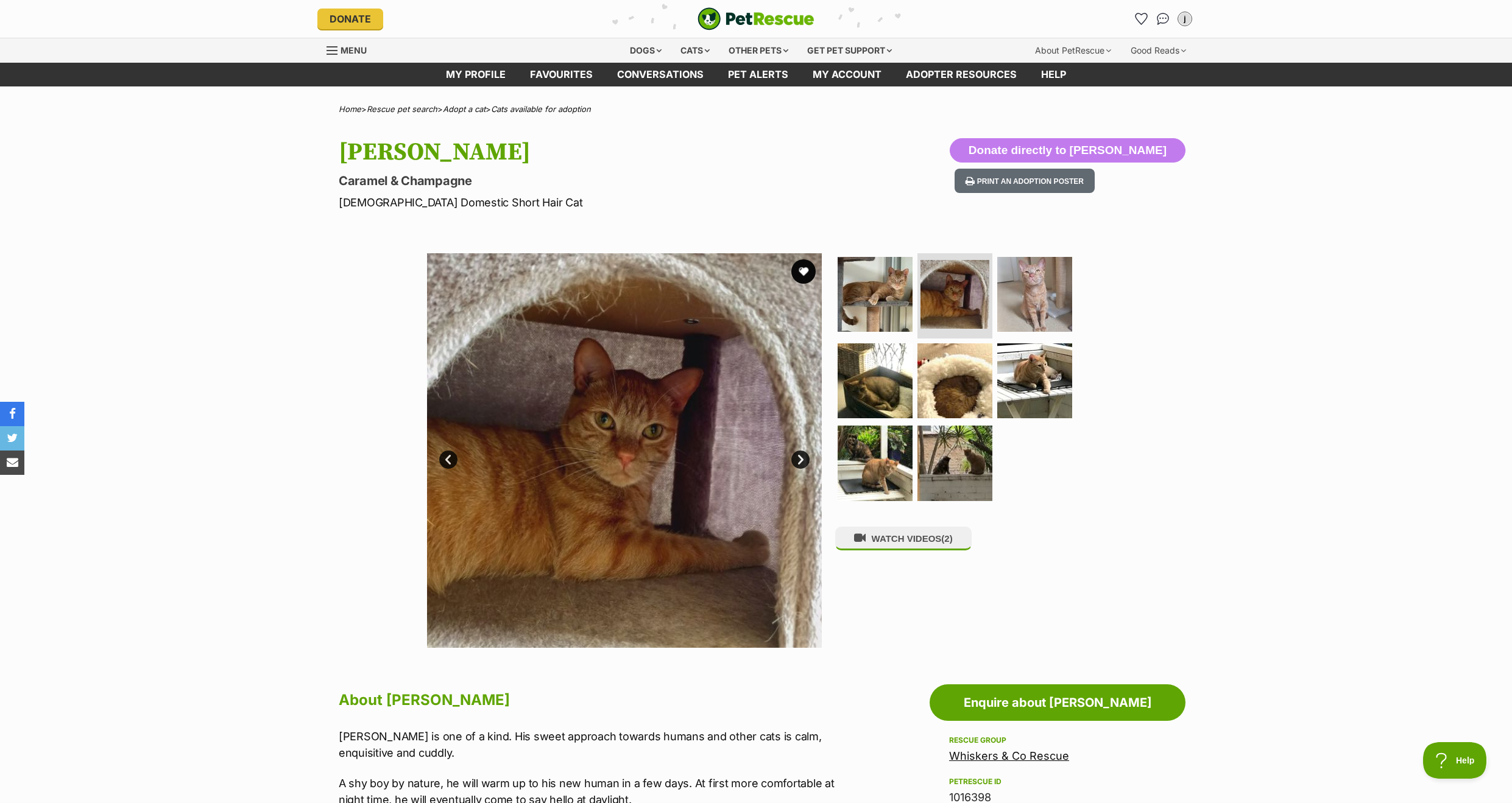
click at [794, 457] on link "Next" at bounding box center [800, 460] width 18 height 18
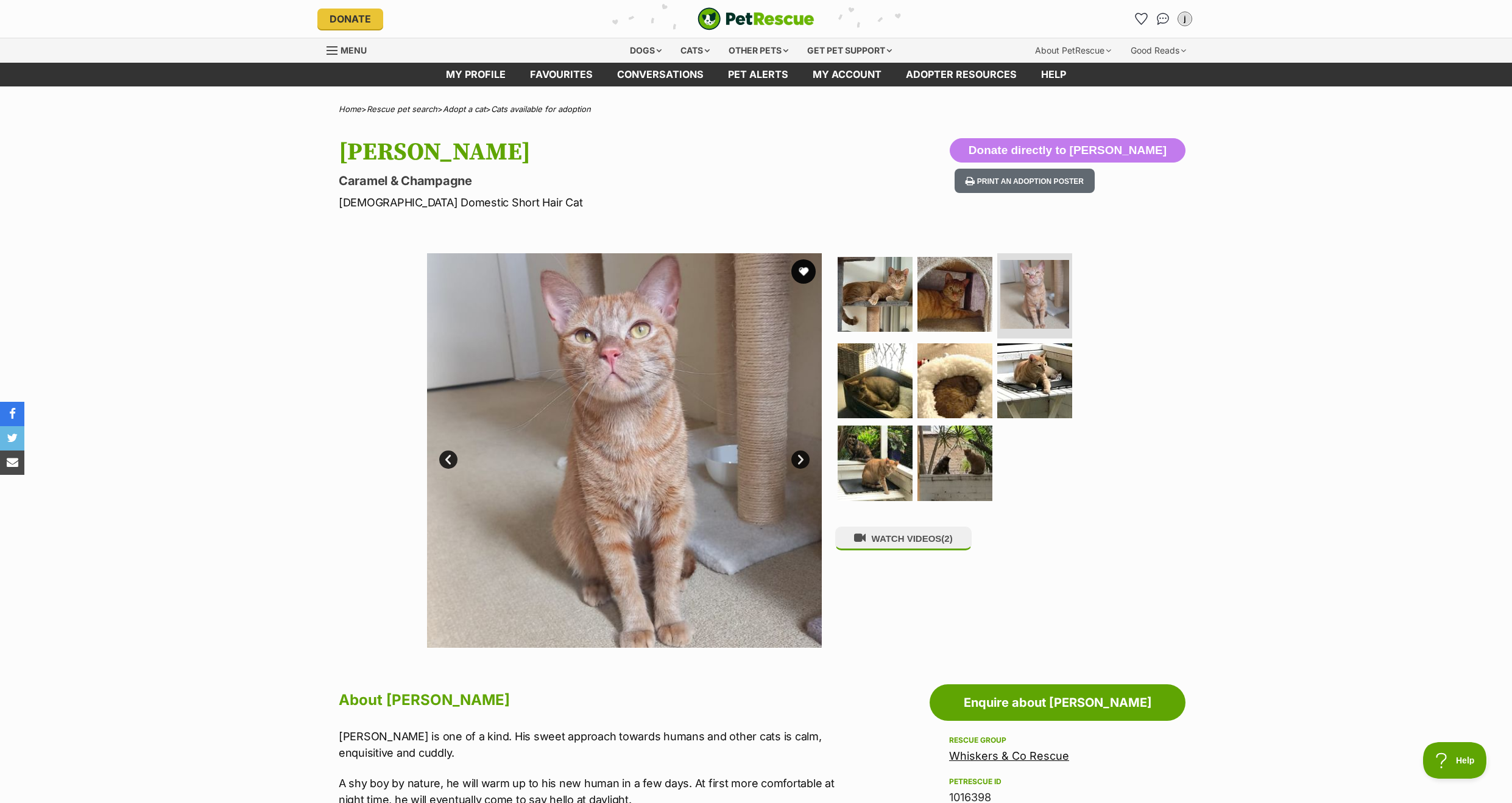
click at [794, 457] on link "Next" at bounding box center [800, 460] width 18 height 18
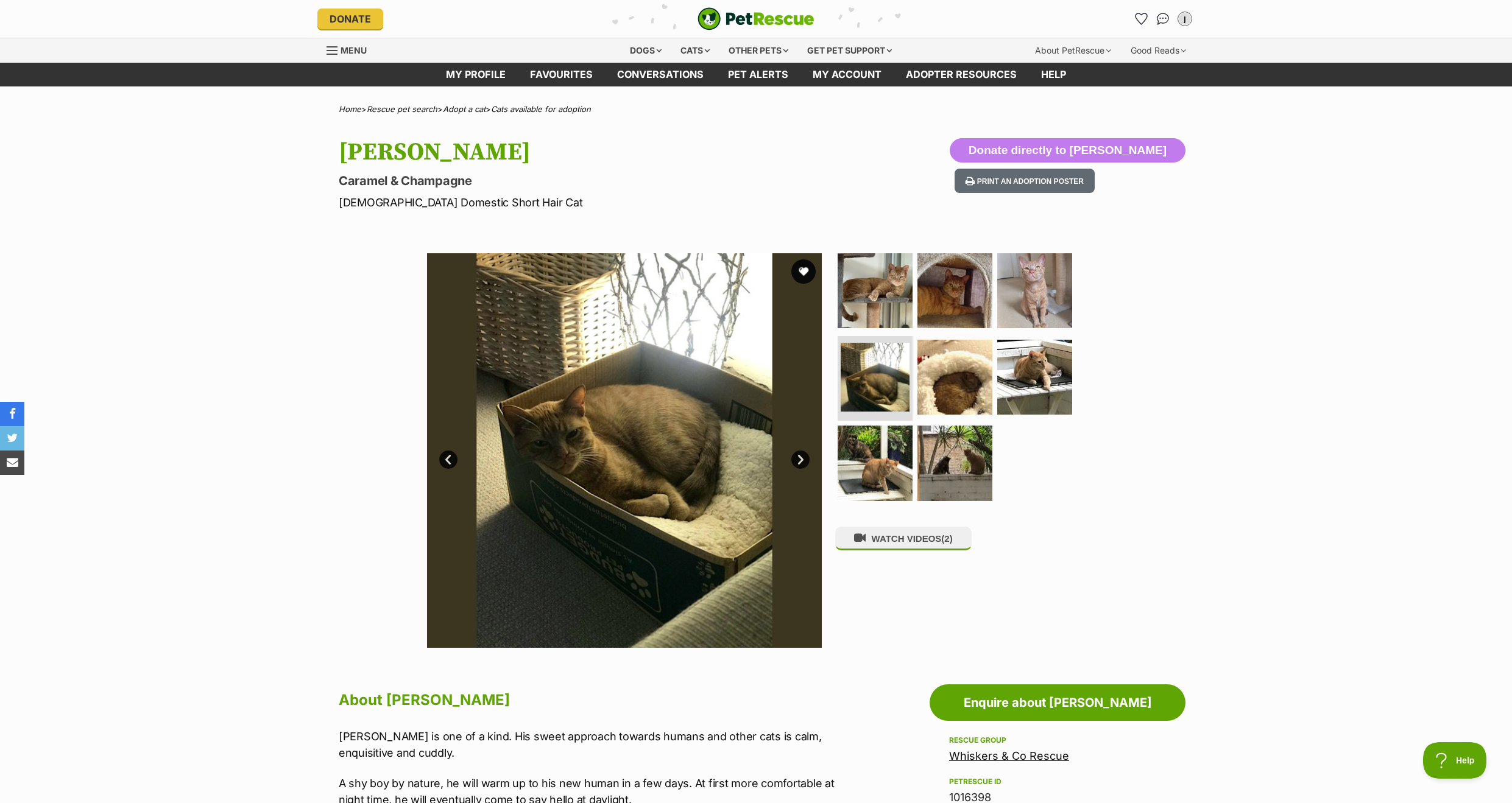
click at [794, 457] on link "Next" at bounding box center [800, 460] width 18 height 18
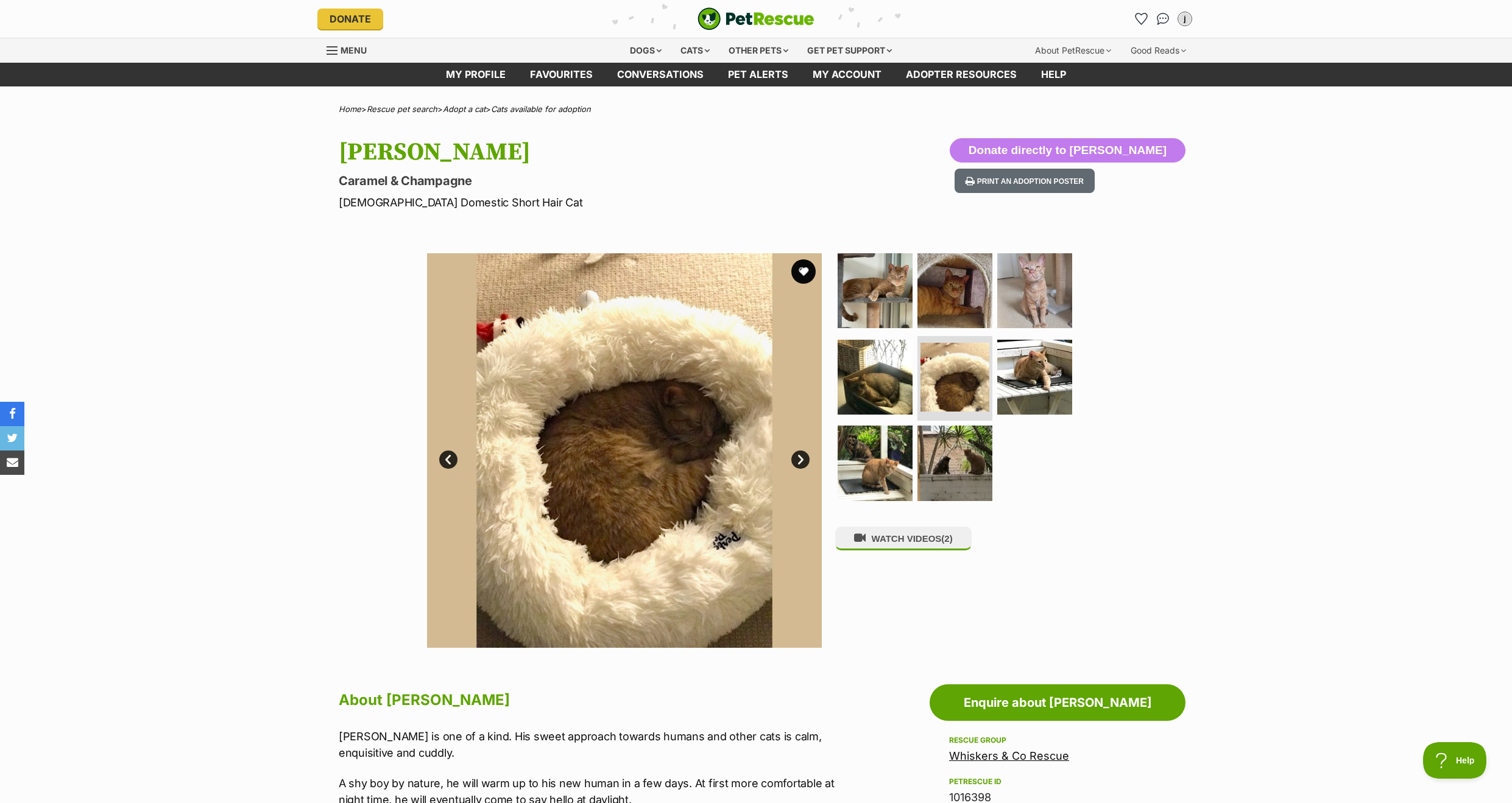
click at [794, 457] on link "Next" at bounding box center [800, 460] width 18 height 18
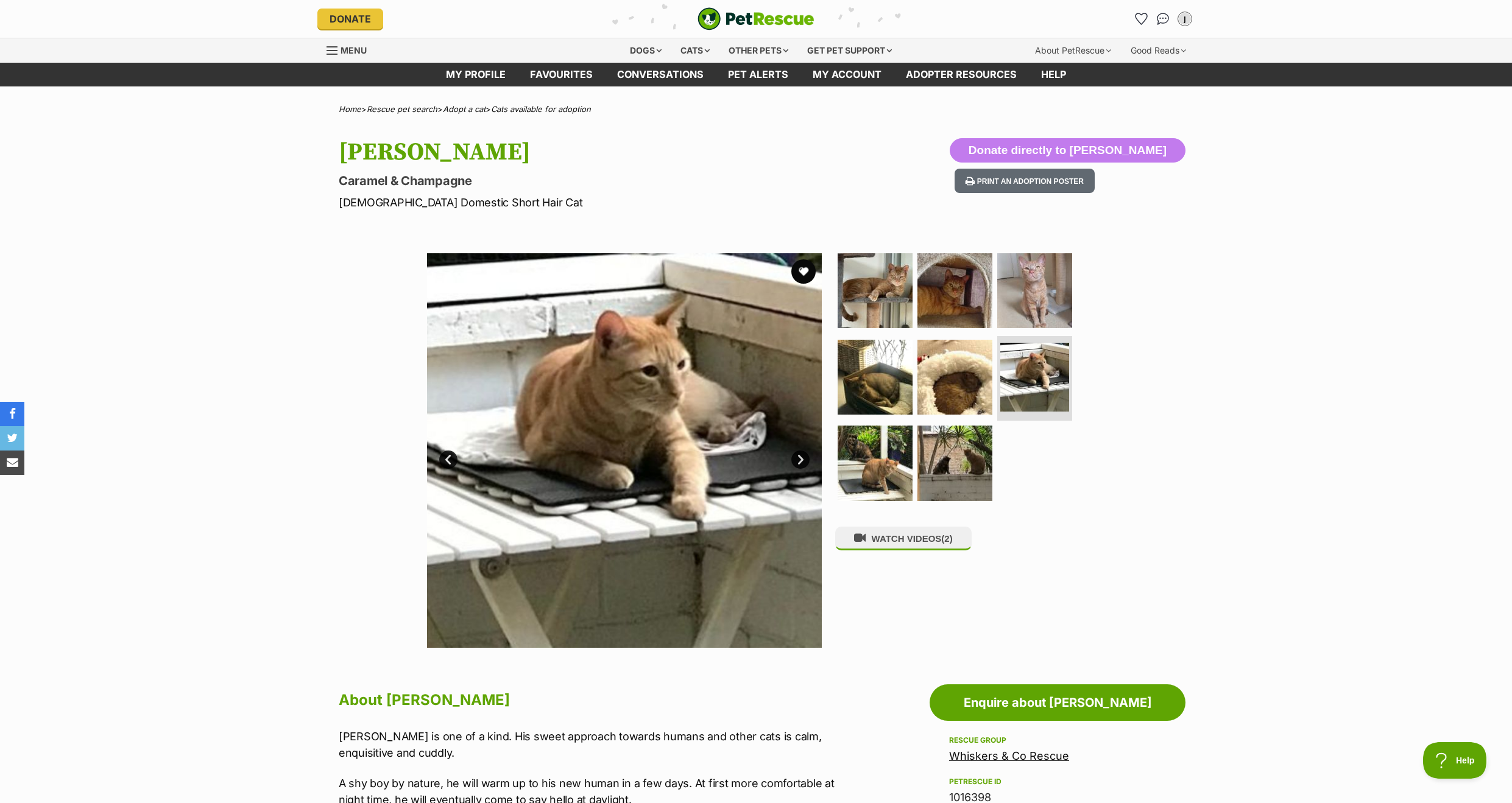
click at [794, 457] on link "Next" at bounding box center [800, 460] width 18 height 18
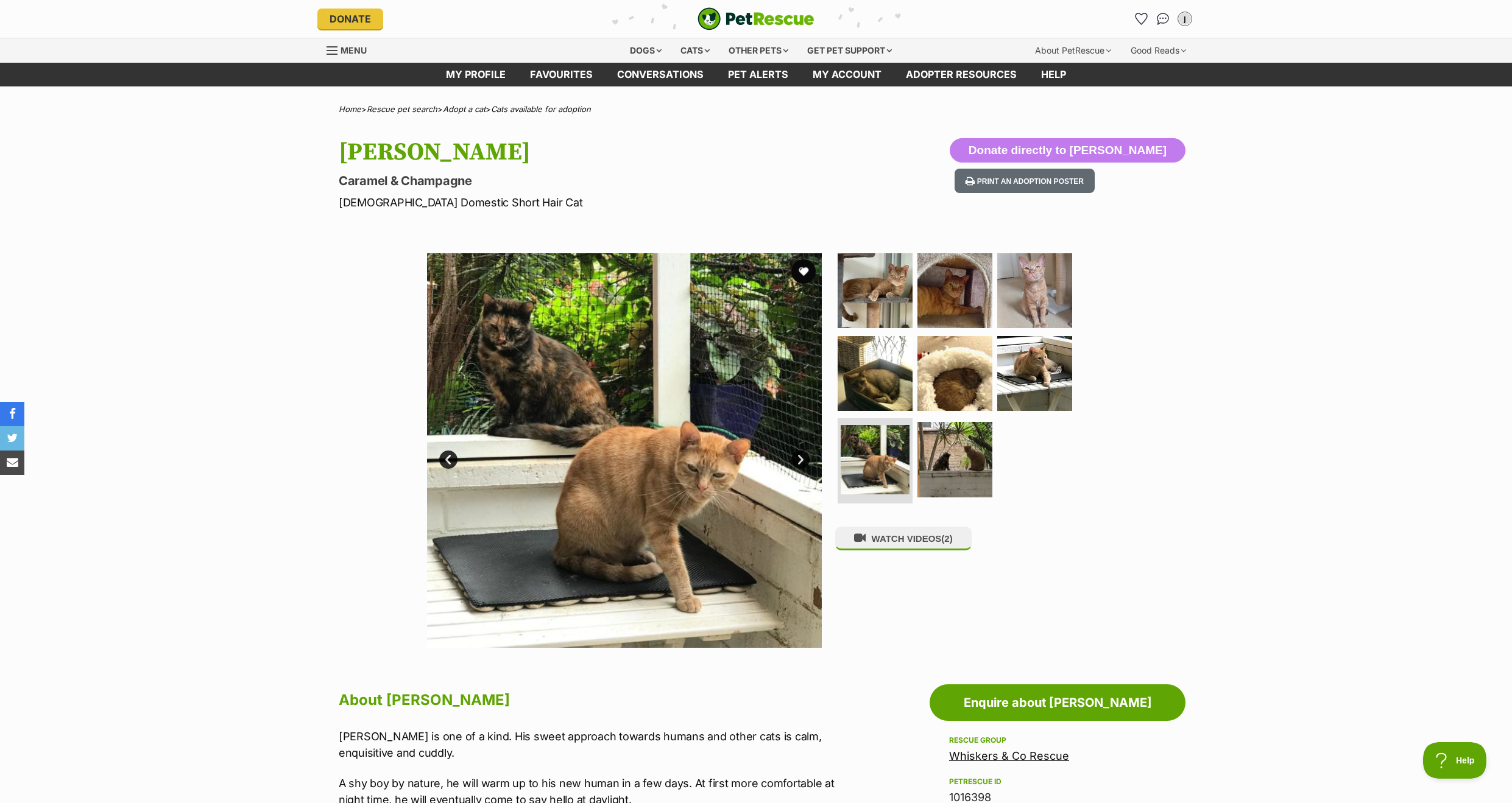
click at [794, 457] on link "Next" at bounding box center [800, 460] width 18 height 18
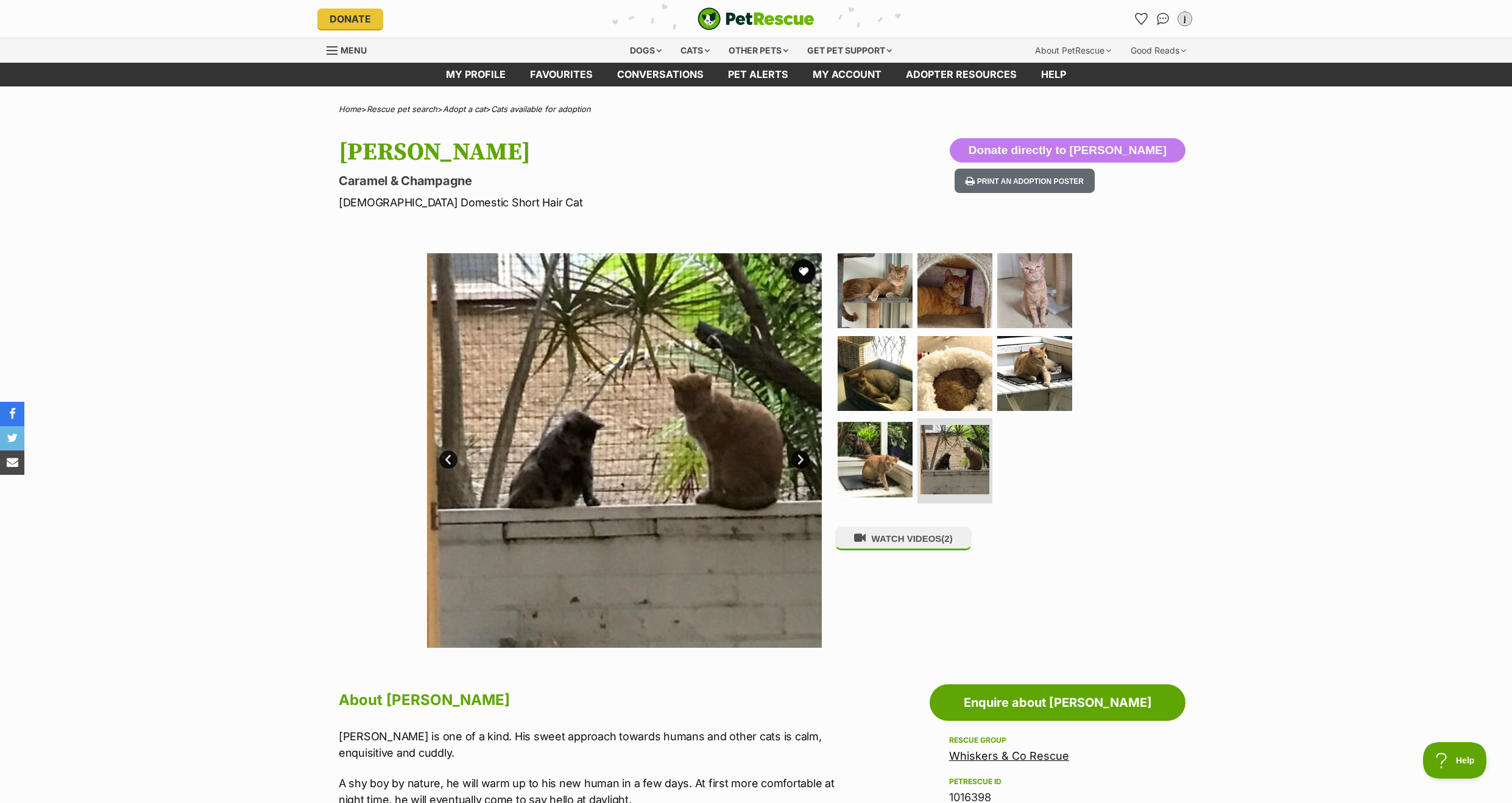
click at [794, 457] on link "Next" at bounding box center [800, 460] width 18 height 18
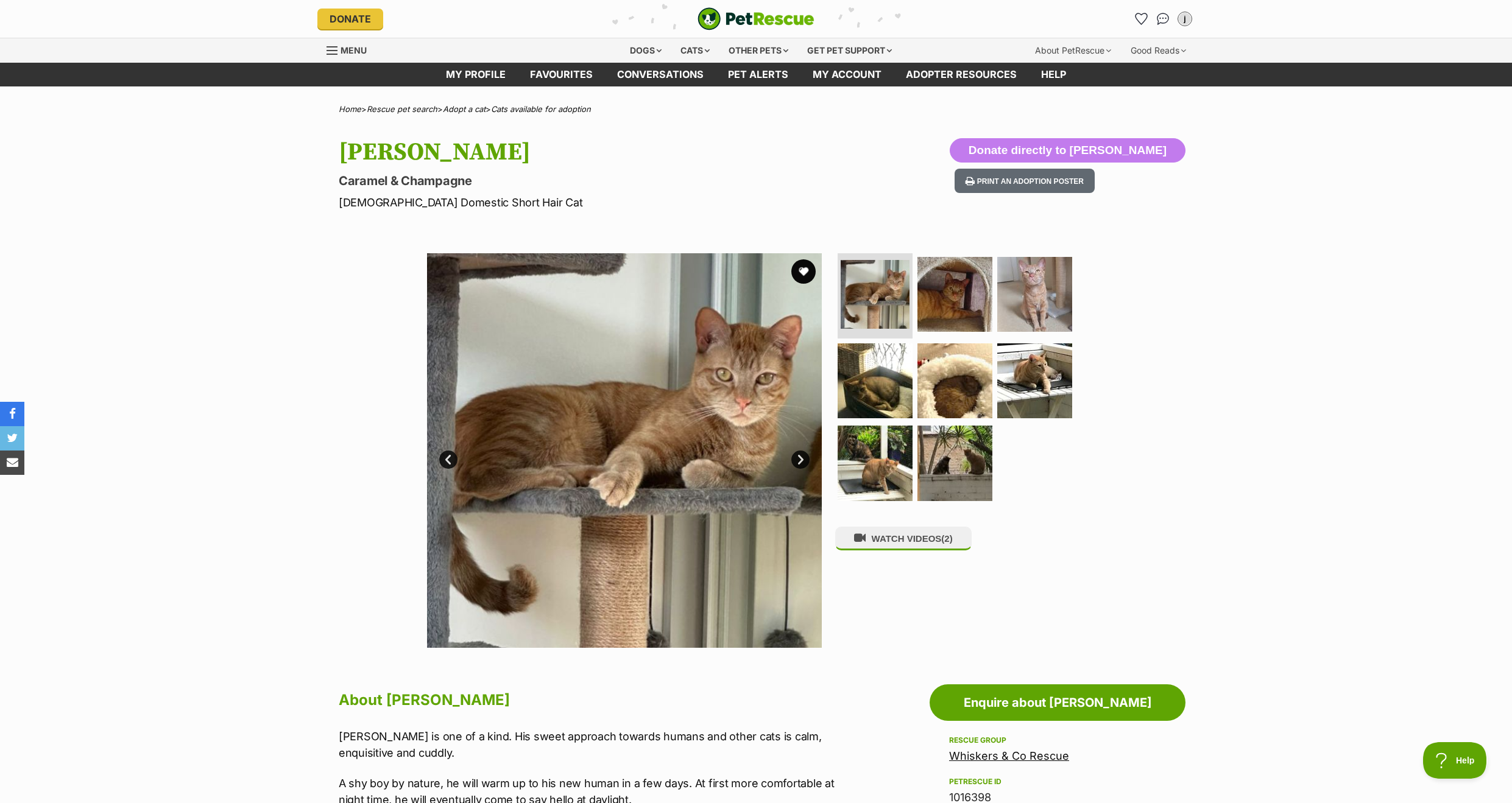
click at [794, 457] on link "Next" at bounding box center [800, 460] width 18 height 18
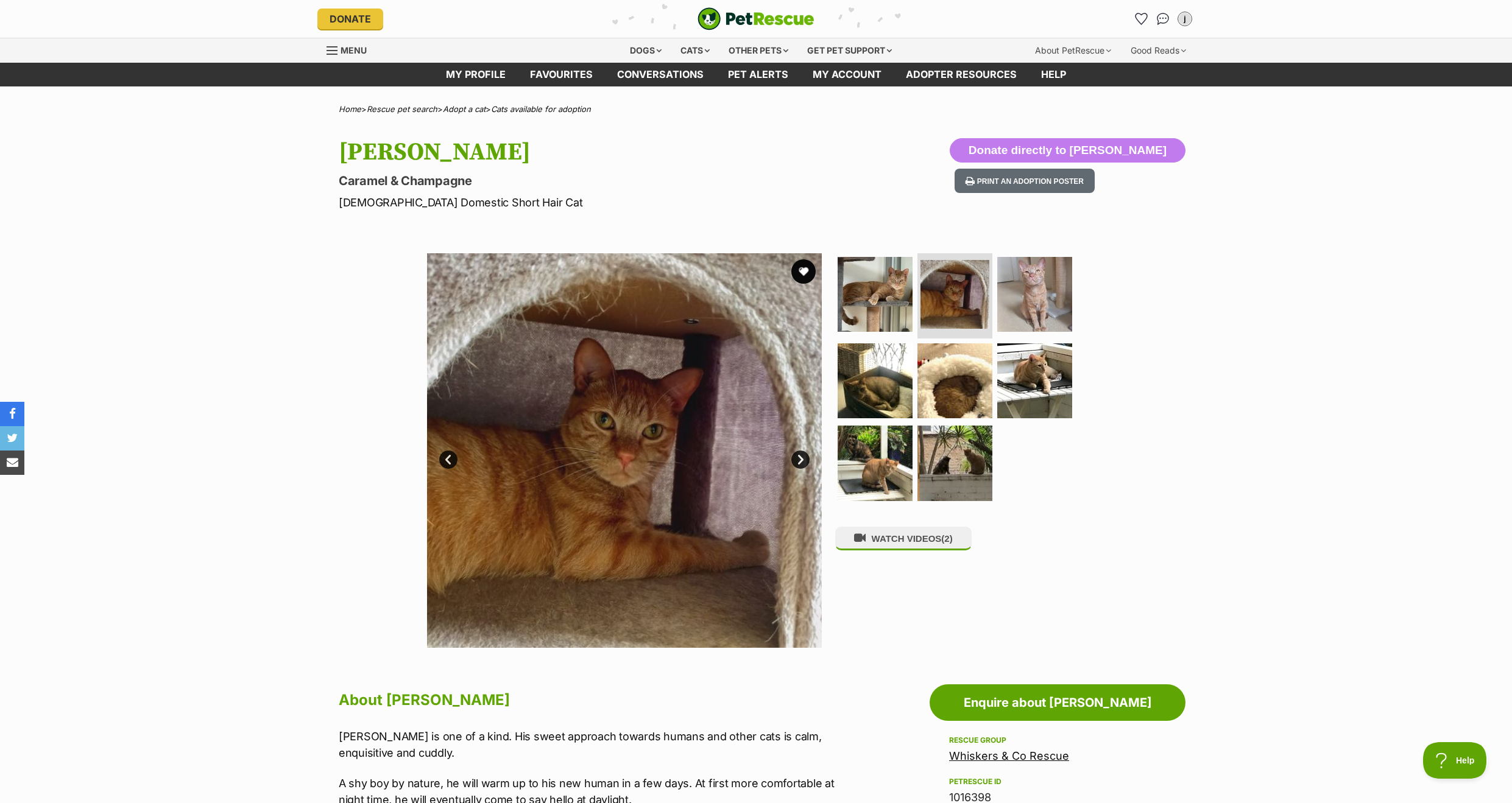
click at [794, 457] on link "Next" at bounding box center [800, 460] width 18 height 18
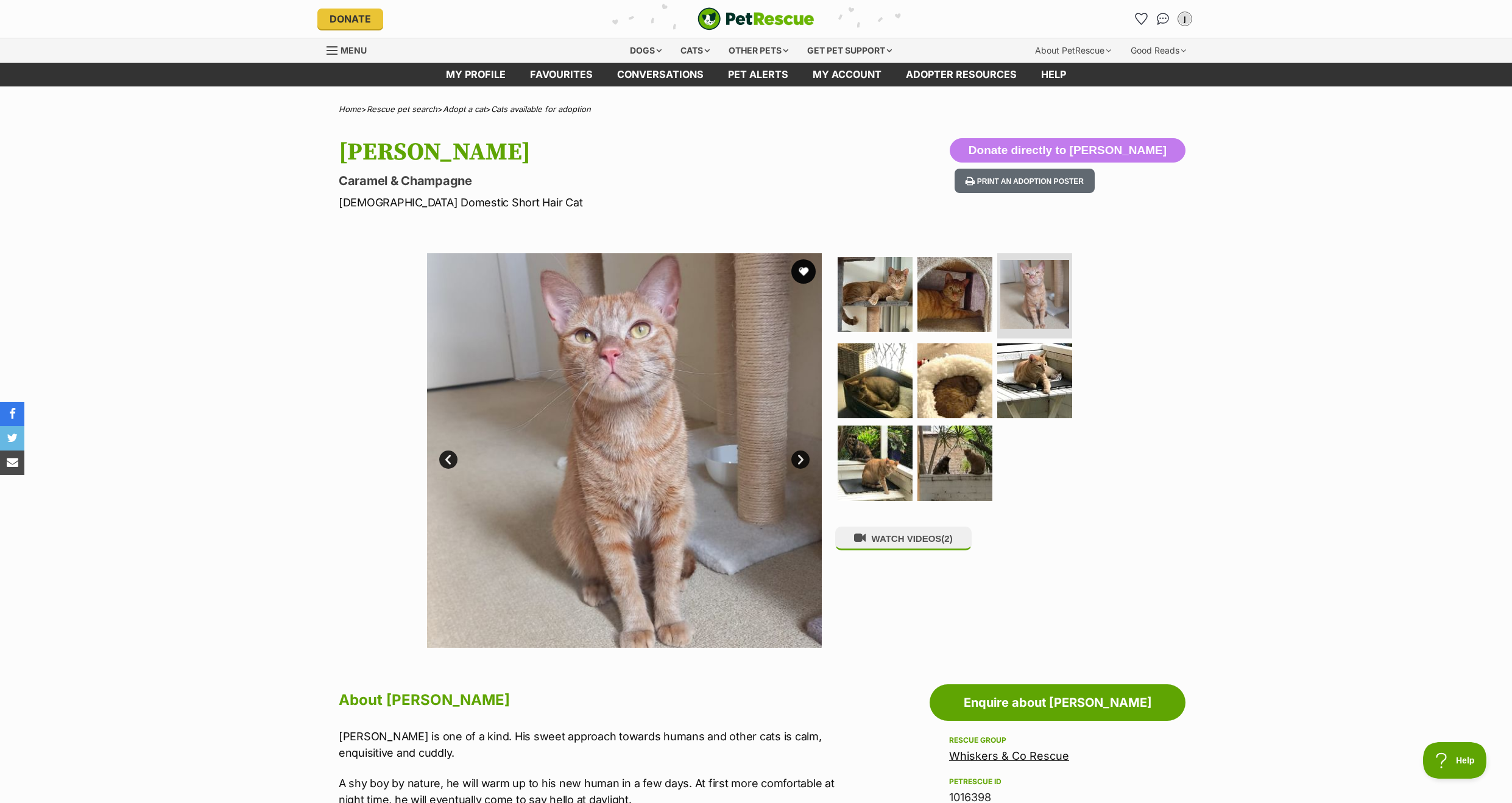
click at [798, 457] on link "Next" at bounding box center [800, 460] width 18 height 18
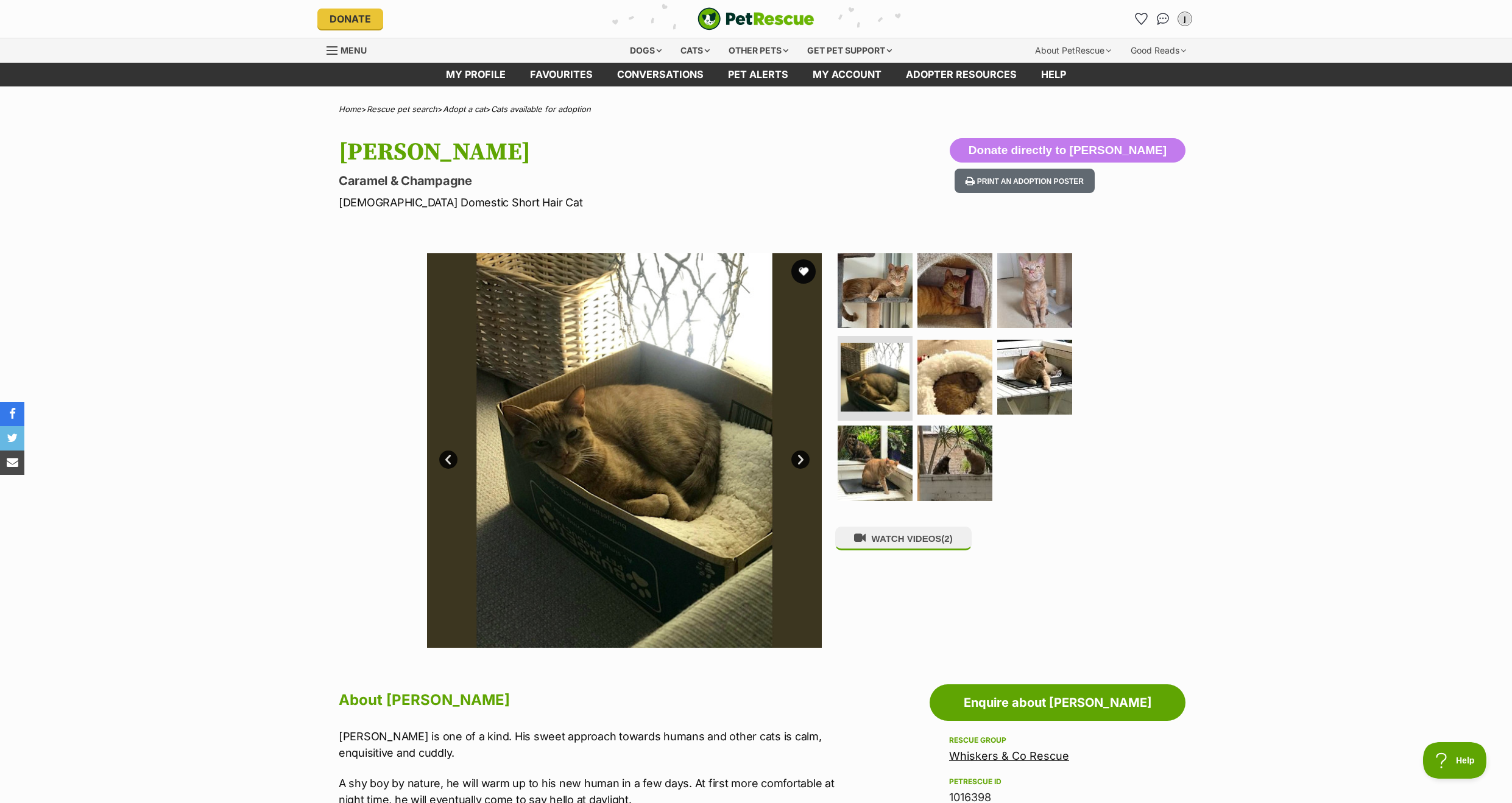
click at [798, 457] on link "Next" at bounding box center [800, 460] width 18 height 18
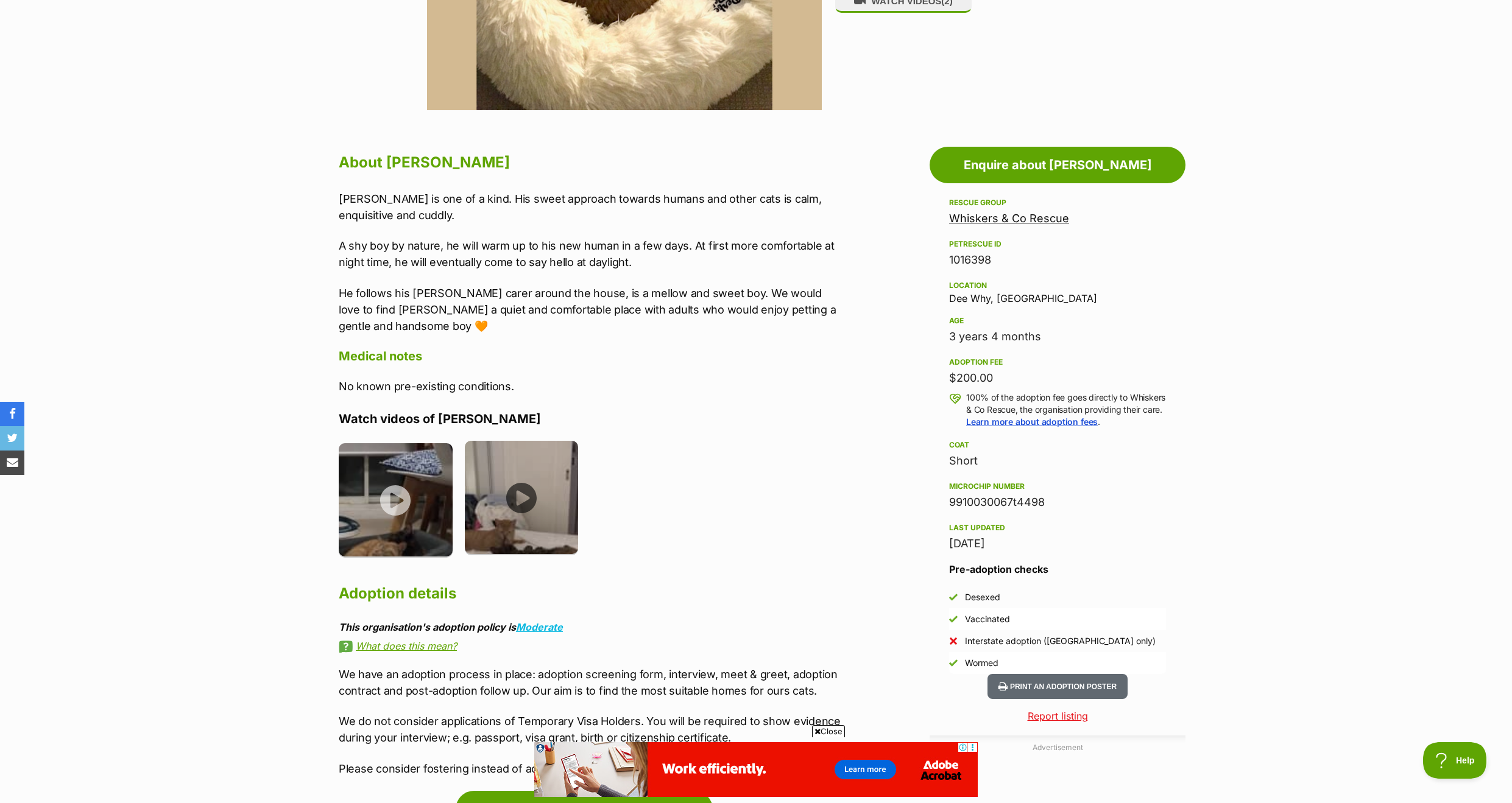
scroll to position [535, 0]
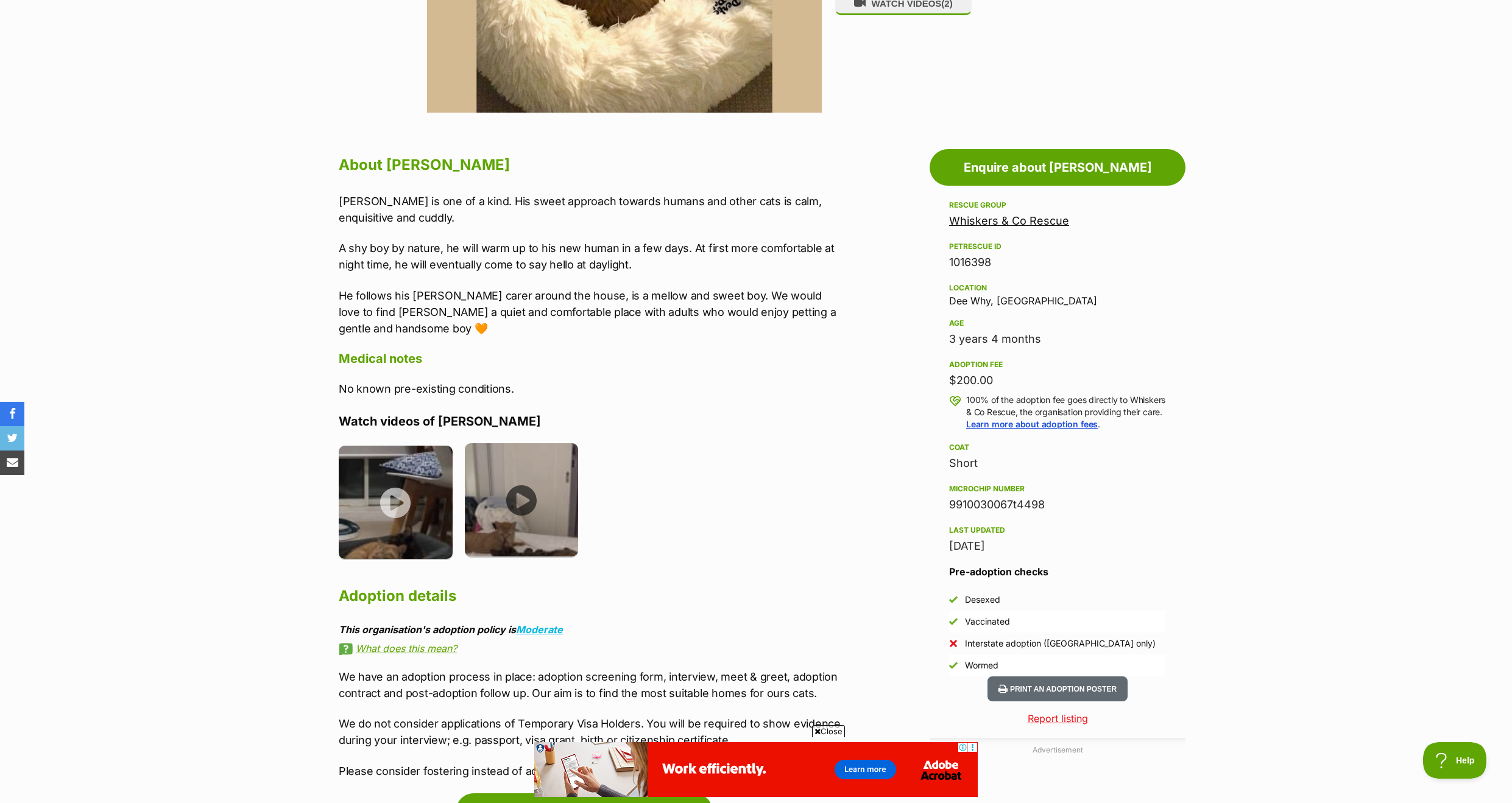
click at [514, 495] on img at bounding box center [521, 500] width 114 height 114
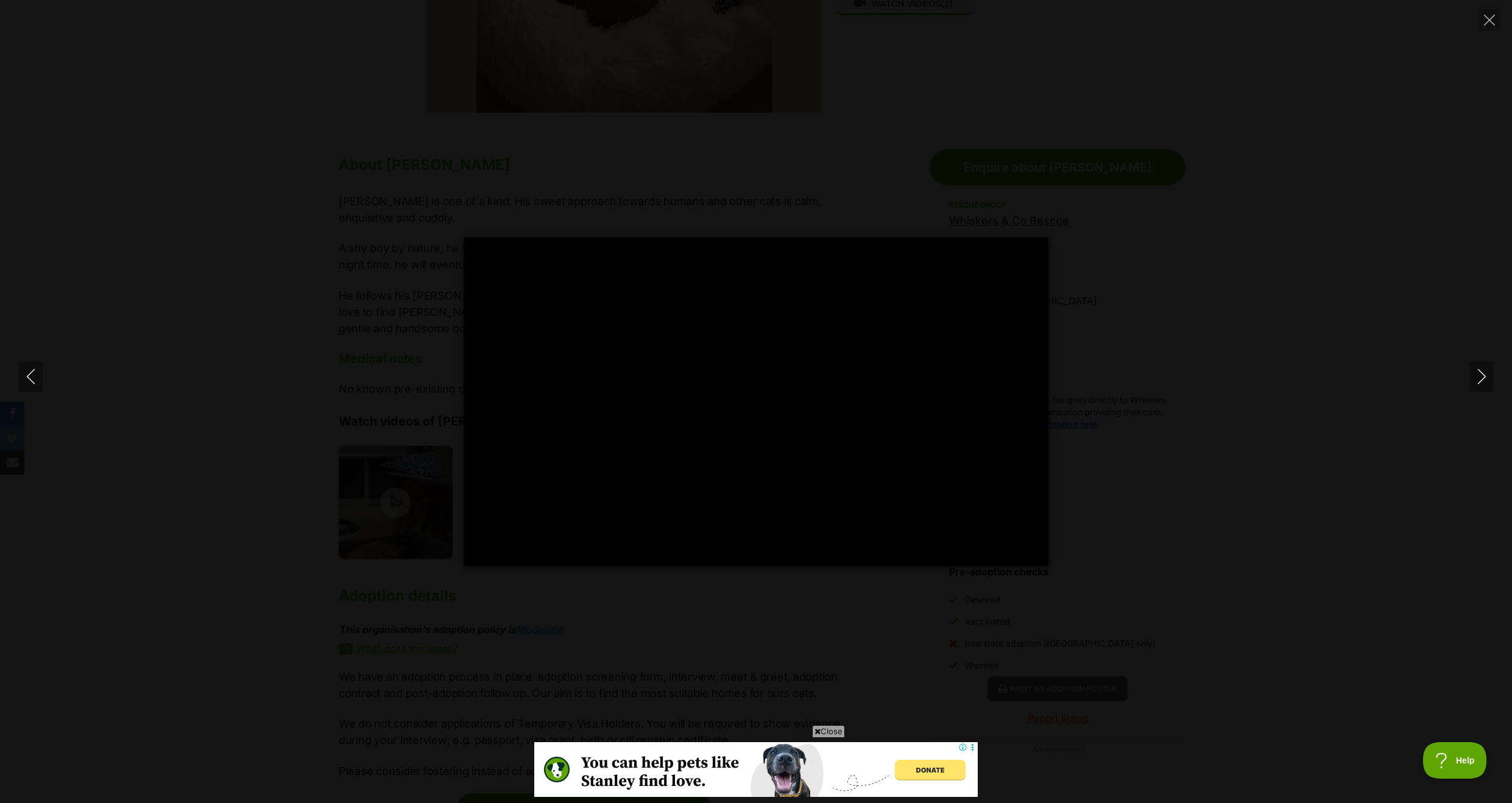
scroll to position [0, 0]
click at [270, 510] on div "Pause Play % buffered 00:00 -01:13 Unmute Mute Disable captions Enable captions…" at bounding box center [756, 401] width 1512 height 329
type input "7.59"
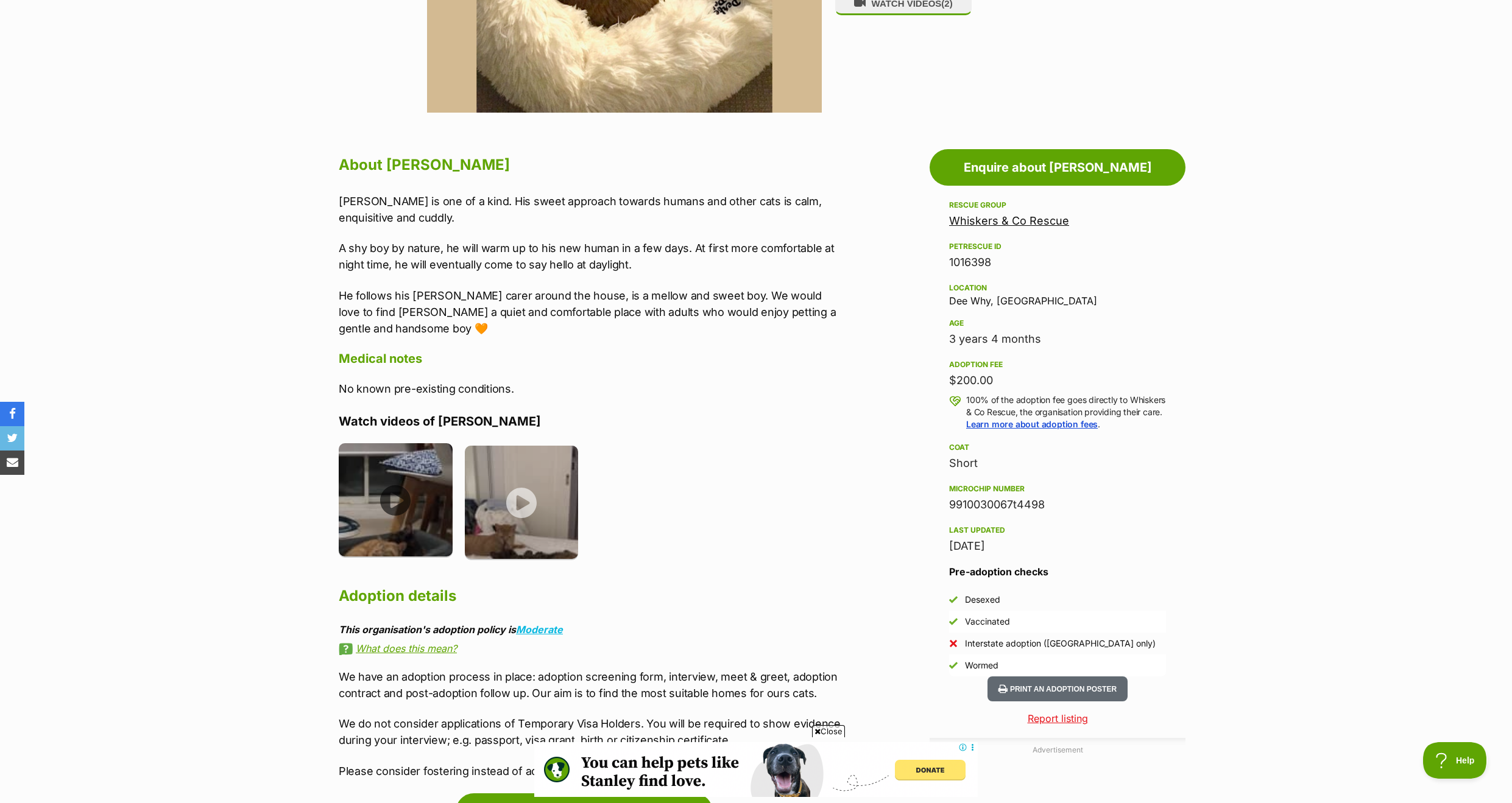
click at [390, 498] on img at bounding box center [396, 500] width 114 height 114
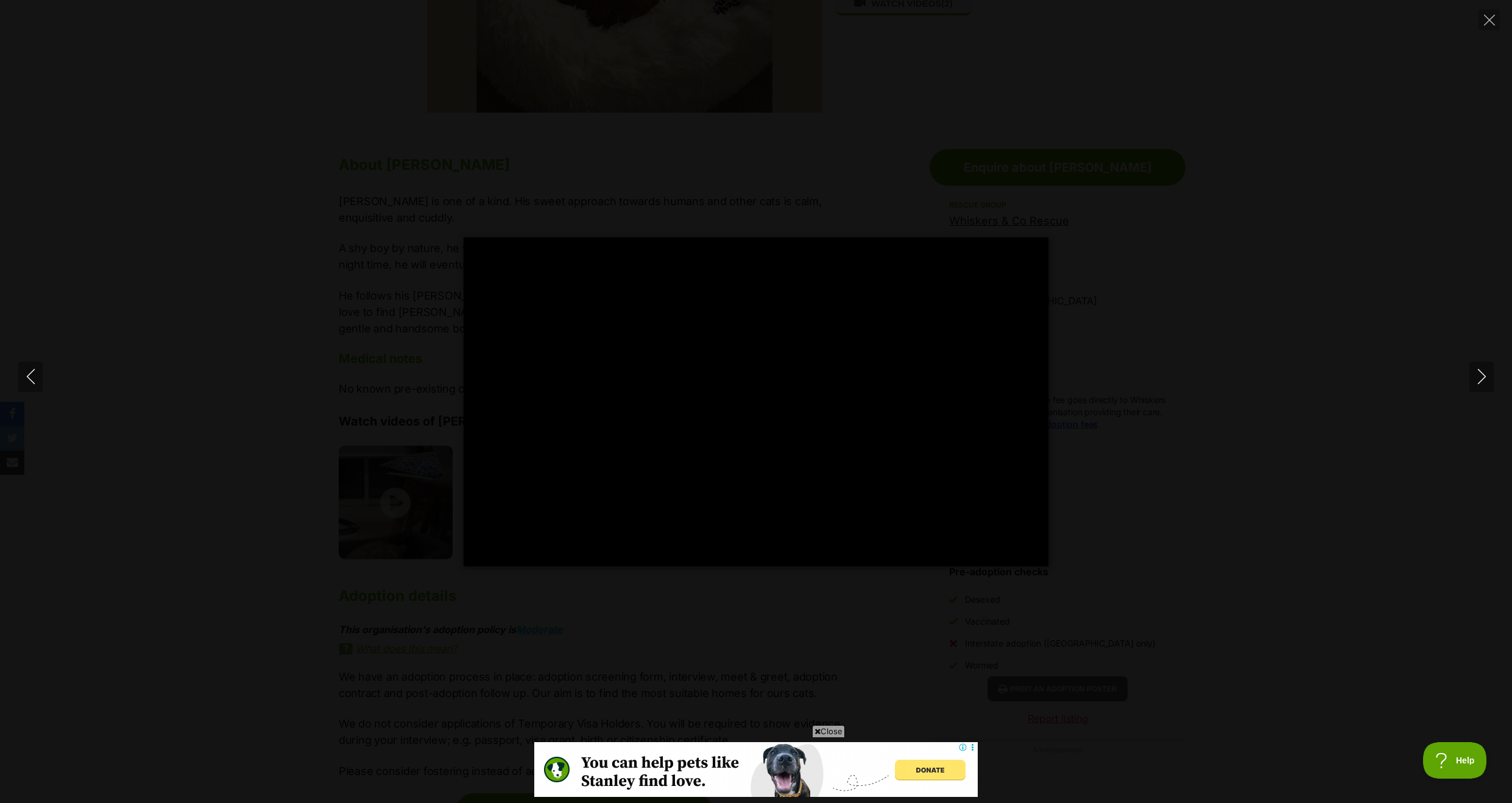
click at [309, 497] on div "Pause Play % buffered 00:00 -01:20 Unmute Mute Disable captions Enable captions…" at bounding box center [756, 401] width 1512 height 329
type input "2.85"
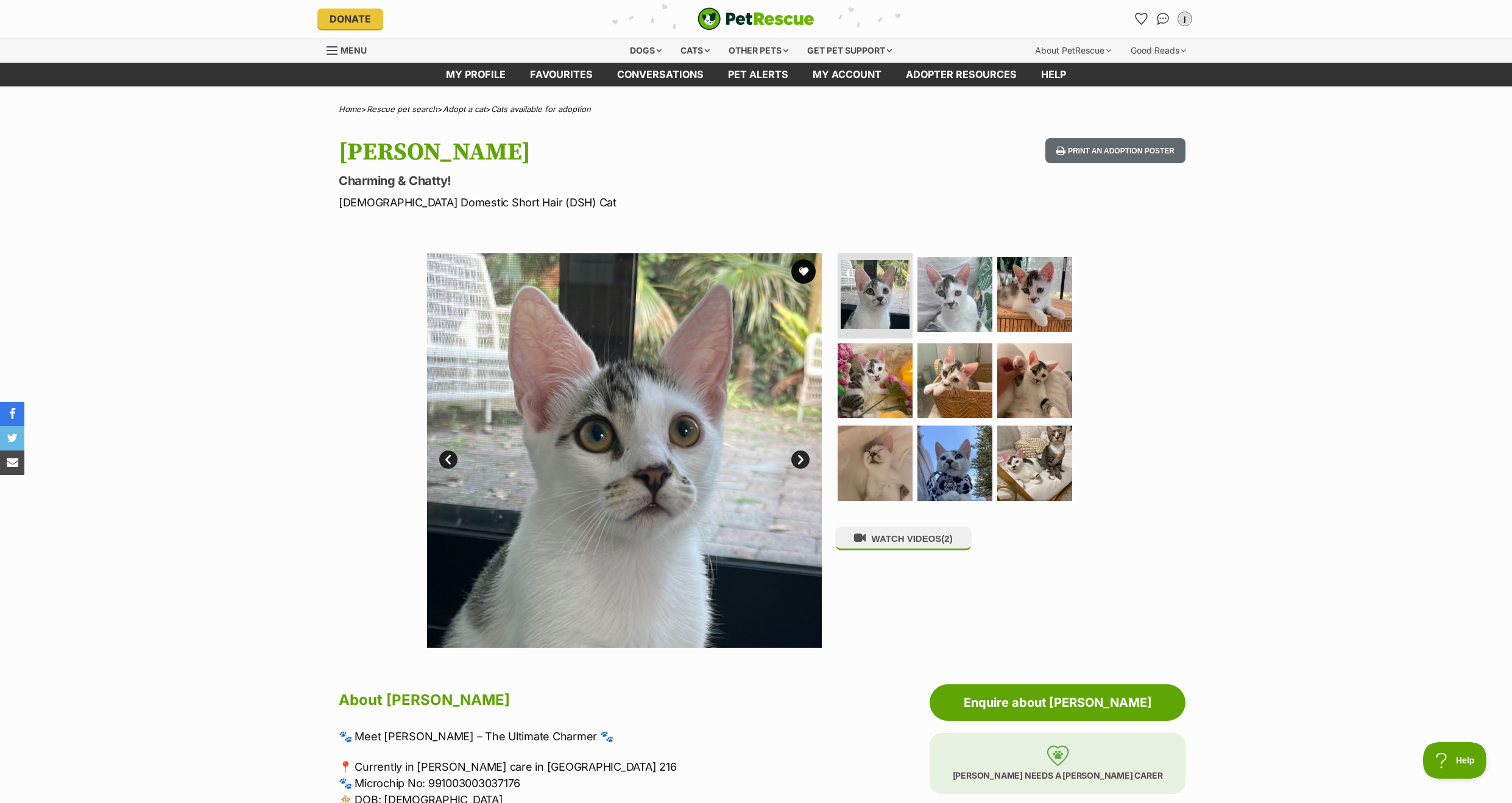
click at [799, 453] on link "Next" at bounding box center [800, 460] width 18 height 18
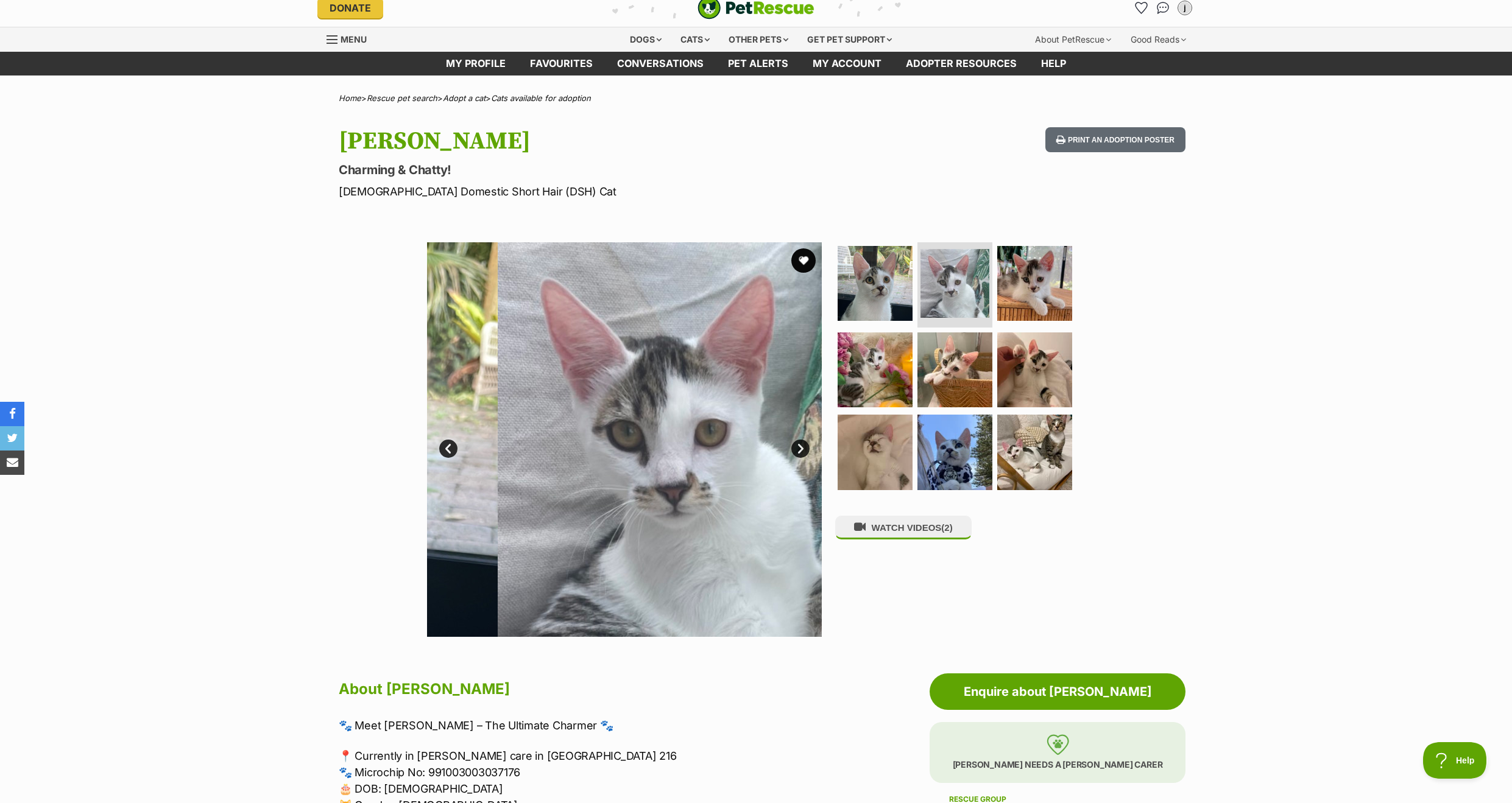
scroll to position [13, 0]
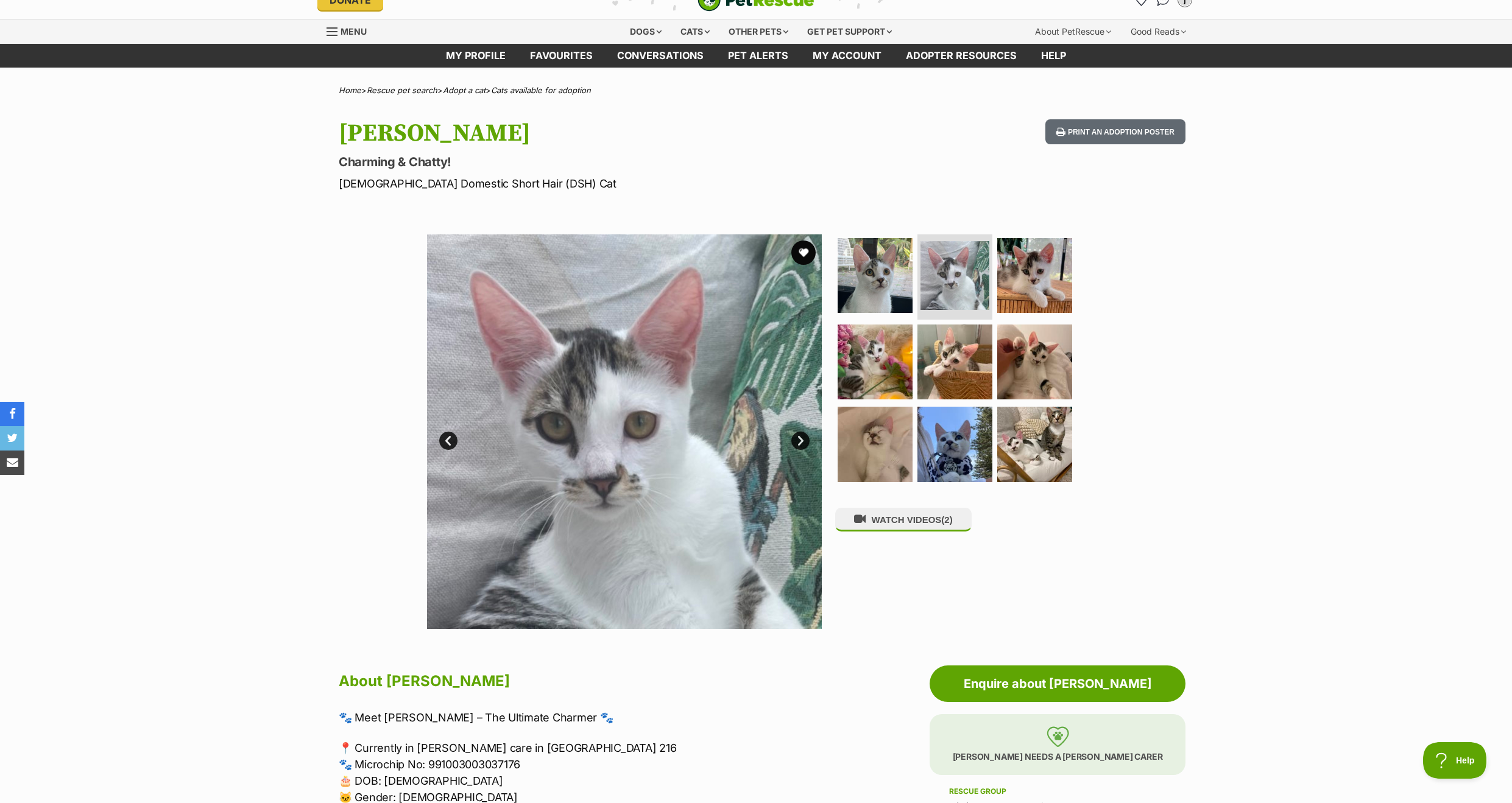
click at [799, 453] on img at bounding box center [624, 432] width 395 height 395
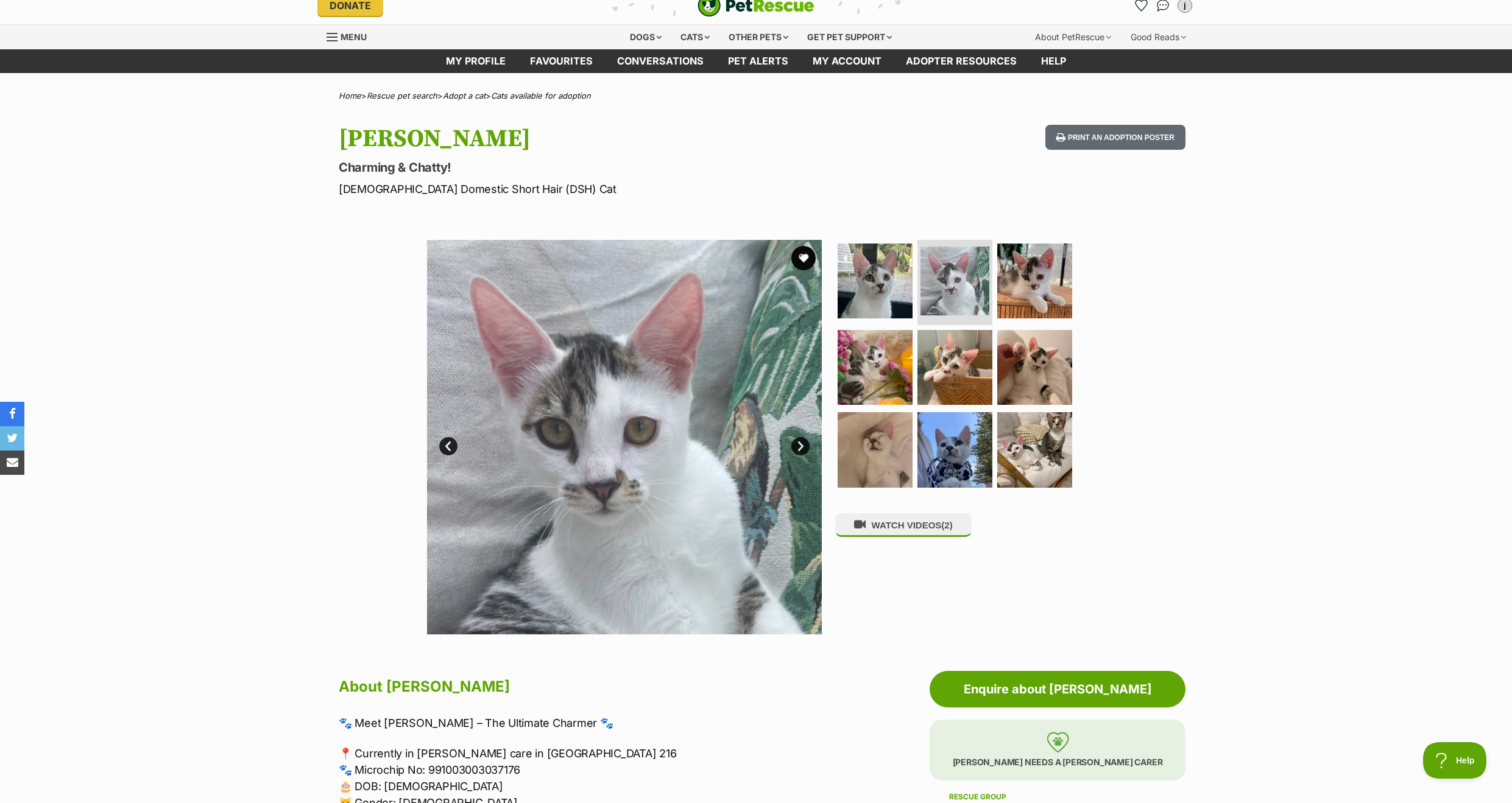
click at [798, 447] on link "Next" at bounding box center [800, 447] width 18 height 18
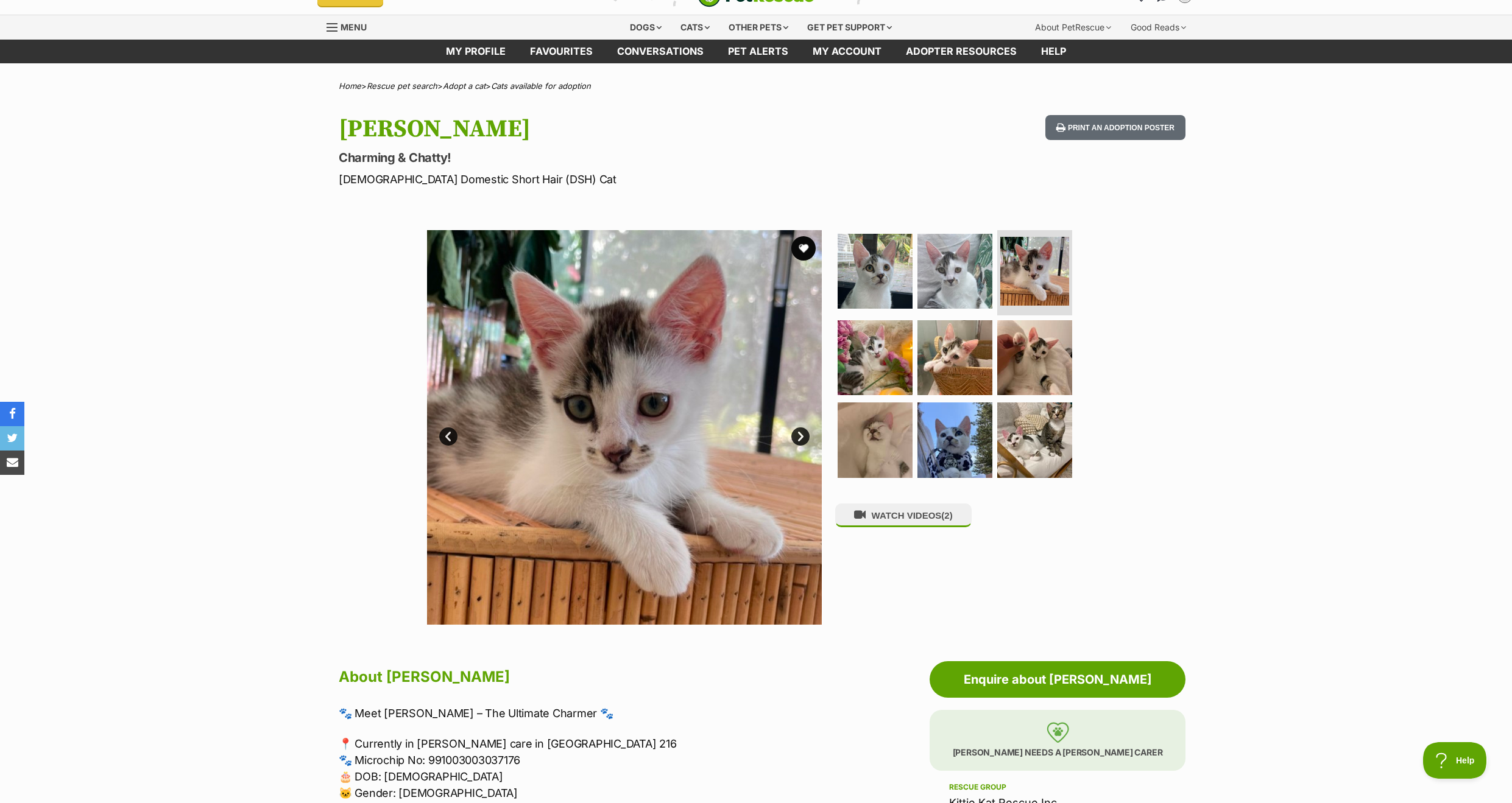
click at [798, 447] on img at bounding box center [624, 427] width 395 height 395
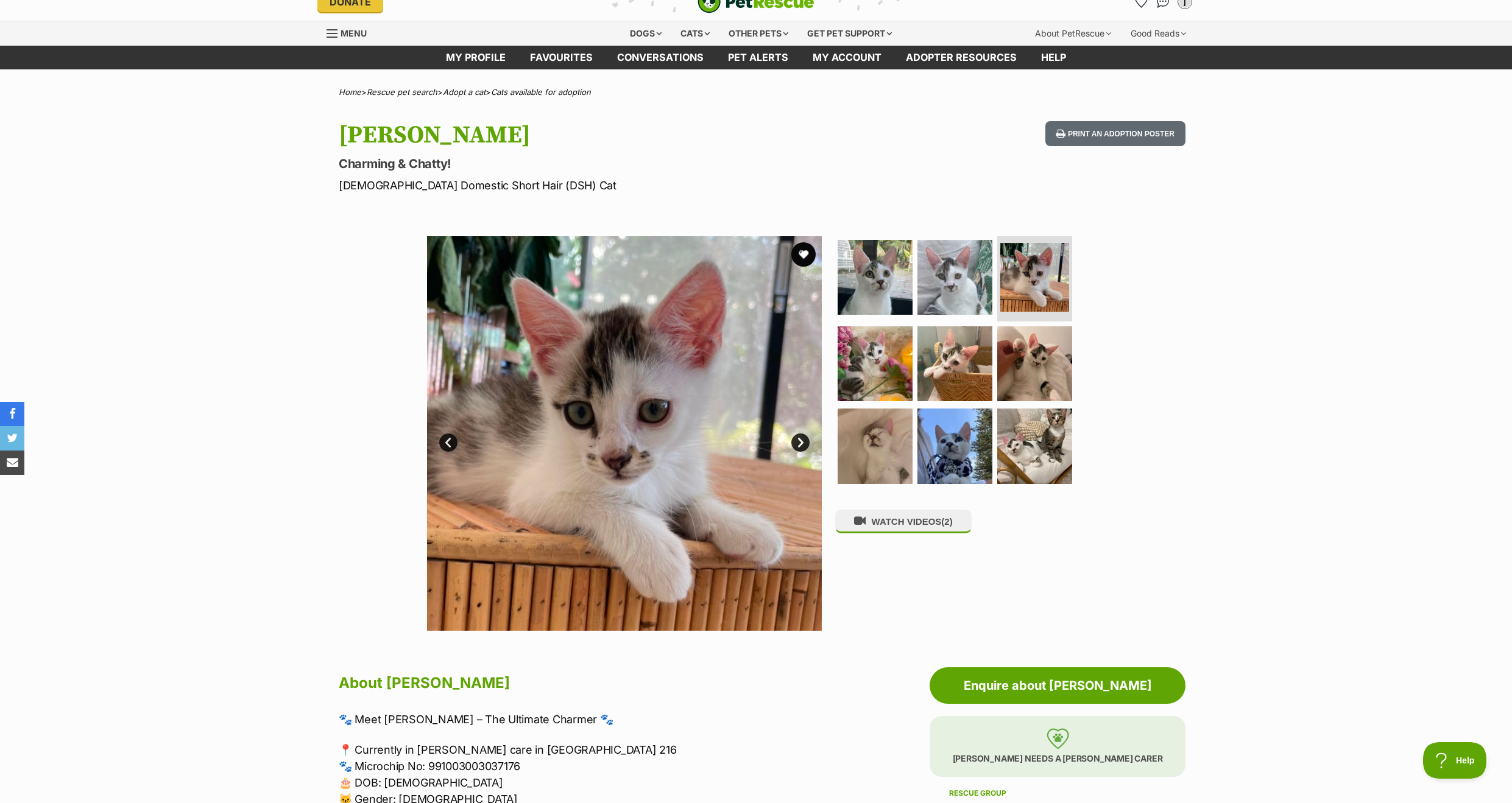
click at [798, 443] on link "Next" at bounding box center [800, 443] width 18 height 18
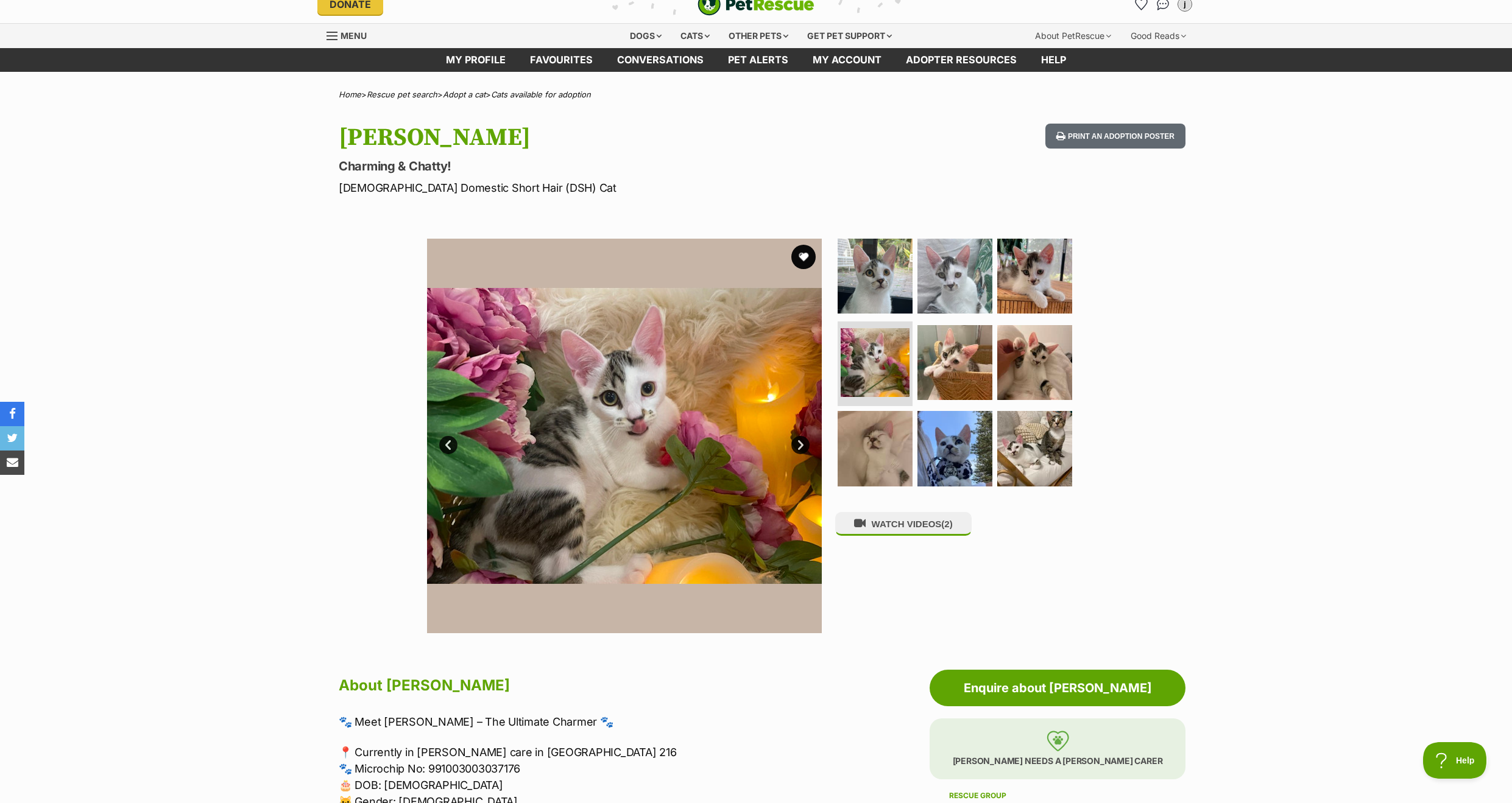
click at [797, 441] on link "Next" at bounding box center [800, 445] width 18 height 18
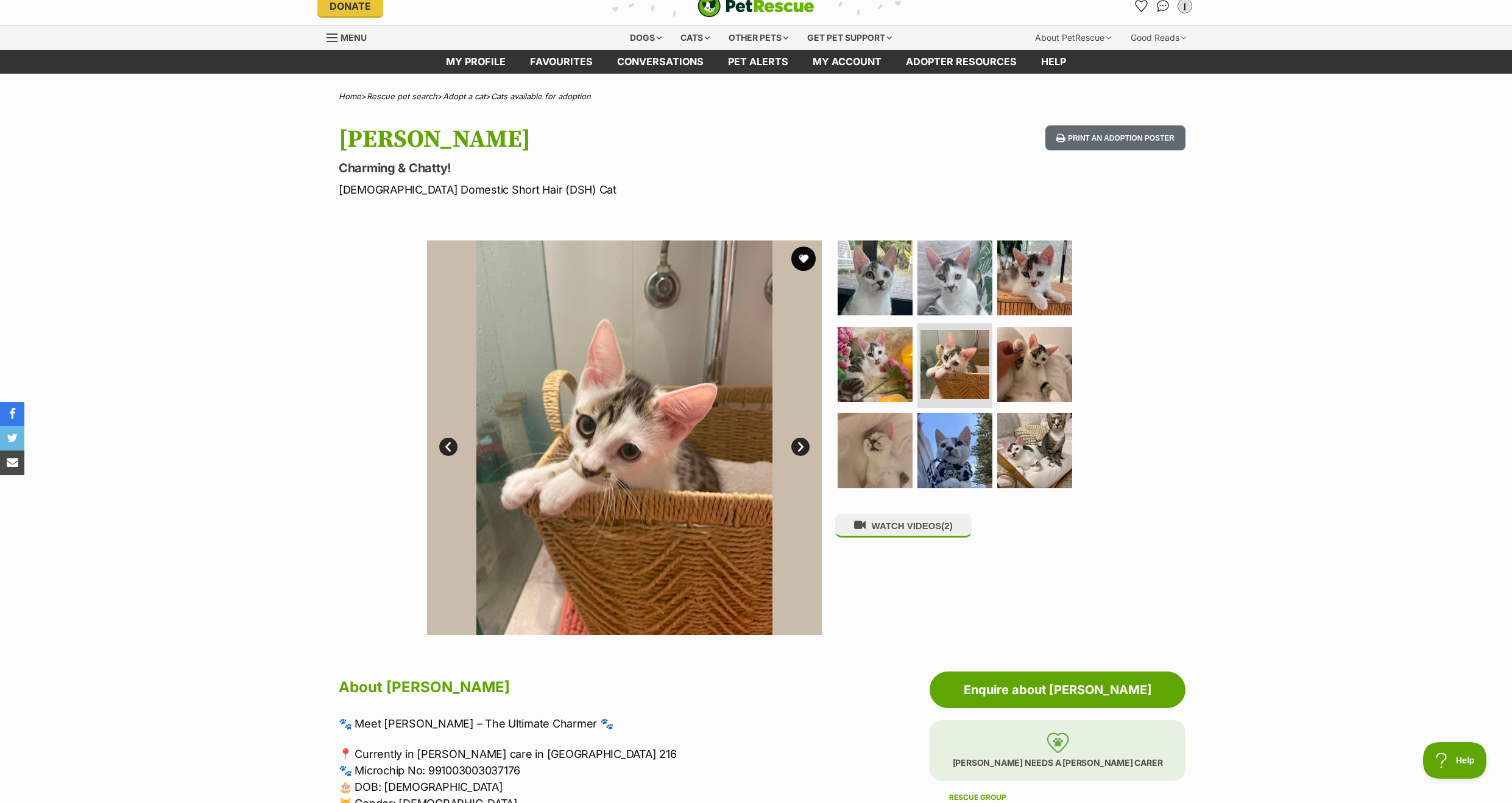
click at [798, 441] on link "Next" at bounding box center [800, 447] width 18 height 18
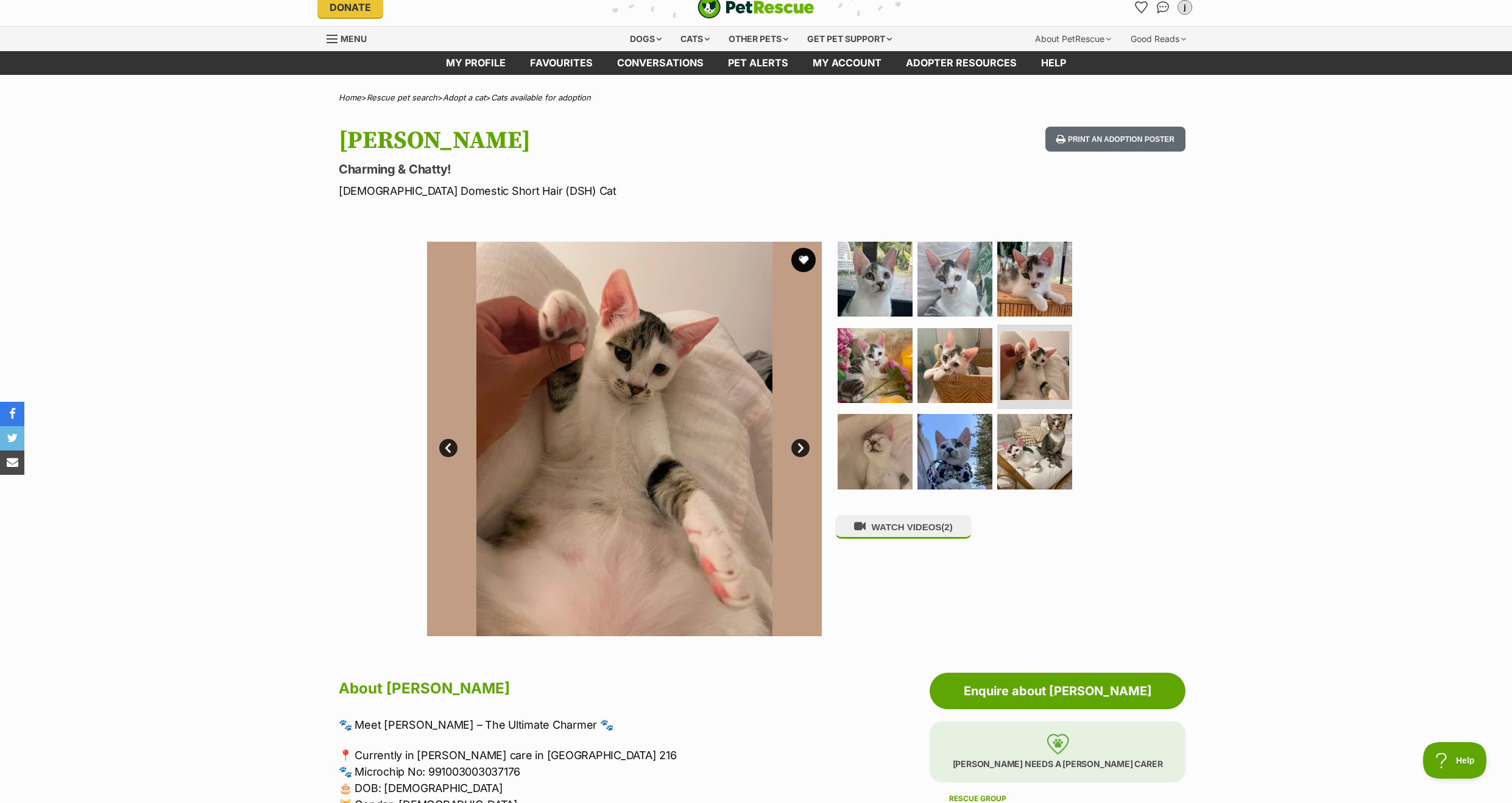
click at [798, 441] on link "Next" at bounding box center [800, 448] width 18 height 18
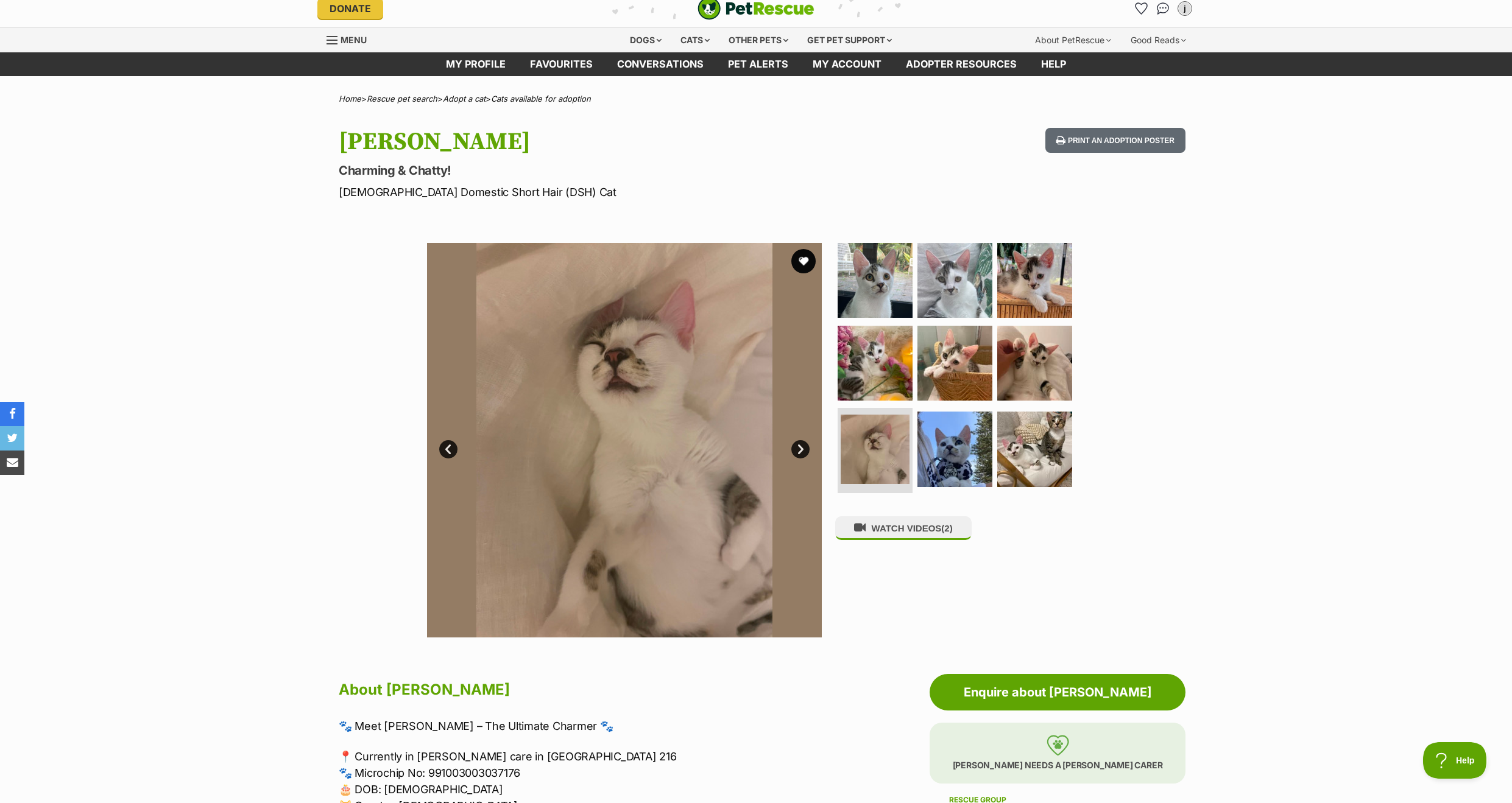
click at [798, 441] on div "Available 7 of 9 images 7 of 9 images 7 of 9 images 7 of 9 images 7 of 9 images…" at bounding box center [624, 440] width 395 height 395
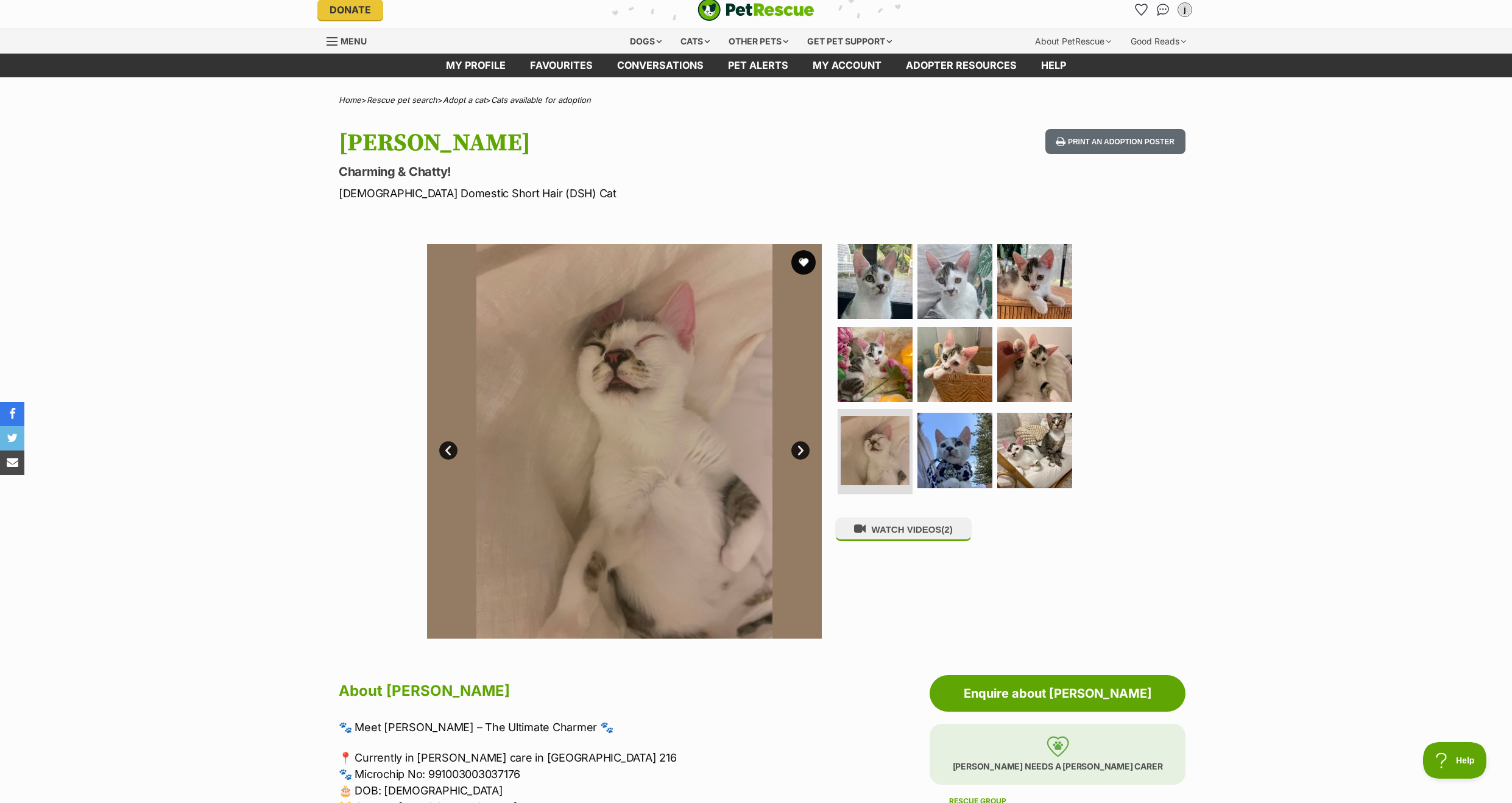
click at [798, 463] on img at bounding box center [624, 441] width 395 height 395
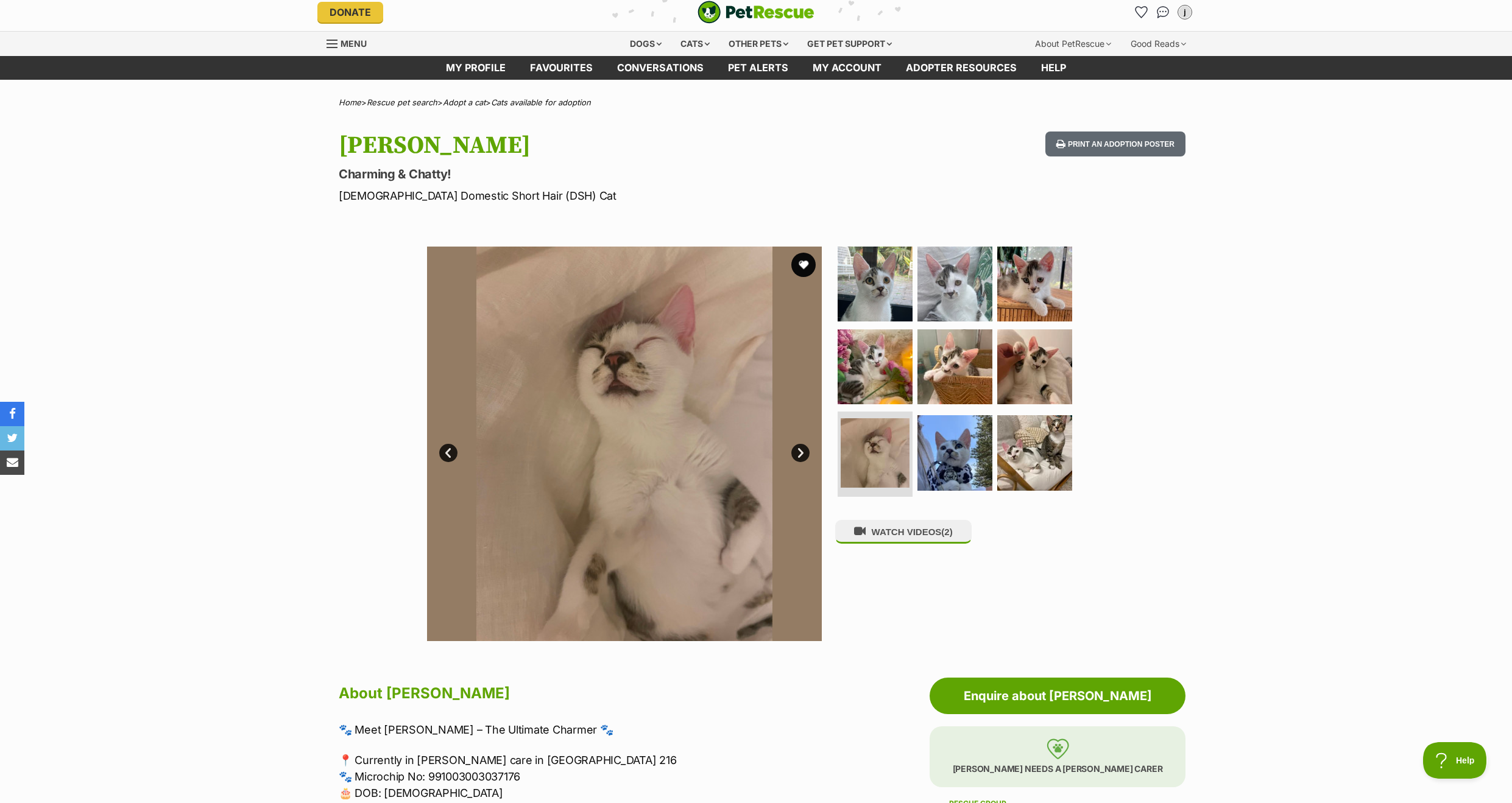
click at [797, 449] on link "Next" at bounding box center [800, 453] width 18 height 18
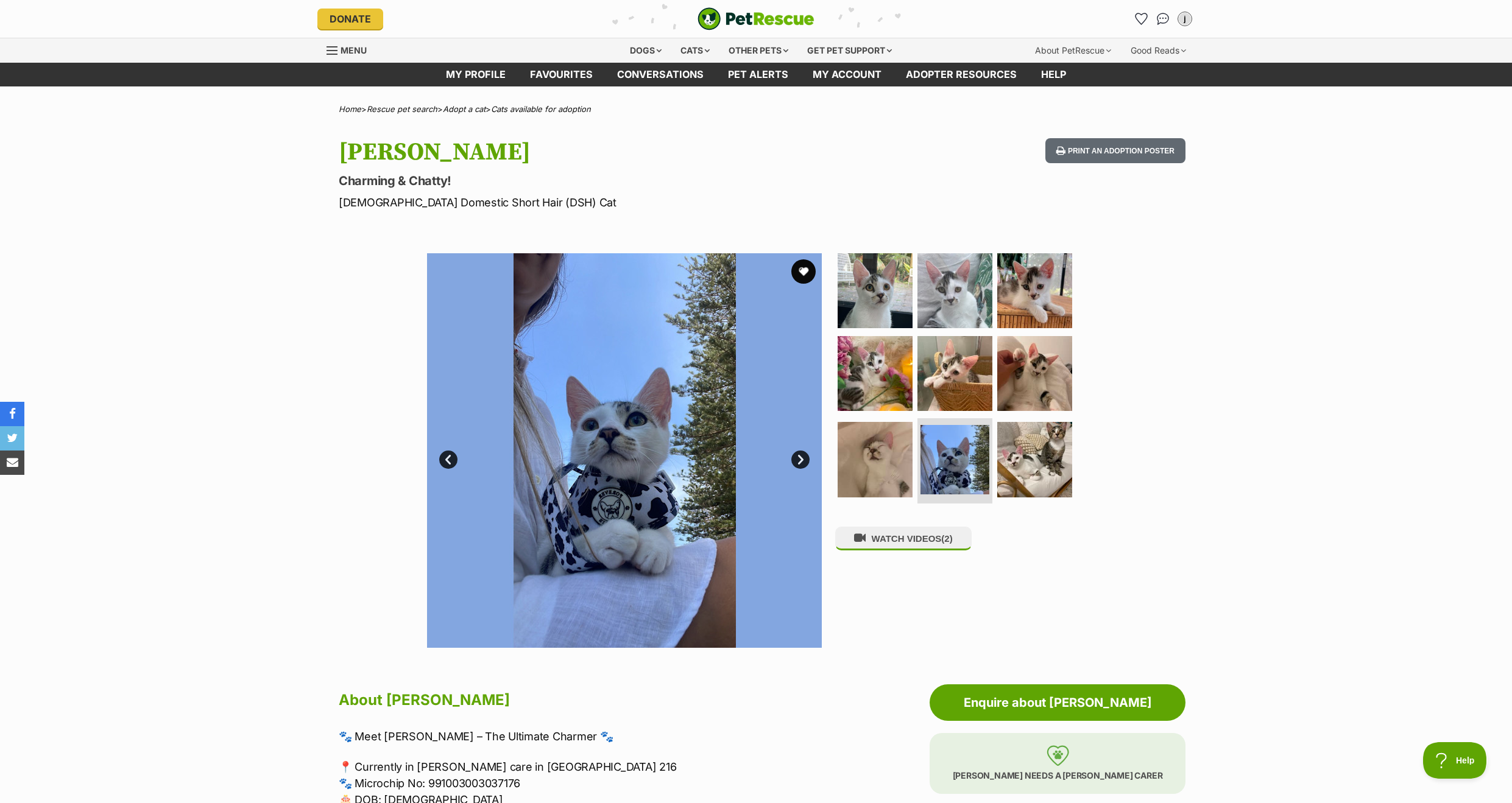
scroll to position [1, 0]
click at [796, 455] on link "Next" at bounding box center [800, 460] width 18 height 18
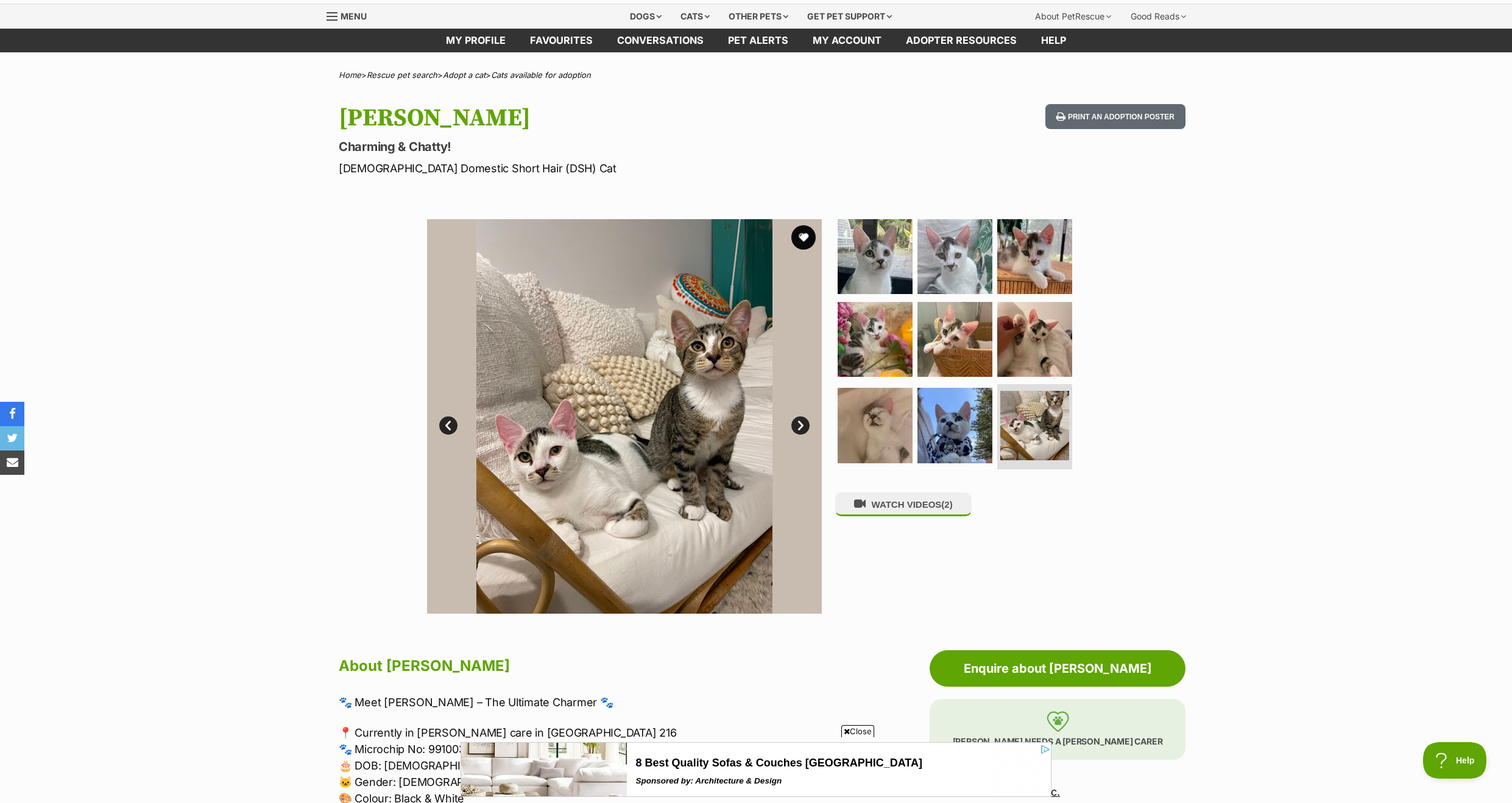
scroll to position [42, 0]
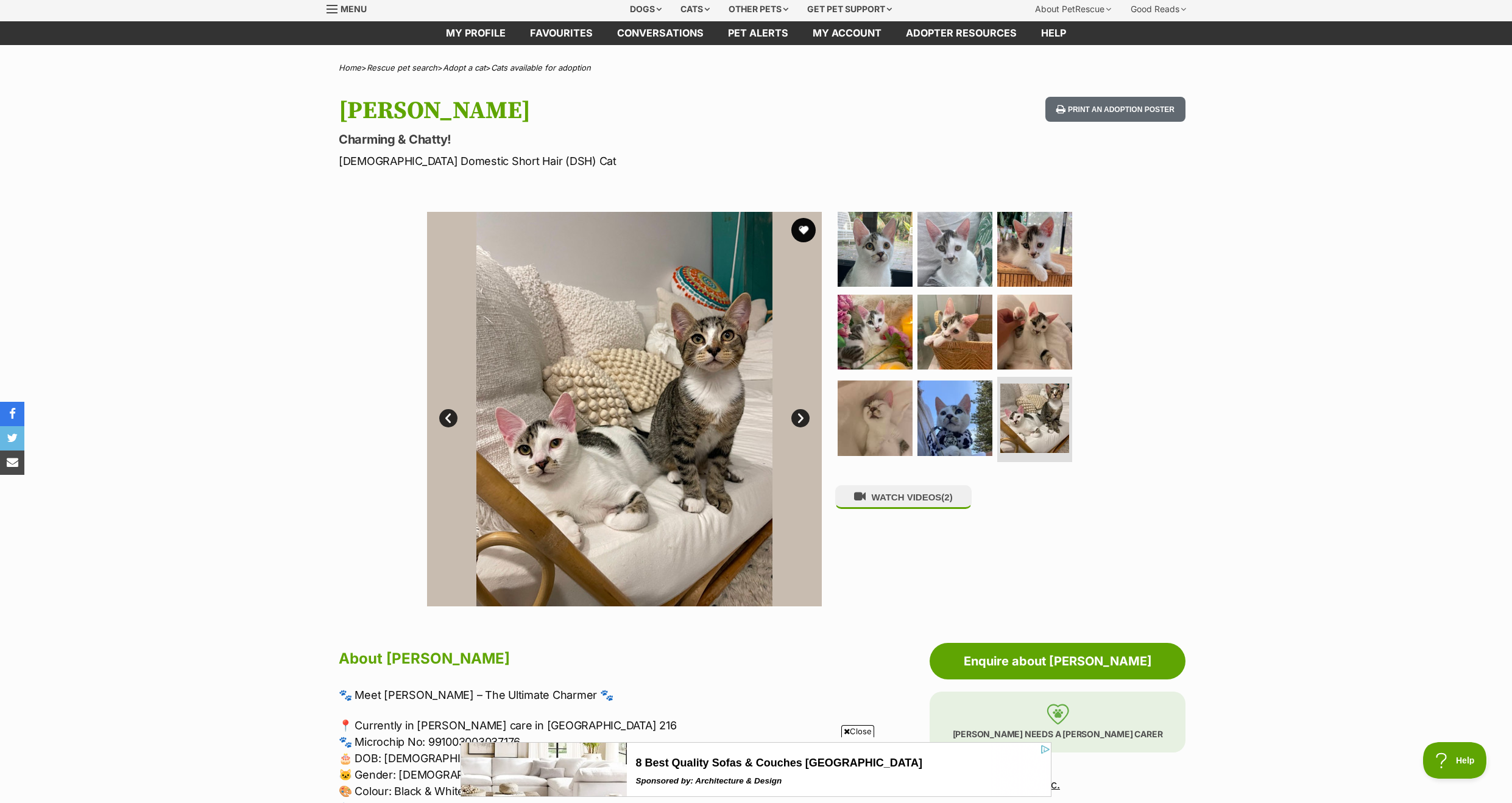
click at [800, 413] on link "Next" at bounding box center [800, 418] width 18 height 18
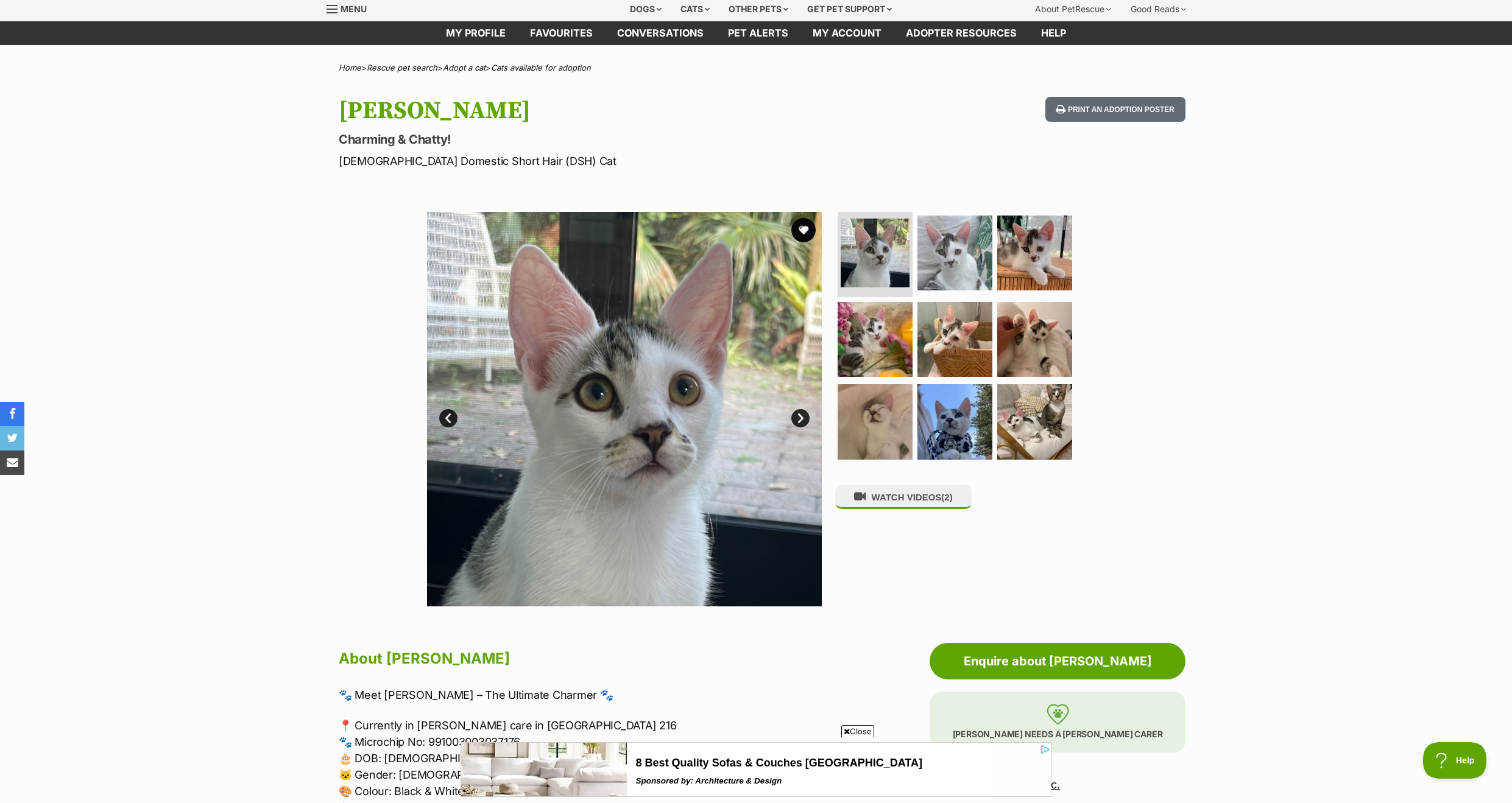
click at [800, 413] on link "Next" at bounding box center [800, 418] width 18 height 18
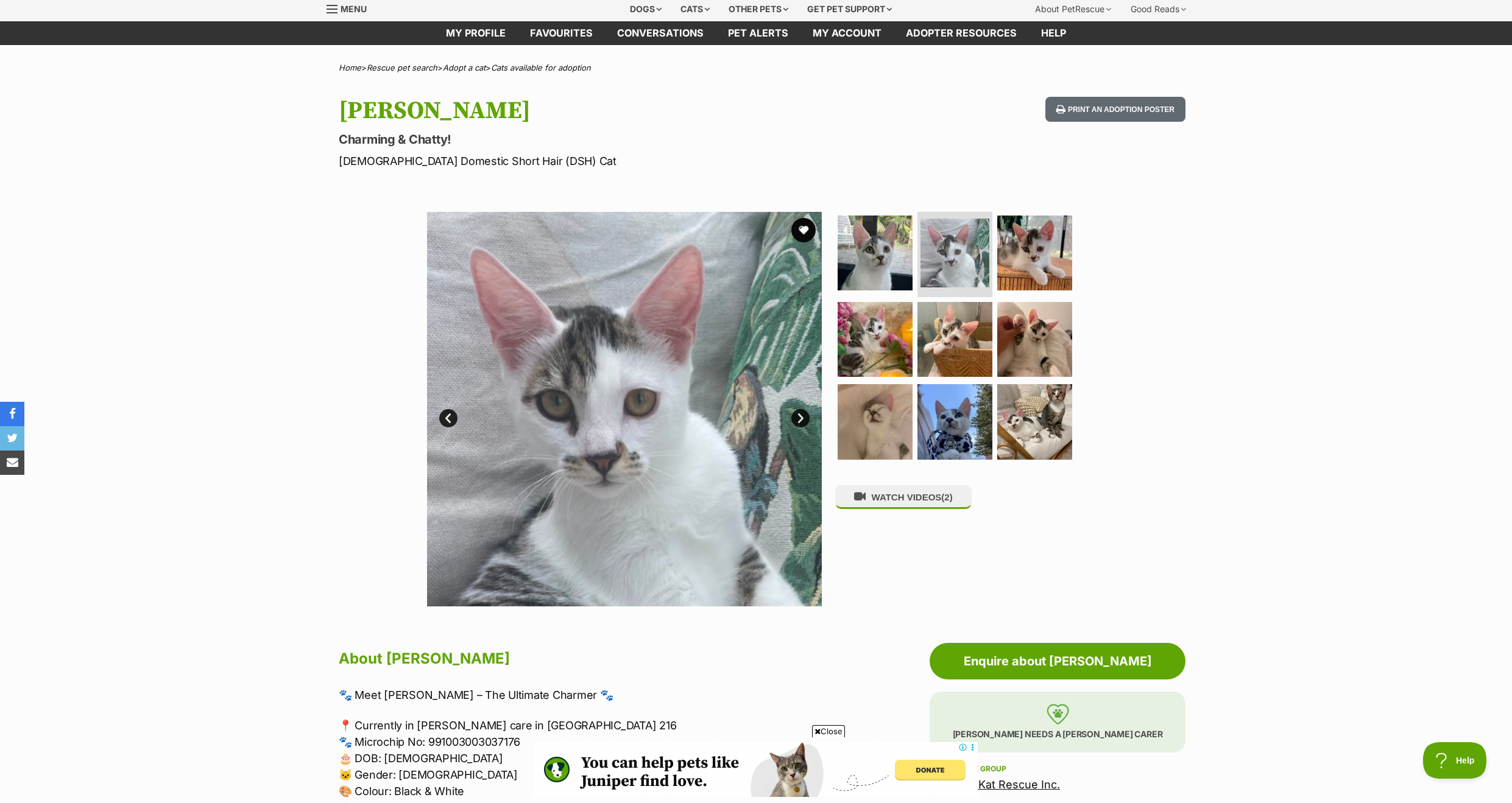
scroll to position [0, 0]
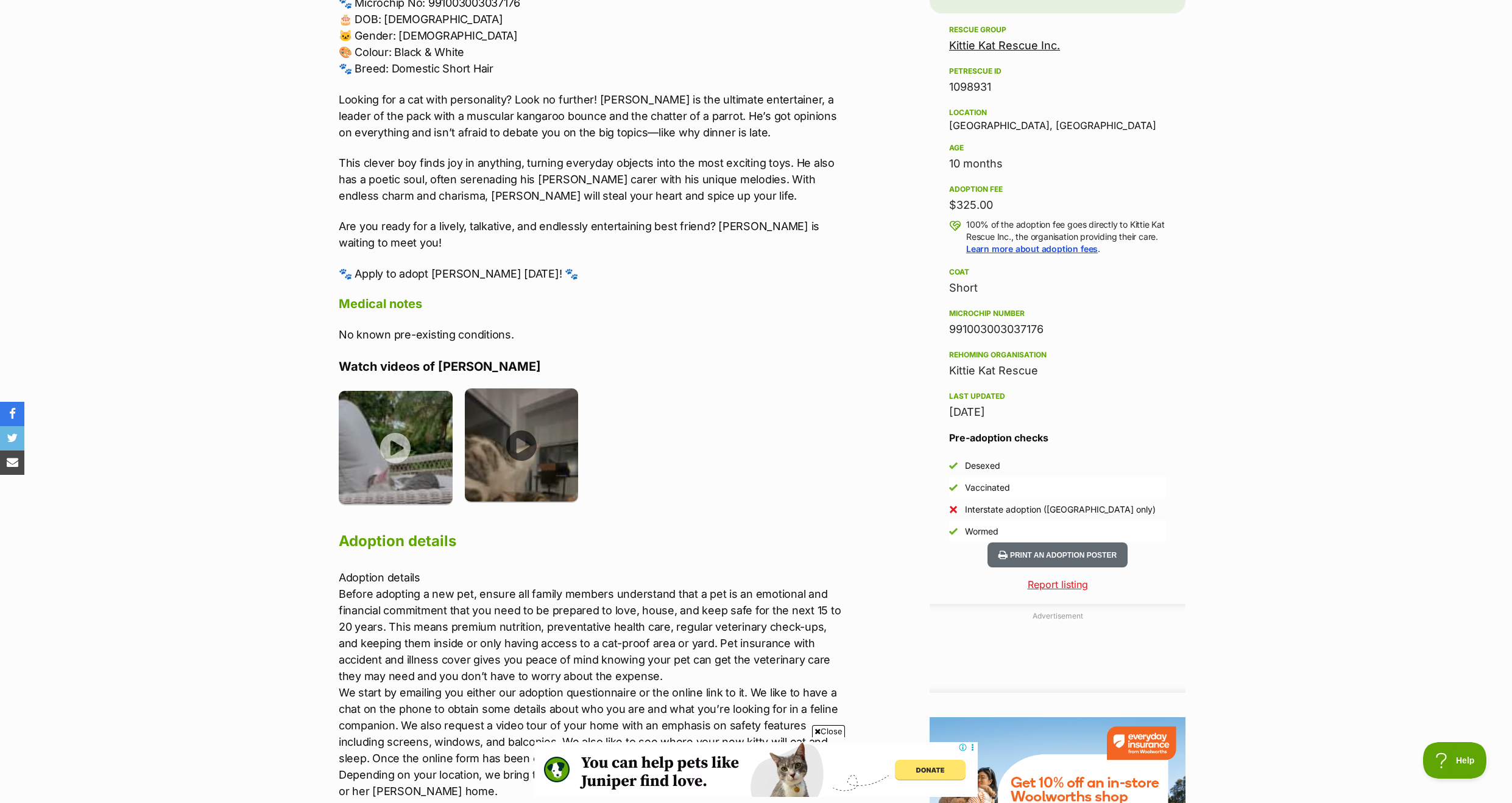
click at [523, 440] on img at bounding box center [521, 446] width 114 height 114
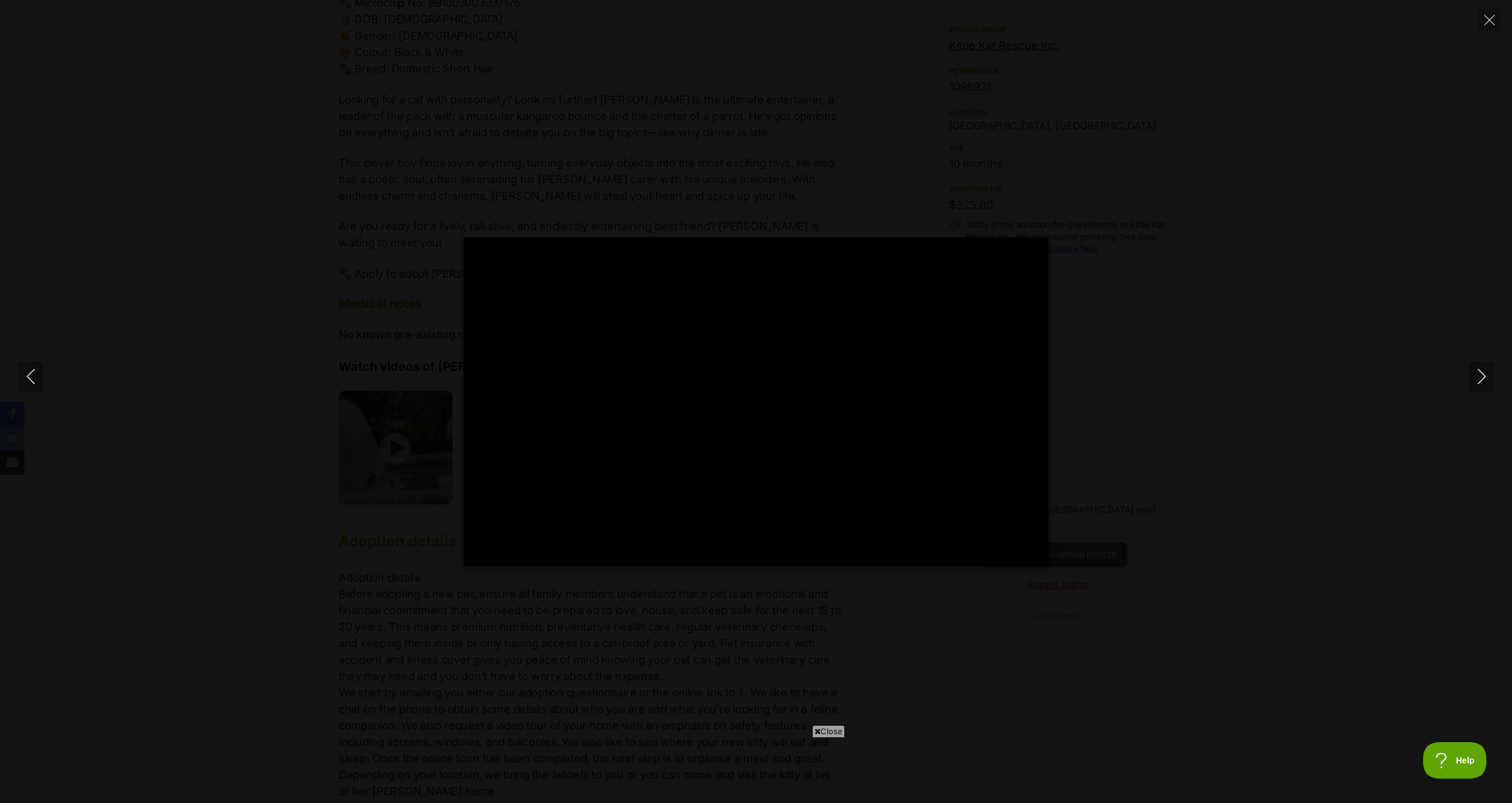
click at [296, 433] on div "Pause Play % buffered 00:00 -00:03 Unmute Mute Disable captions Enable captions…" at bounding box center [756, 401] width 1512 height 329
type input "82.29"
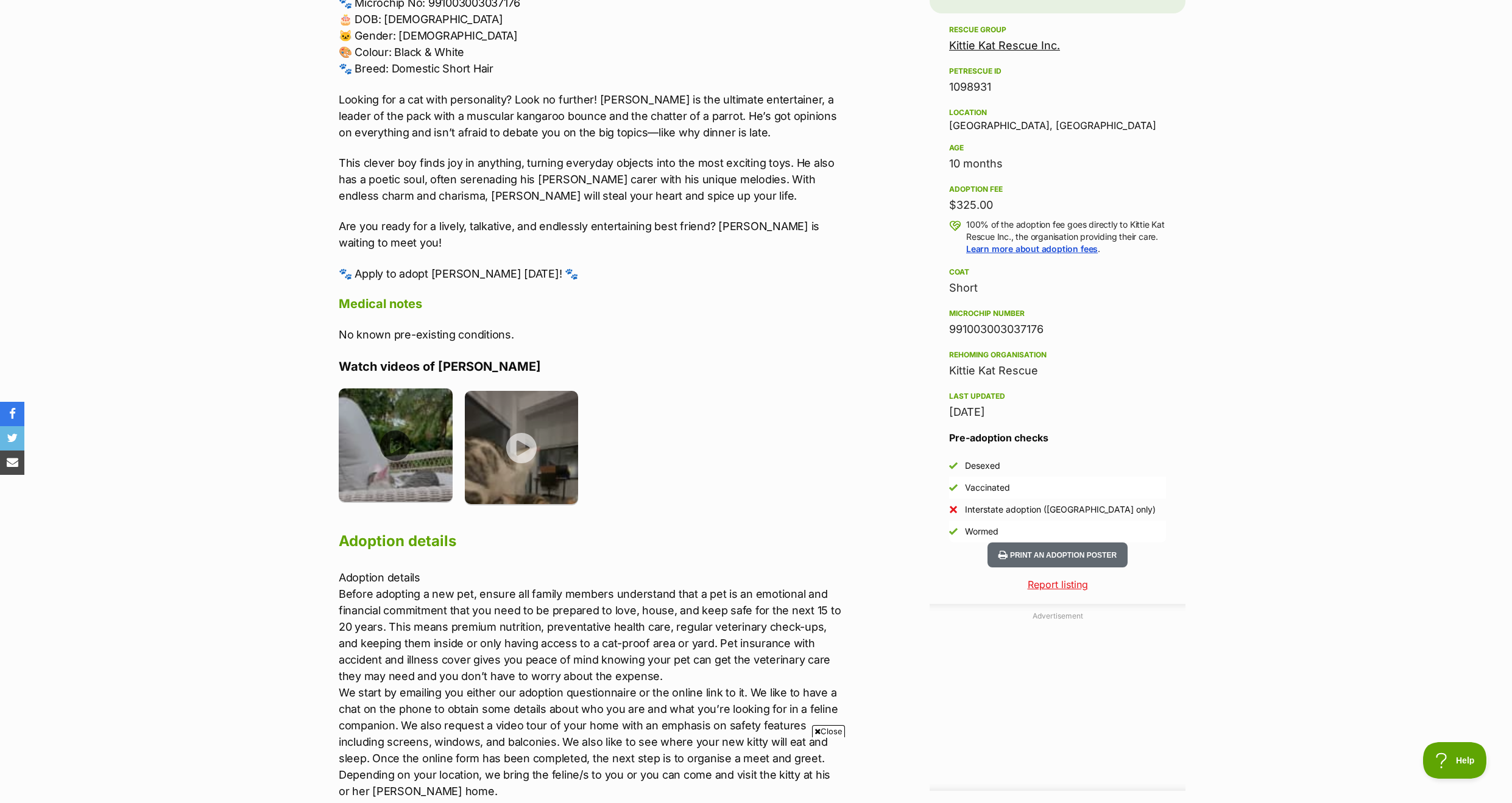
click at [405, 442] on img at bounding box center [396, 446] width 114 height 114
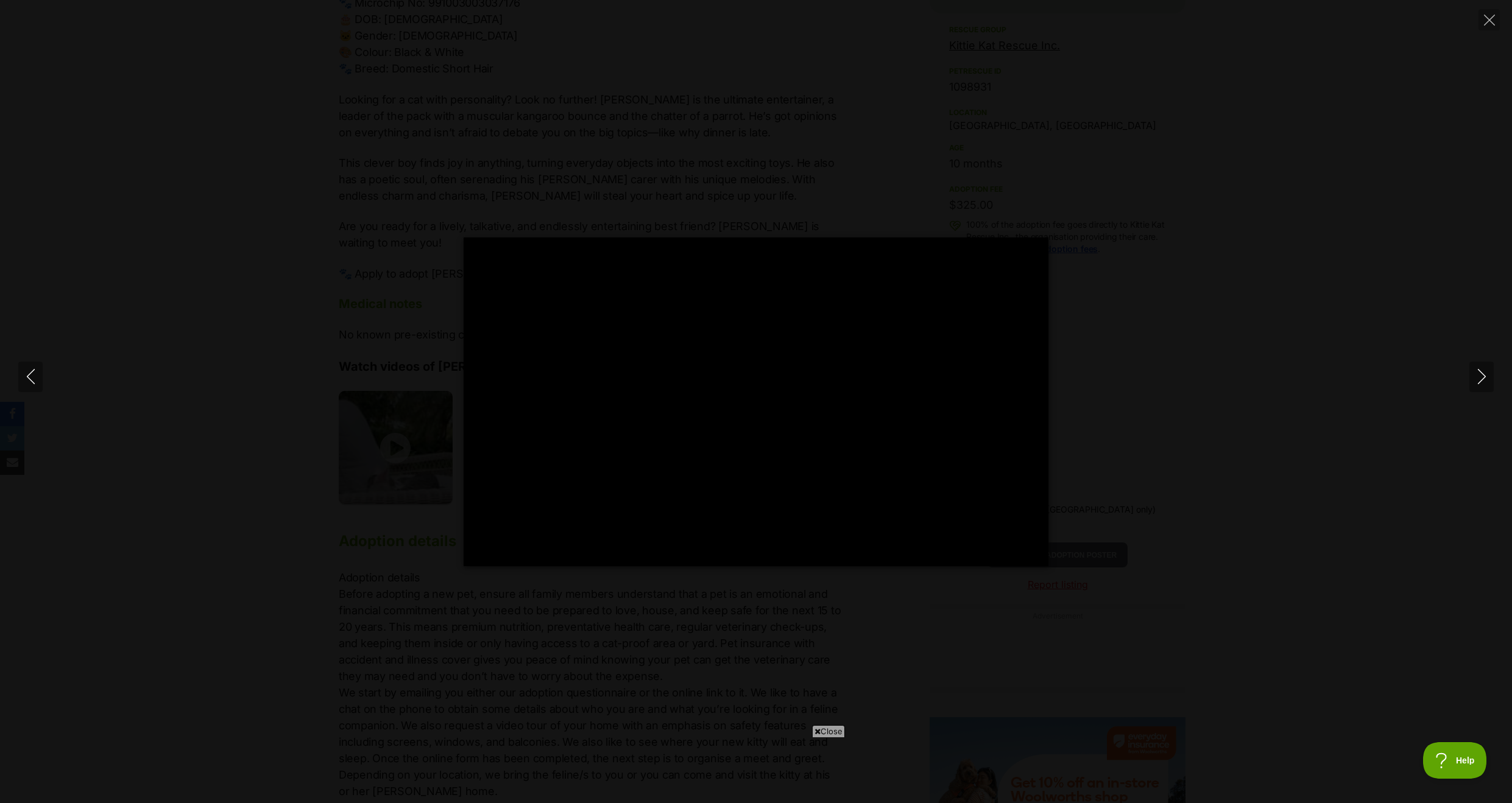
click at [350, 460] on div "Pause Play % buffered 00:00 -00:25 Unmute Mute Disable captions Enable captions…" at bounding box center [756, 401] width 1512 height 329
type input "7.65"
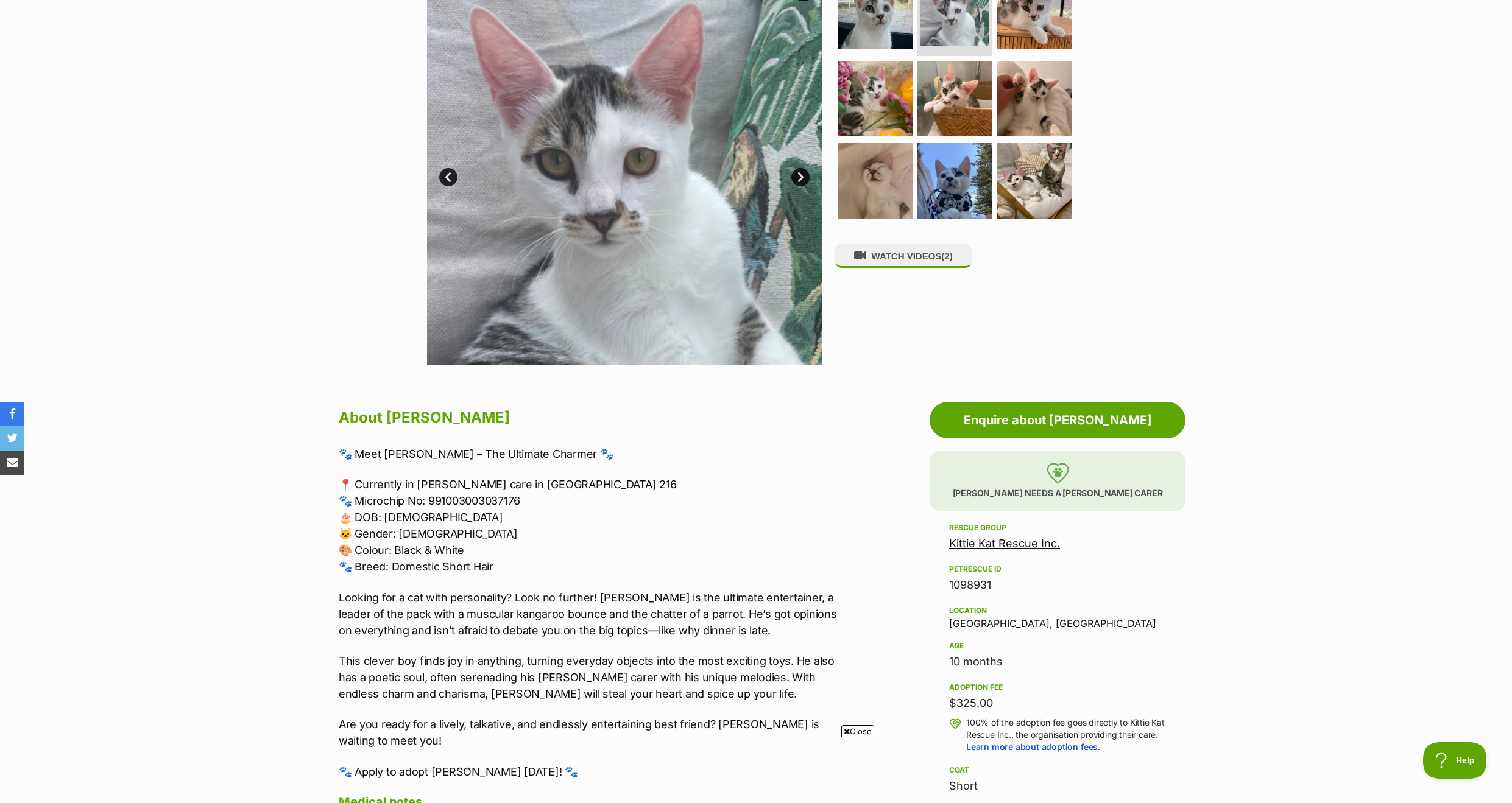
scroll to position [287, 0]
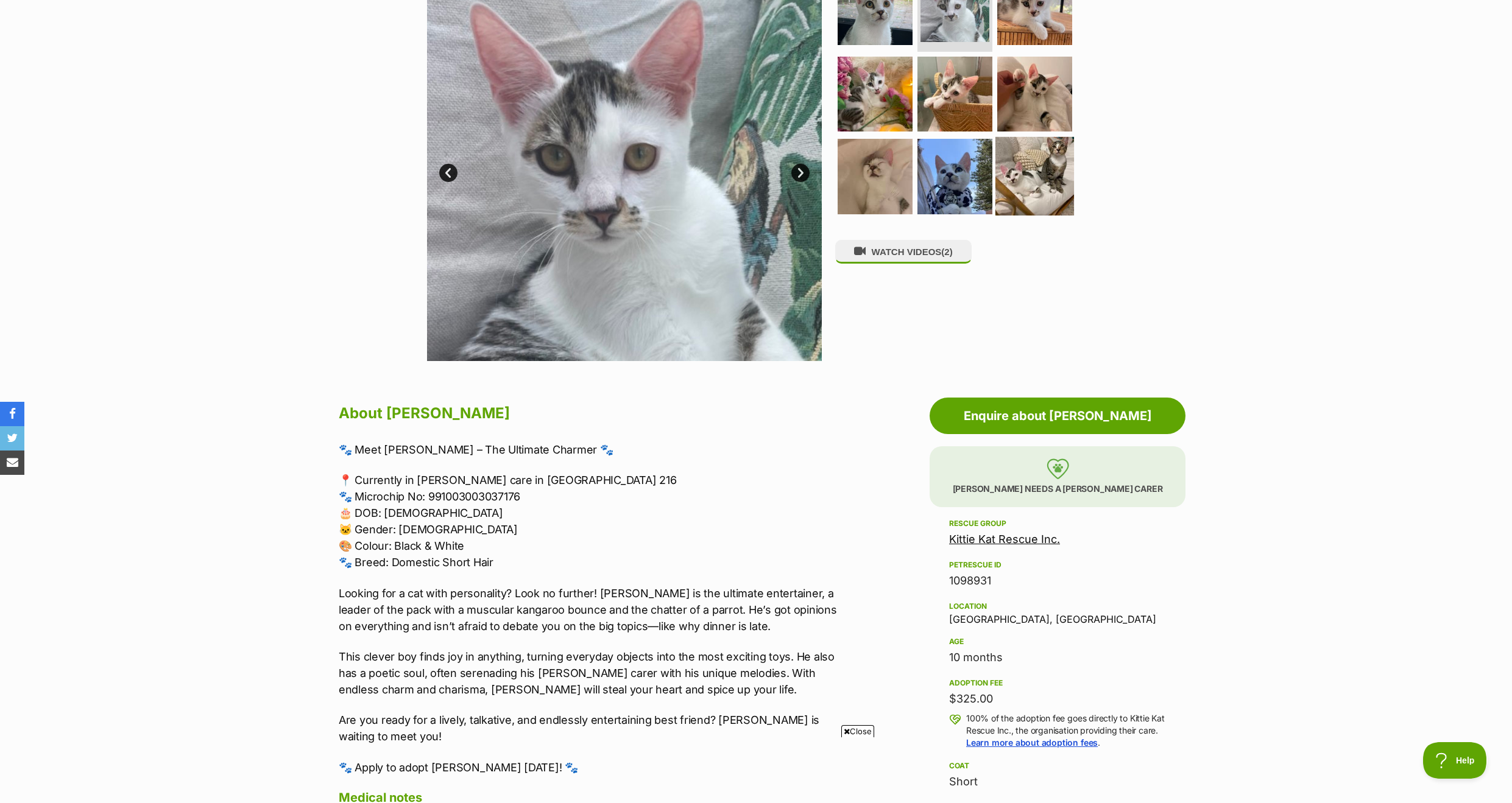
click at [1054, 150] on img at bounding box center [1034, 176] width 79 height 79
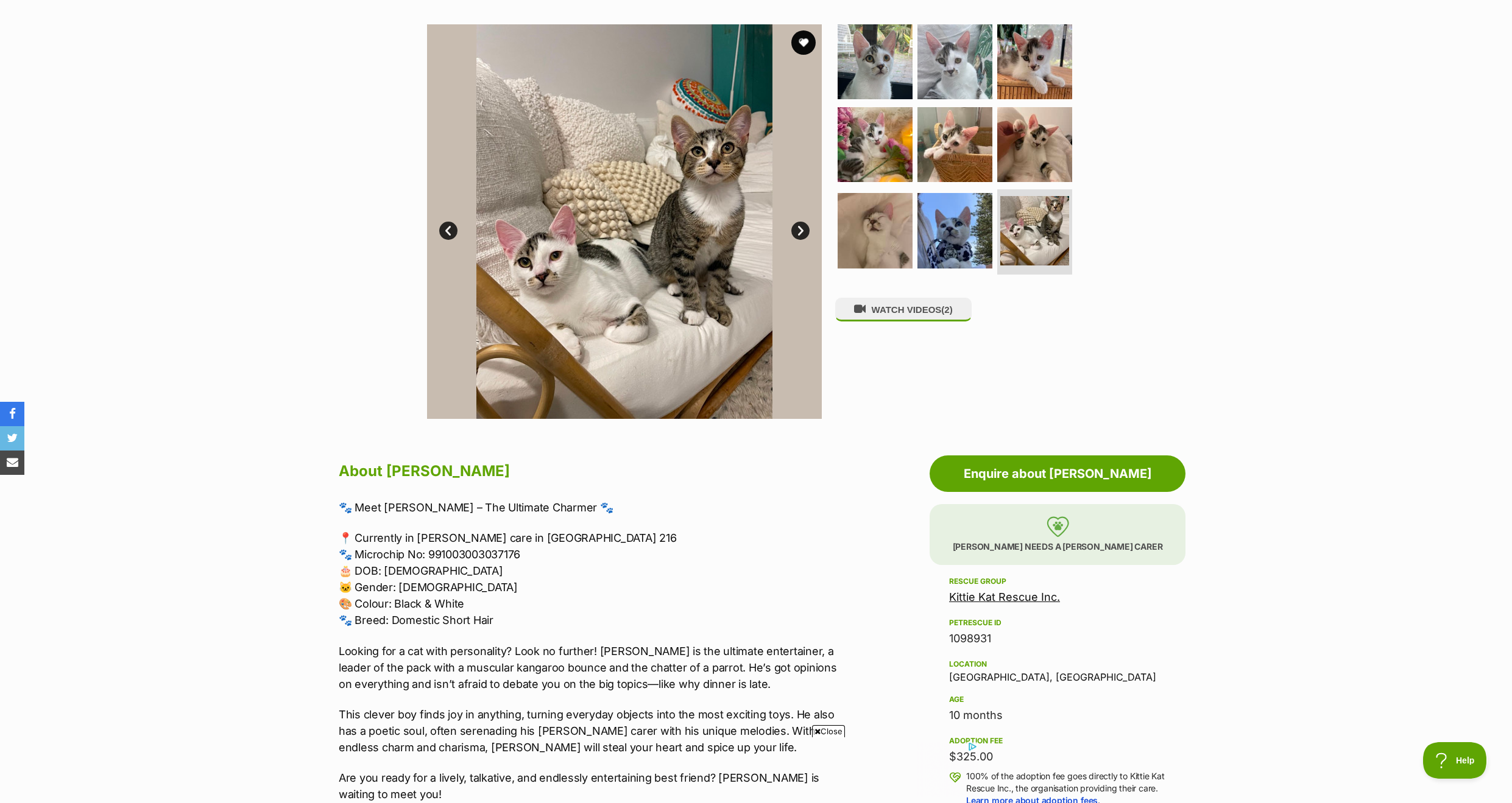
scroll to position [228, 0]
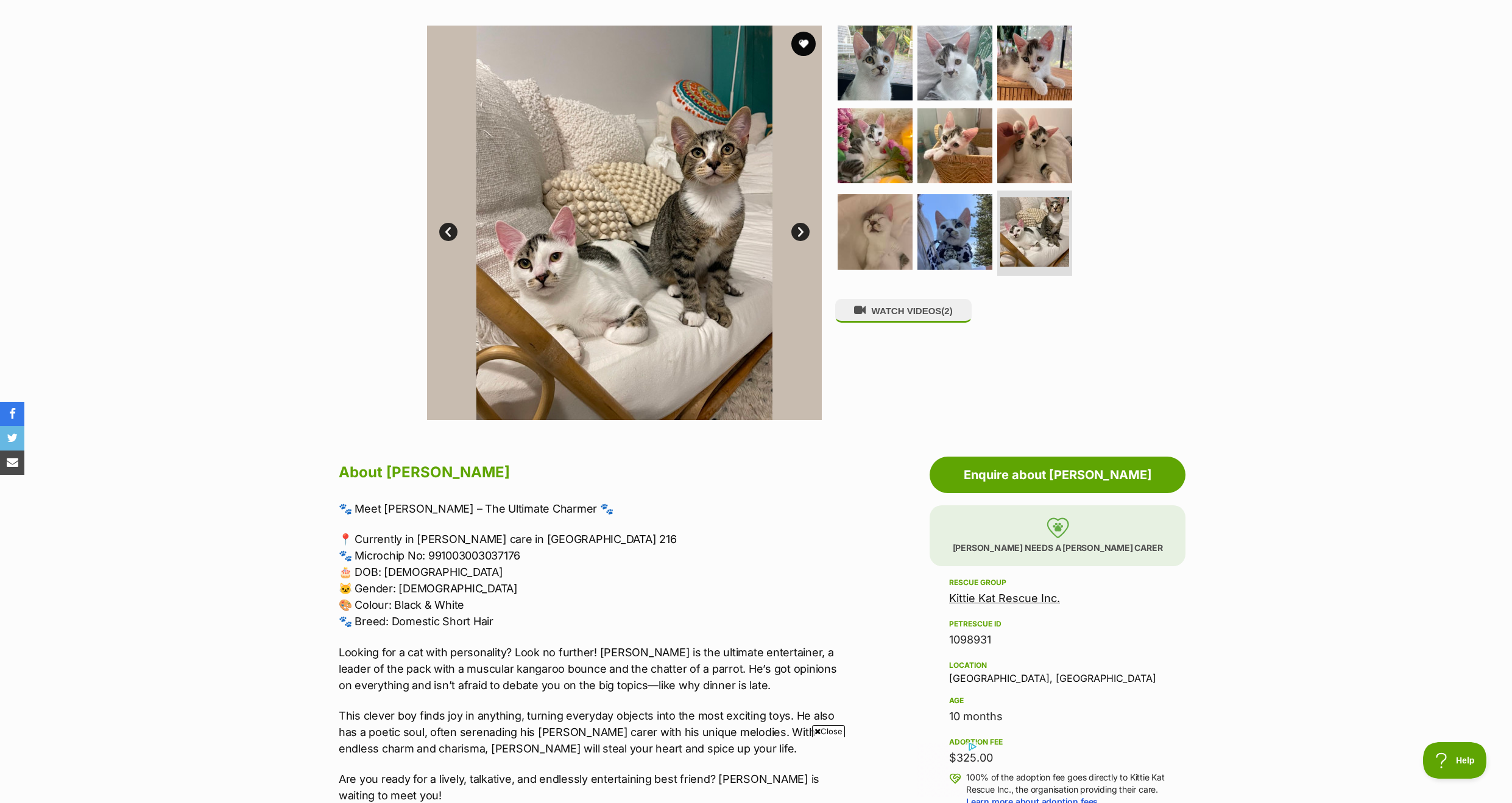
click at [803, 228] on link "Next" at bounding box center [800, 232] width 18 height 18
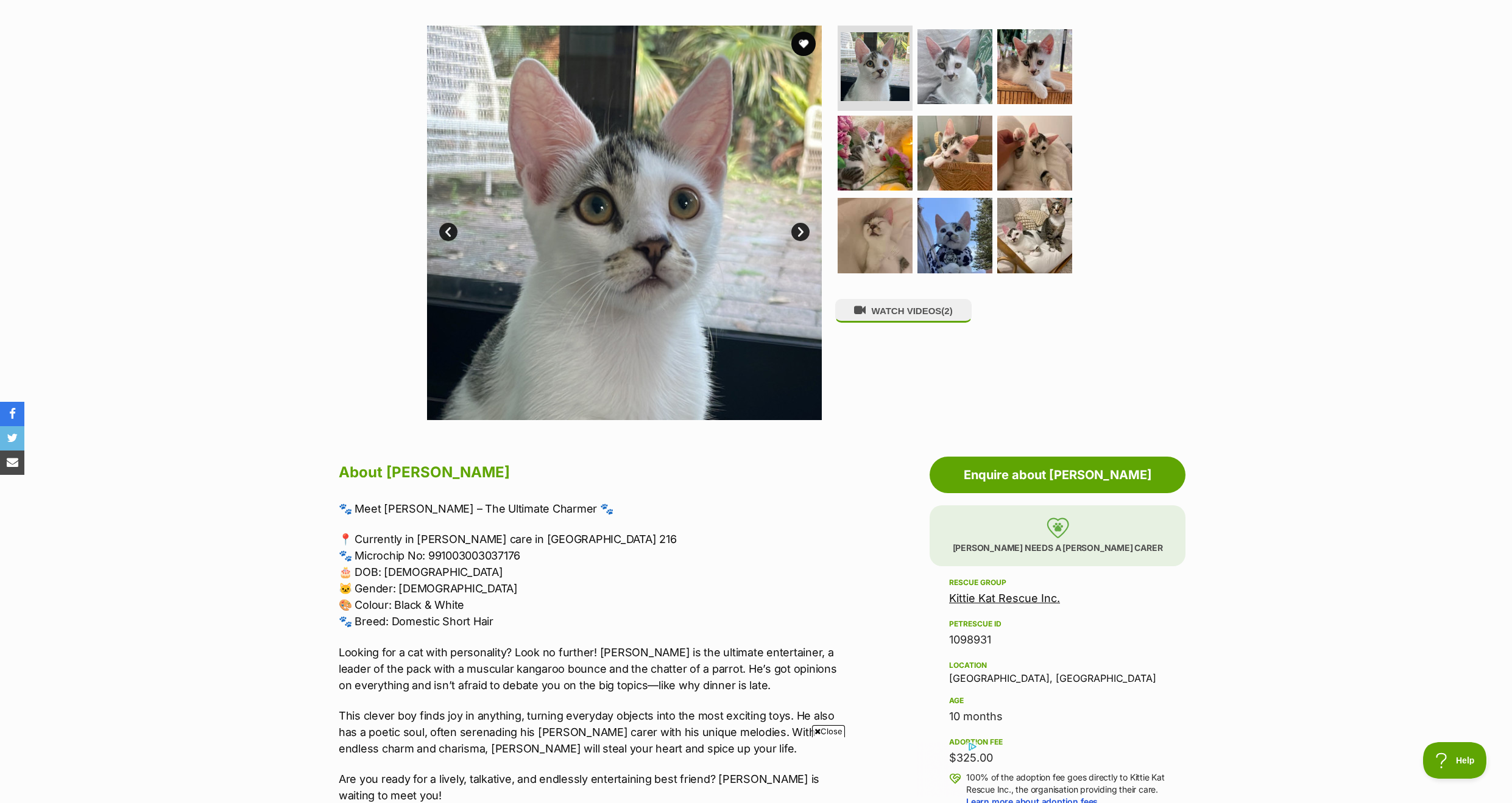
click at [803, 227] on link "Next" at bounding box center [800, 232] width 18 height 18
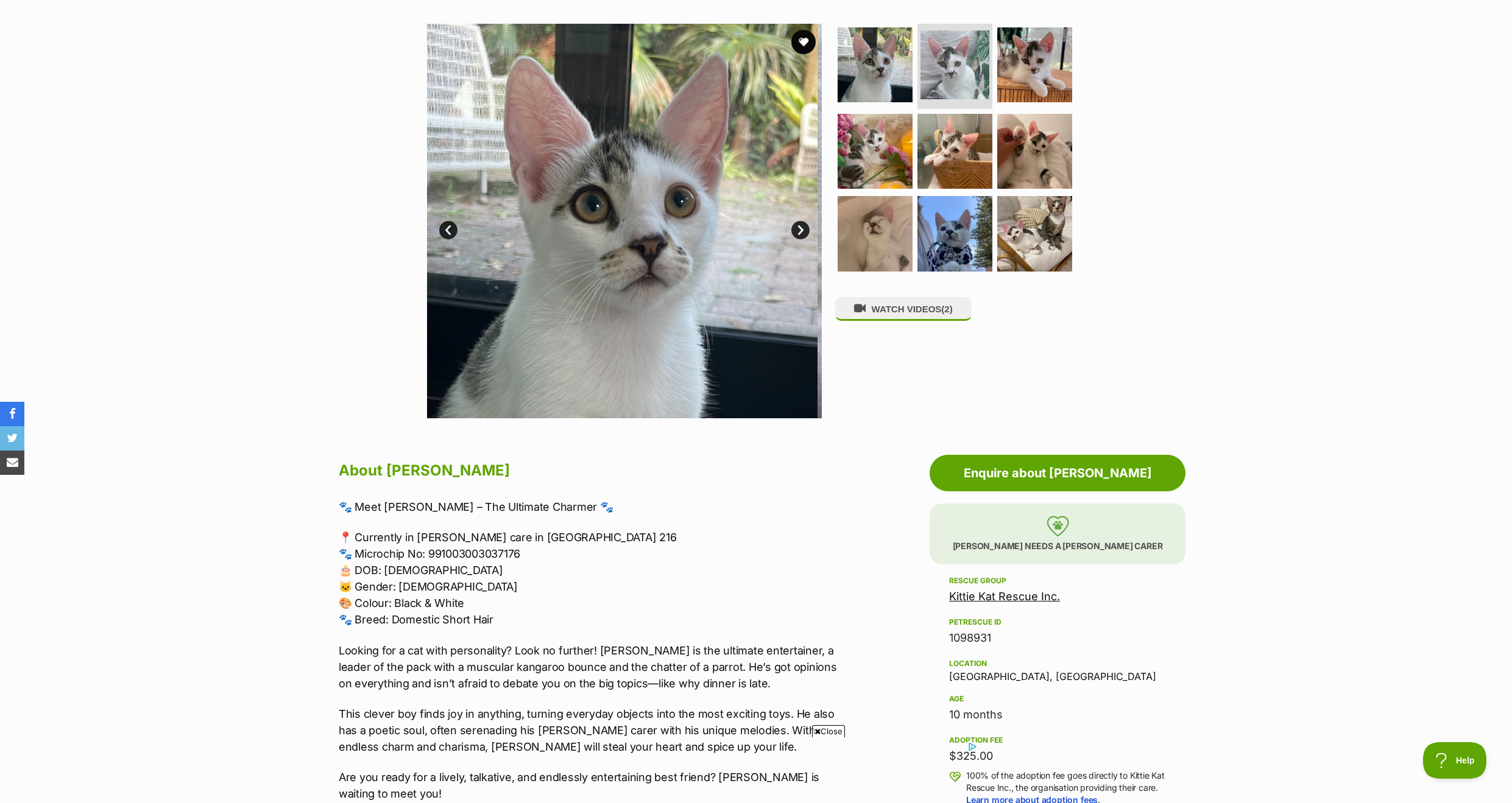
scroll to position [232, 1]
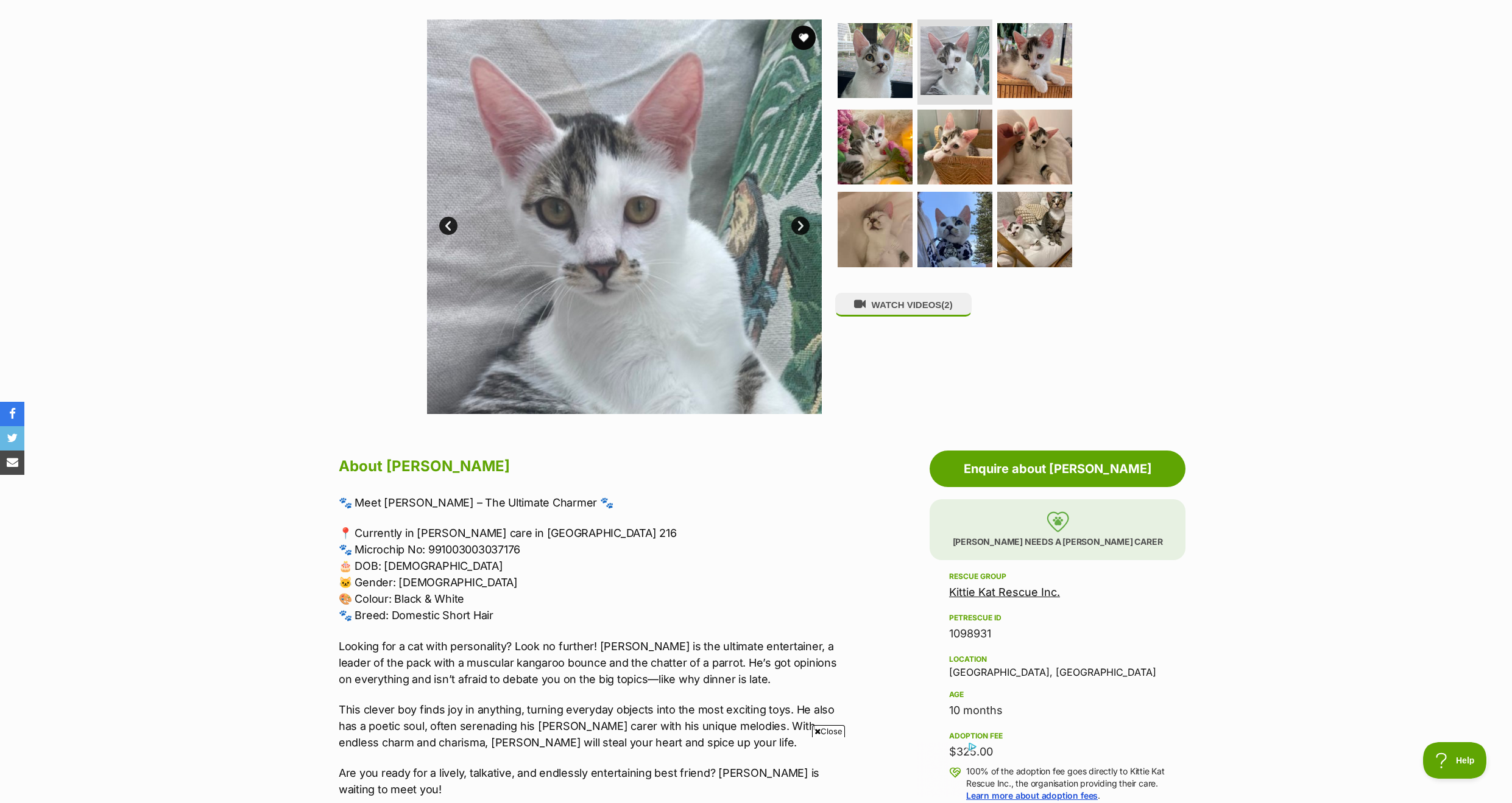
click at [803, 227] on link "Next" at bounding box center [800, 226] width 18 height 18
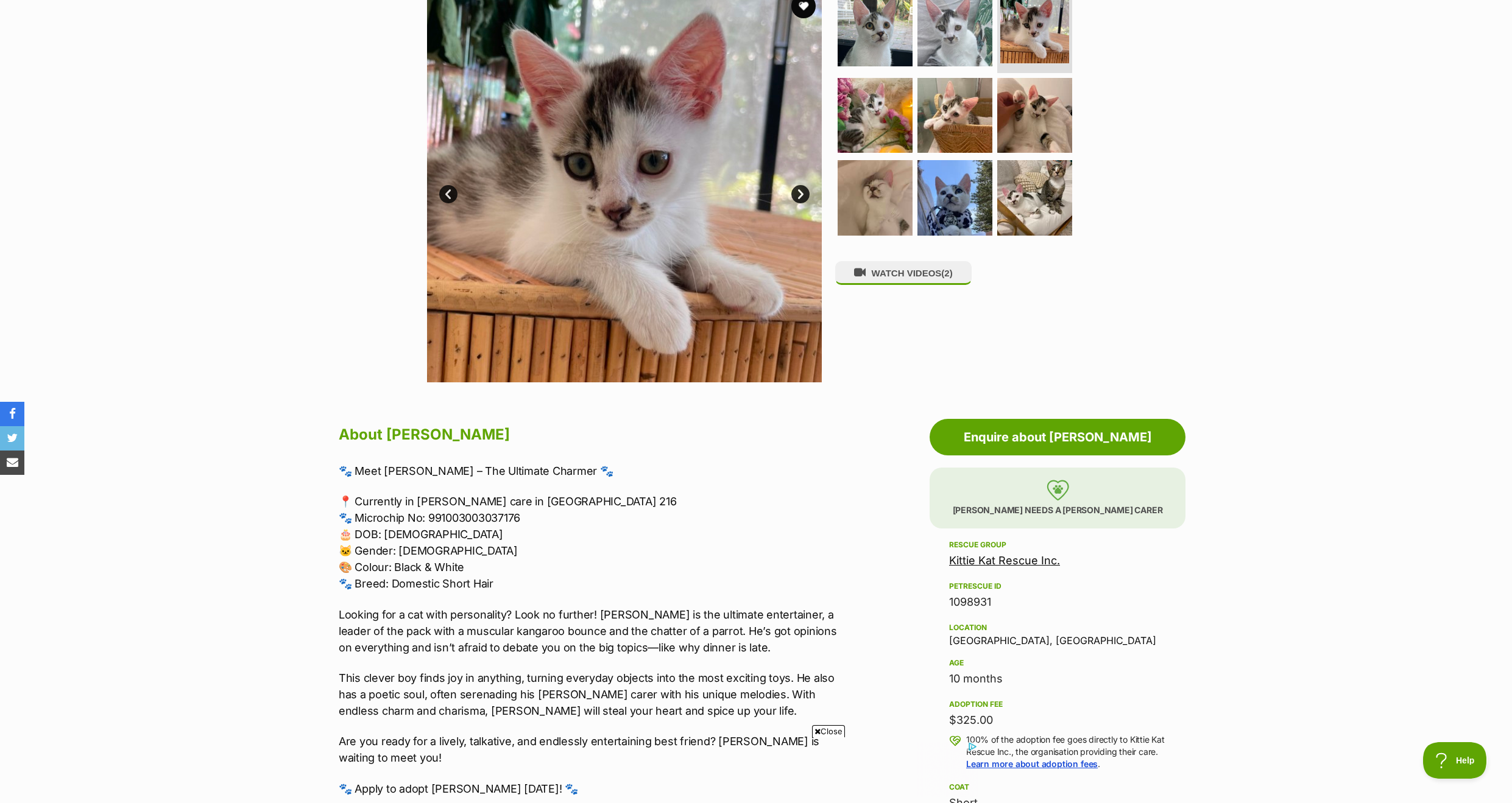
scroll to position [266, 0]
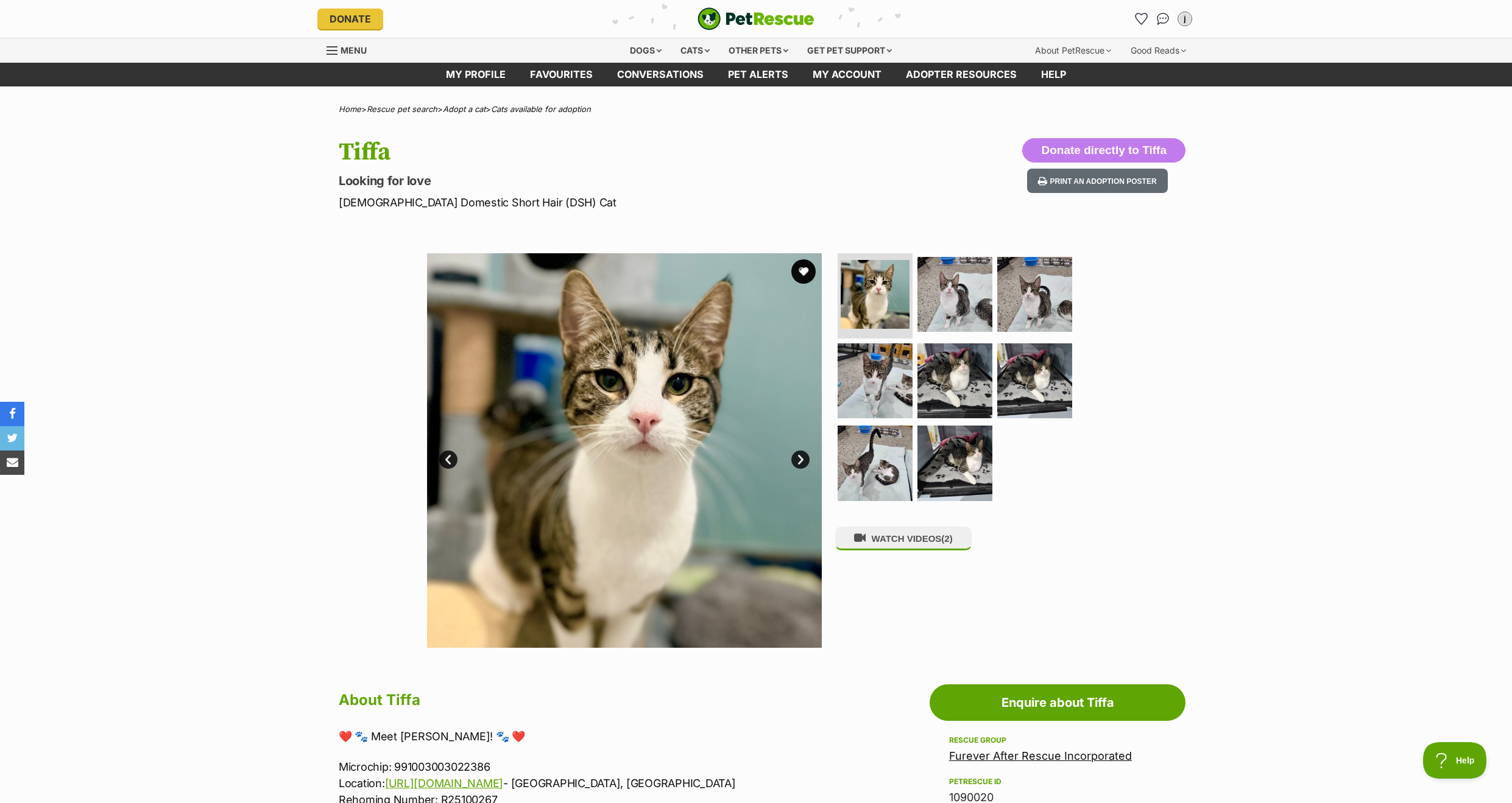
click at [801, 458] on link "Next" at bounding box center [800, 460] width 18 height 18
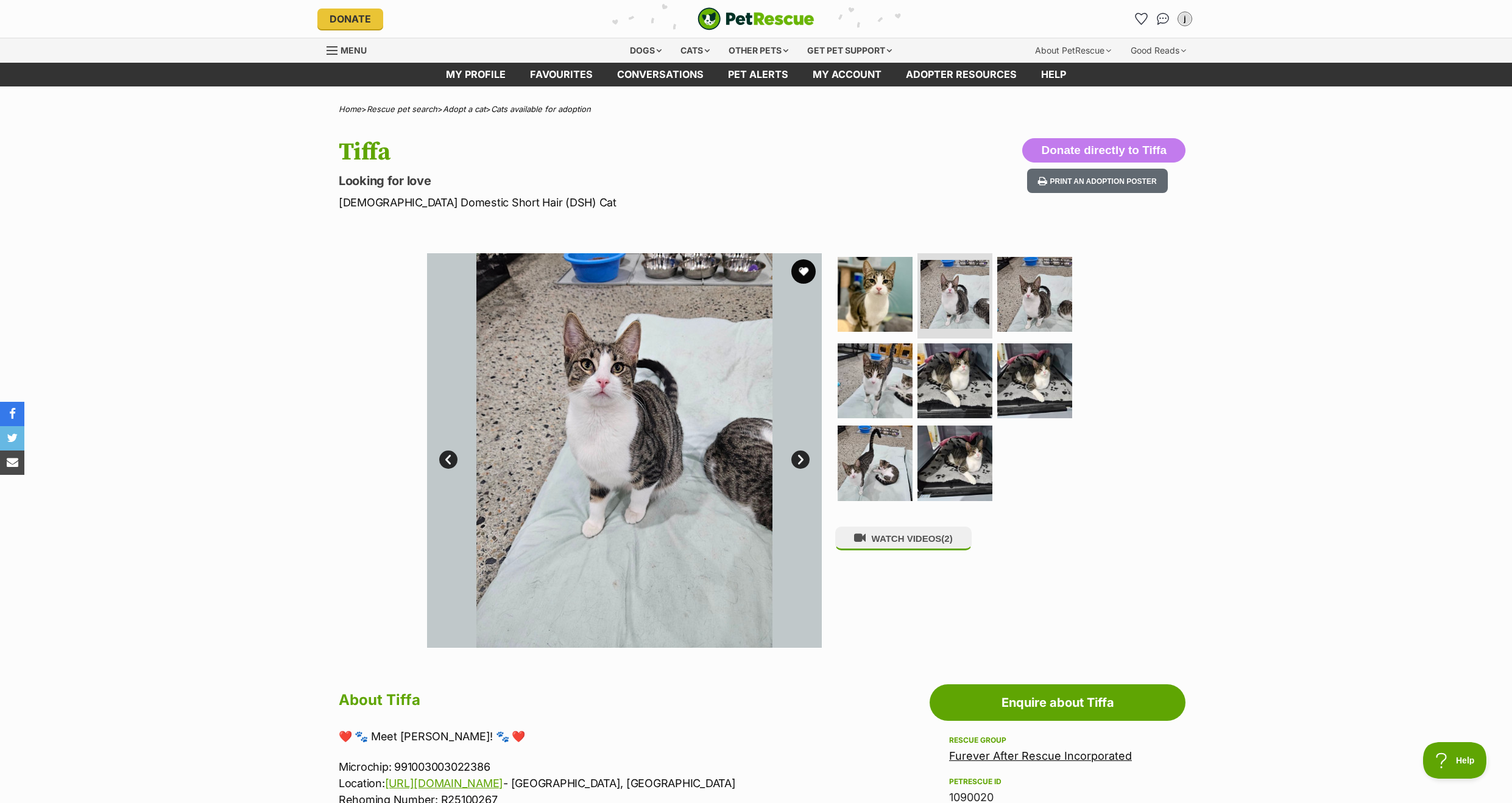
click at [800, 457] on link "Next" at bounding box center [800, 460] width 18 height 18
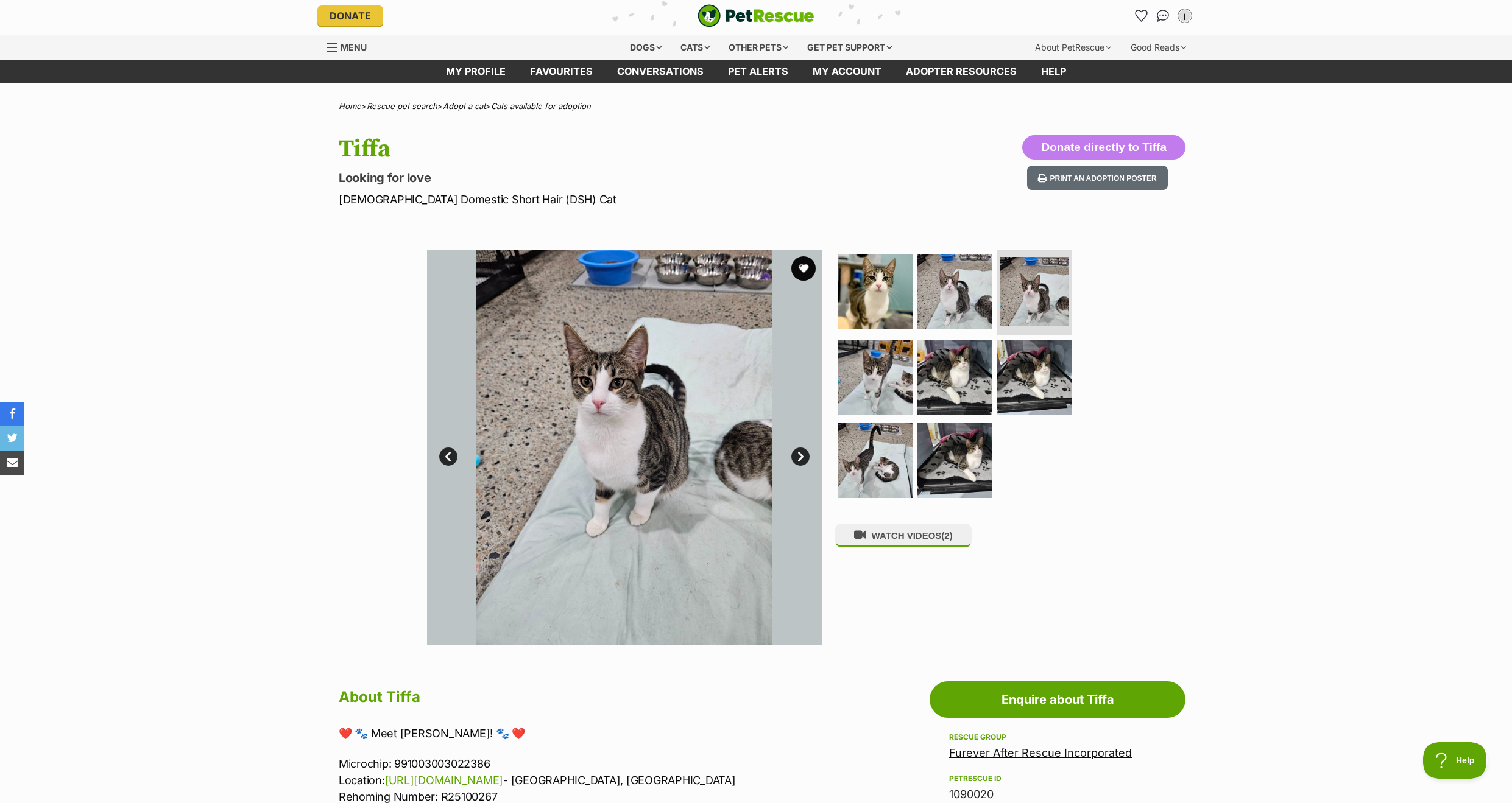
click at [800, 457] on link "Next" at bounding box center [800, 457] width 18 height 18
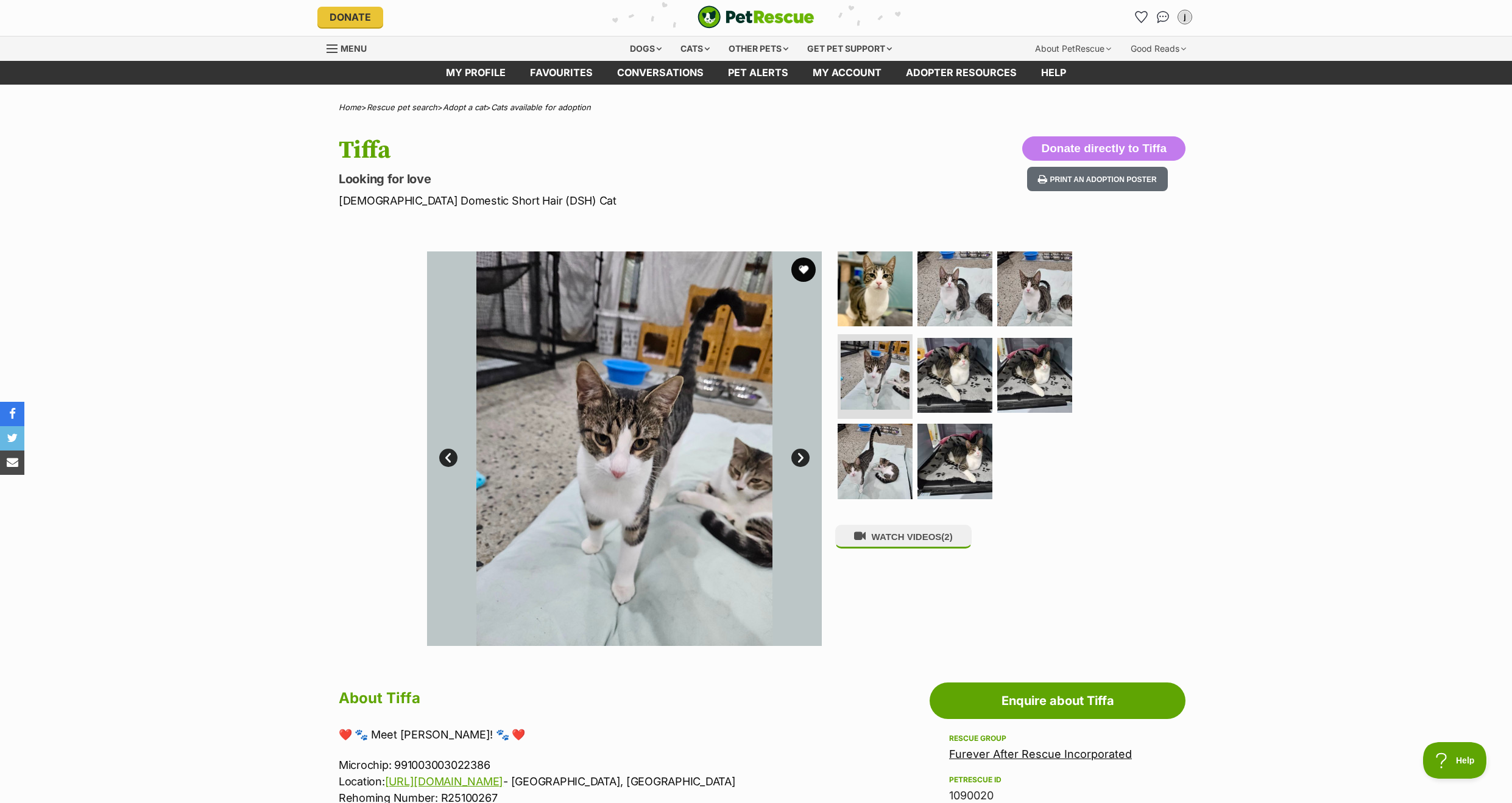
scroll to position [1, 0]
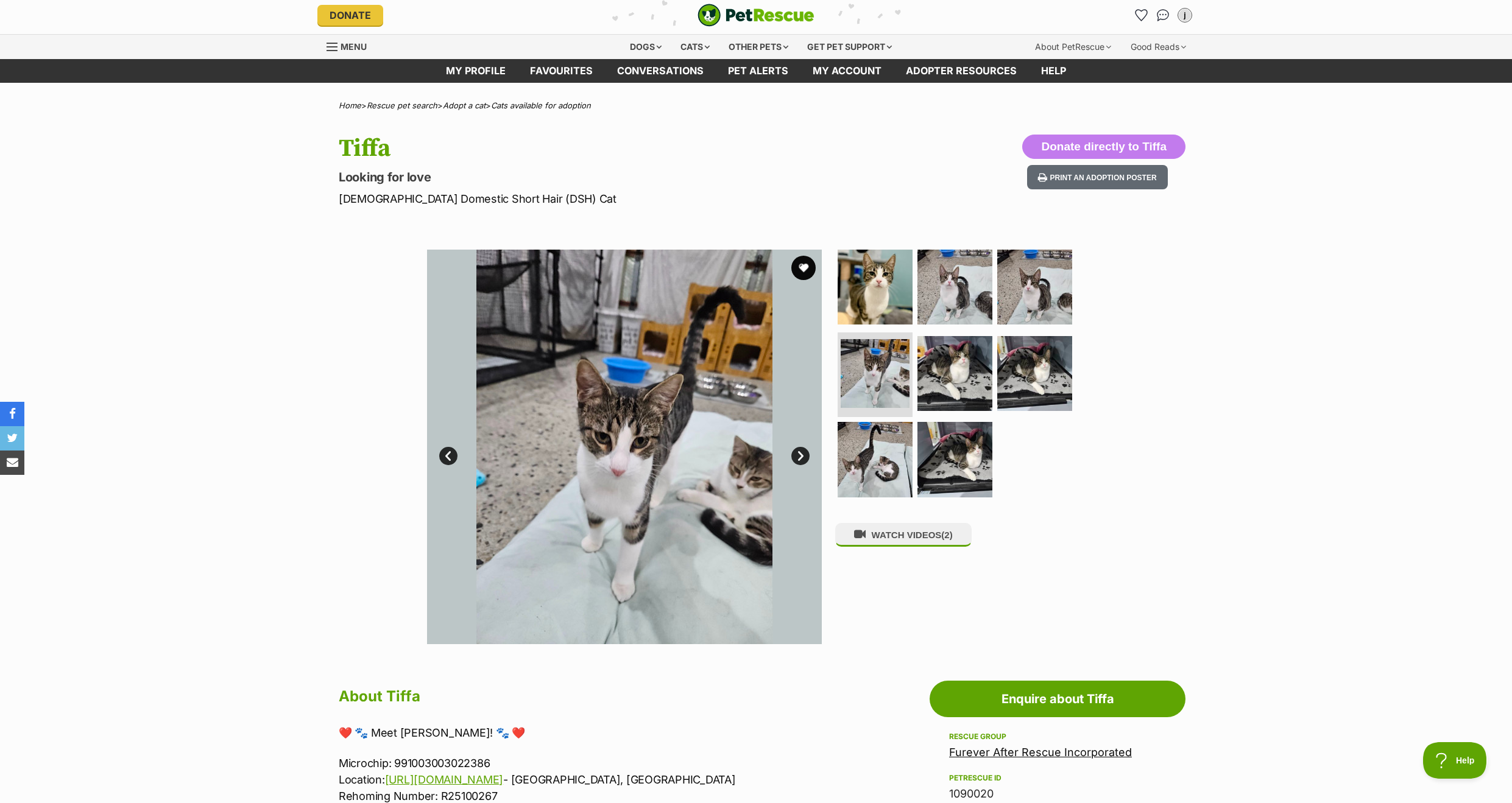
click at [799, 457] on link "Next" at bounding box center [800, 457] width 18 height 18
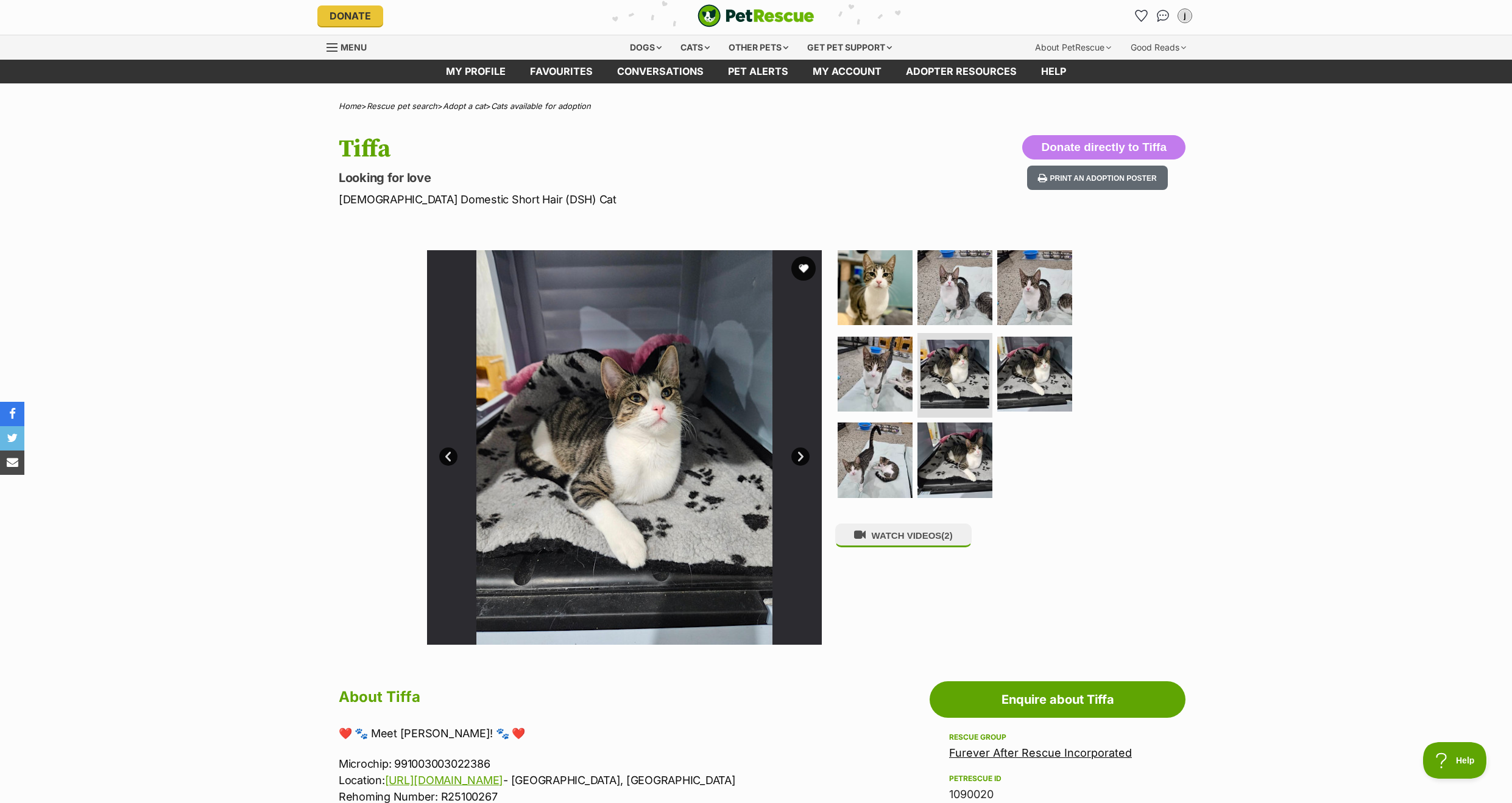
click at [799, 457] on link "Next" at bounding box center [800, 457] width 18 height 18
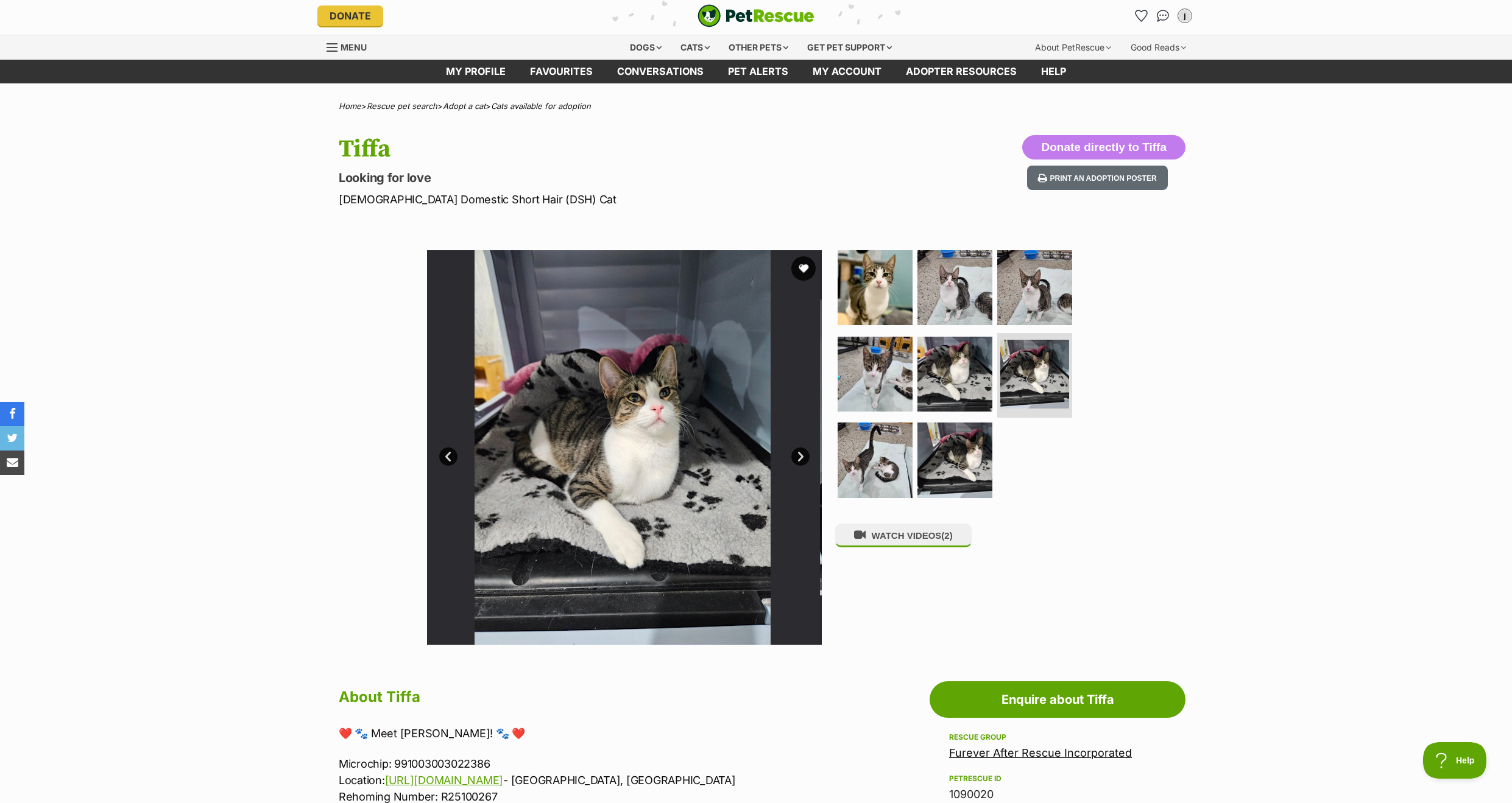
scroll to position [2, 0]
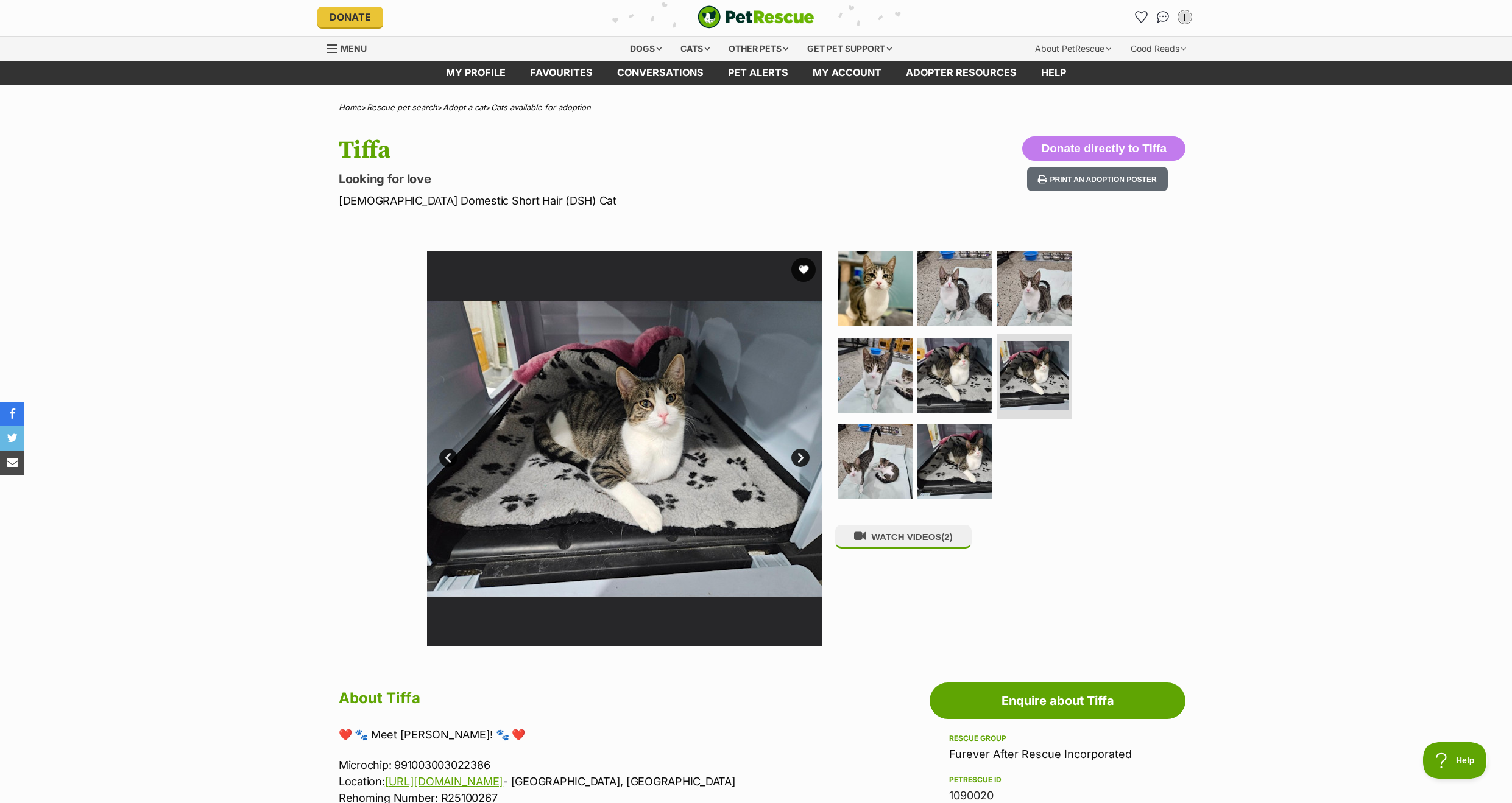
click at [799, 457] on link "Next" at bounding box center [800, 458] width 18 height 18
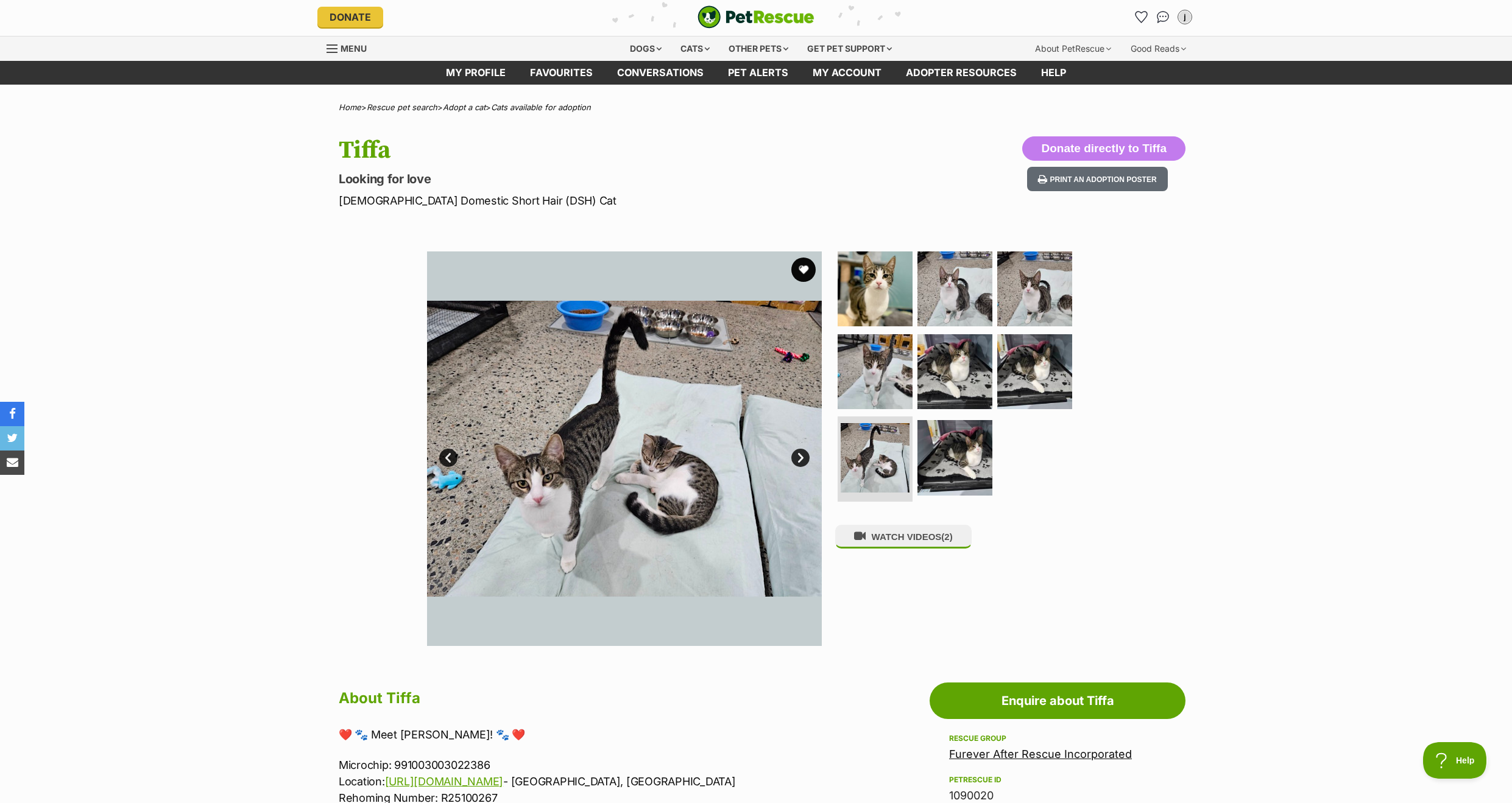
scroll to position [5, 0]
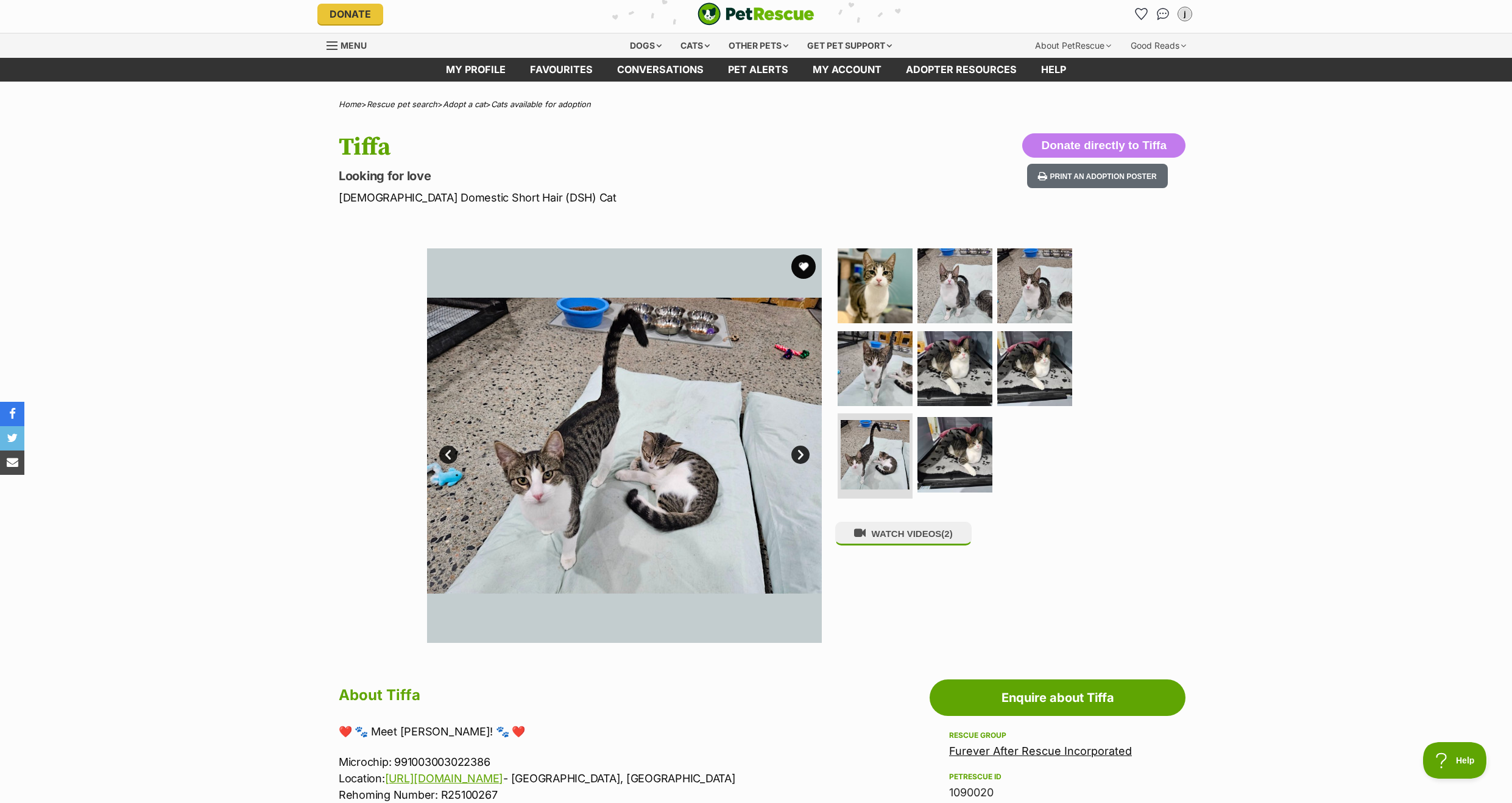
click at [799, 457] on link "Next" at bounding box center [800, 455] width 18 height 18
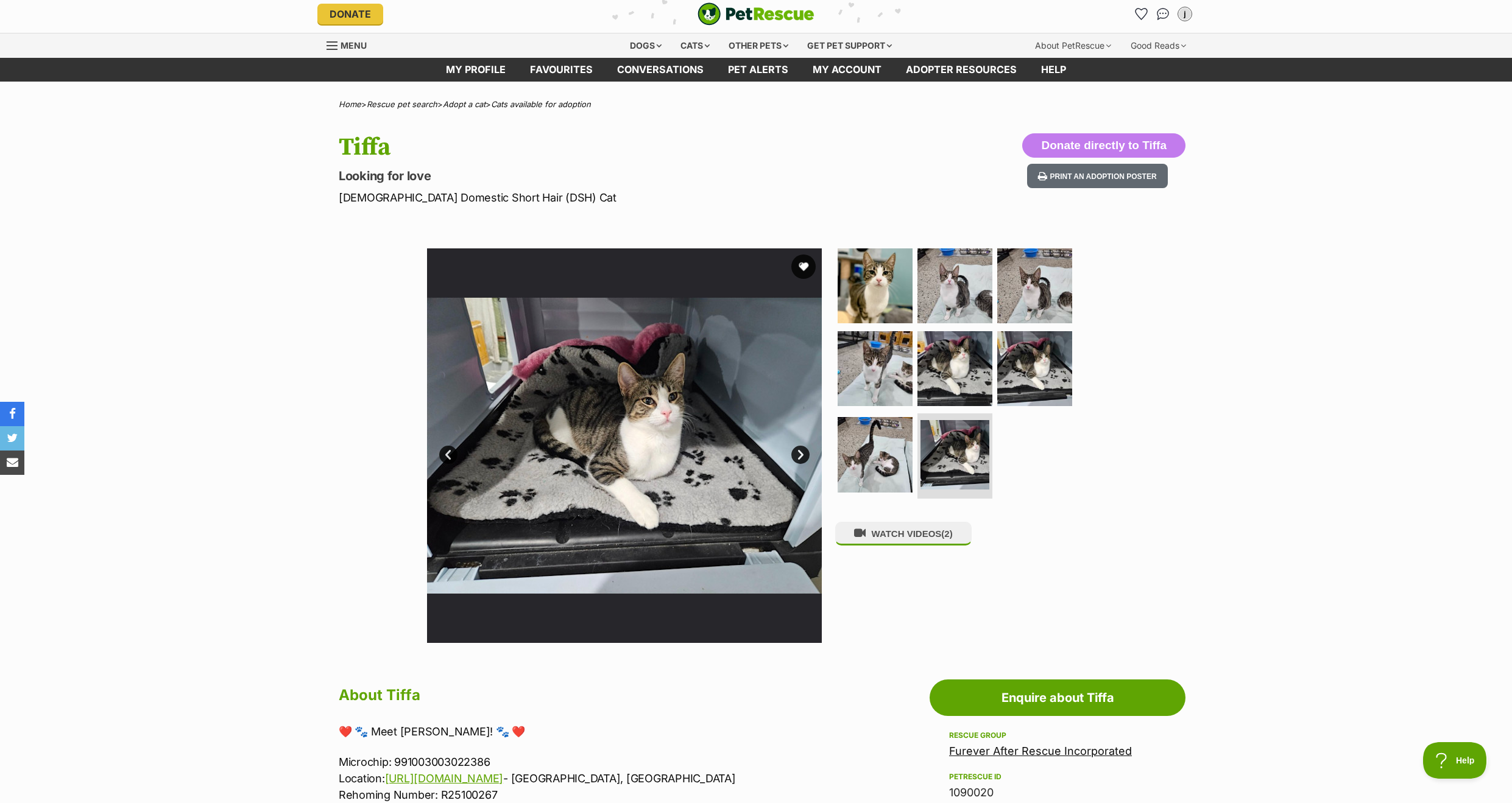
scroll to position [5, 0]
click at [799, 457] on link "Next" at bounding box center [800, 454] width 18 height 18
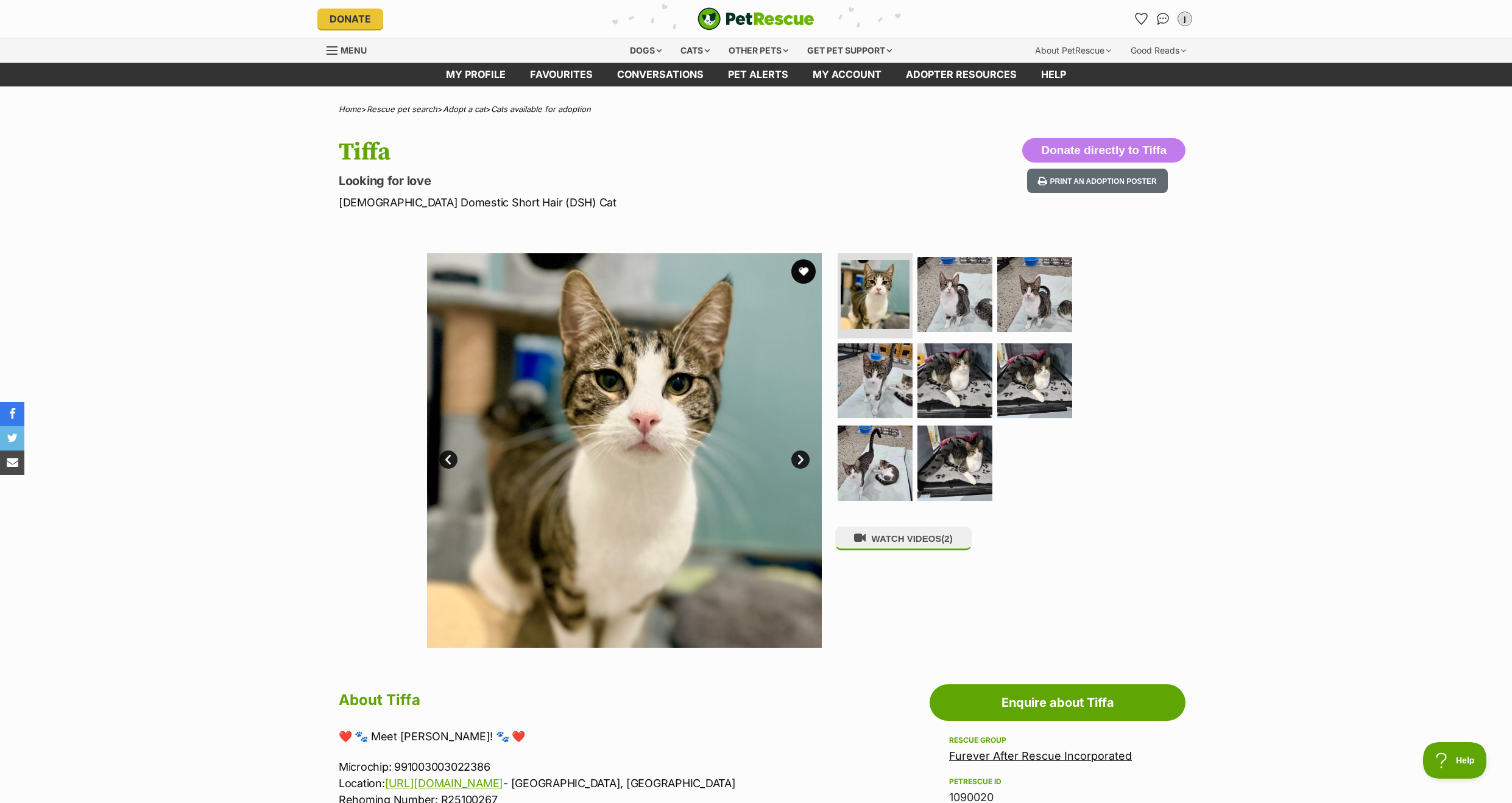
scroll to position [0, 0]
click at [796, 455] on link "Next" at bounding box center [800, 460] width 18 height 18
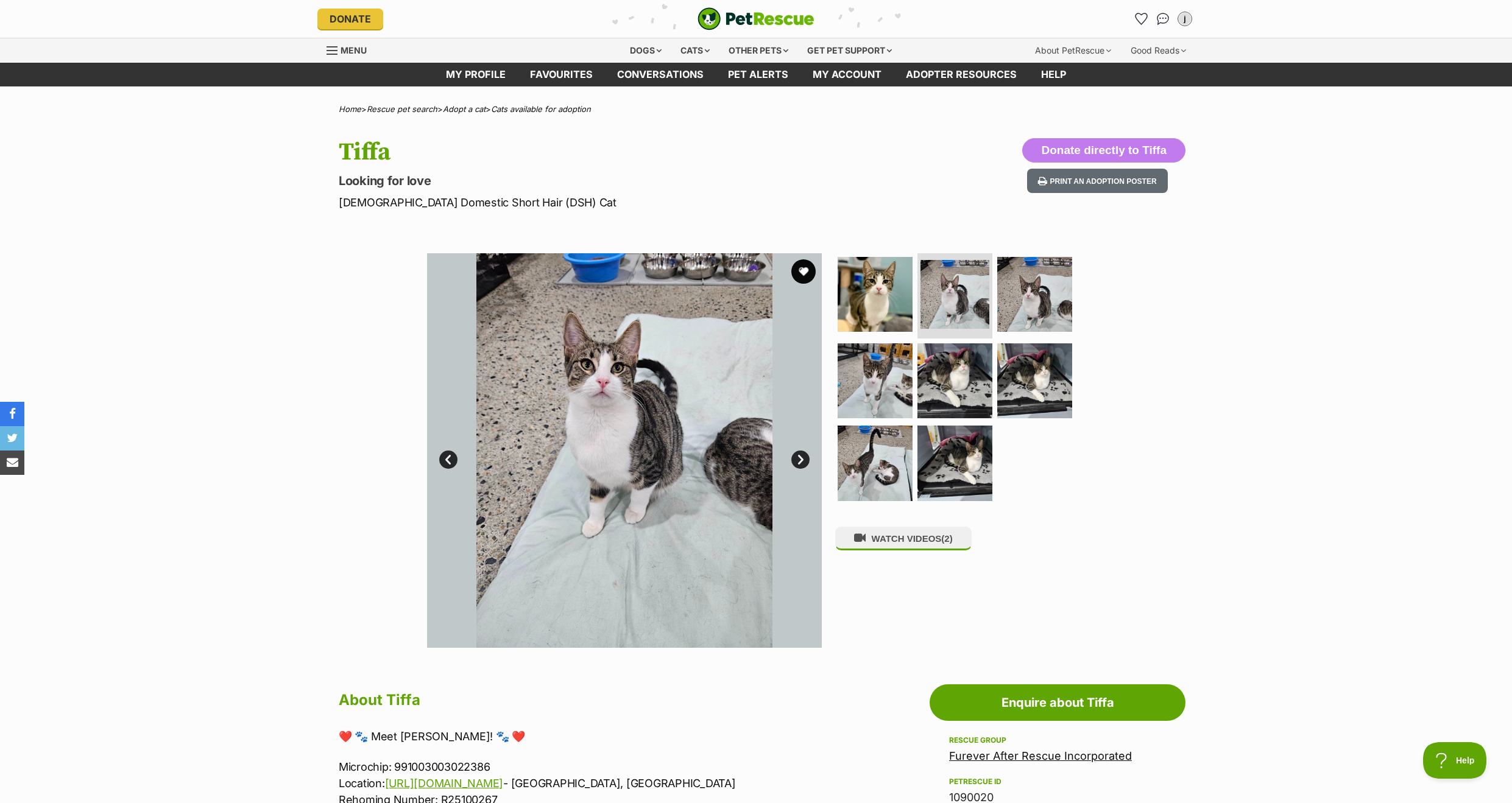
click at [795, 455] on link "Next" at bounding box center [800, 460] width 18 height 18
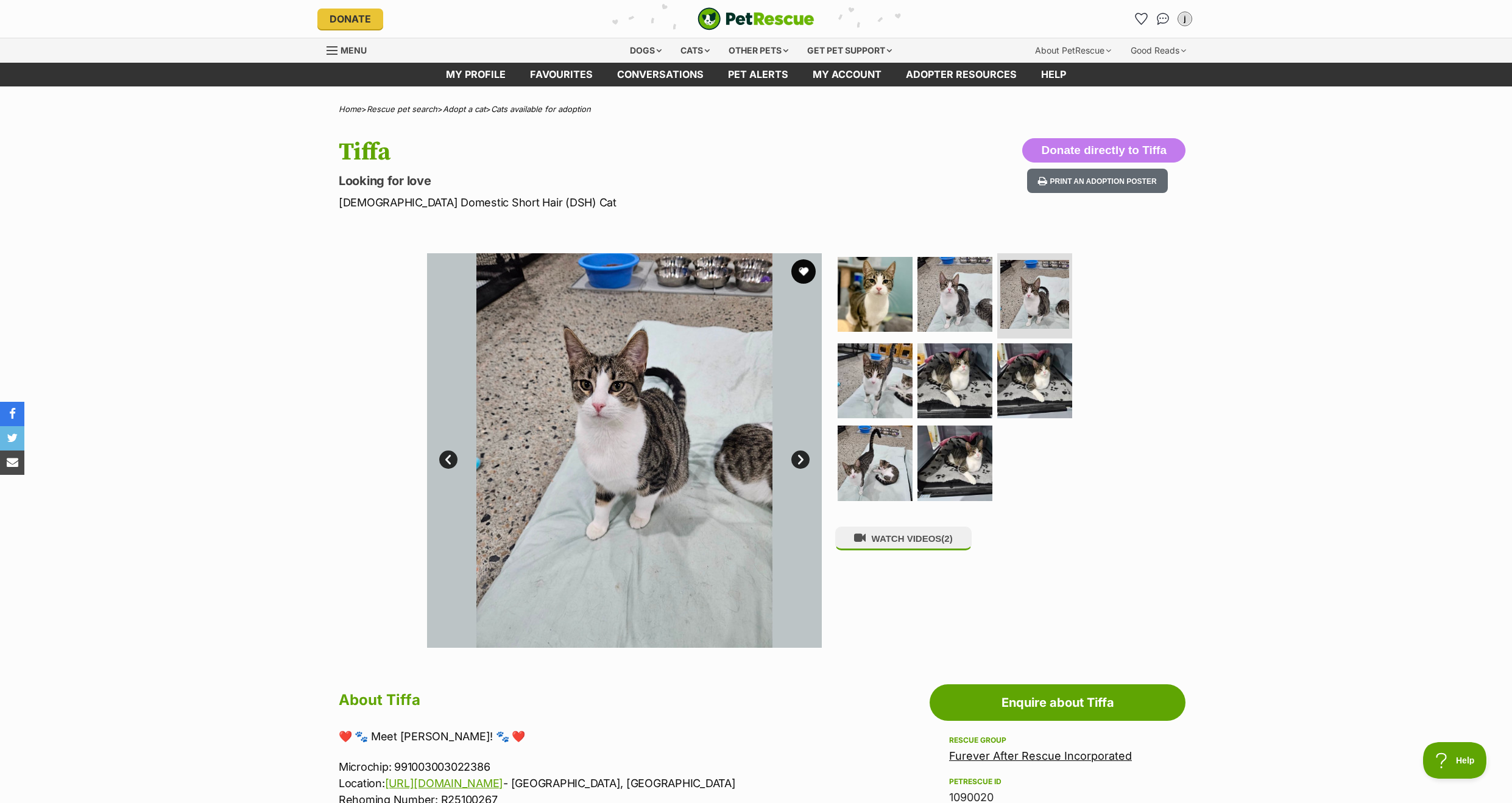
click at [794, 454] on link "Next" at bounding box center [800, 460] width 18 height 18
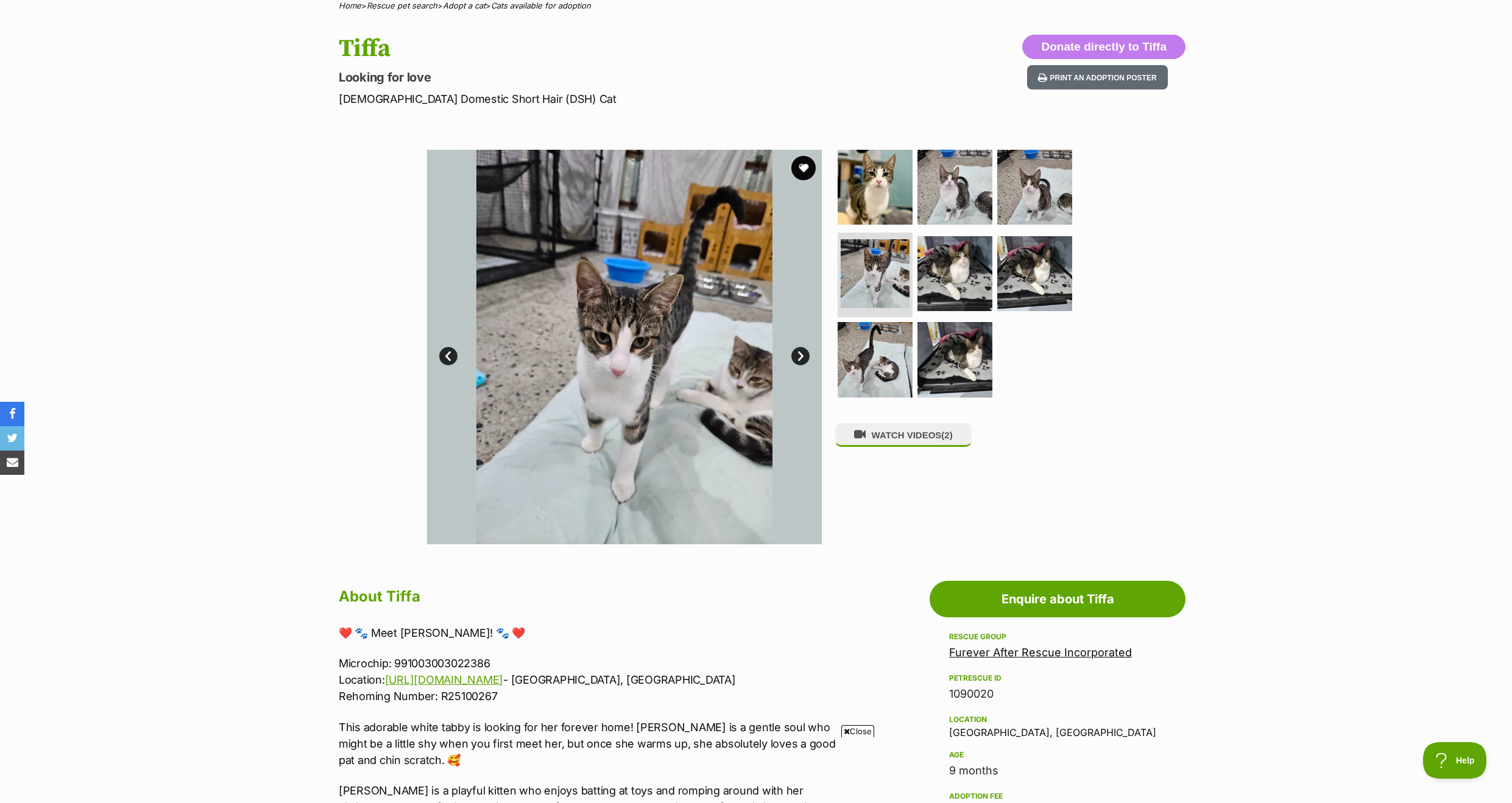
scroll to position [105, 0]
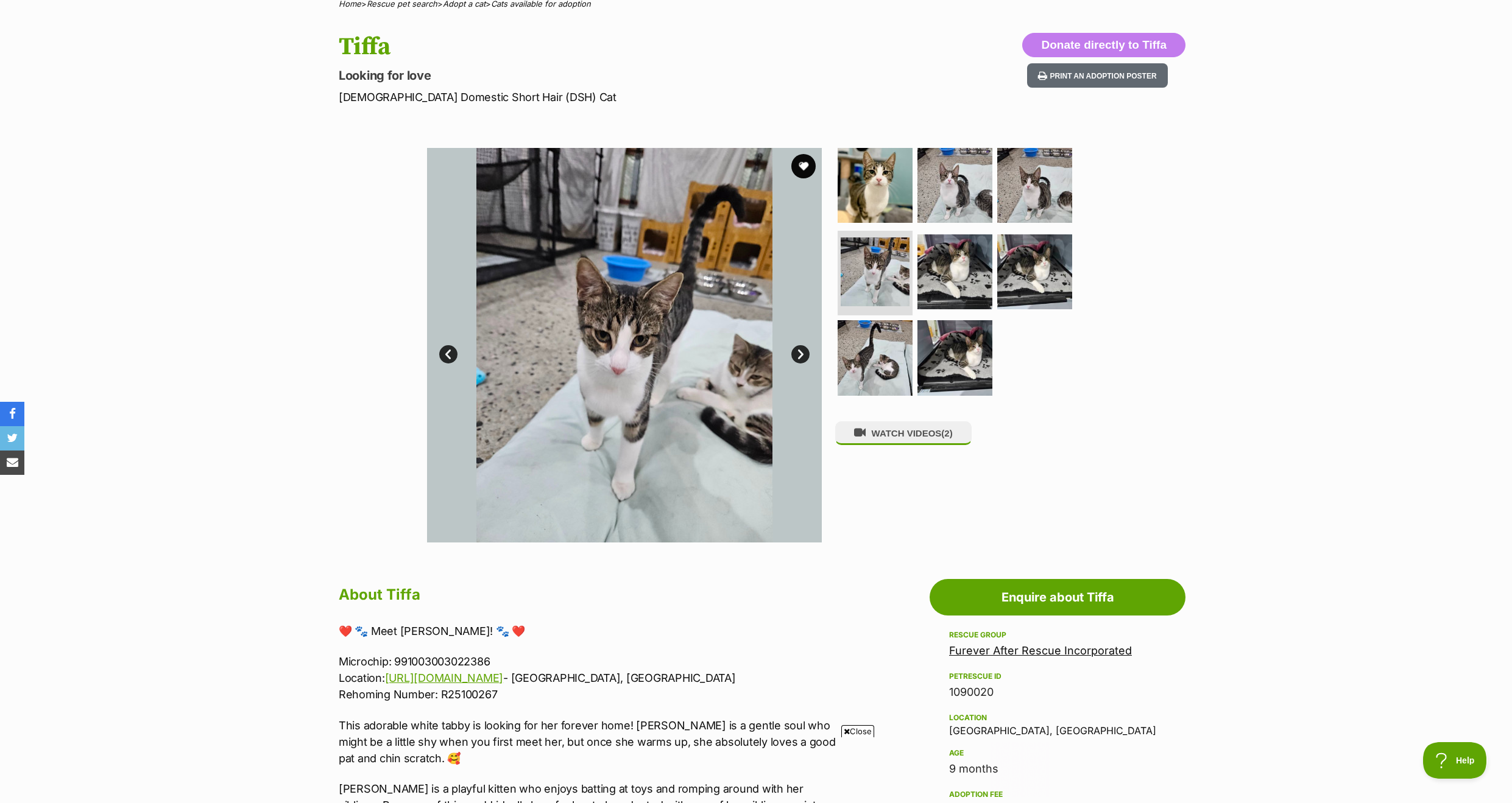
click at [800, 358] on link "Next" at bounding box center [800, 354] width 18 height 18
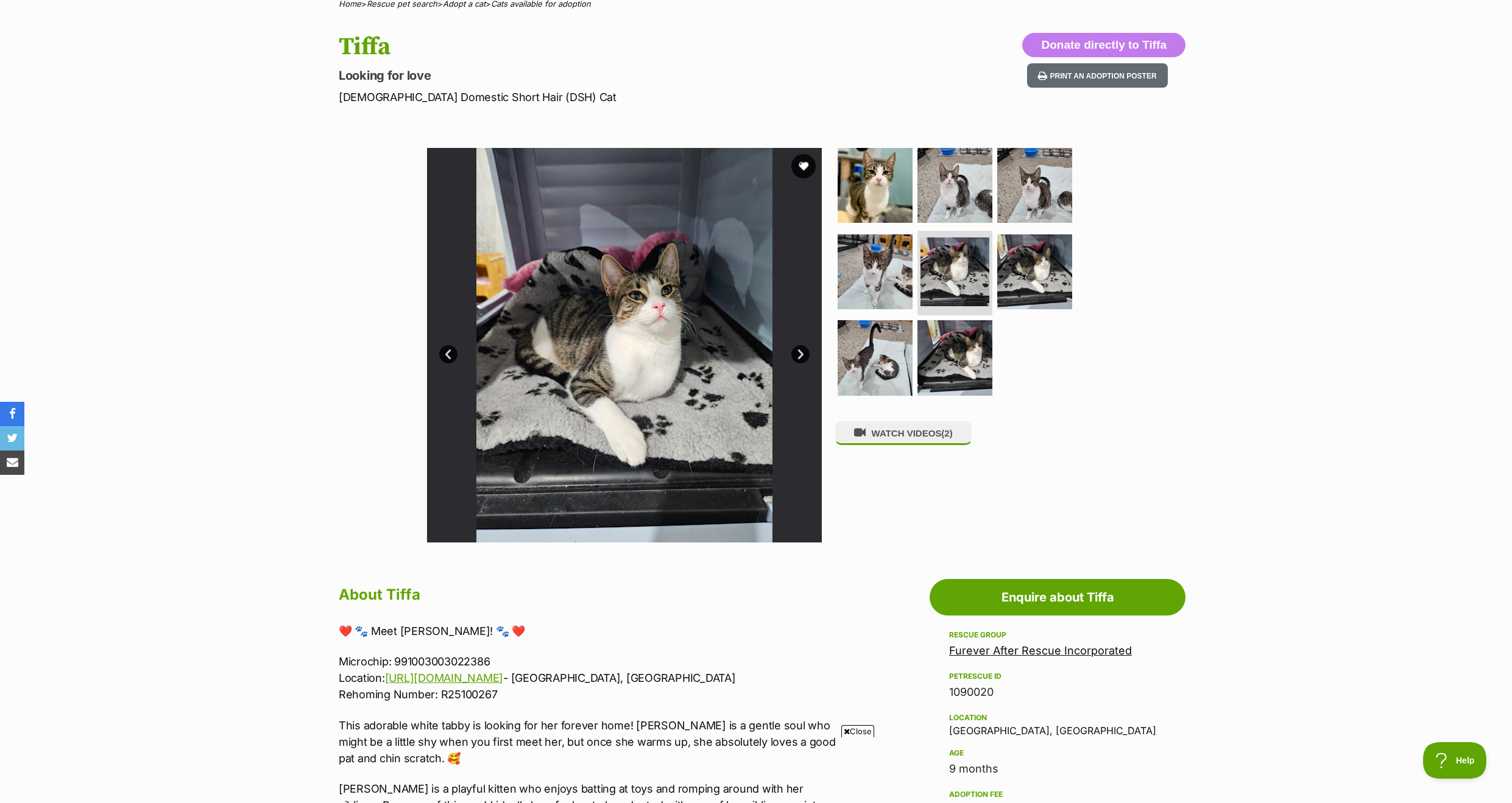
click at [800, 356] on link "Next" at bounding box center [800, 354] width 18 height 18
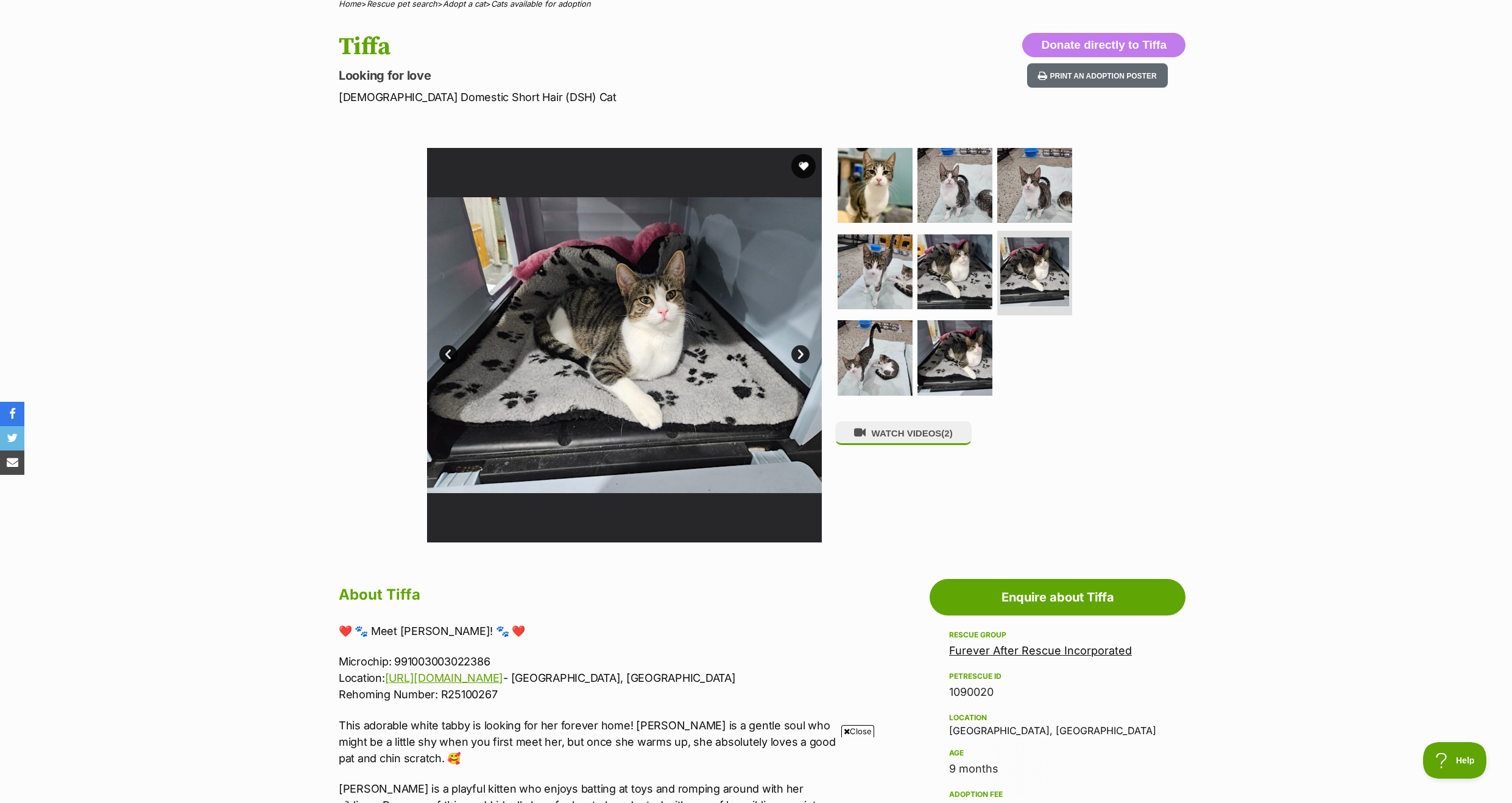
click at [800, 356] on link "Next" at bounding box center [800, 354] width 18 height 18
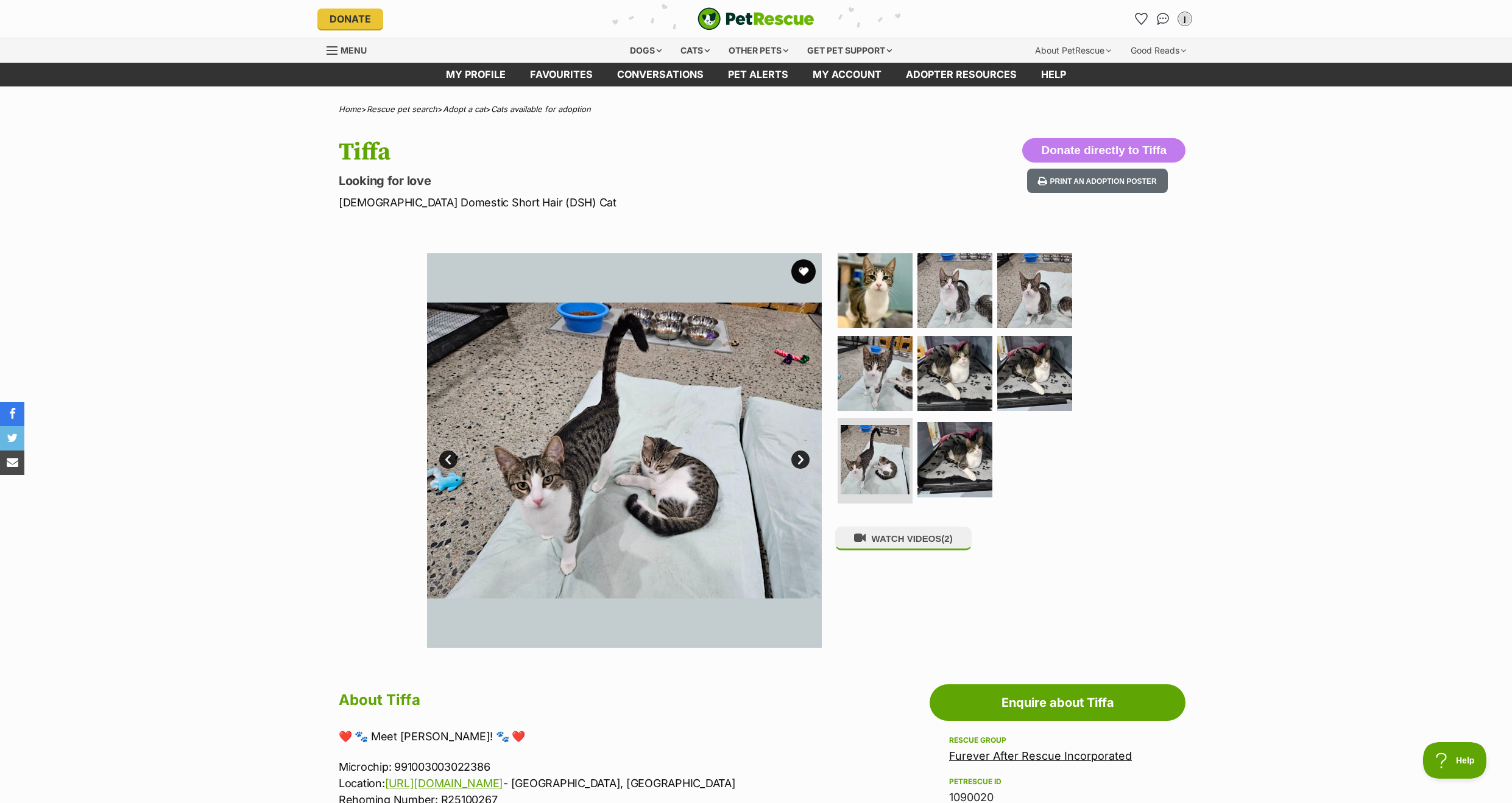
scroll to position [0, 0]
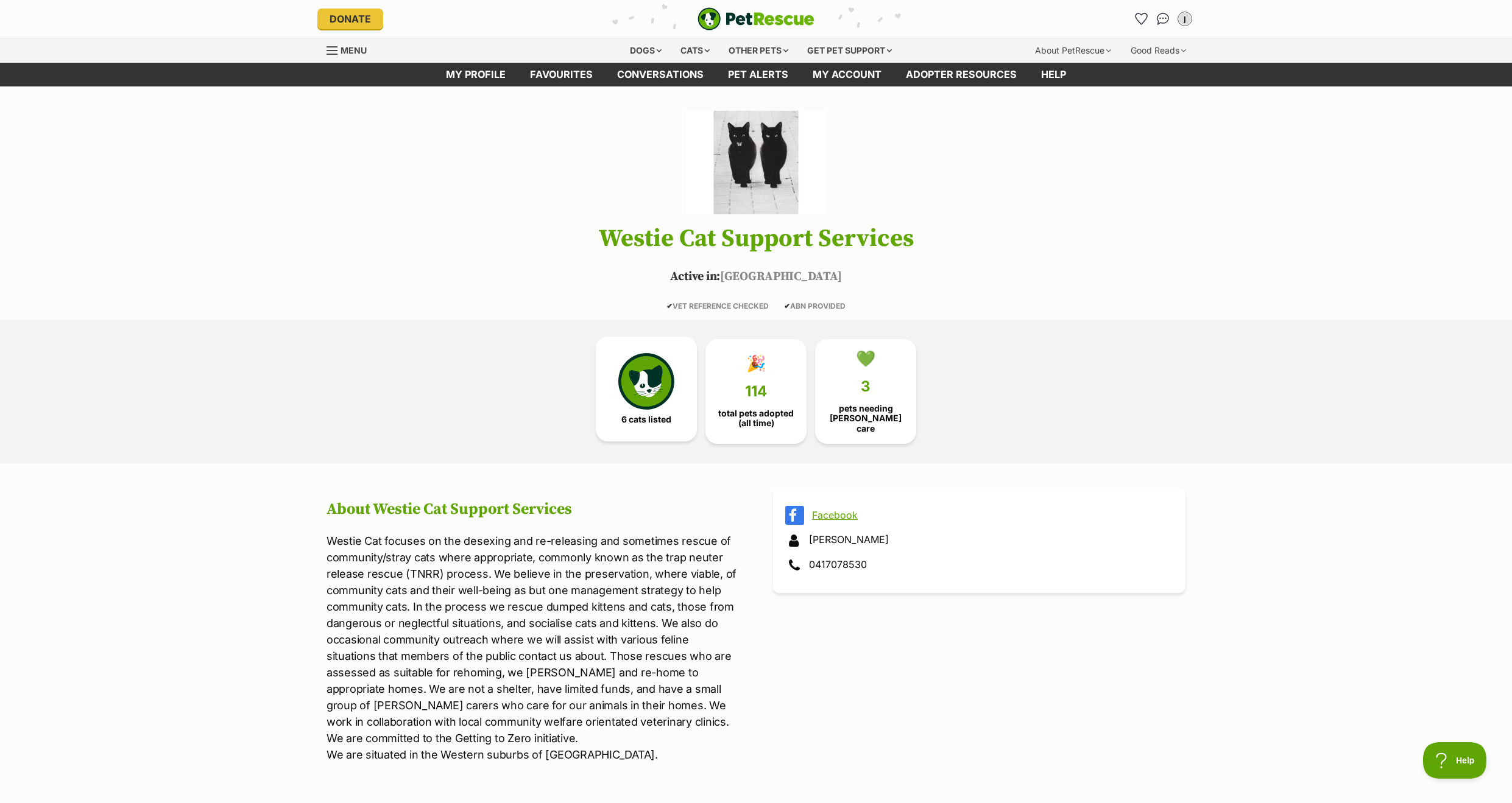
click at [613, 410] on link "6 cats listed" at bounding box center [646, 389] width 101 height 105
drag, startPoint x: 584, startPoint y: 407, endPoint x: 597, endPoint y: 407, distance: 13.0
click at [584, 407] on div "6 cats listed 🎉 114 total pets adopted (all time) 💚 3 pets needing [PERSON_NAME…" at bounding box center [756, 391] width 548 height 144
click at [645, 408] on link "6 cats listed" at bounding box center [646, 389] width 101 height 105
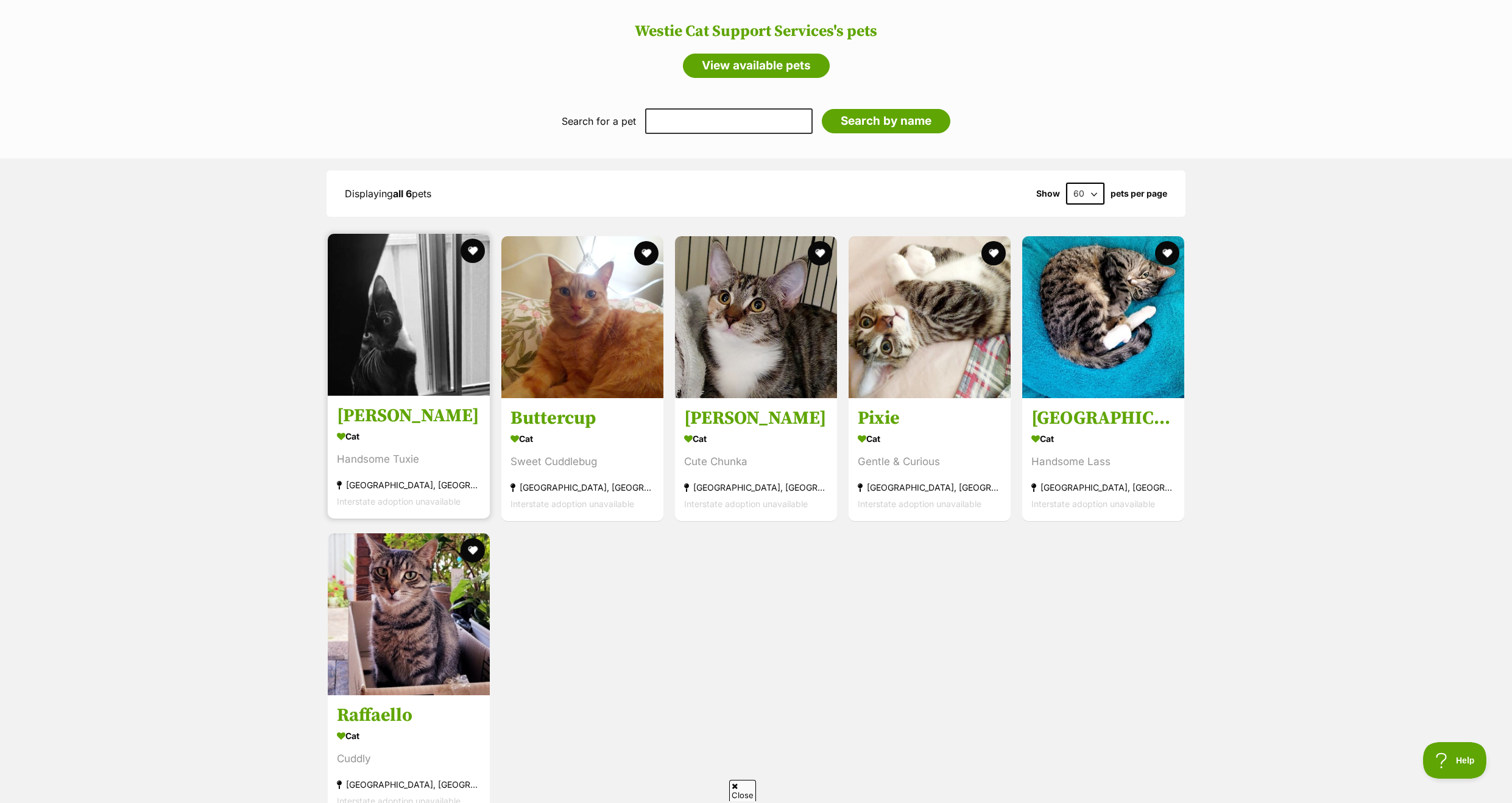
click at [392, 405] on h3 "Carlos" at bounding box center [408, 417] width 144 height 23
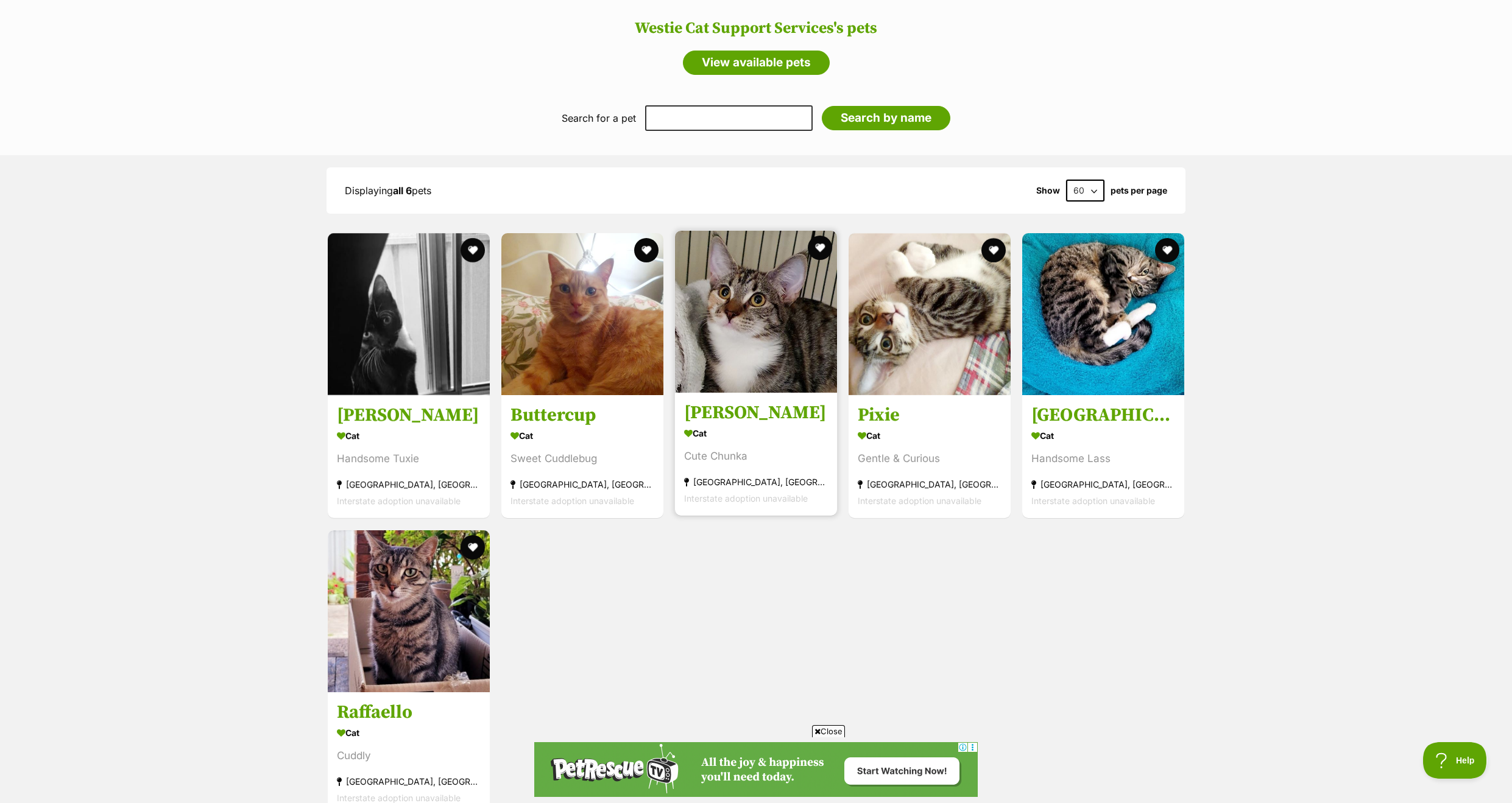
scroll to position [1022, 0]
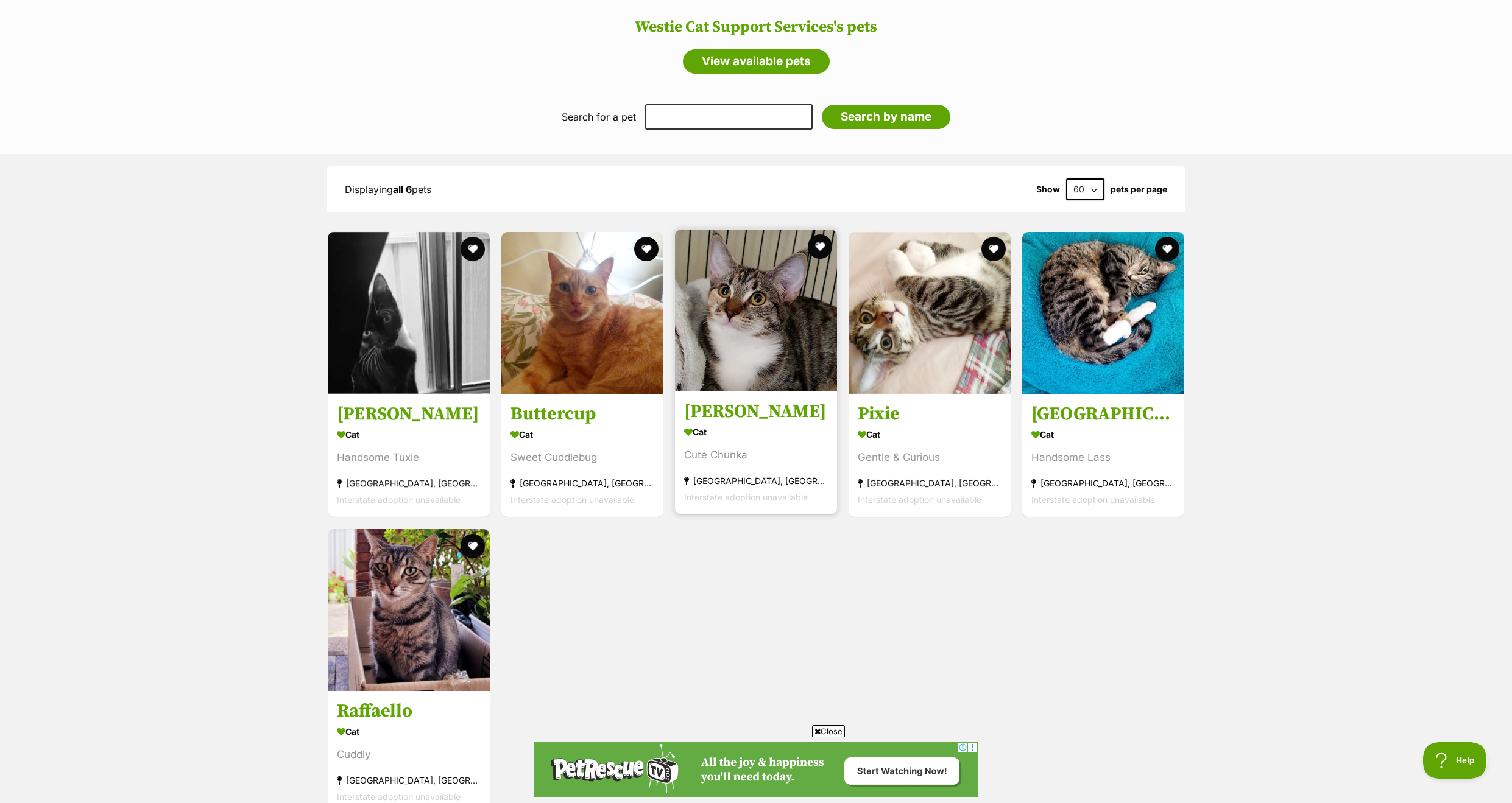
click at [795, 423] on div "Cat" at bounding box center [756, 432] width 144 height 18
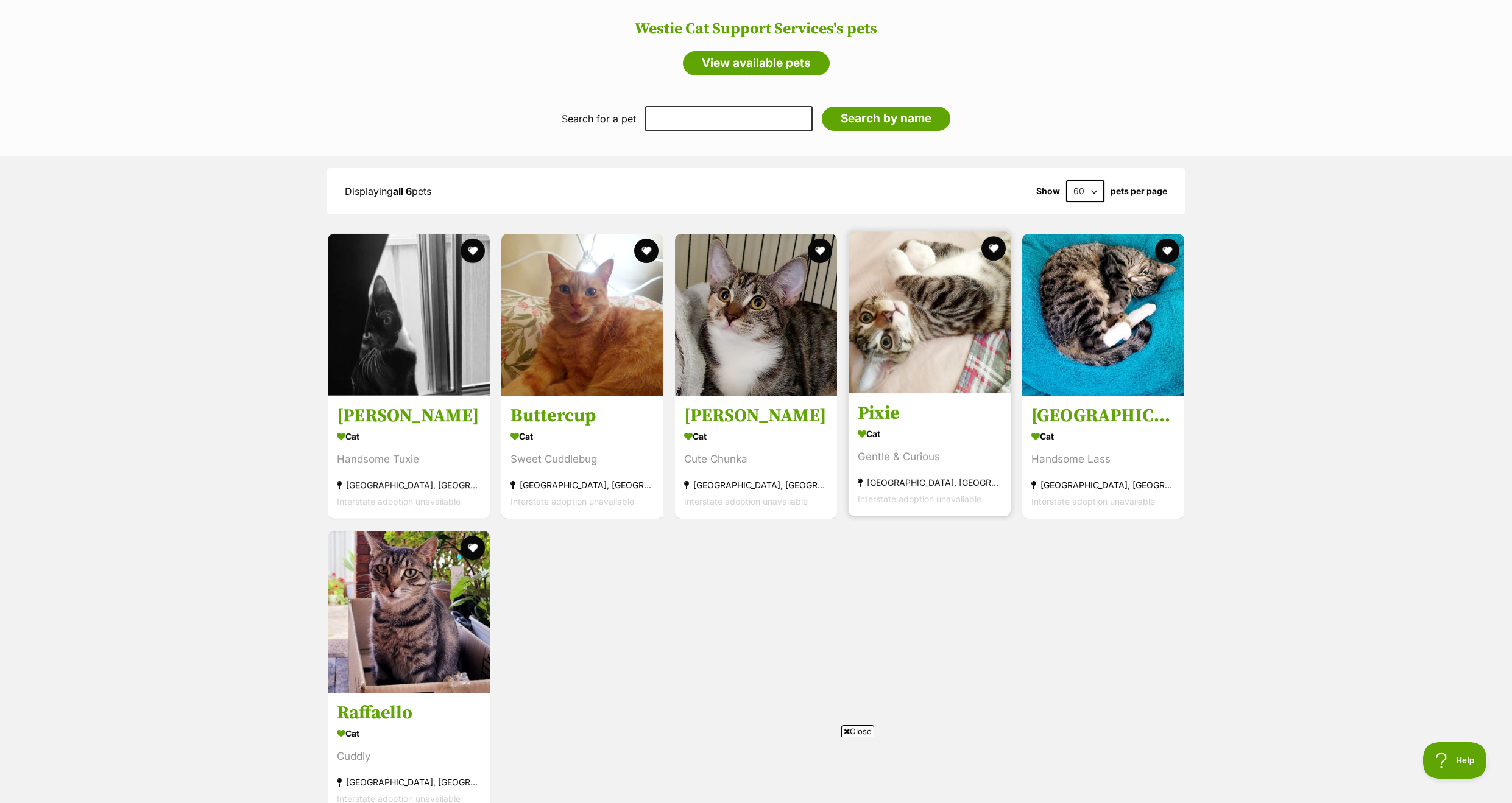
scroll to position [1019, 0]
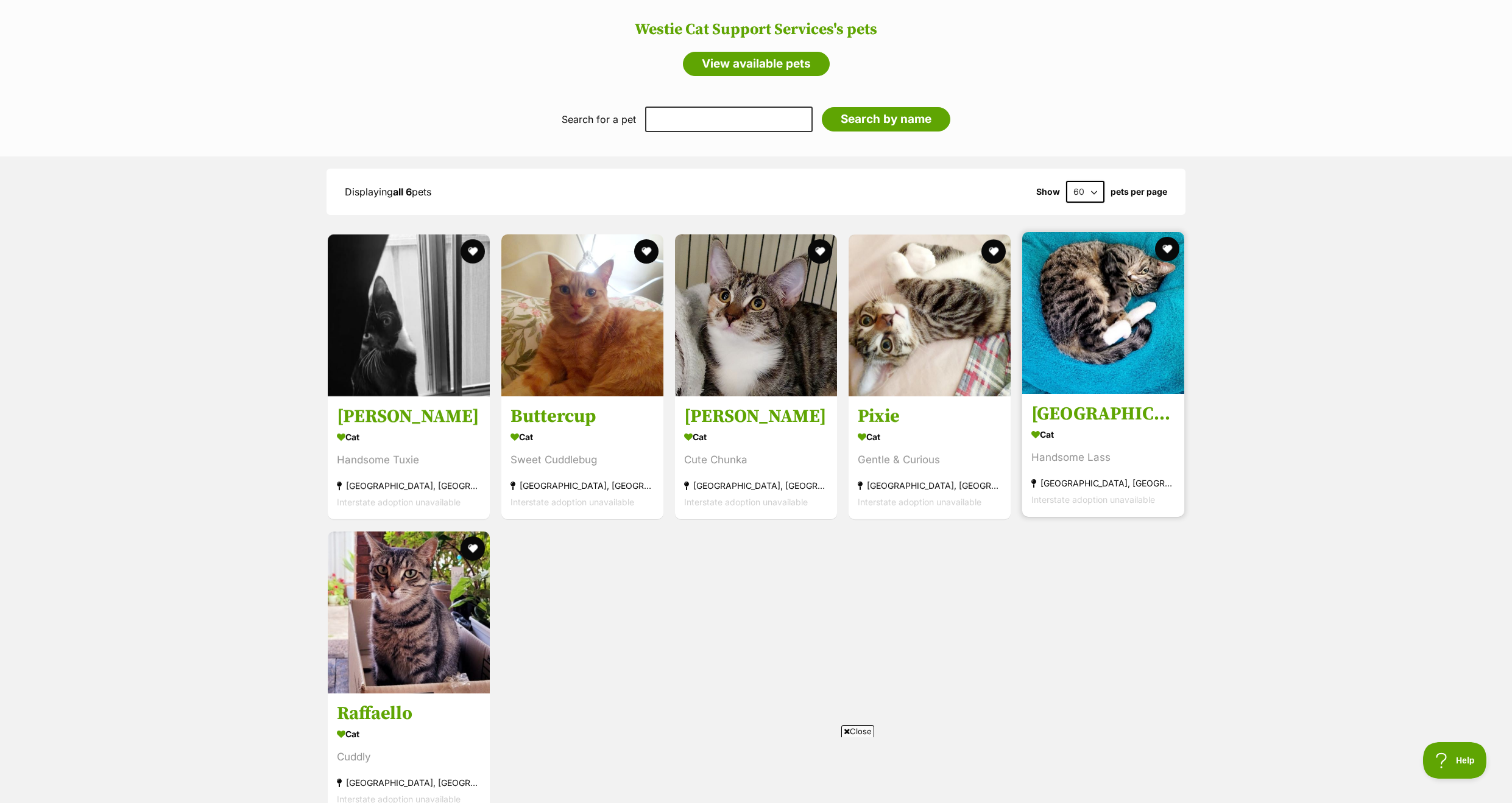
click at [1108, 427] on div "Cat" at bounding box center [1103, 435] width 144 height 18
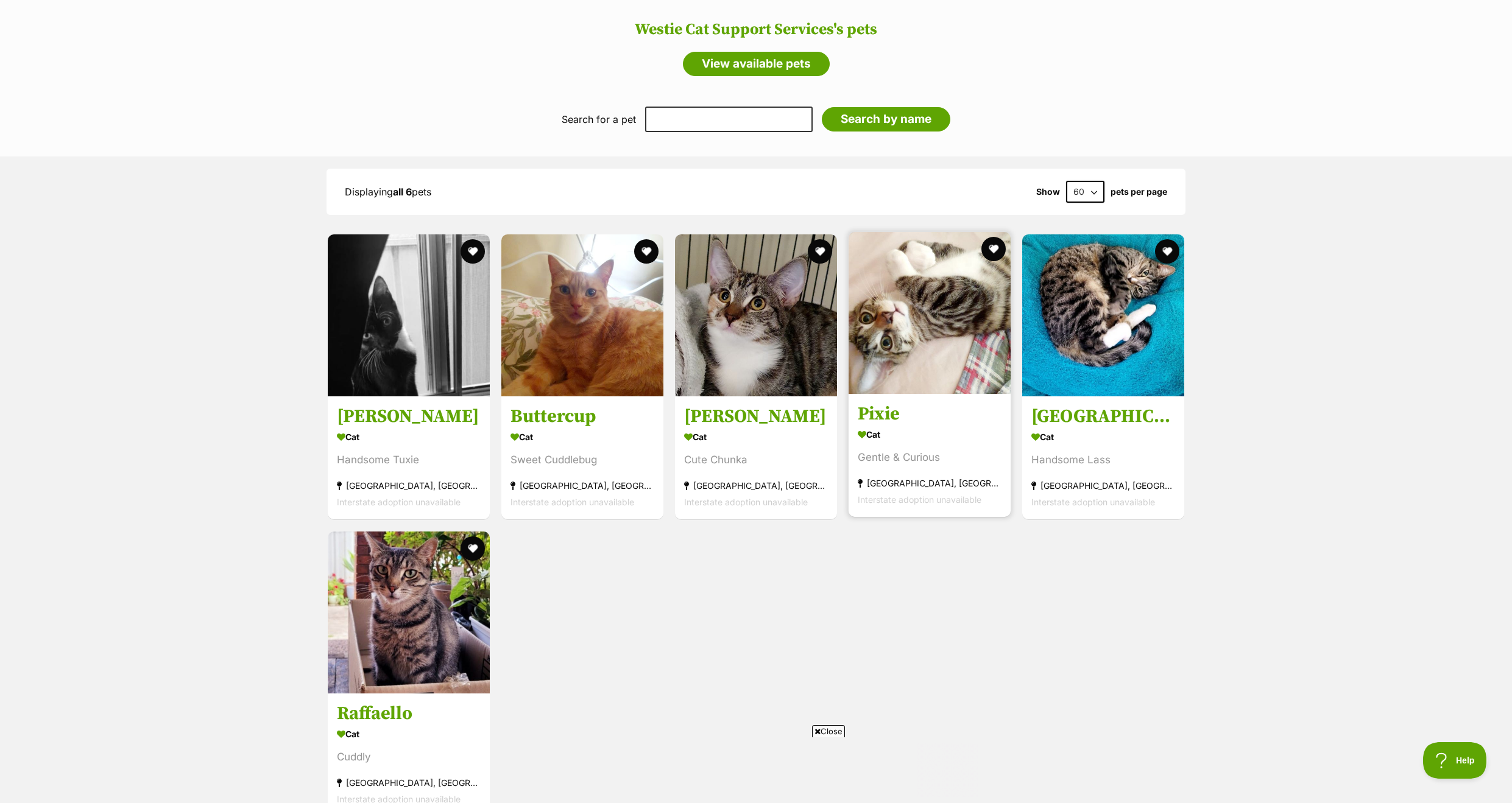
scroll to position [0, 0]
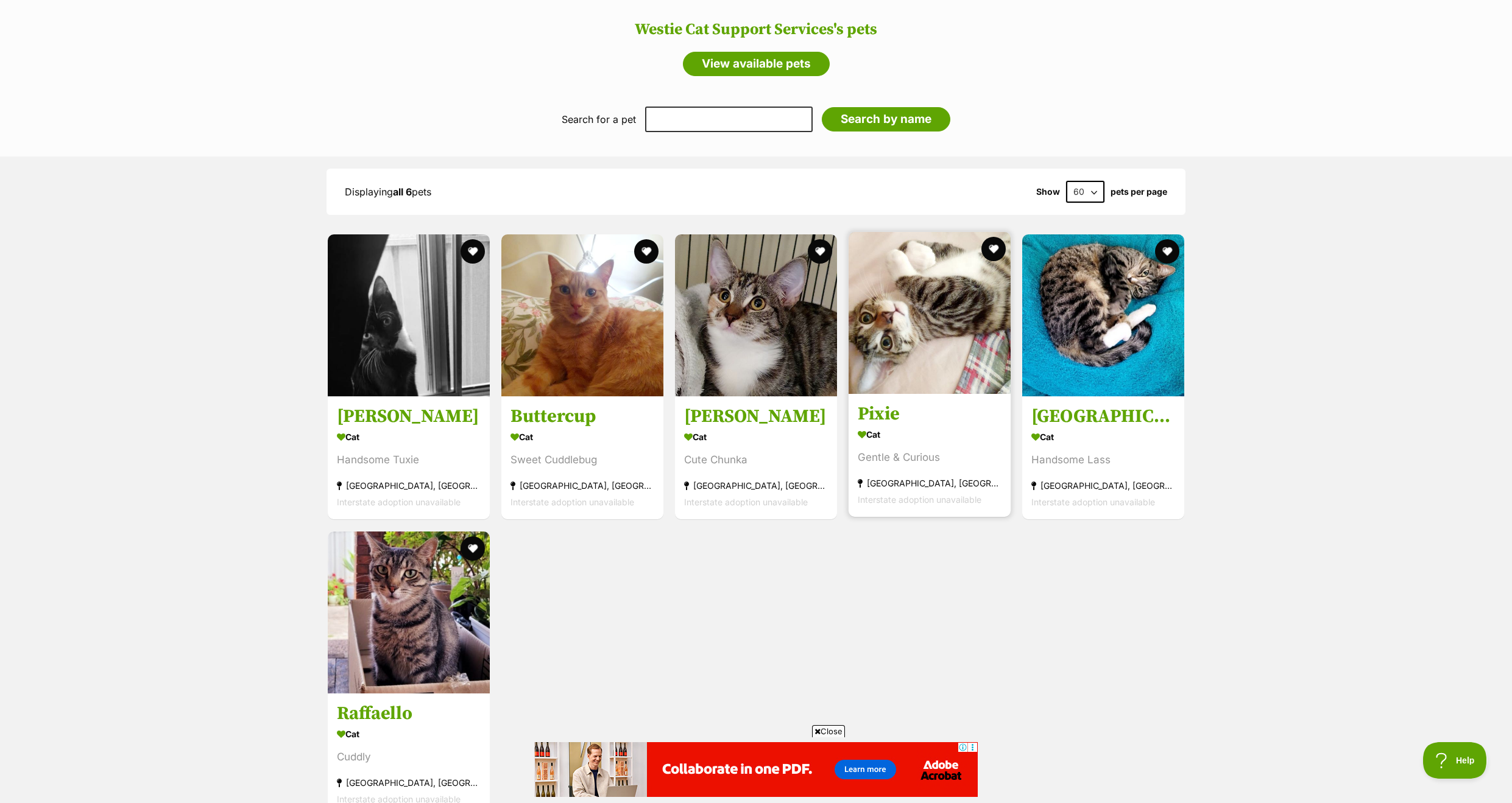
click at [920, 403] on h3 "Pixie" at bounding box center [930, 415] width 144 height 23
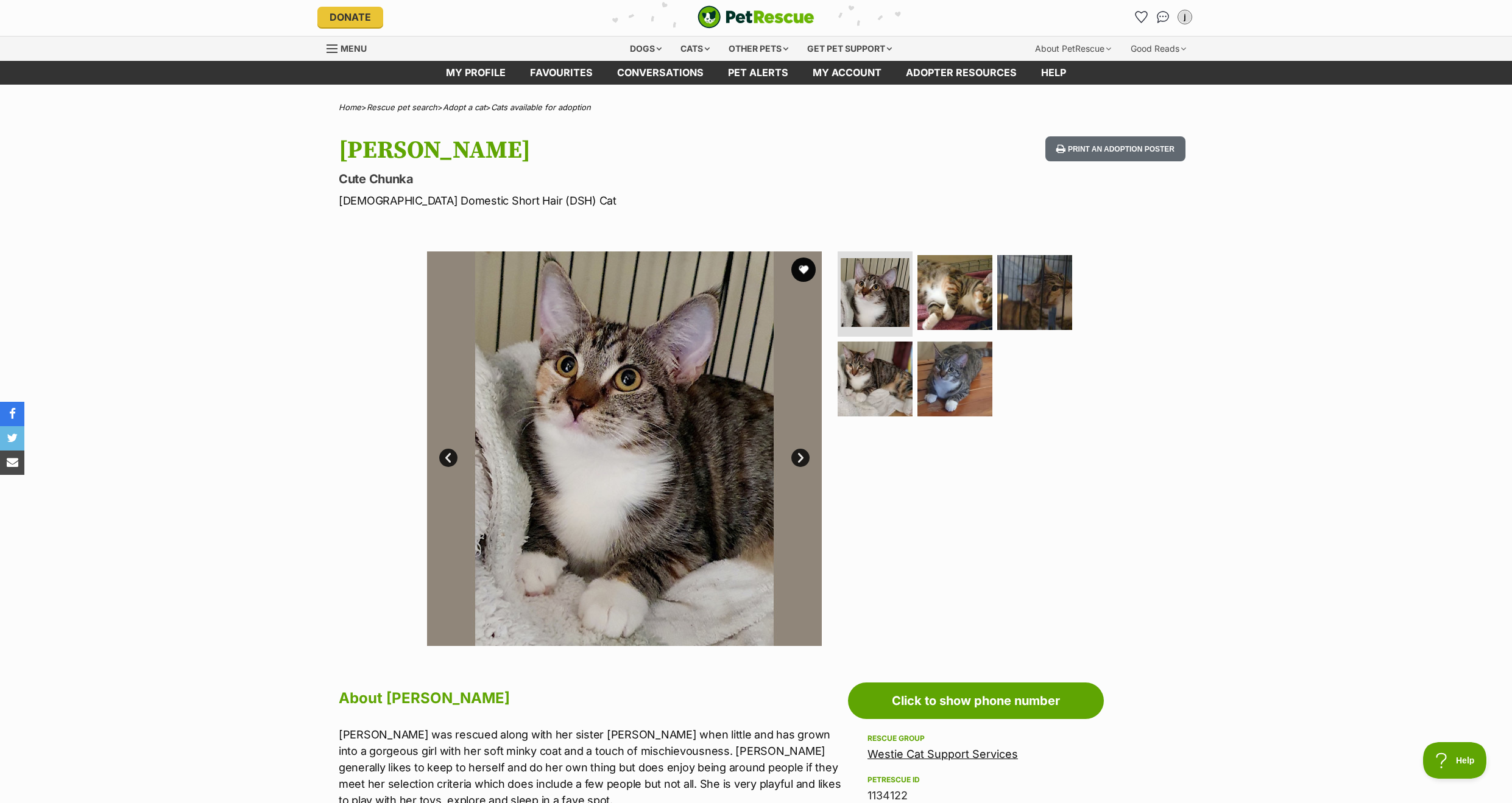
click at [803, 456] on link "Next" at bounding box center [800, 458] width 18 height 18
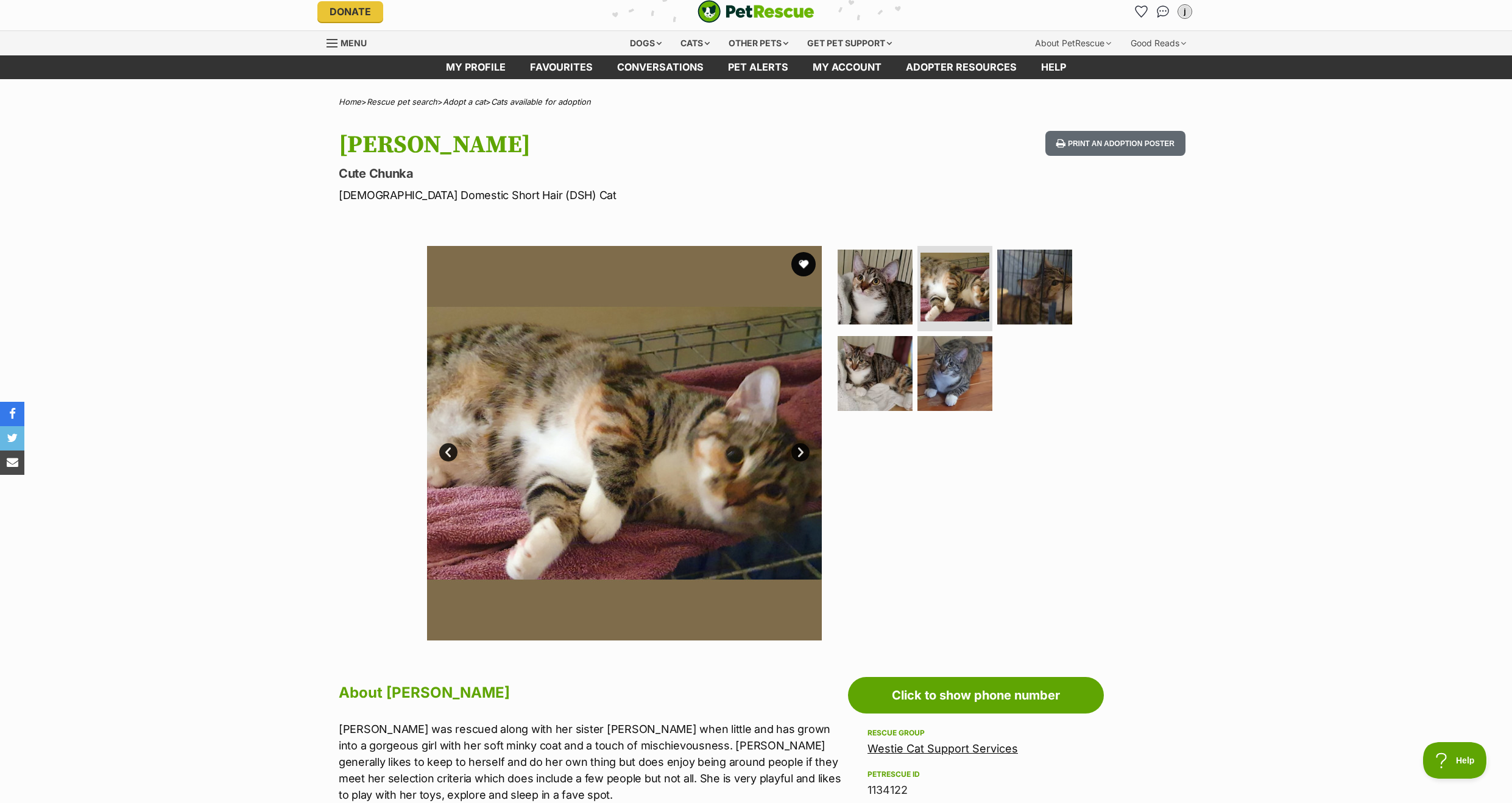
click at [803, 456] on link "Next" at bounding box center [800, 453] width 18 height 18
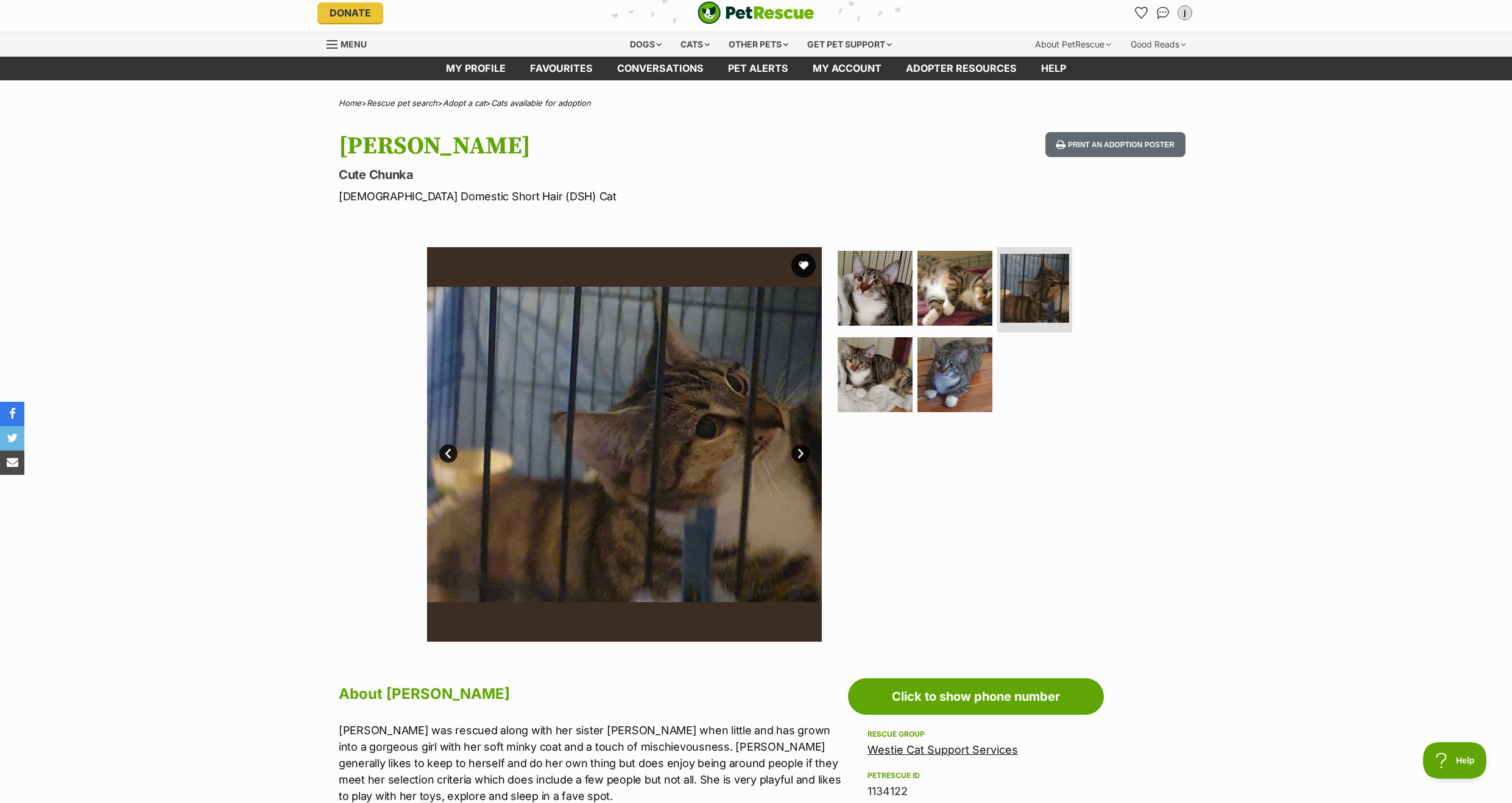
click at [803, 456] on link "Next" at bounding box center [800, 453] width 18 height 18
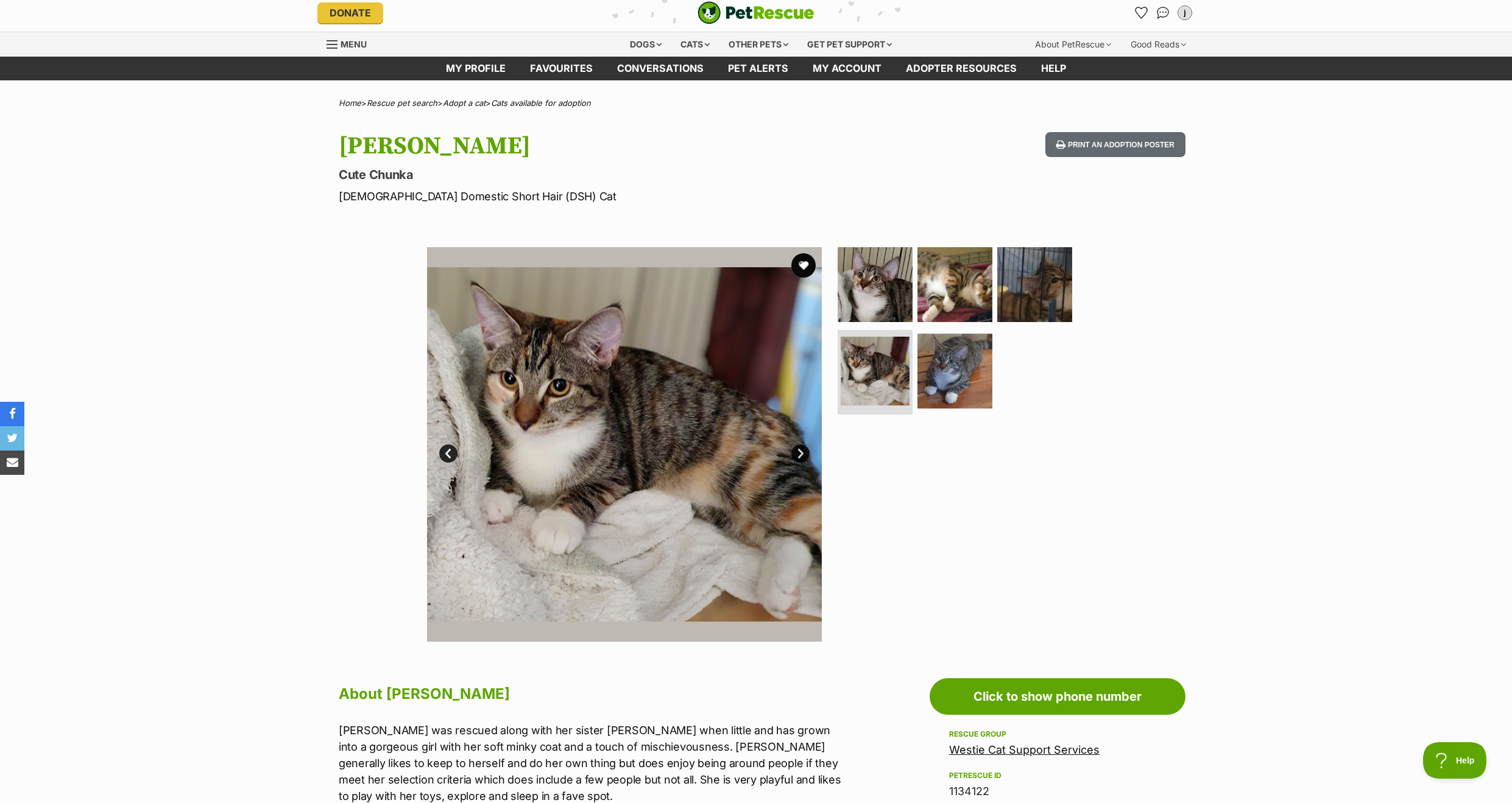
scroll to position [0, 1]
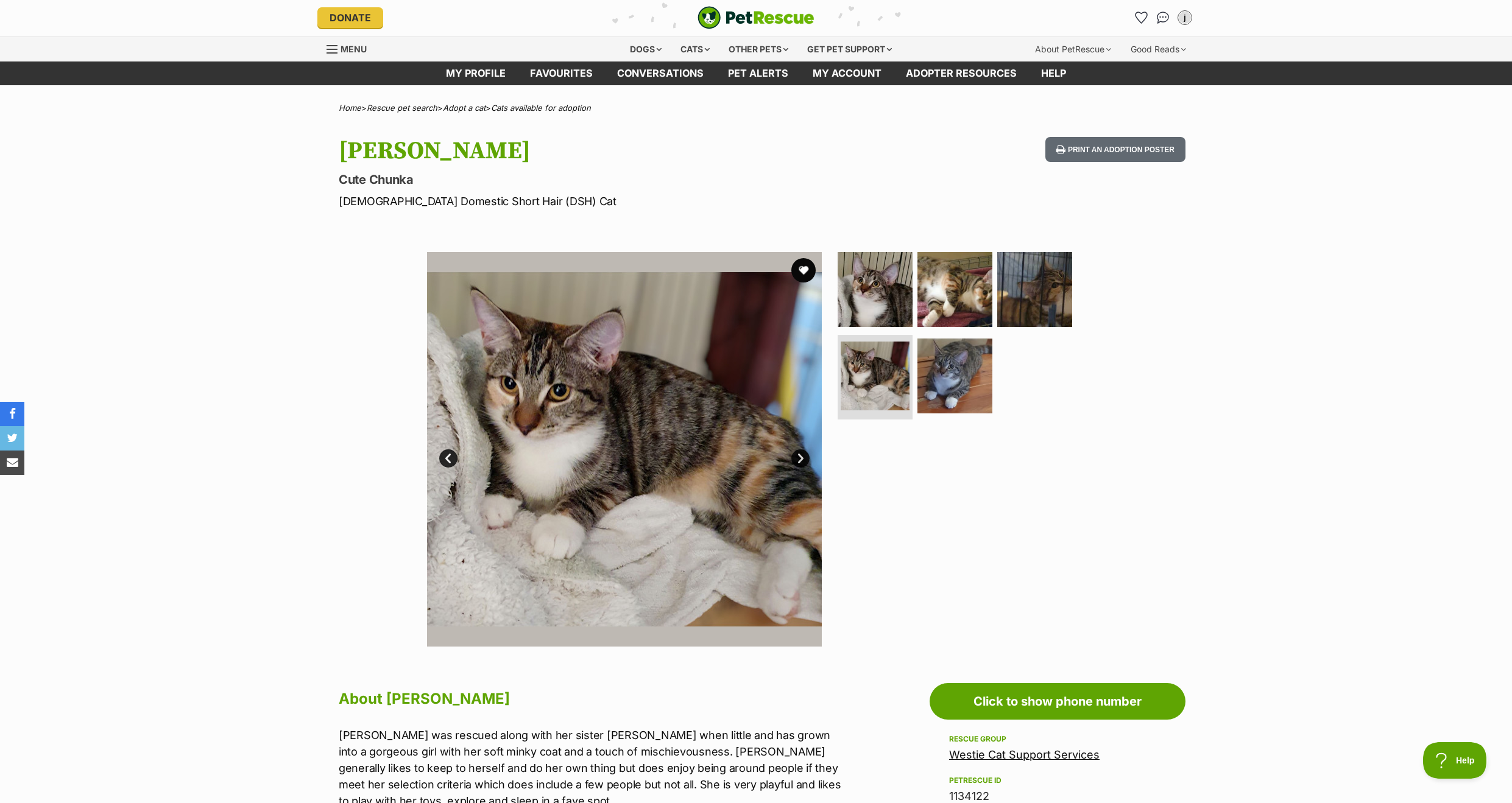
click at [803, 456] on link "Next" at bounding box center [800, 459] width 18 height 18
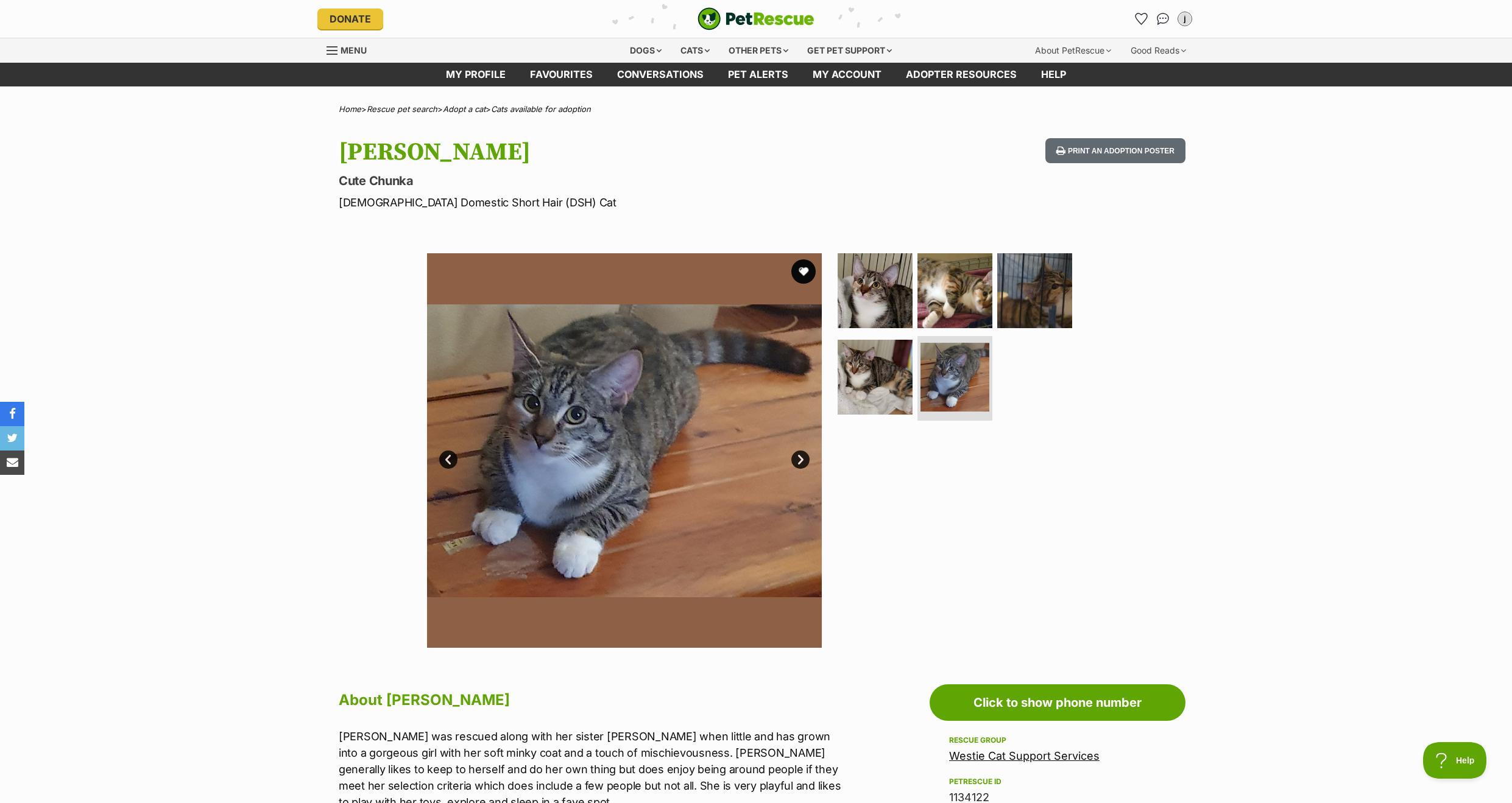
scroll to position [2, 1]
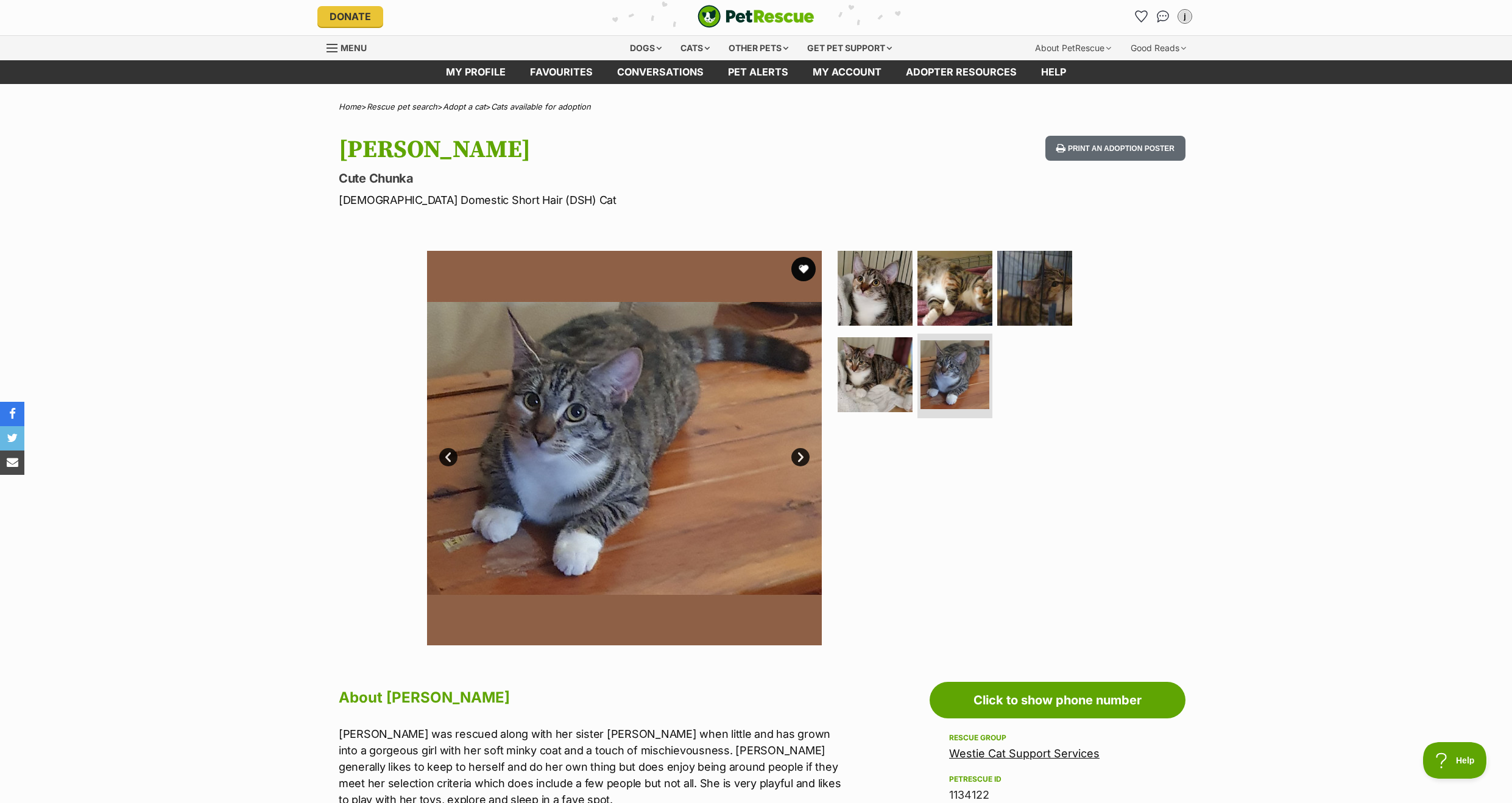
click at [803, 456] on link "Next" at bounding box center [800, 457] width 18 height 18
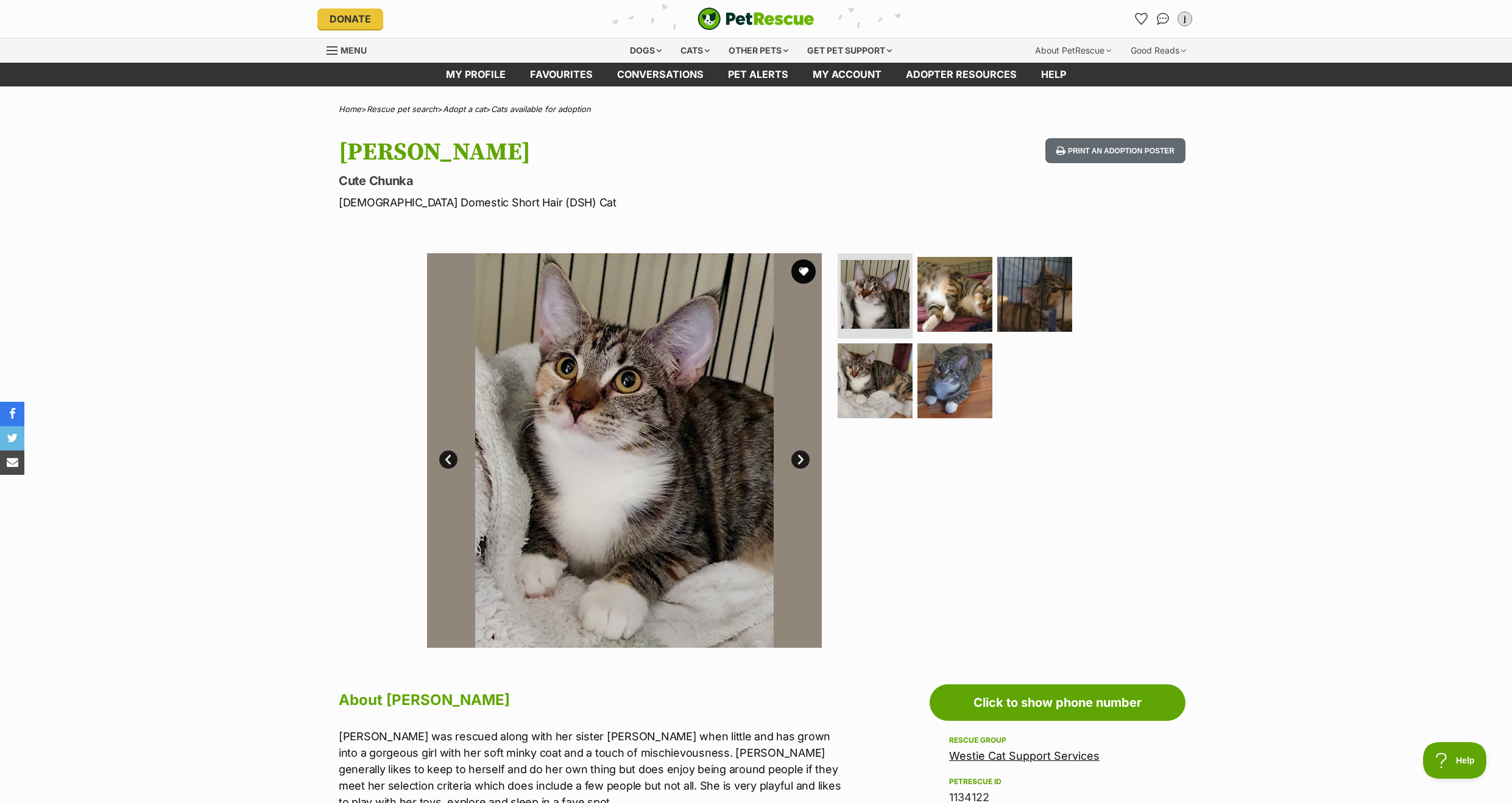
scroll to position [0, 0]
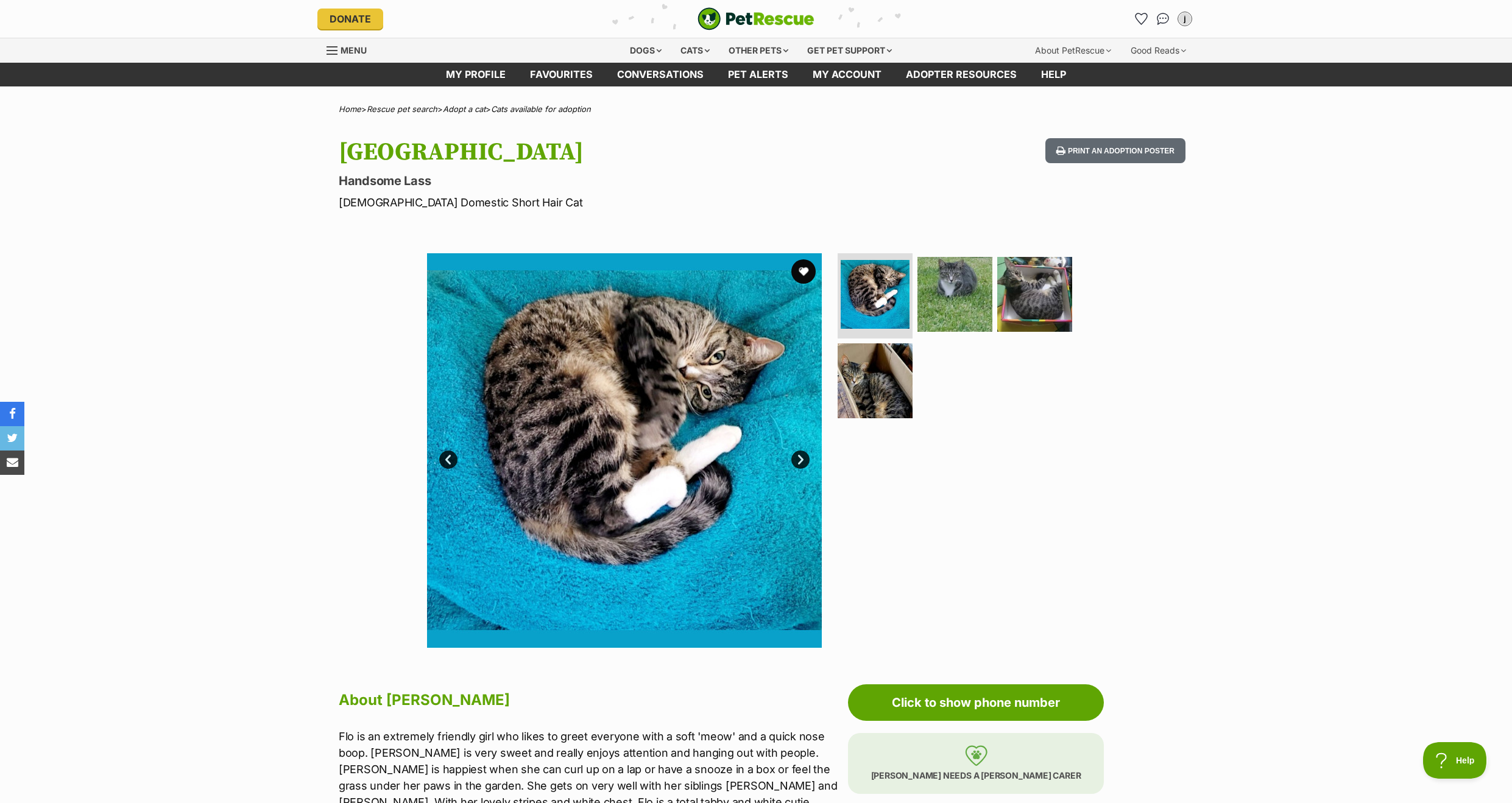
click at [799, 458] on link "Next" at bounding box center [800, 460] width 18 height 18
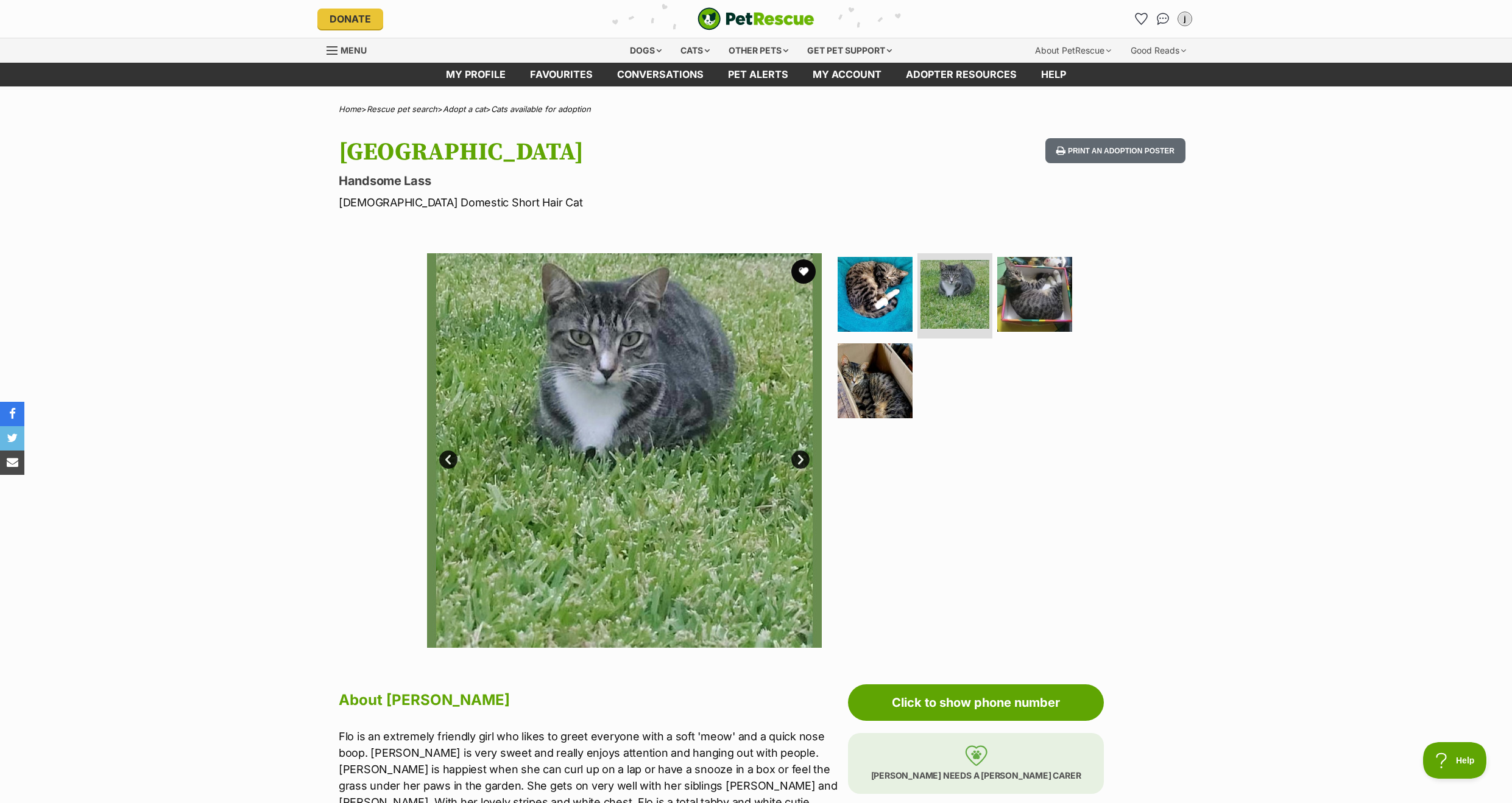
click at [799, 458] on link "Next" at bounding box center [800, 460] width 18 height 18
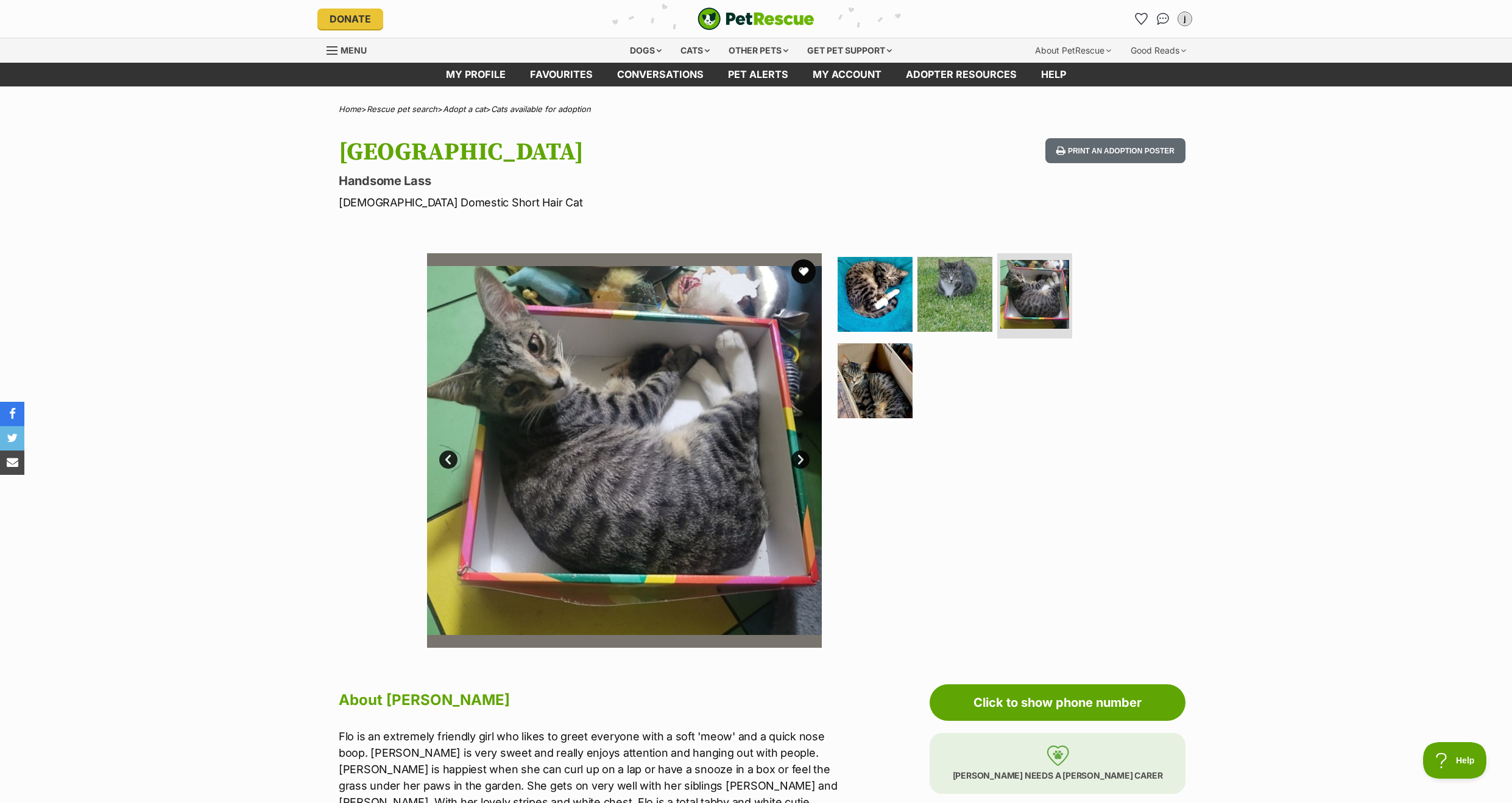
click at [799, 458] on link "Next" at bounding box center [800, 460] width 18 height 18
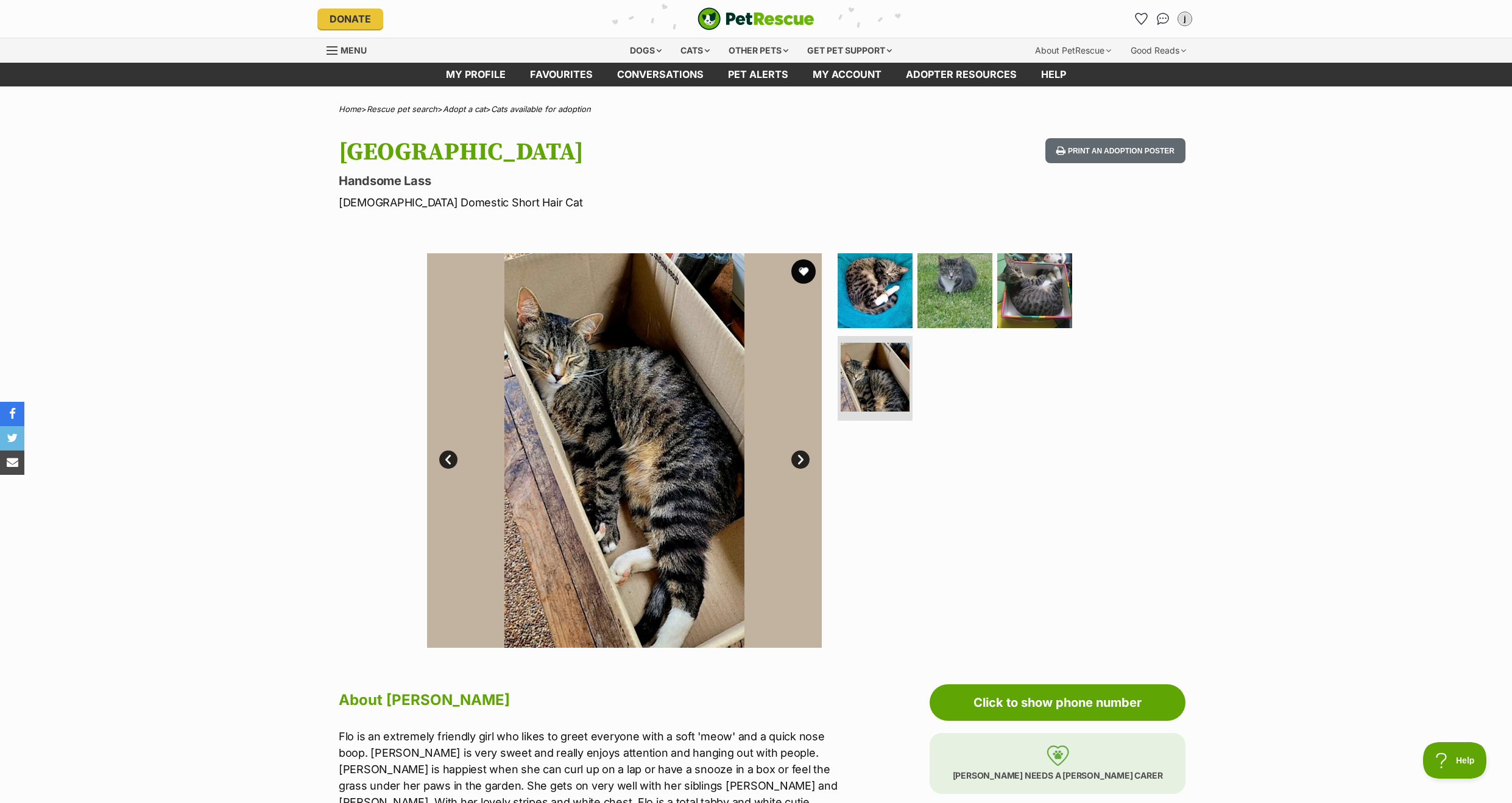
click at [799, 458] on link "Next" at bounding box center [800, 460] width 18 height 18
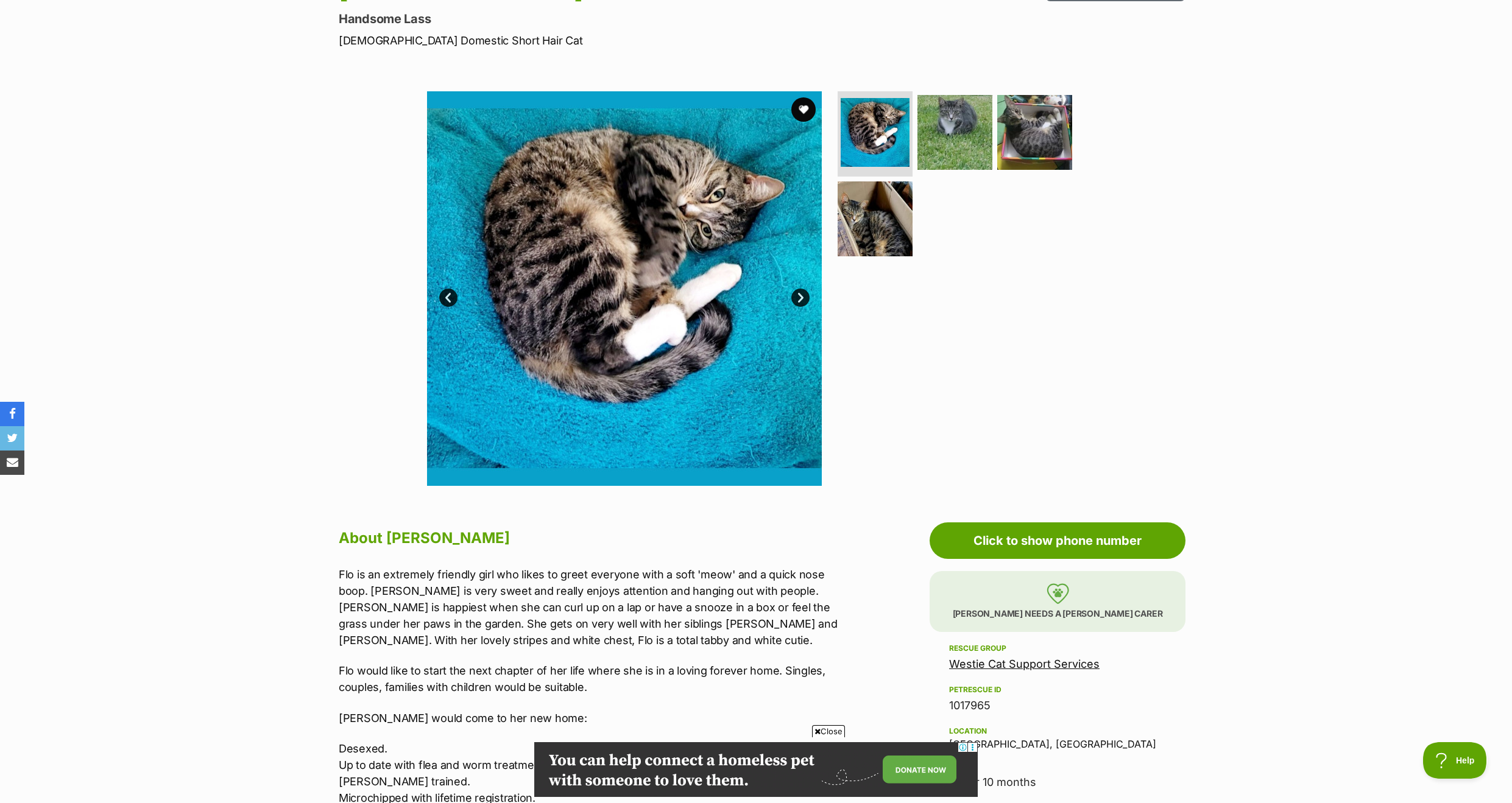
scroll to position [165, 0]
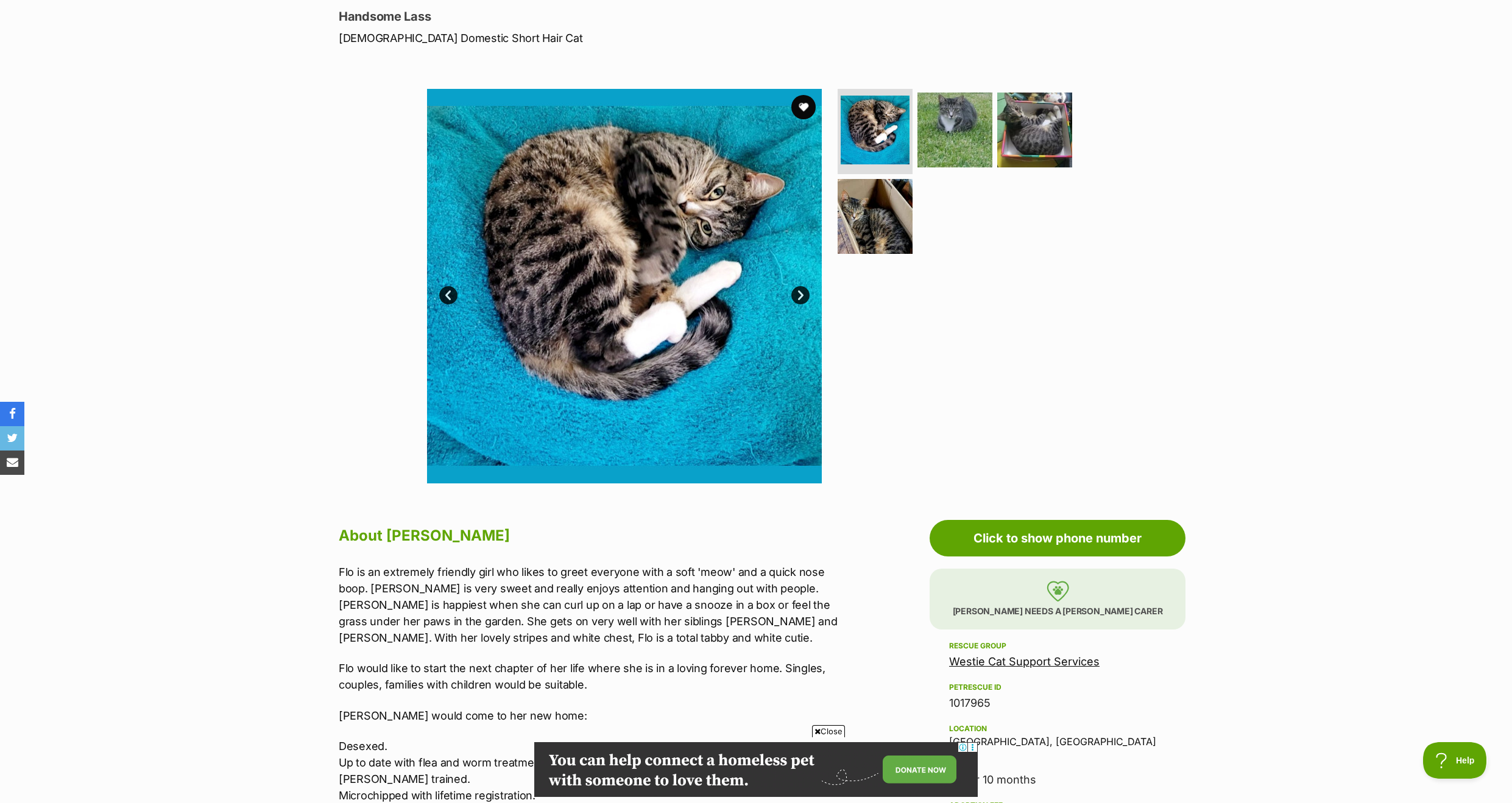
click at [799, 289] on link "Next" at bounding box center [800, 296] width 18 height 18
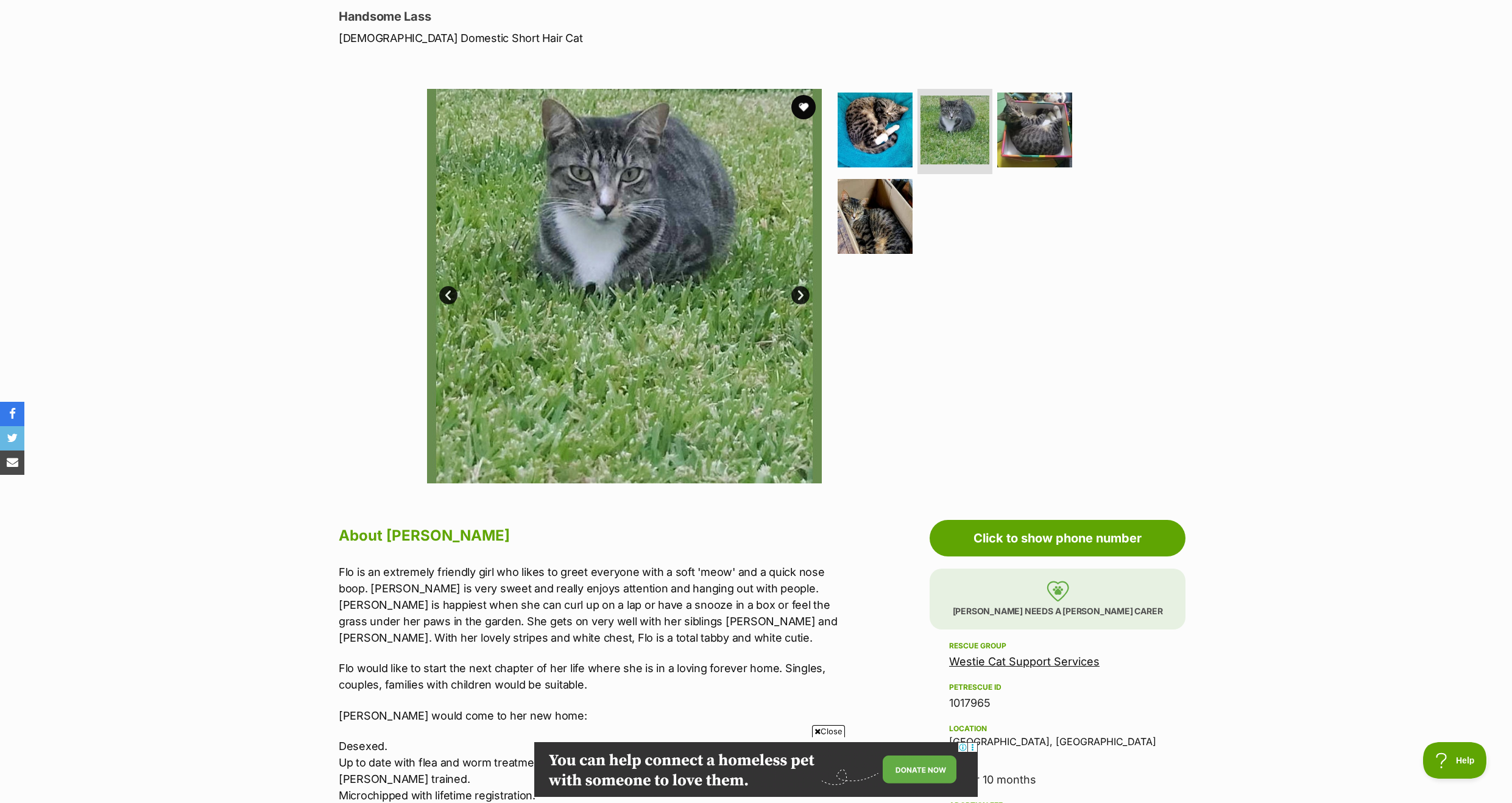
click at [799, 289] on link "Next" at bounding box center [800, 296] width 18 height 18
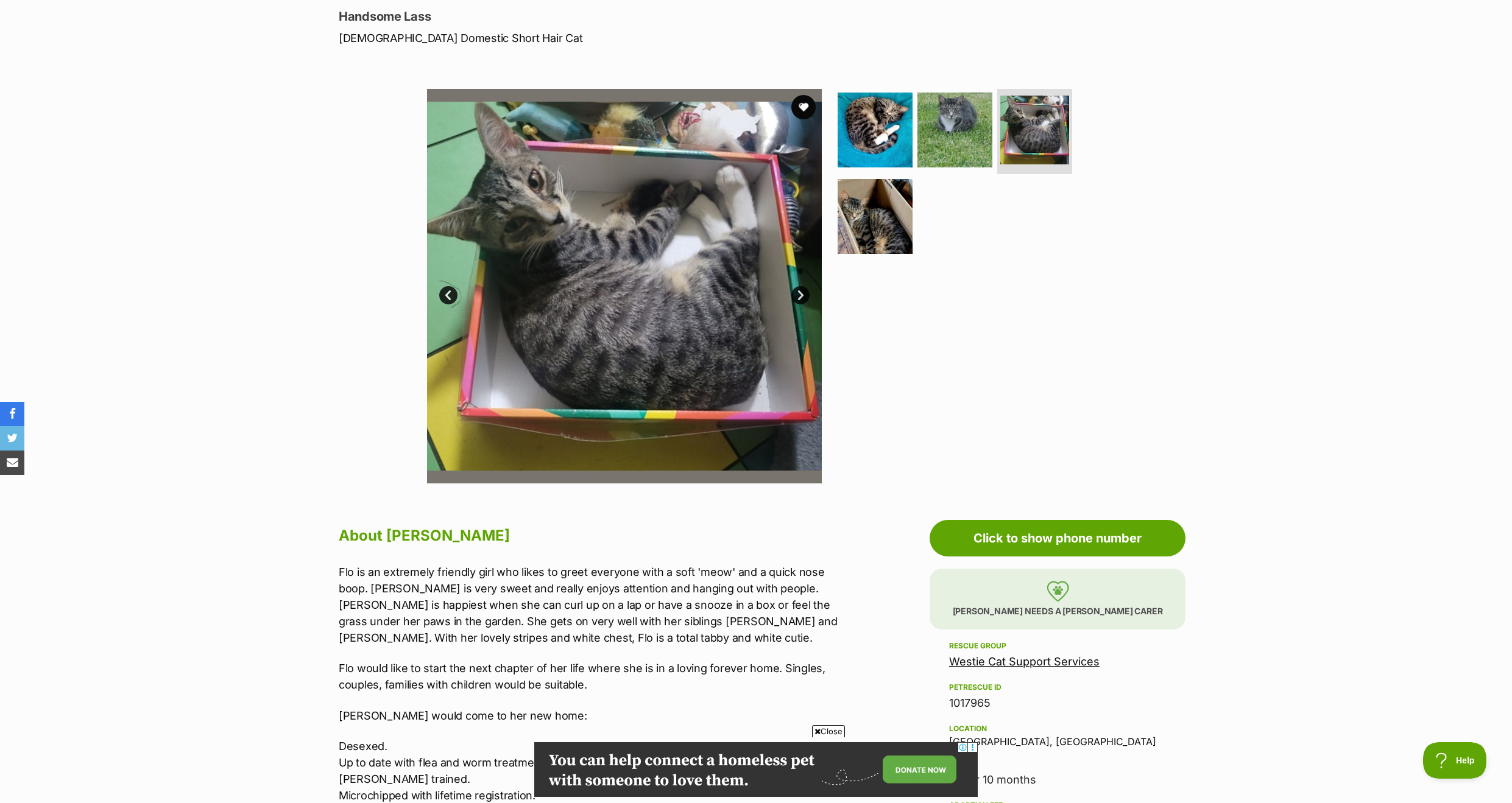
click at [799, 289] on link "Next" at bounding box center [800, 296] width 18 height 18
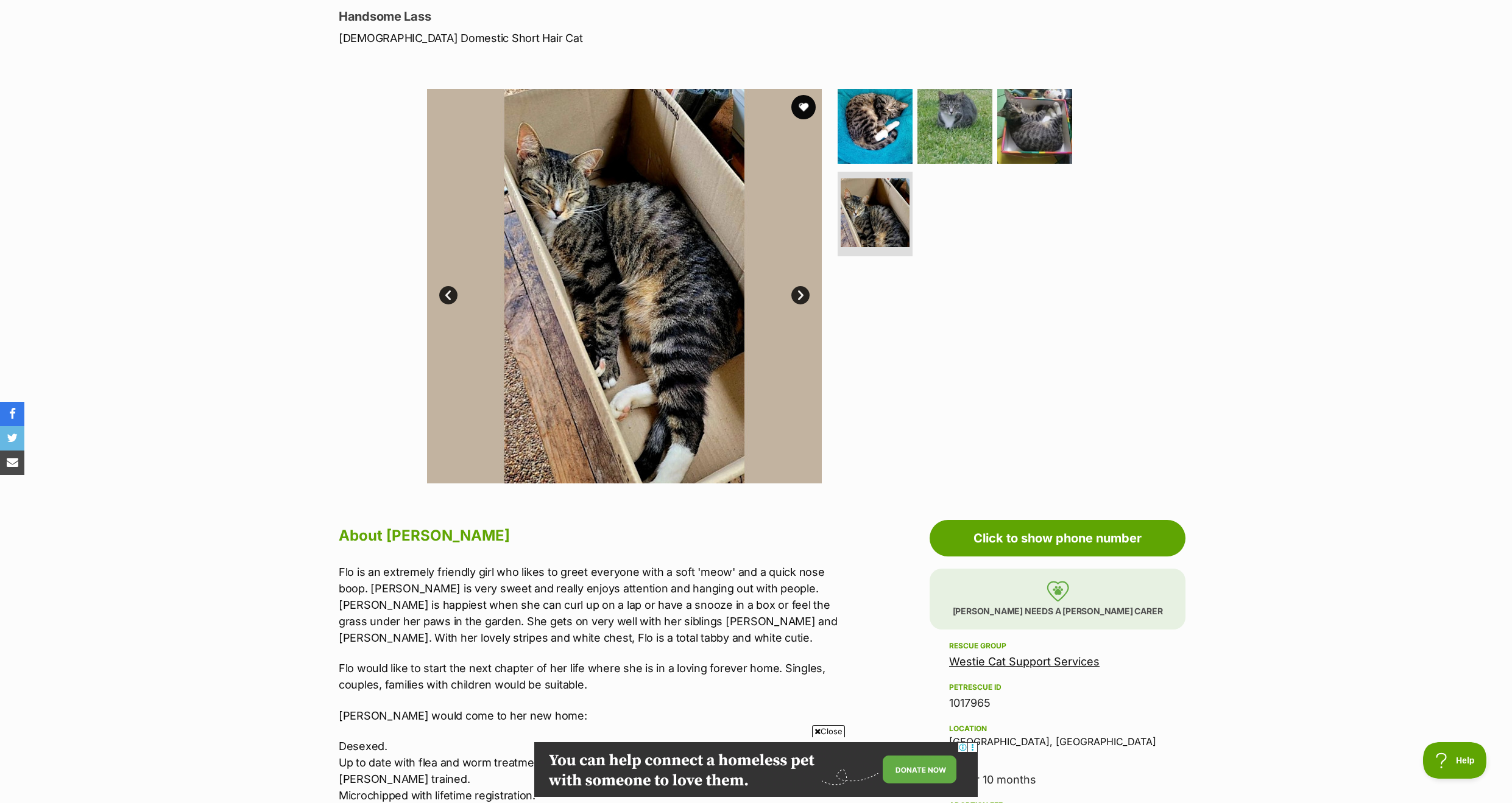
click at [799, 289] on link "Next" at bounding box center [800, 296] width 18 height 18
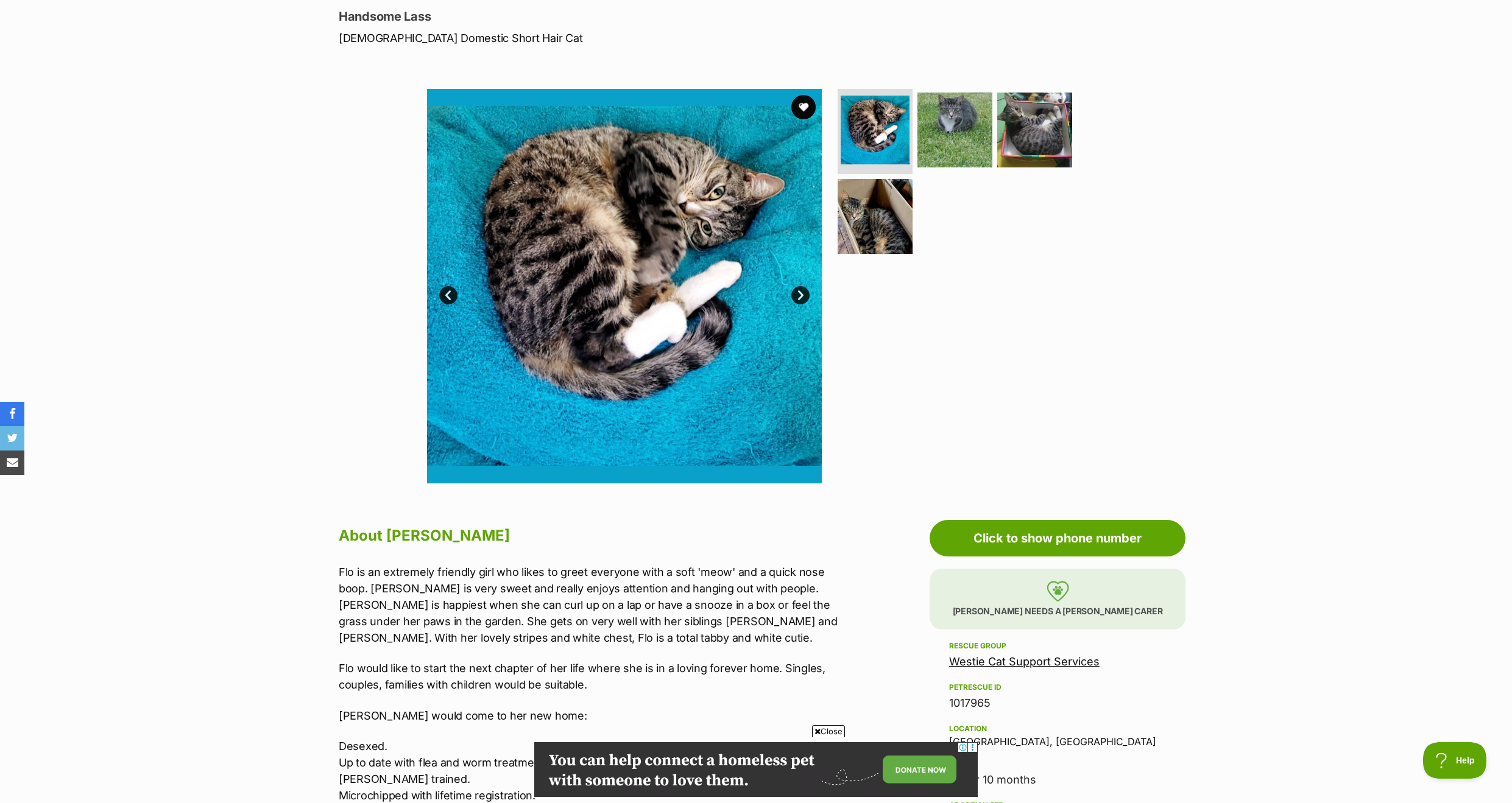
click at [799, 289] on link "Next" at bounding box center [800, 296] width 18 height 18
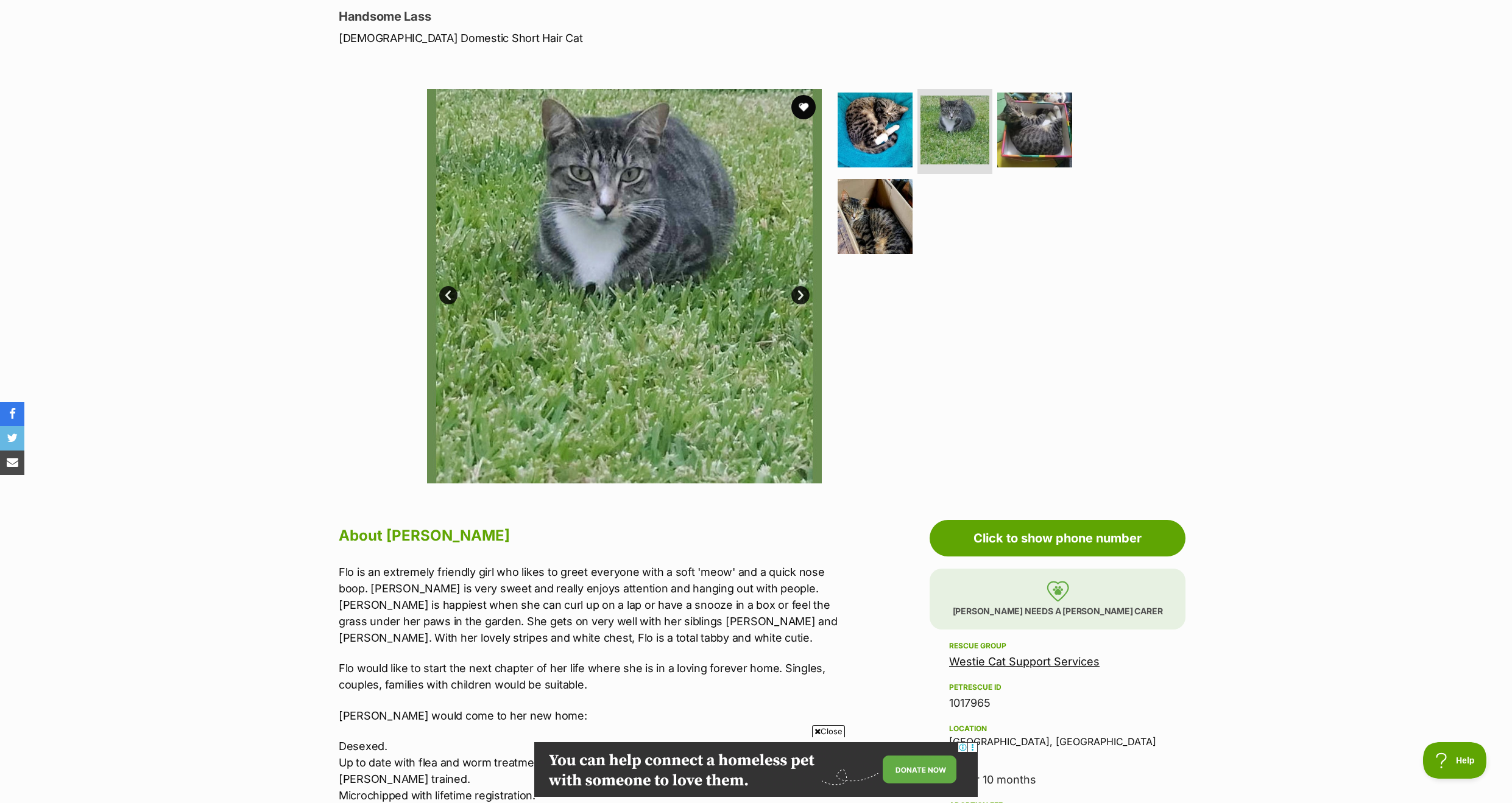
click at [799, 289] on link "Next" at bounding box center [800, 296] width 18 height 18
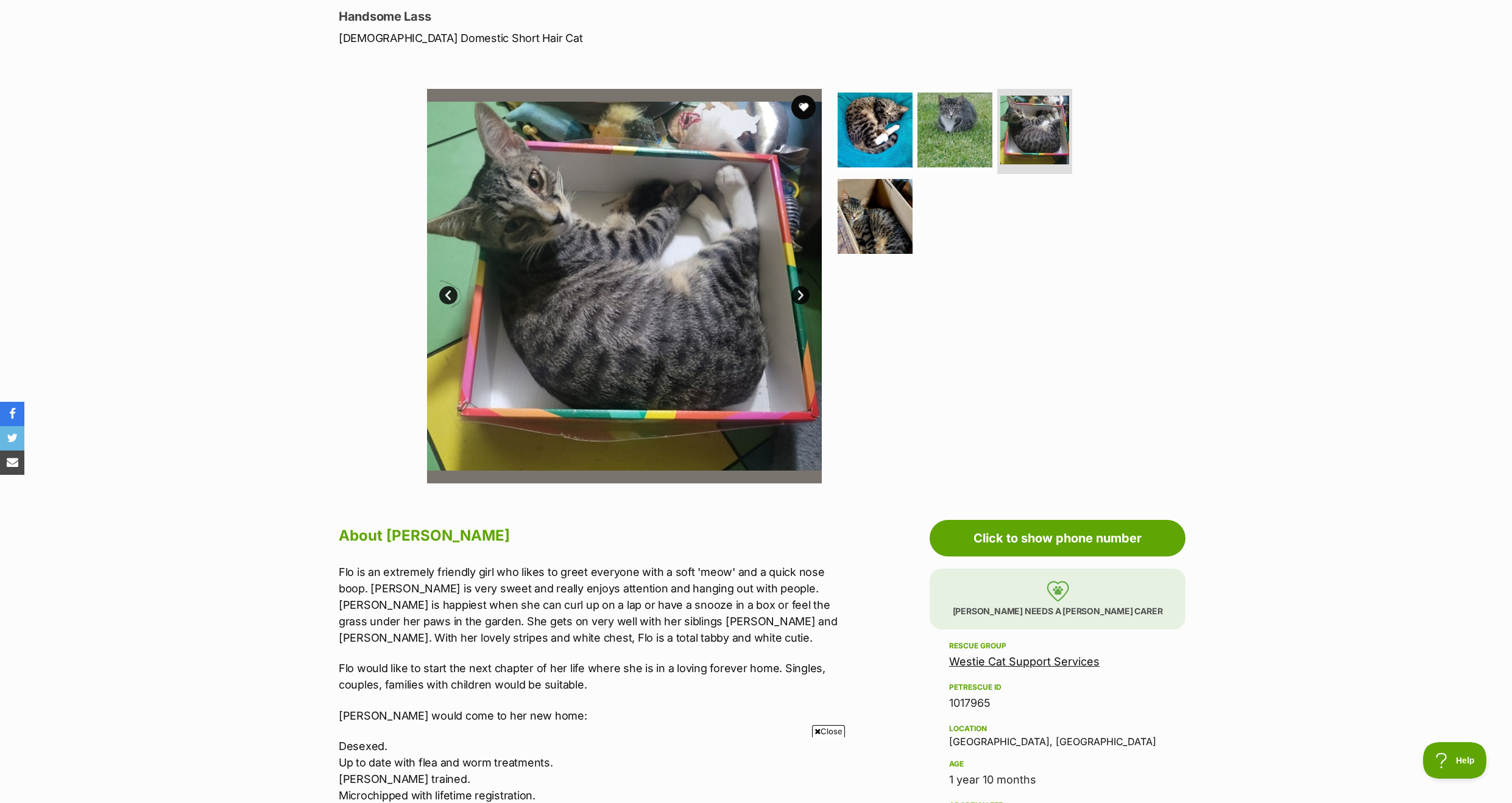
click at [799, 289] on link "Next" at bounding box center [800, 296] width 18 height 18
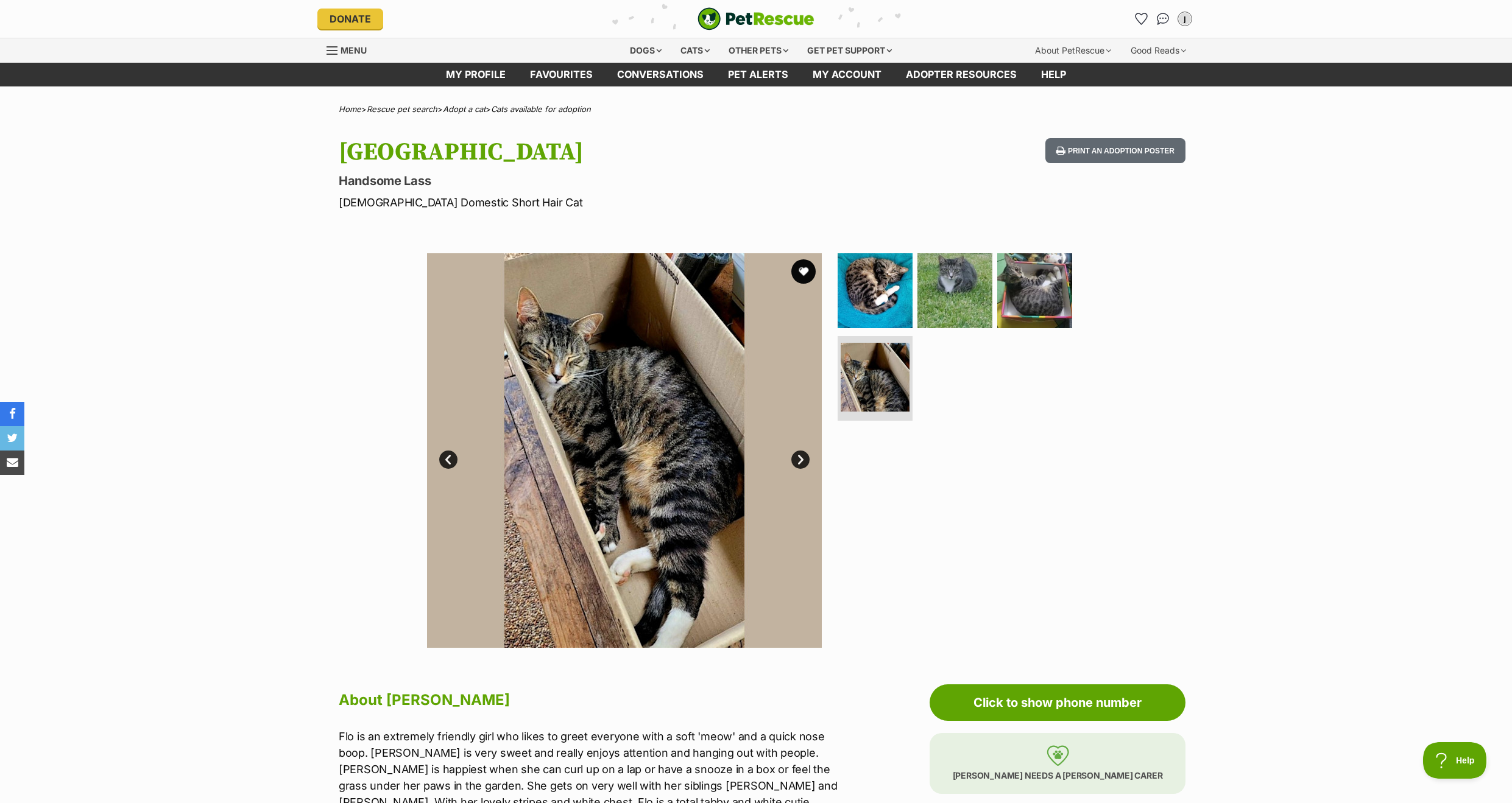
scroll to position [0, 0]
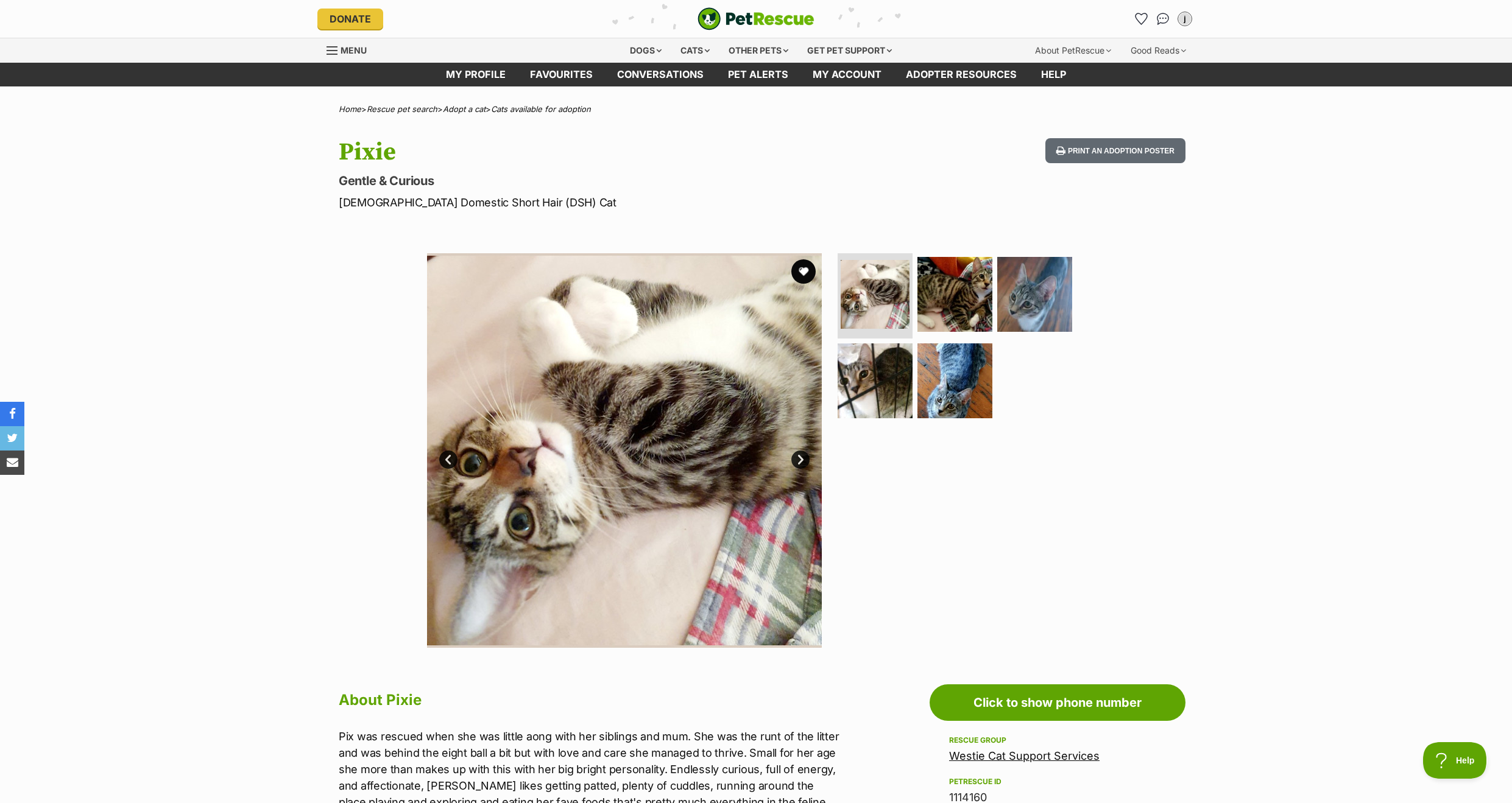
click at [793, 455] on link "Next" at bounding box center [800, 460] width 18 height 18
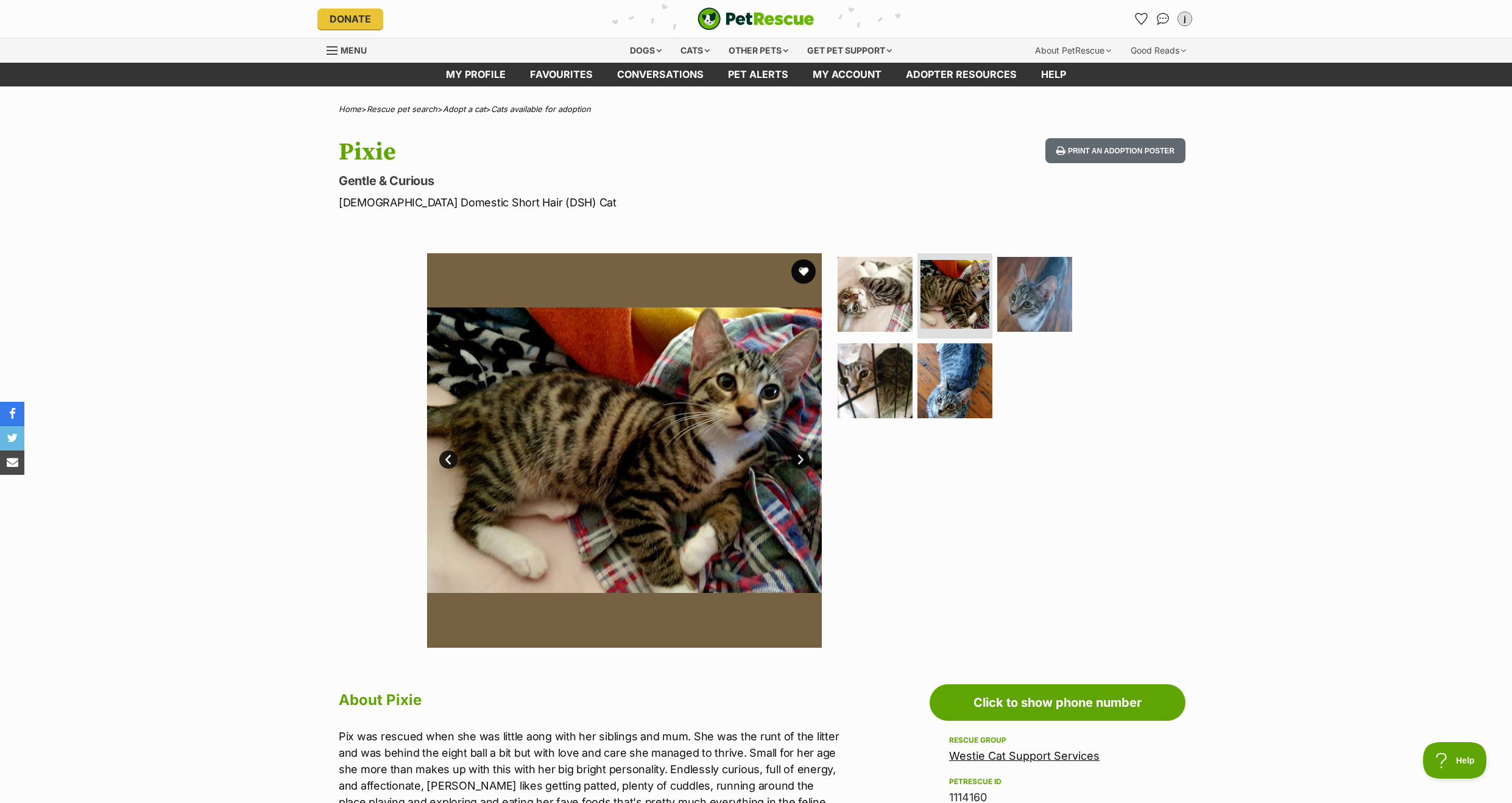
click at [794, 456] on link "Next" at bounding box center [800, 460] width 18 height 18
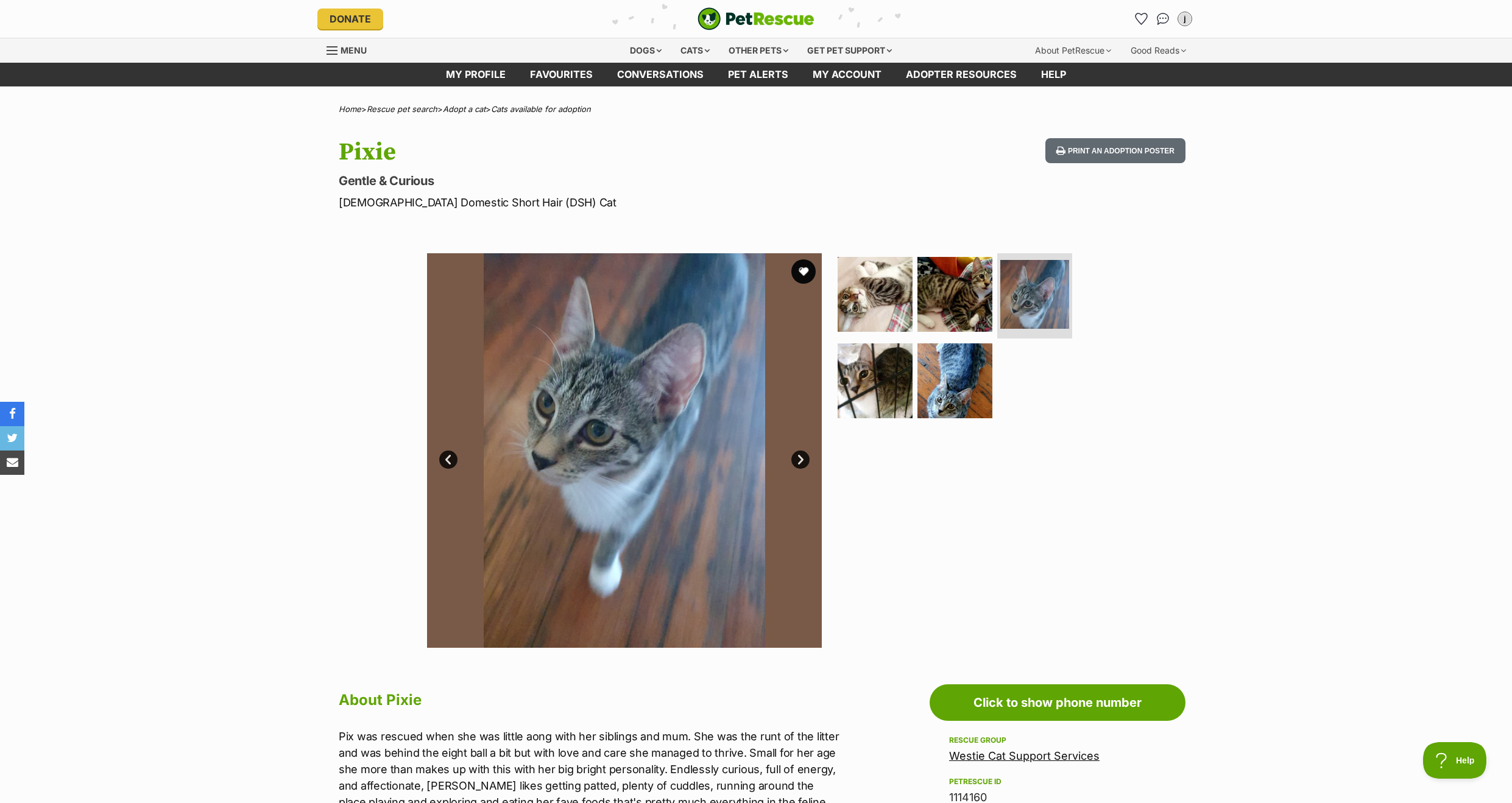
click at [794, 456] on link "Next" at bounding box center [800, 460] width 18 height 18
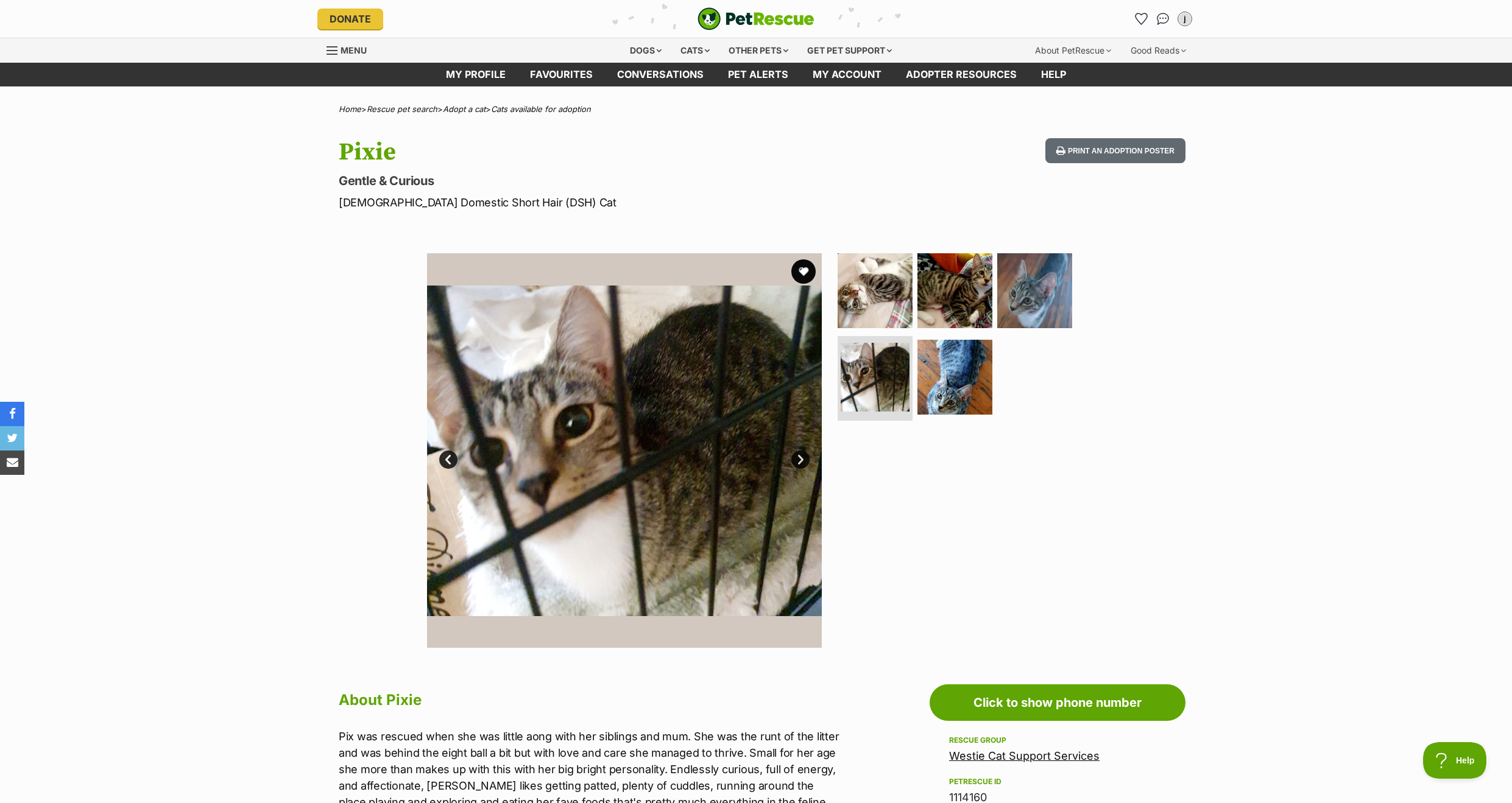
click at [794, 456] on link "Next" at bounding box center [800, 460] width 18 height 18
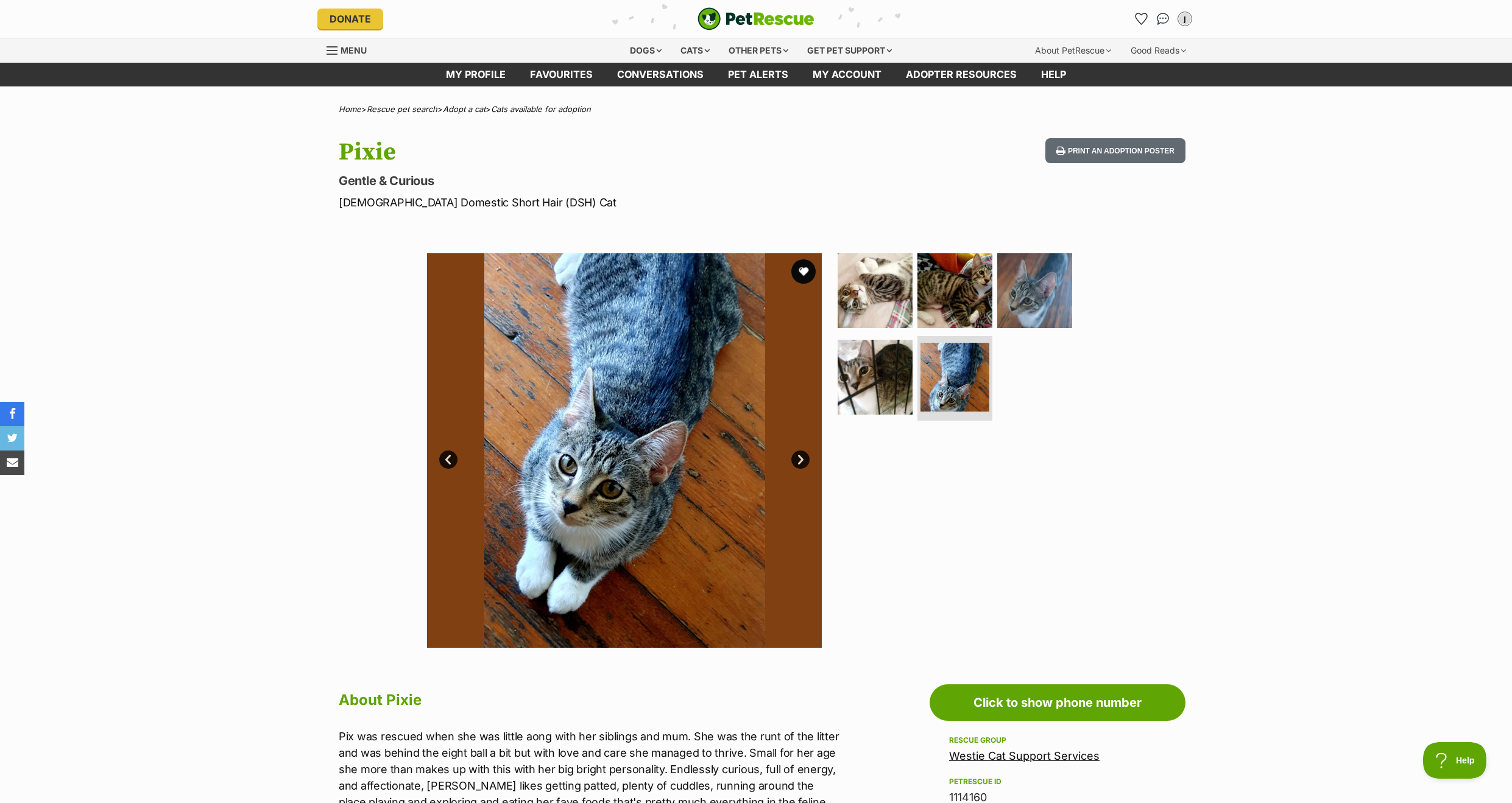
click at [794, 456] on link "Next" at bounding box center [800, 460] width 18 height 18
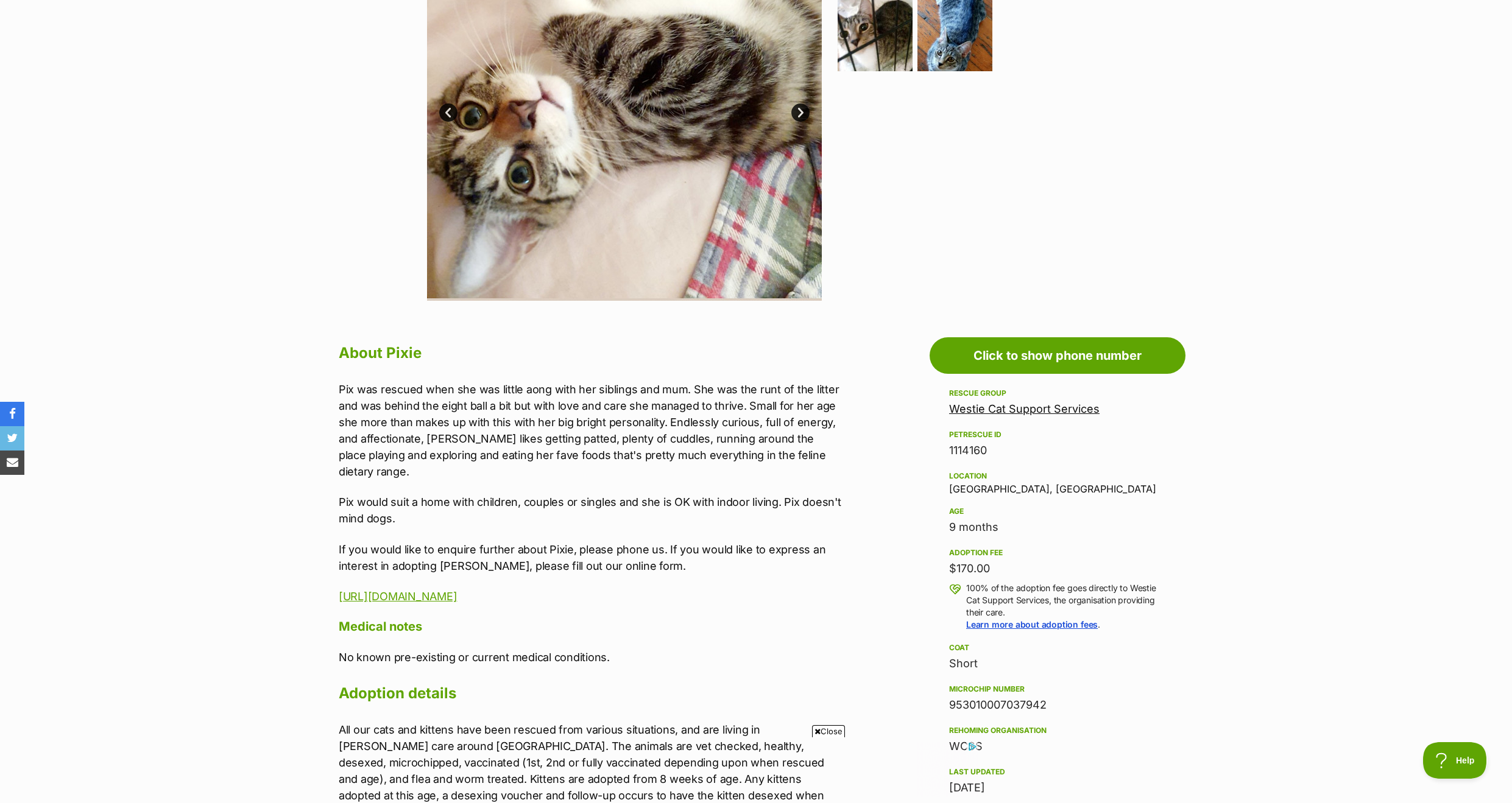
scroll to position [349, 0]
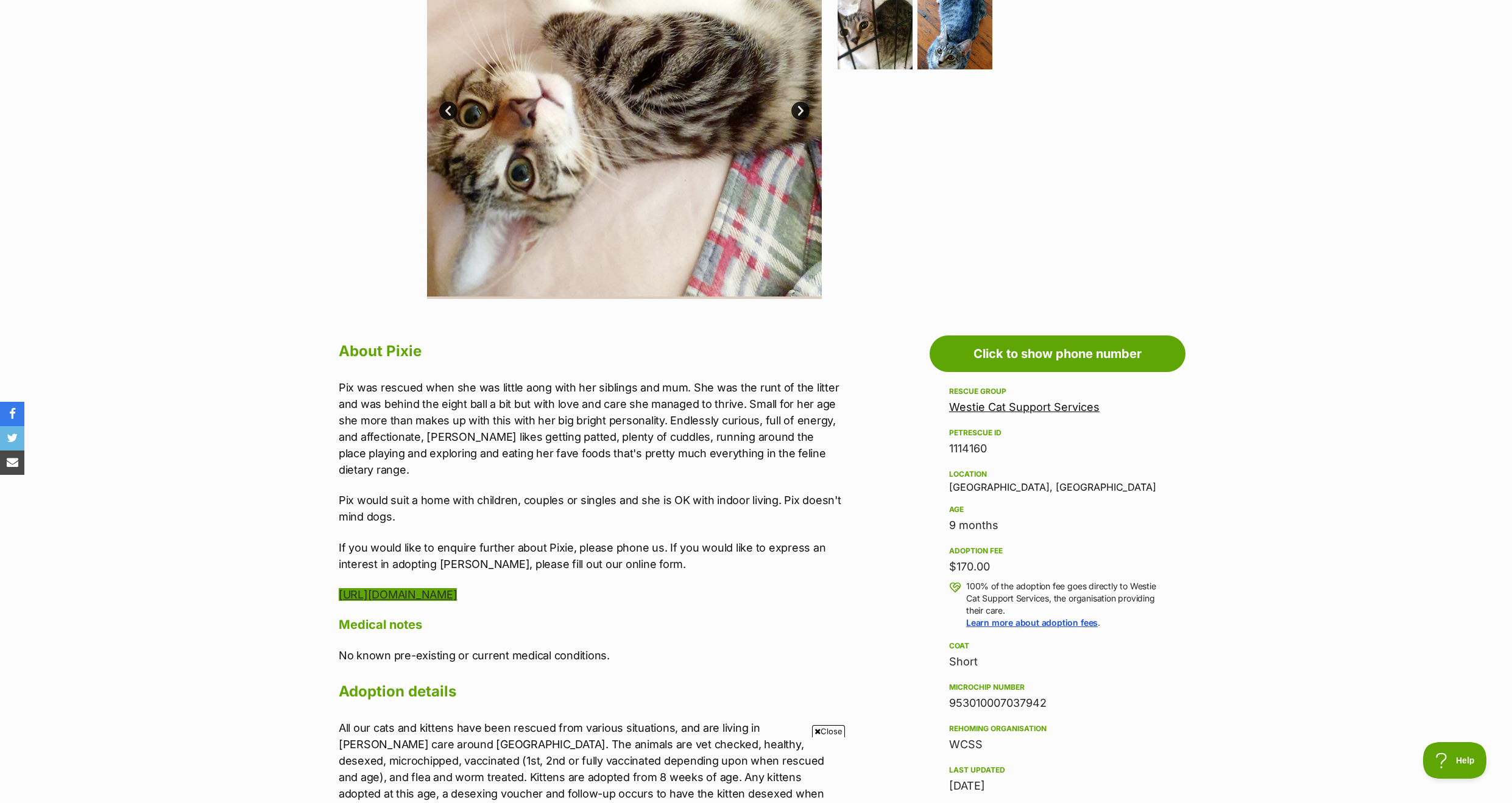
click at [457, 588] on link "[URL][DOMAIN_NAME]" at bounding box center [397, 594] width 118 height 13
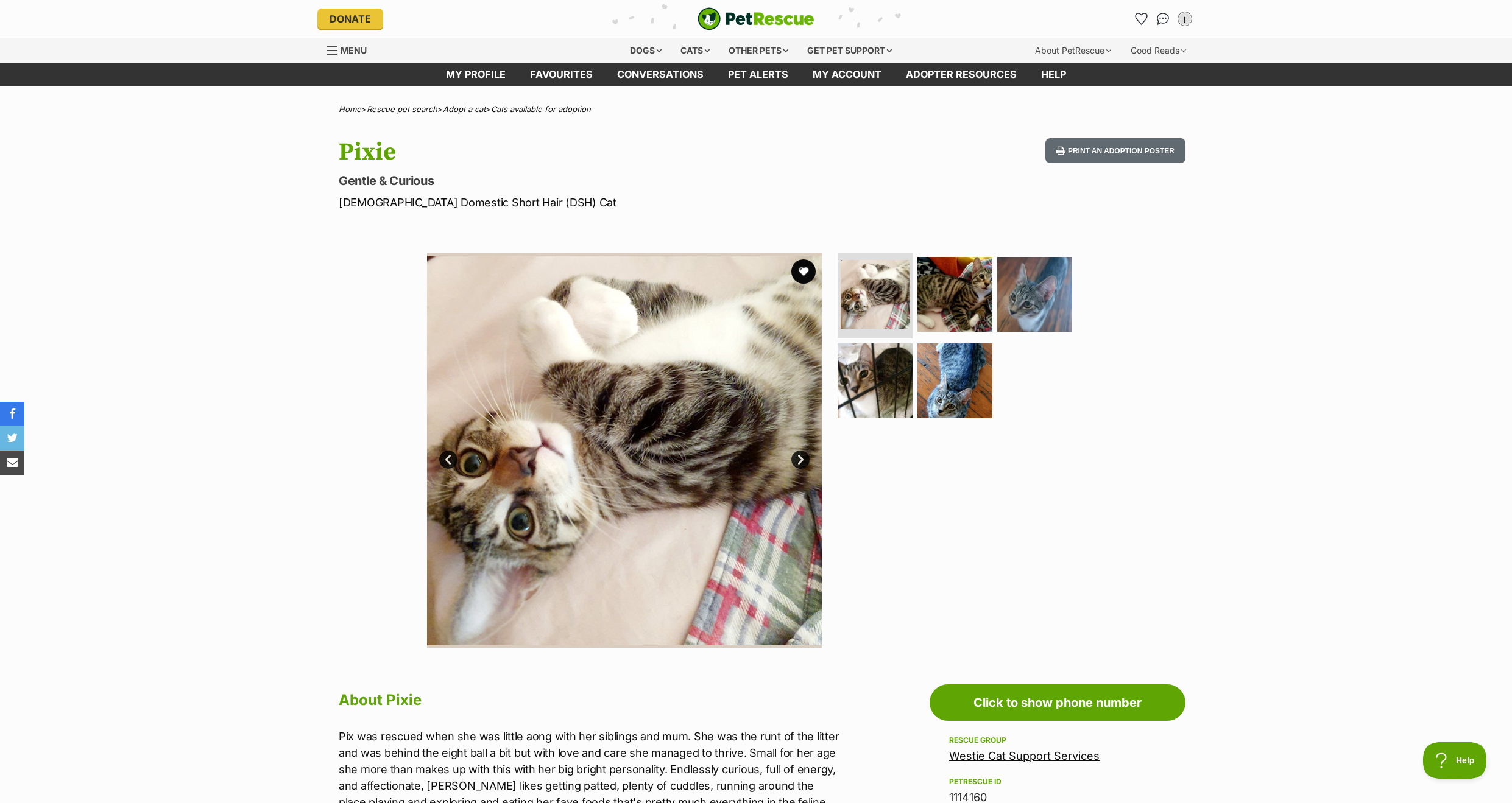
scroll to position [0, 0]
